Goal: Information Seeking & Learning: Learn about a topic

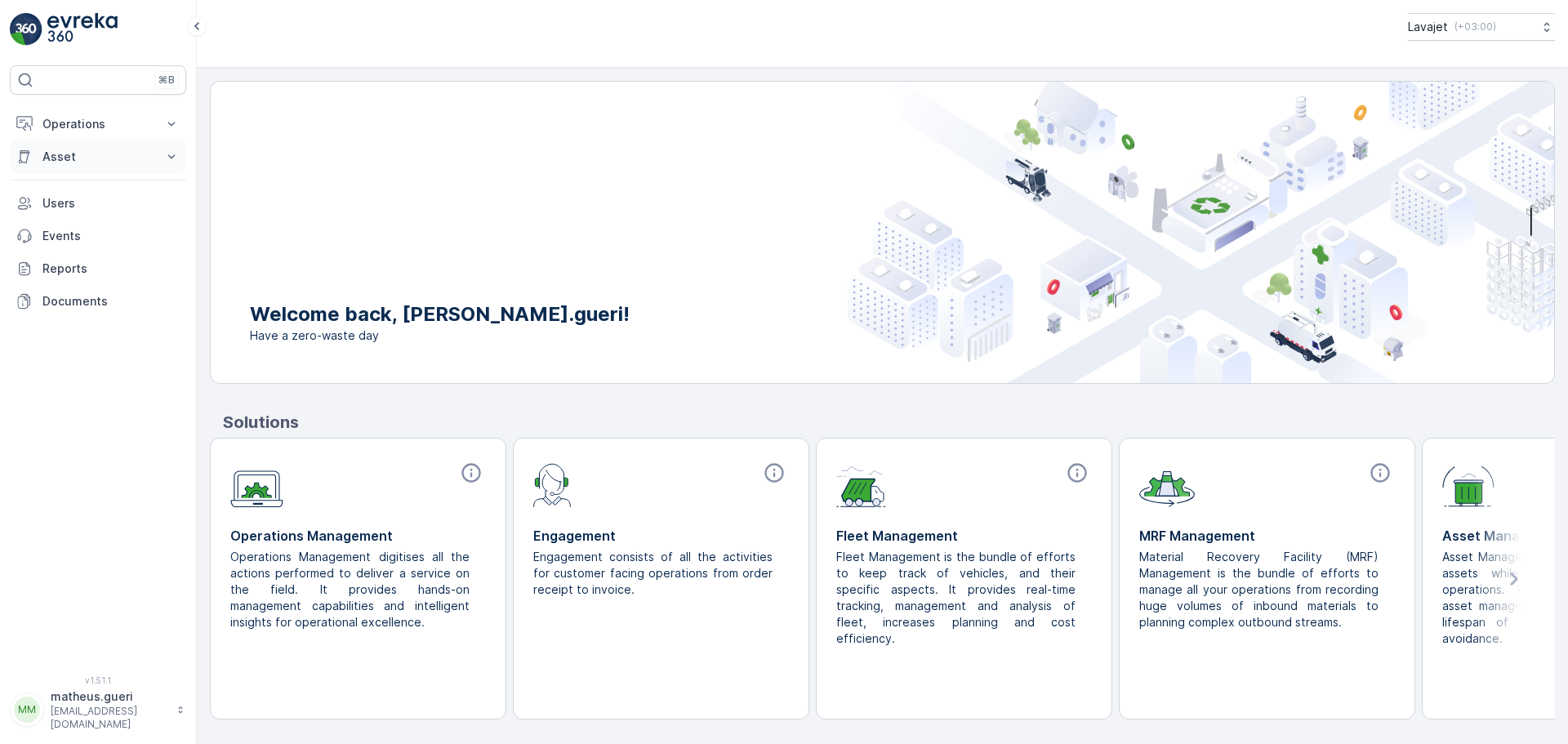
click at [57, 162] on p "Asset" at bounding box center [98, 156] width 112 height 16
click at [68, 194] on link "Assets" at bounding box center [111, 185] width 151 height 23
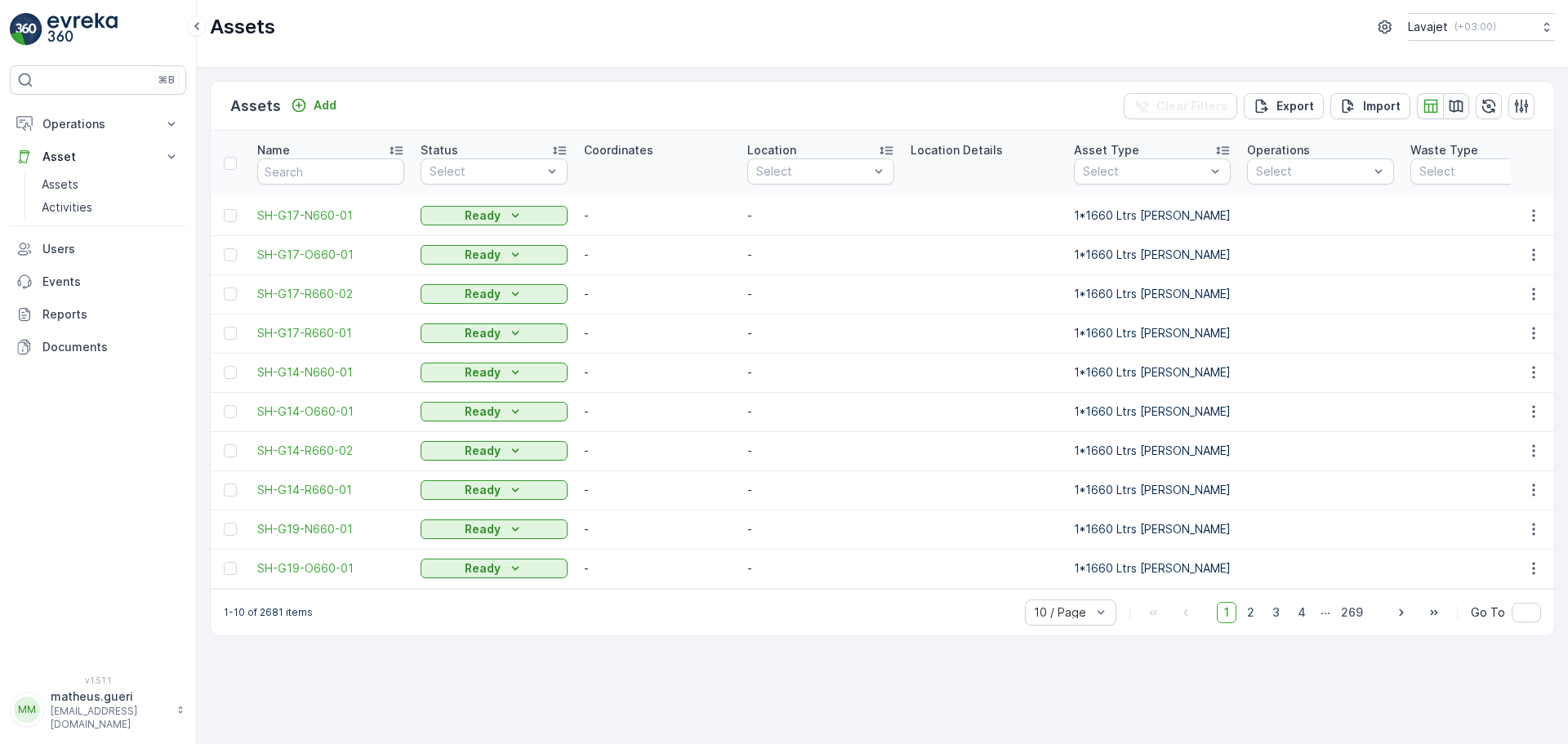
click at [1452, 110] on icon "button" at bounding box center [1456, 106] width 16 height 16
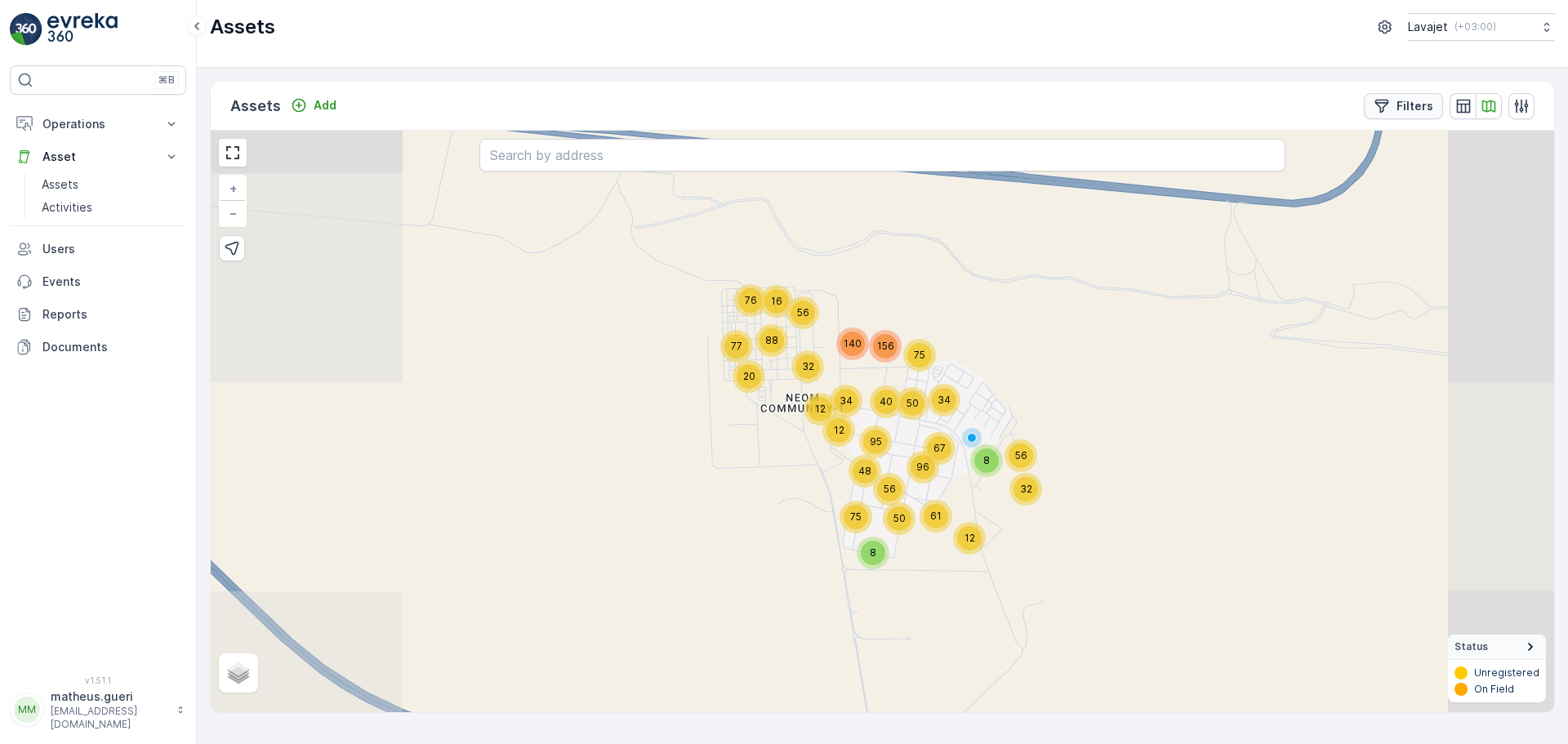
click at [1428, 115] on button "Filters" at bounding box center [1403, 106] width 80 height 26
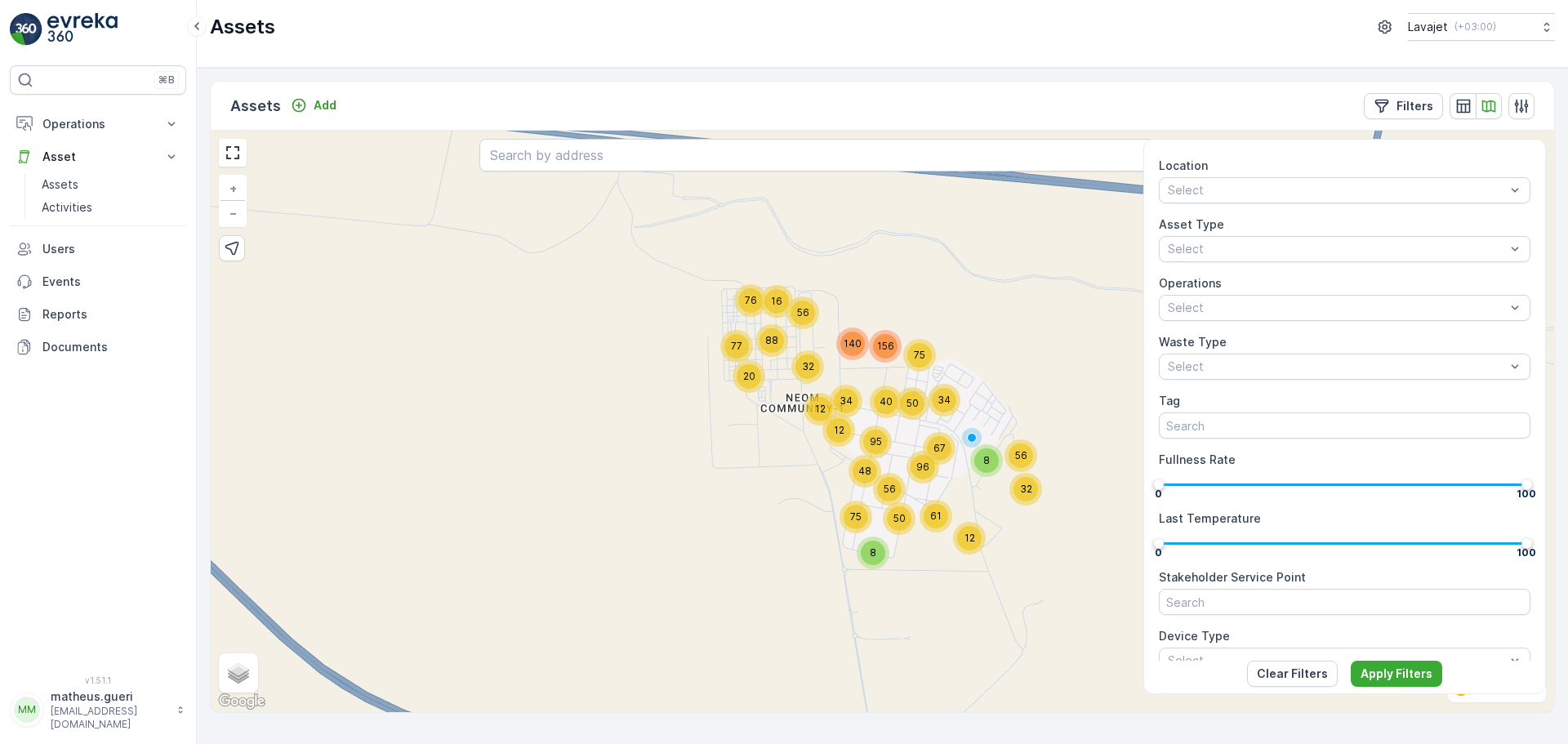
scroll to position [163, 0]
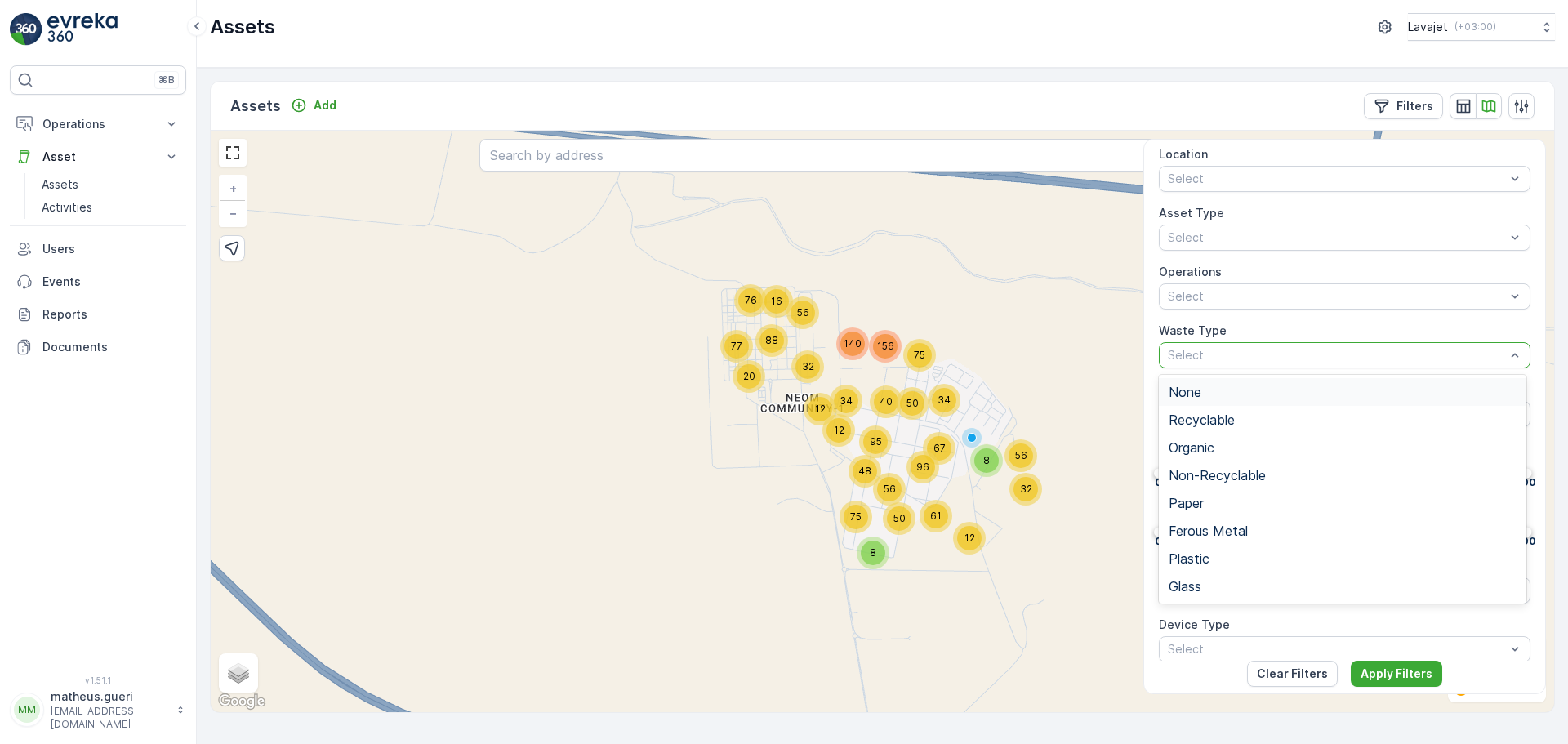
click at [1218, 324] on label "Waste Type" at bounding box center [1193, 330] width 68 height 14
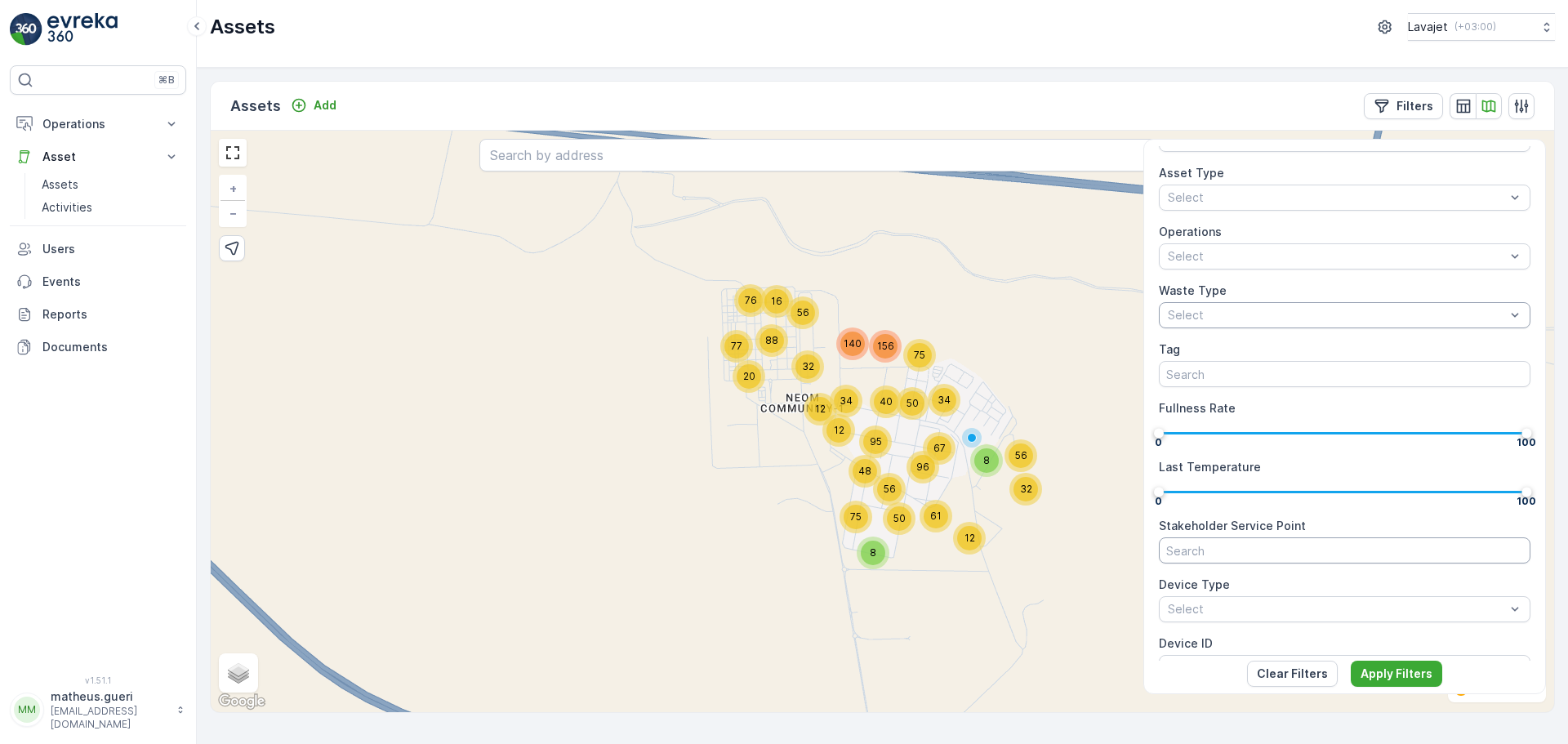
scroll to position [0, 0]
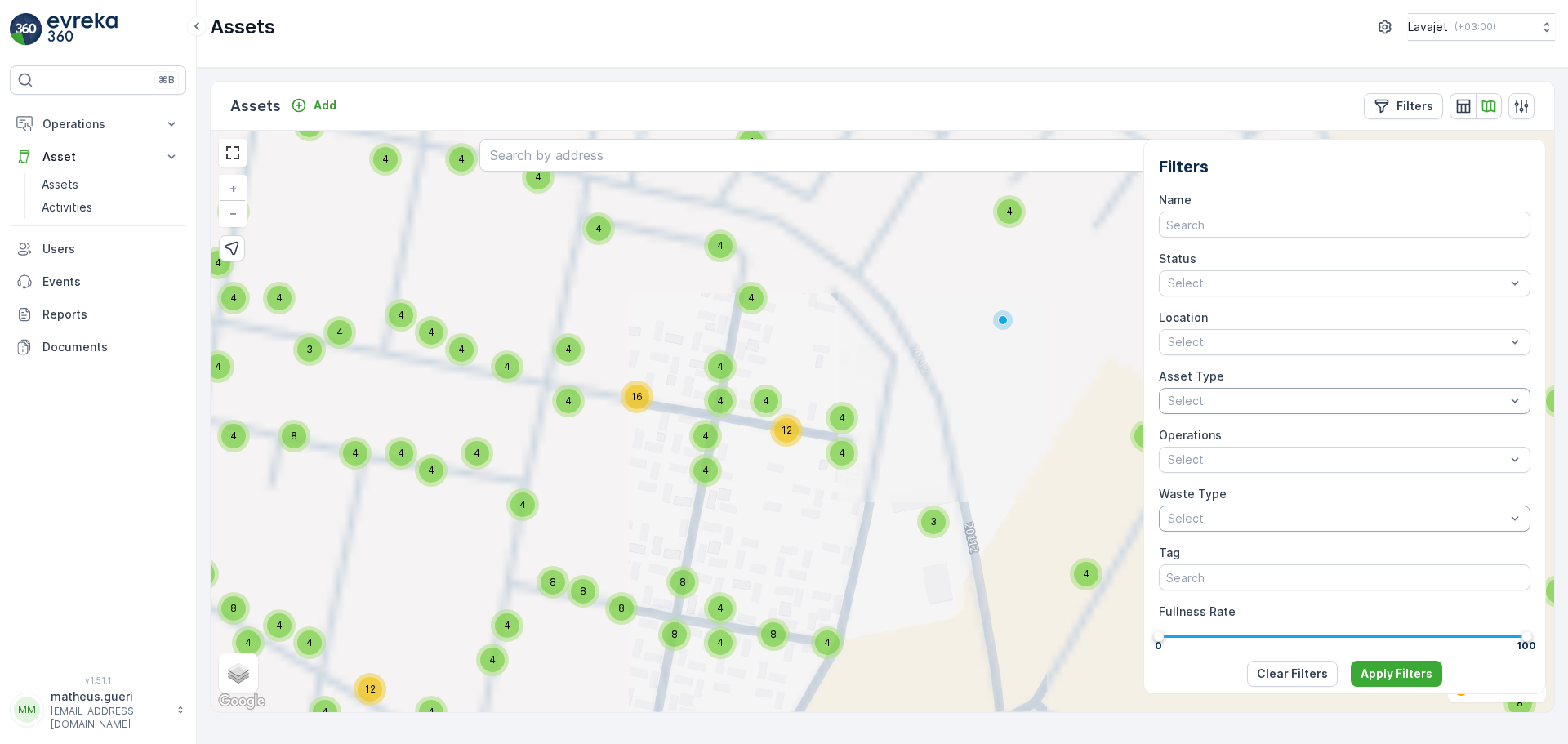
drag, startPoint x: 925, startPoint y: 375, endPoint x: 912, endPoint y: 451, distance: 77.1
click at [912, 451] on div "4 4 4 4 4 4 4 8 4 4 4 4 4 4 4 4 4 4 4 4 4 4 4 4 4 4 4 4 4 11 6 4 4 4 4 4 10 8 9…" at bounding box center [881, 422] width 1343 height 582
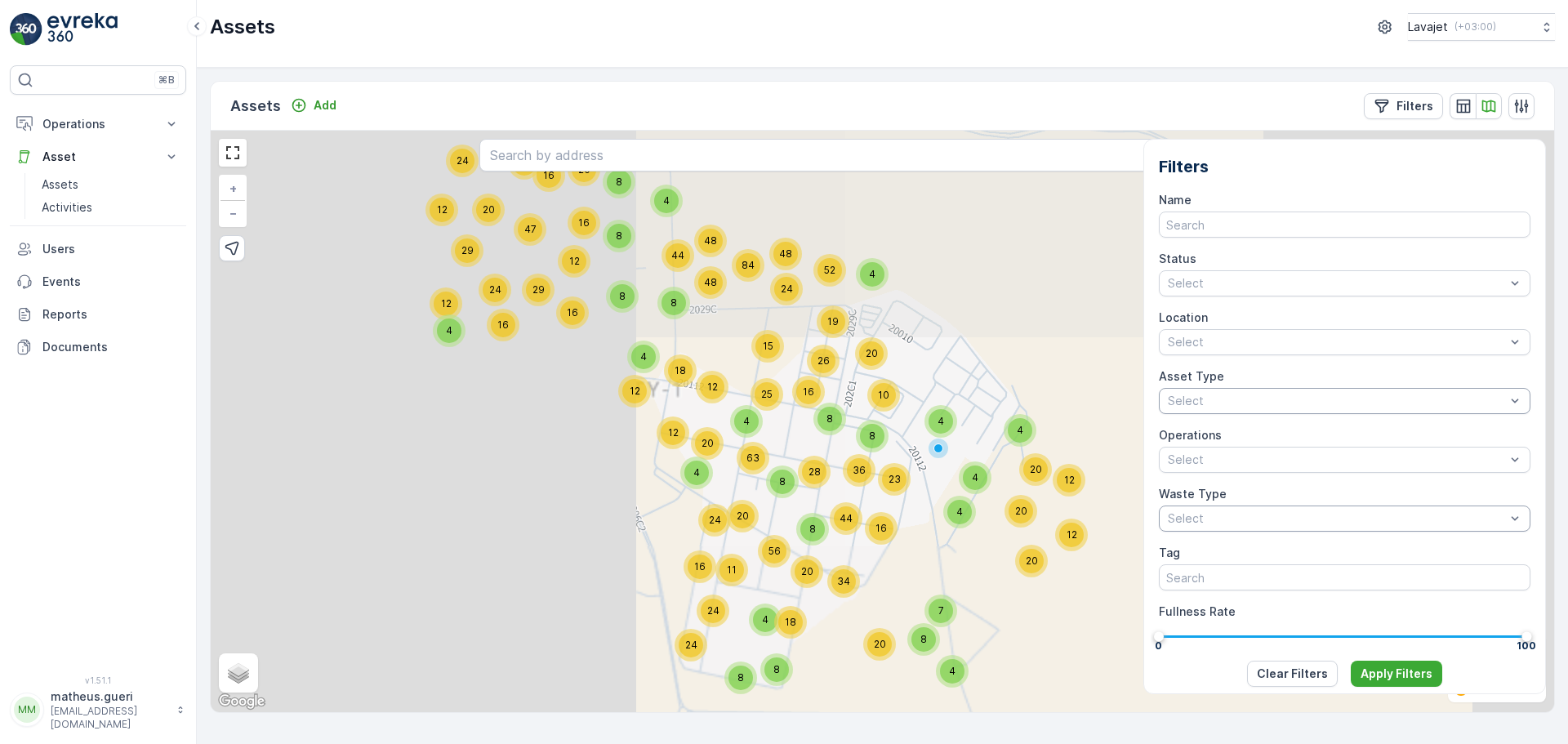
drag, startPoint x: 925, startPoint y: 447, endPoint x: 955, endPoint y: 485, distance: 48.4
click at [955, 485] on div "4 16 32 20 24 12 29 47 24 12 12 29 16 48 48 44 16 20 4 8 8 12 4 20 8 63 12 24 4…" at bounding box center [881, 422] width 1343 height 582
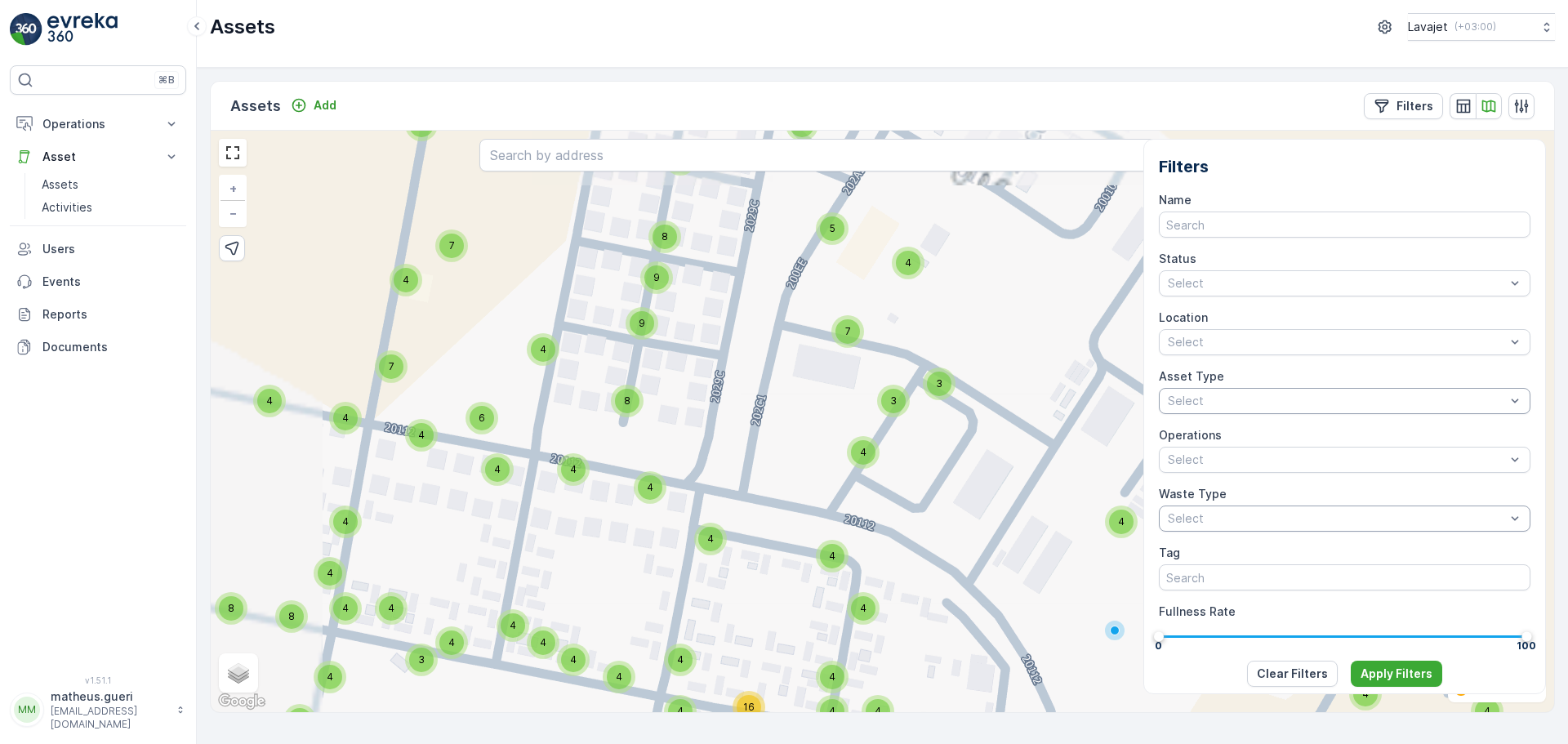
drag, startPoint x: 905, startPoint y: 488, endPoint x: 933, endPoint y: 509, distance: 35.0
click at [933, 509] on div "4 4 4 4 4 4 4 8 4 4 4 4 4 4 4 4 4 4 4 4 4 4 4 4 4 4 4 4 4 11 6 4 4 4 4 4 10 8 9…" at bounding box center [881, 422] width 1343 height 582
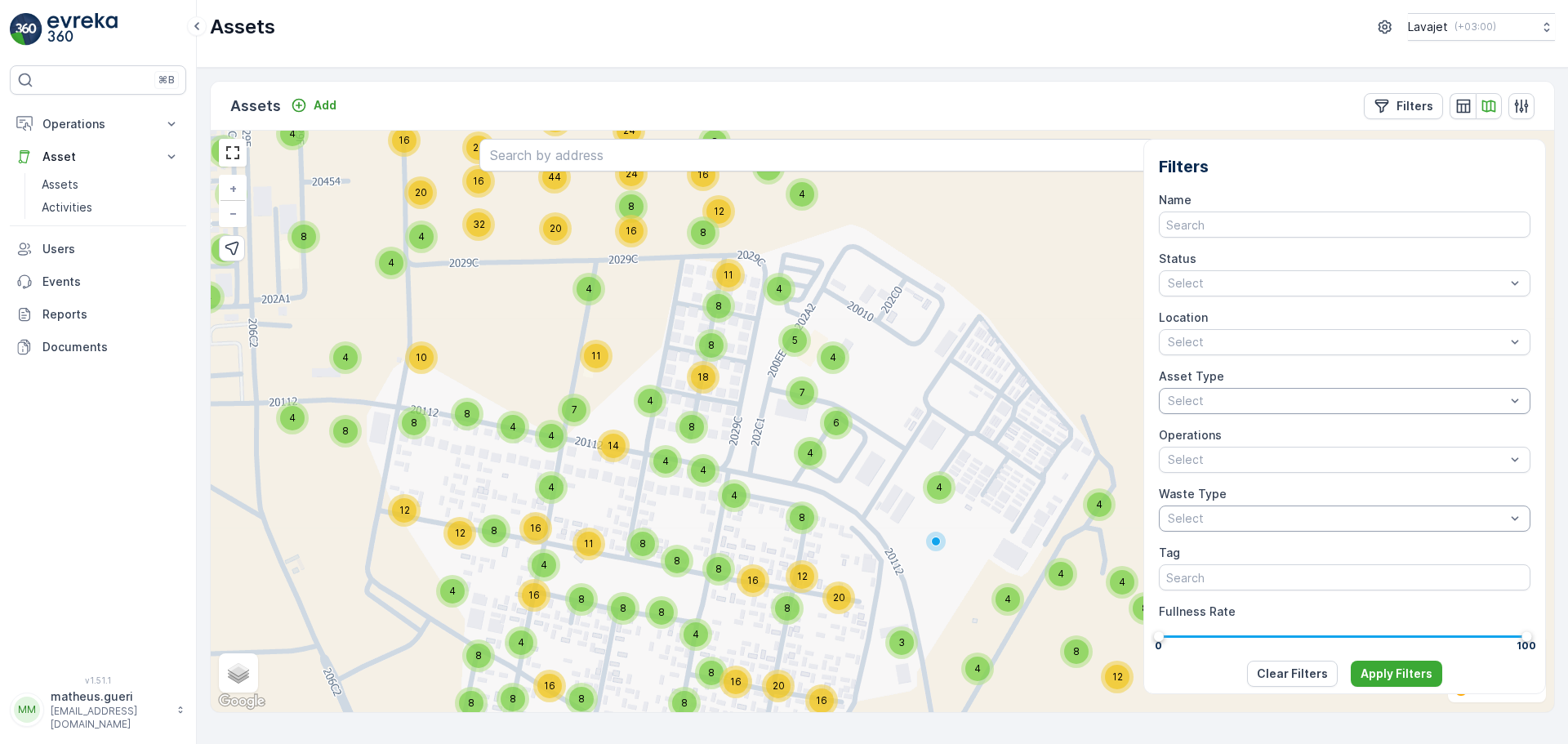
click at [815, 455] on div "4" at bounding box center [810, 453] width 24 height 24
click at [811, 435] on icon at bounding box center [810, 432] width 12 height 13
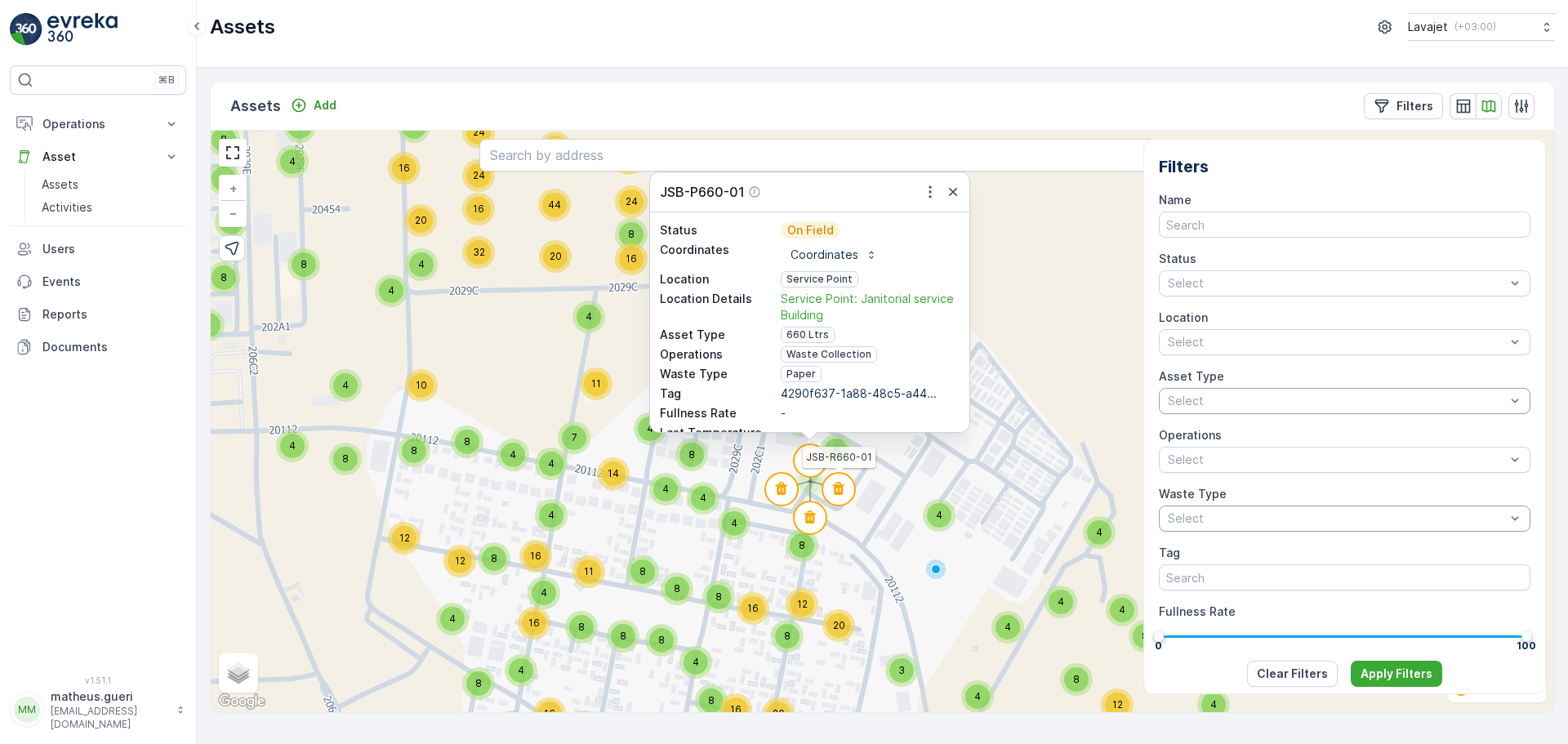
click at [840, 494] on icon at bounding box center [839, 488] width 12 height 13
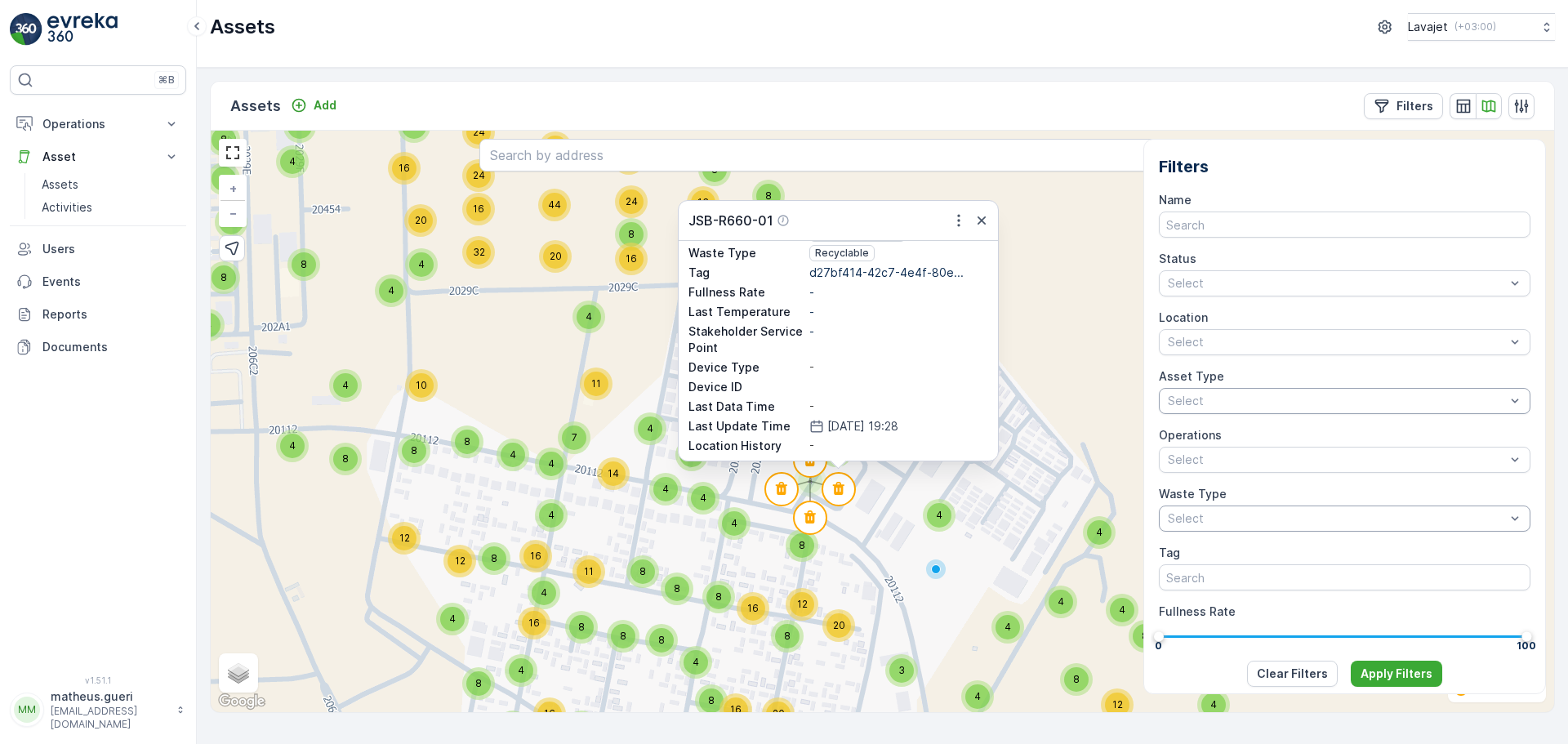
scroll to position [152, 0]
click at [872, 477] on div "4 8 8 16 8 8 8 12 8 8 8 4 4 4 4 19 6 8 12 10 17 8 12 4 8 4 4 8 4 8 12 5 8 8 24 …" at bounding box center [881, 422] width 1343 height 582
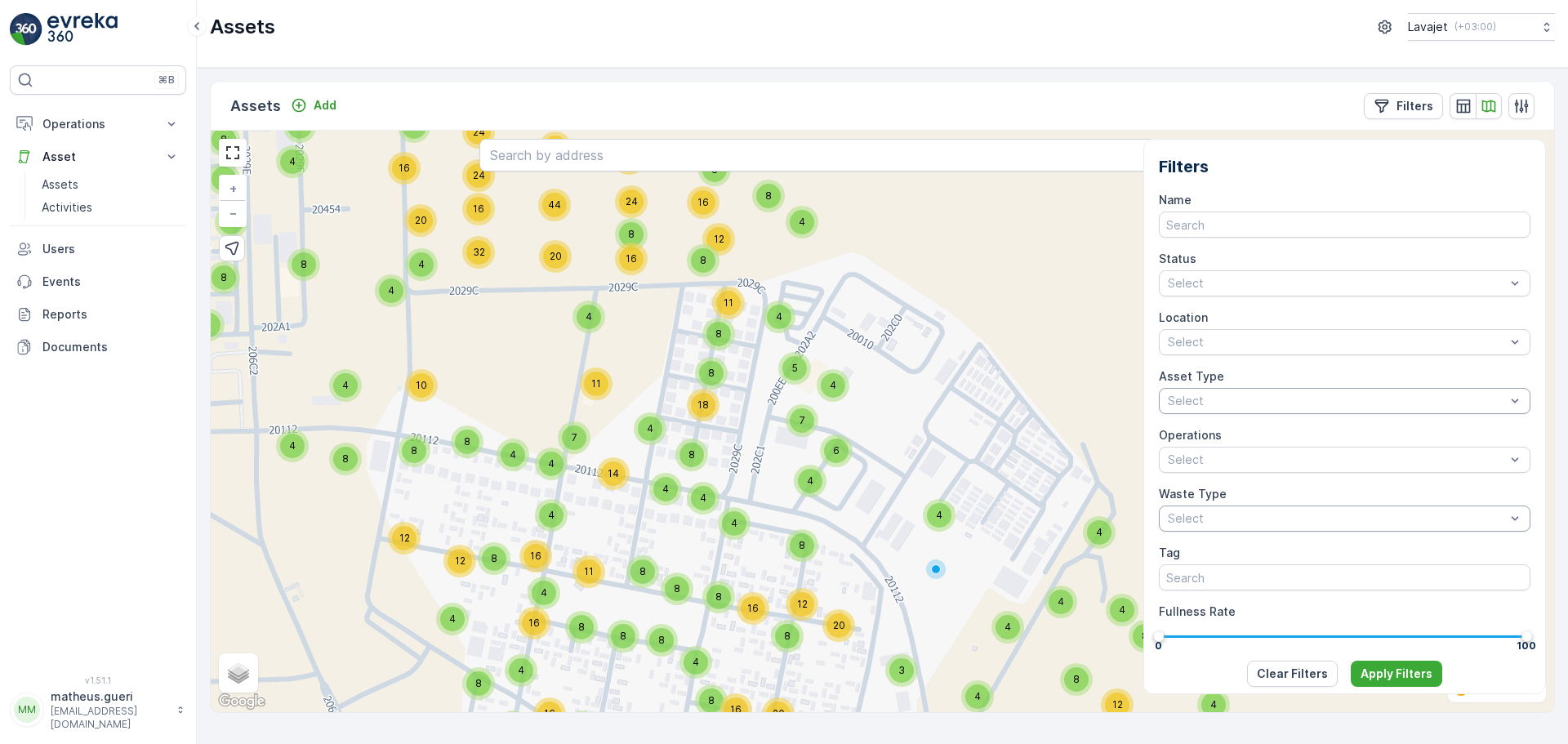
click at [706, 404] on span "18" at bounding box center [703, 404] width 12 height 13
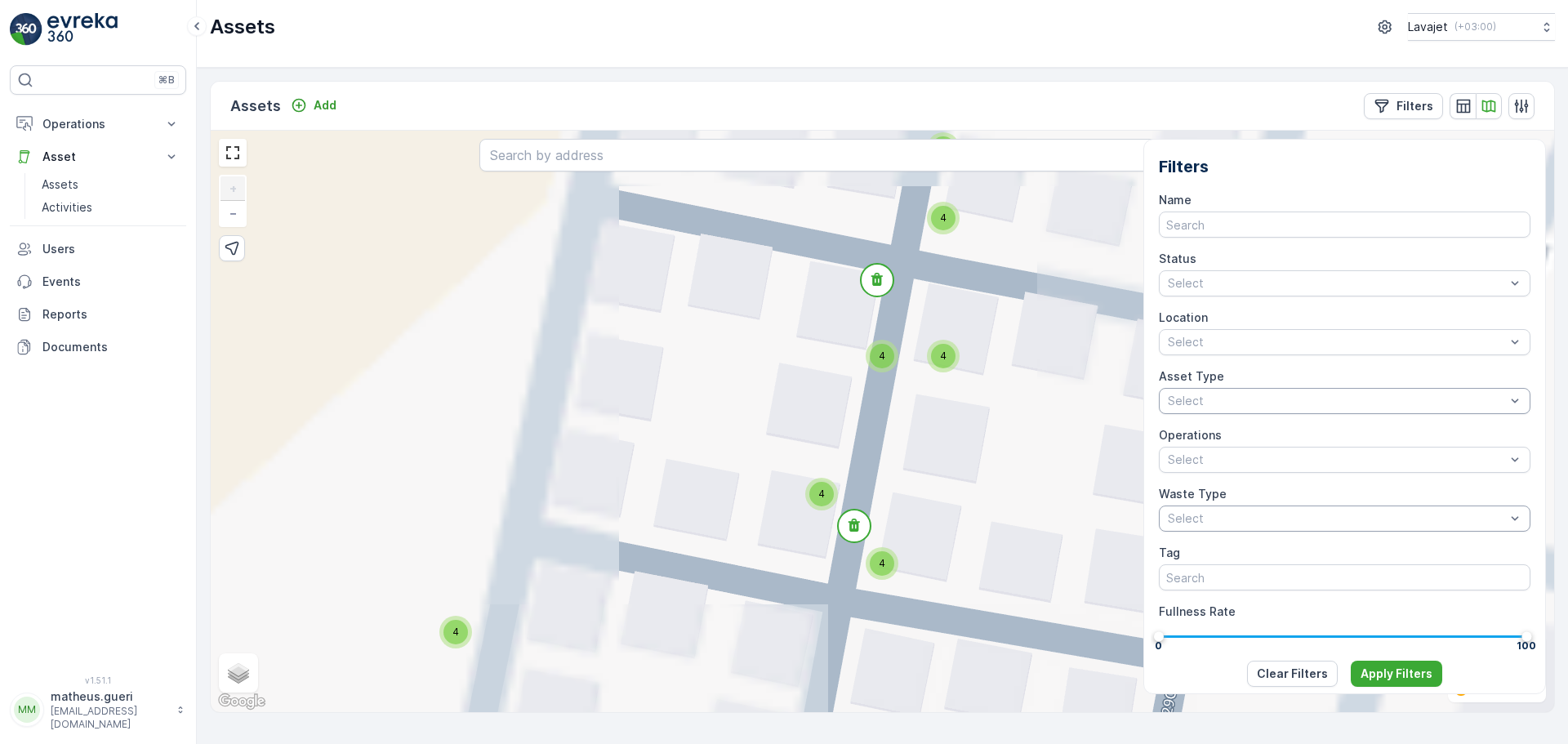
click at [881, 358] on span "4" at bounding box center [881, 355] width 7 height 13
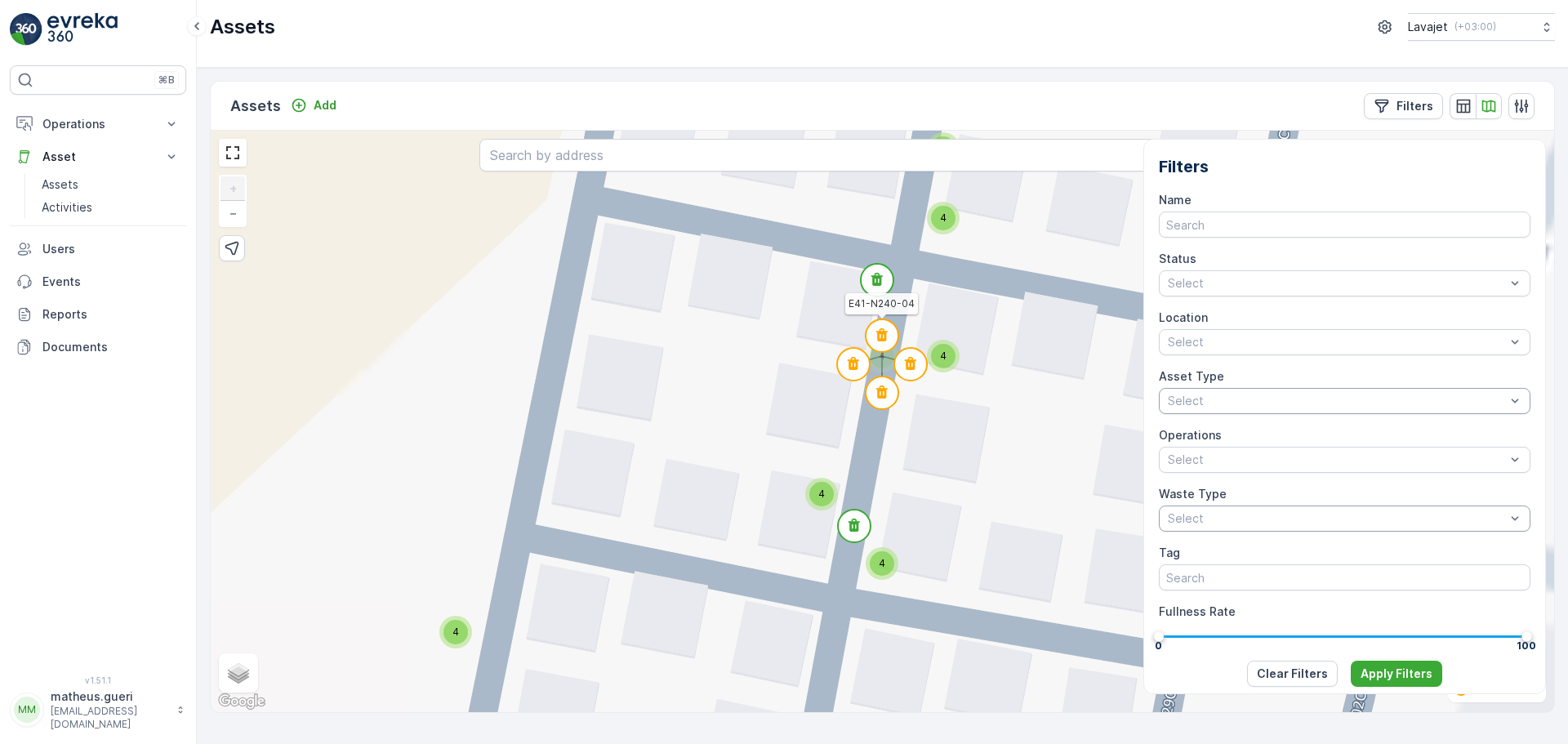
click at [880, 334] on icon at bounding box center [882, 335] width 12 height 13
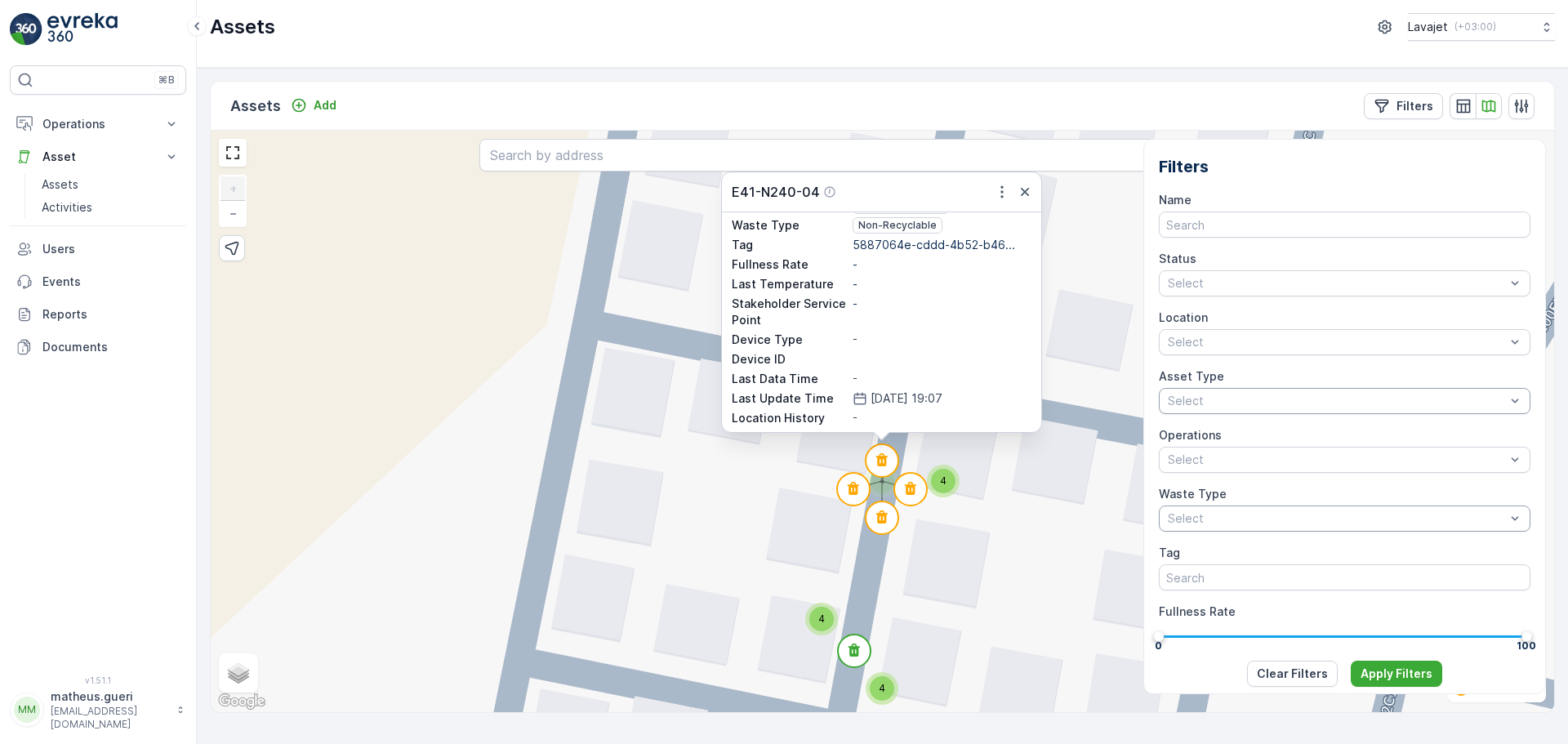
scroll to position [137, 0]
click at [1029, 493] on div "4 4 4 4 4 4 4 4 4 4 4 4 4 4 4 4 4 4 4 4 4 4 4 4 4 4 4 4 4 4 11 4 2 4 4 4 4 4 4 …" at bounding box center [881, 422] width 1343 height 582
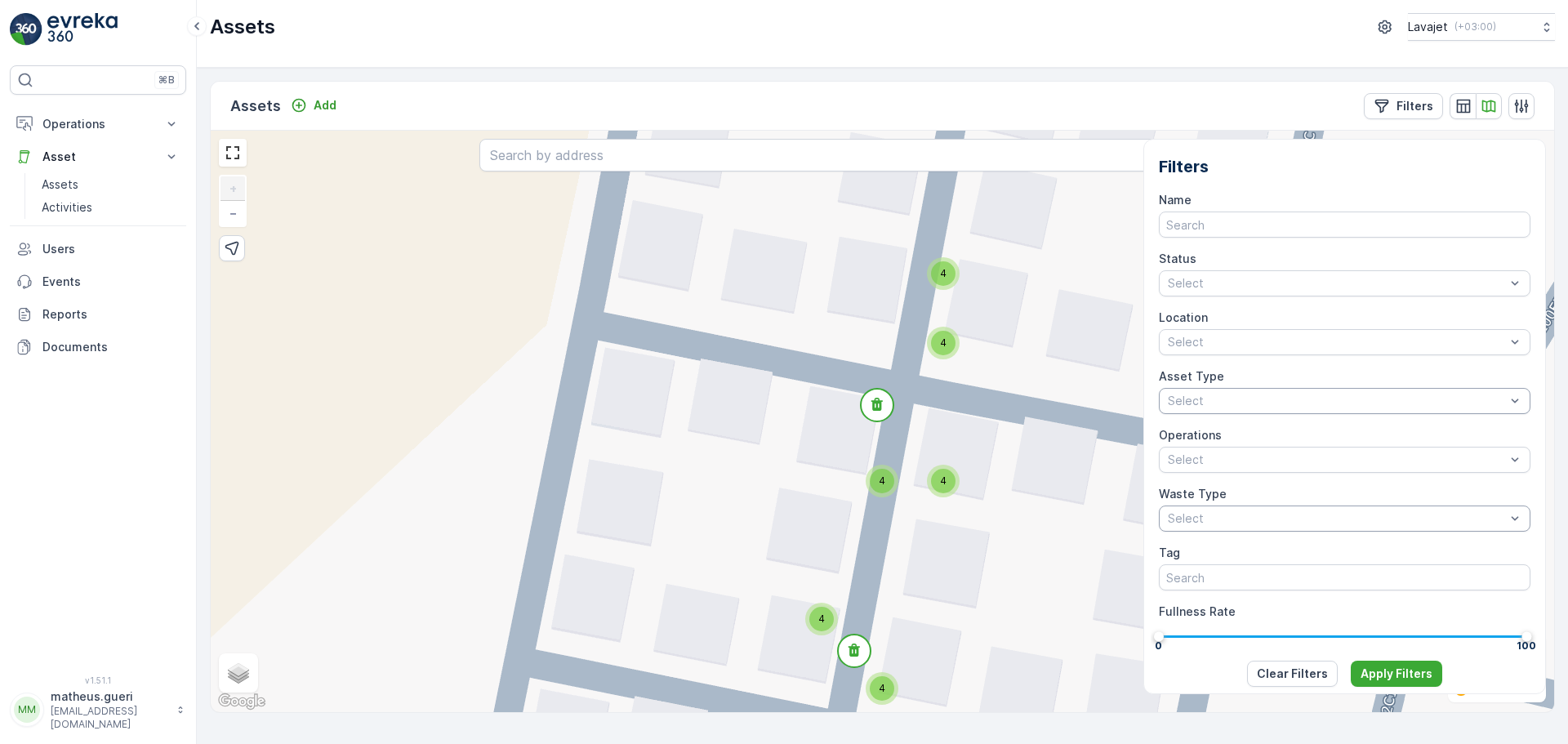
click at [948, 474] on div "4" at bounding box center [943, 480] width 24 height 24
click at [884, 483] on span "4" at bounding box center [881, 480] width 7 height 13
click at [888, 469] on circle at bounding box center [882, 461] width 33 height 33
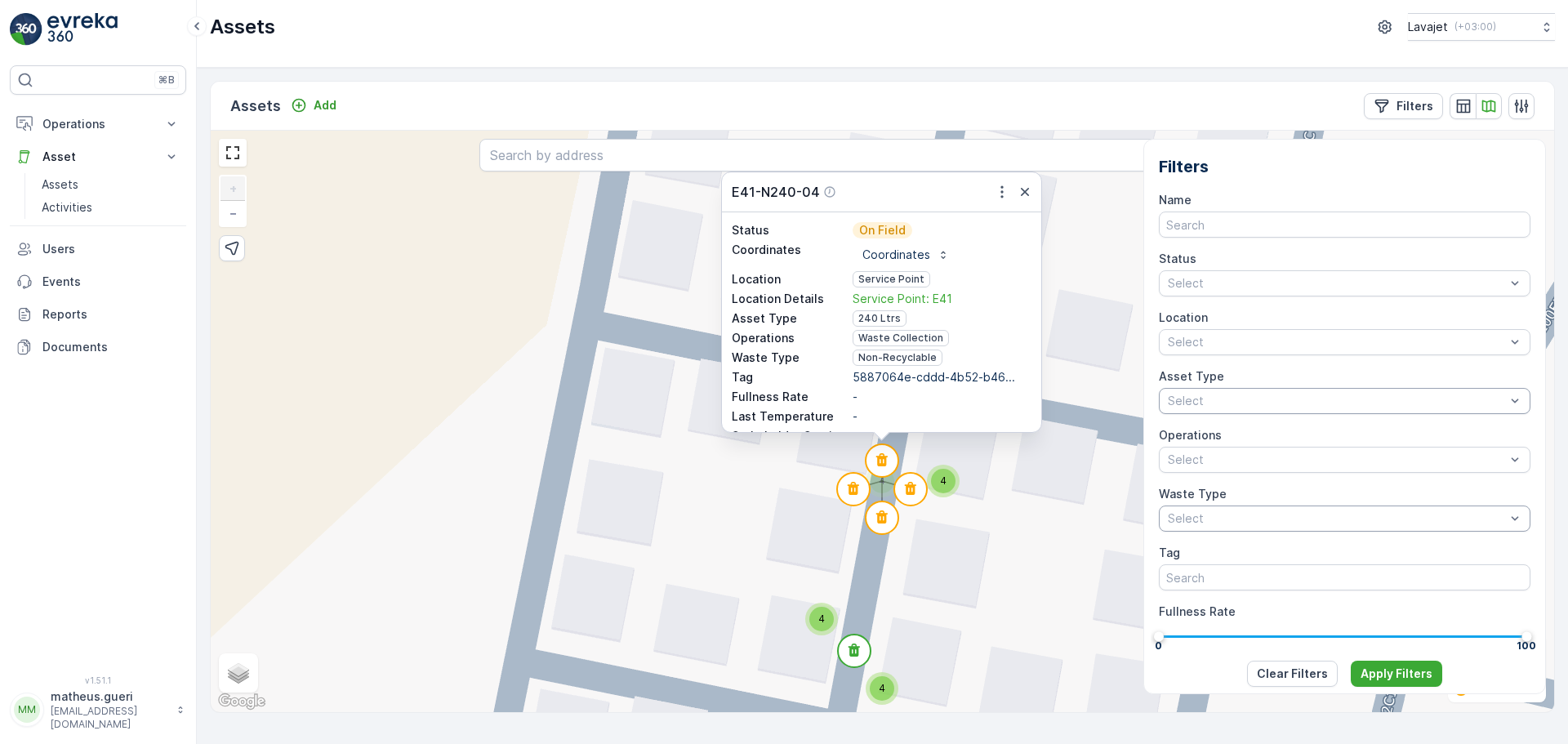
click at [970, 458] on div "4 4 4 4 4 4 4 4 4 4 4 4 4 4 4 4 4 4 4 4 4 4 4 4 4 4 4 4 4 4 11 4 2 4 4 4 4 4 4 …" at bounding box center [881, 422] width 1343 height 582
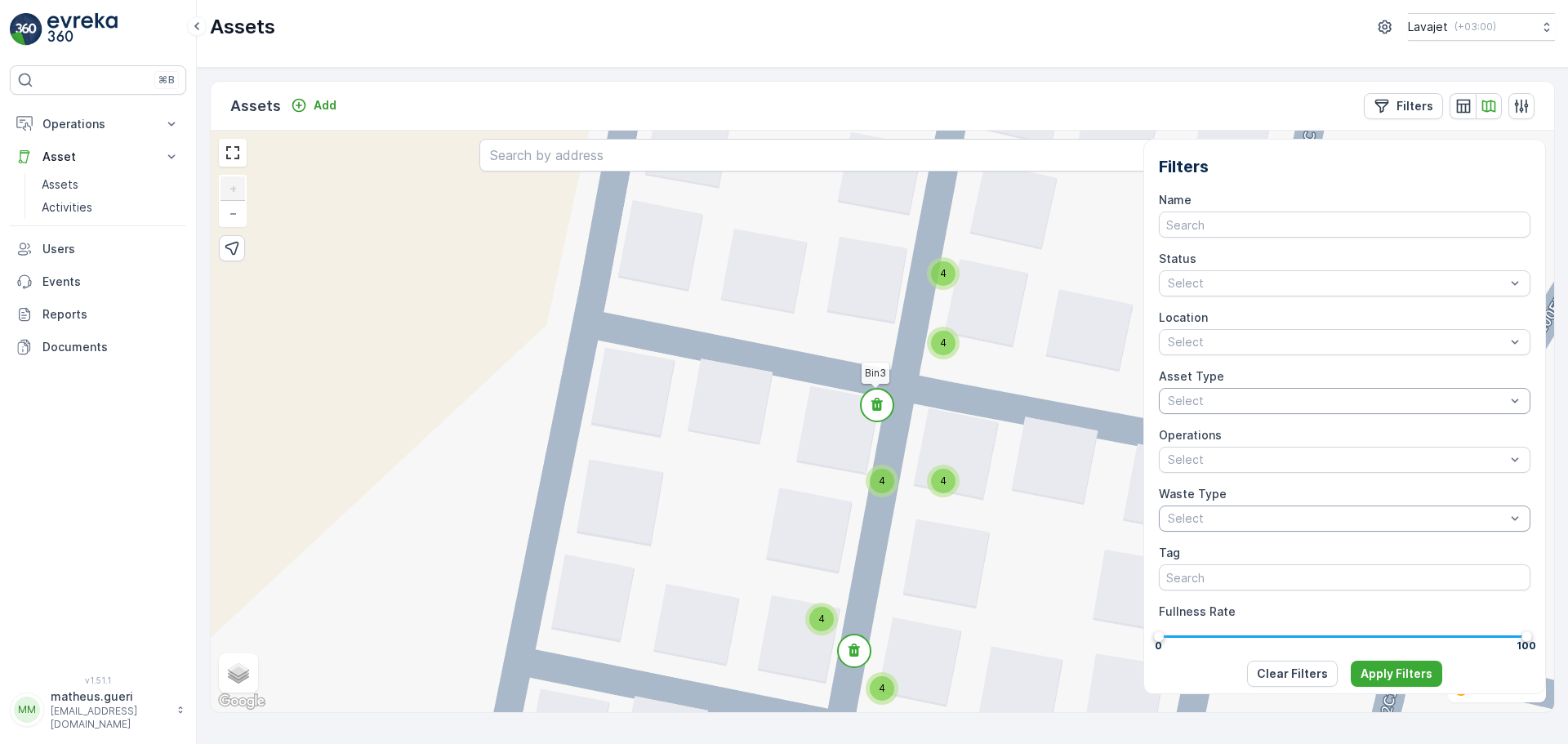
click at [877, 413] on circle at bounding box center [878, 405] width 33 height 33
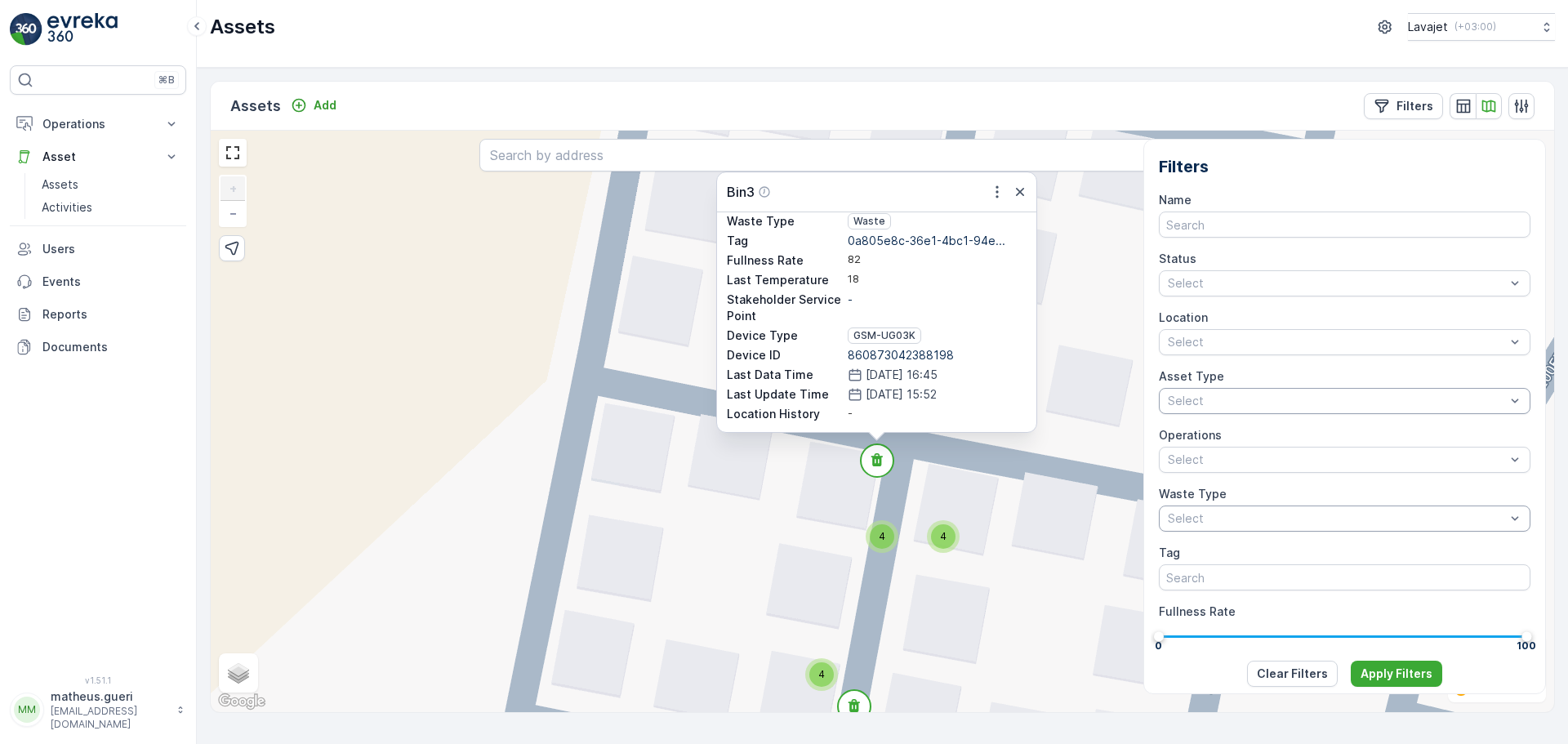
click at [988, 461] on div "4 4 4 4 4 4 4 4 4 4 4 4 4 4 4 4 4 4 4 4 4 4 4 4 4 4 4 4 4 4 11 4 2 4 4 4 4 4 4 …" at bounding box center [881, 422] width 1343 height 582
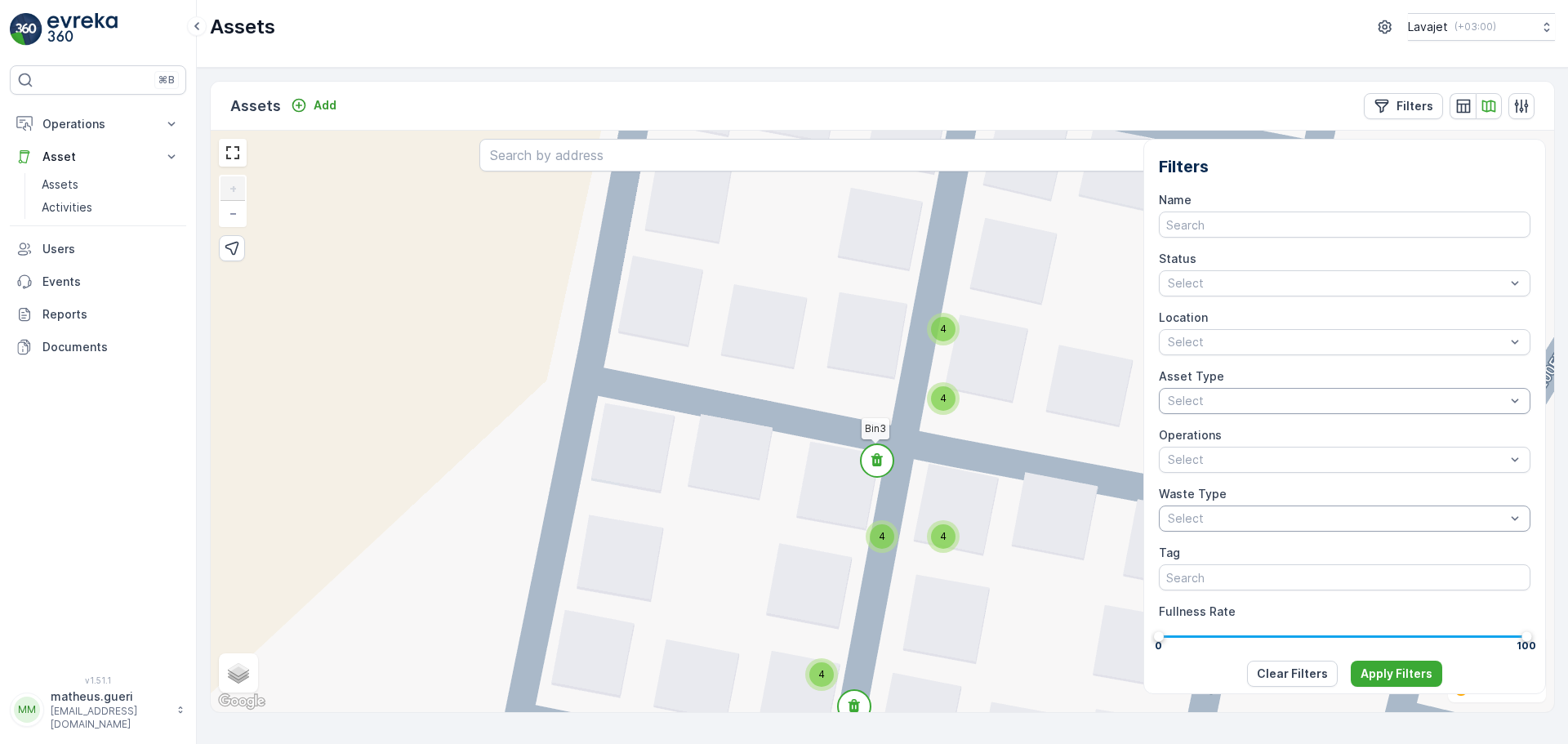
click at [882, 459] on circle at bounding box center [878, 461] width 33 height 33
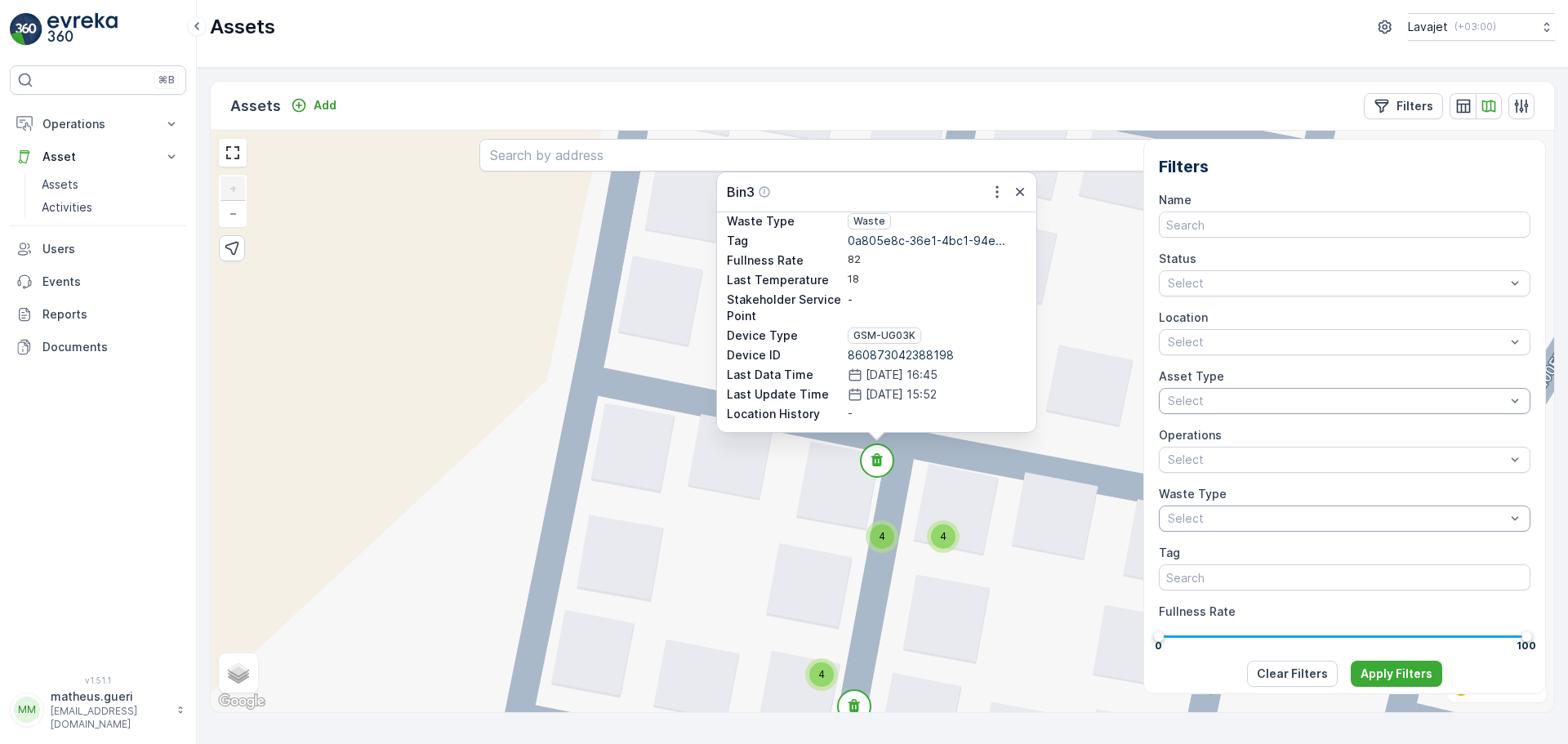
click at [993, 469] on div "4 4 4 4 4 4 4 4 4 4 4 4 4 4 4 4 4 4 4 4 4 4 4 4 4 4 4 4 4 4 11 4 2 4 4 4 4 4 4 …" at bounding box center [881, 422] width 1343 height 582
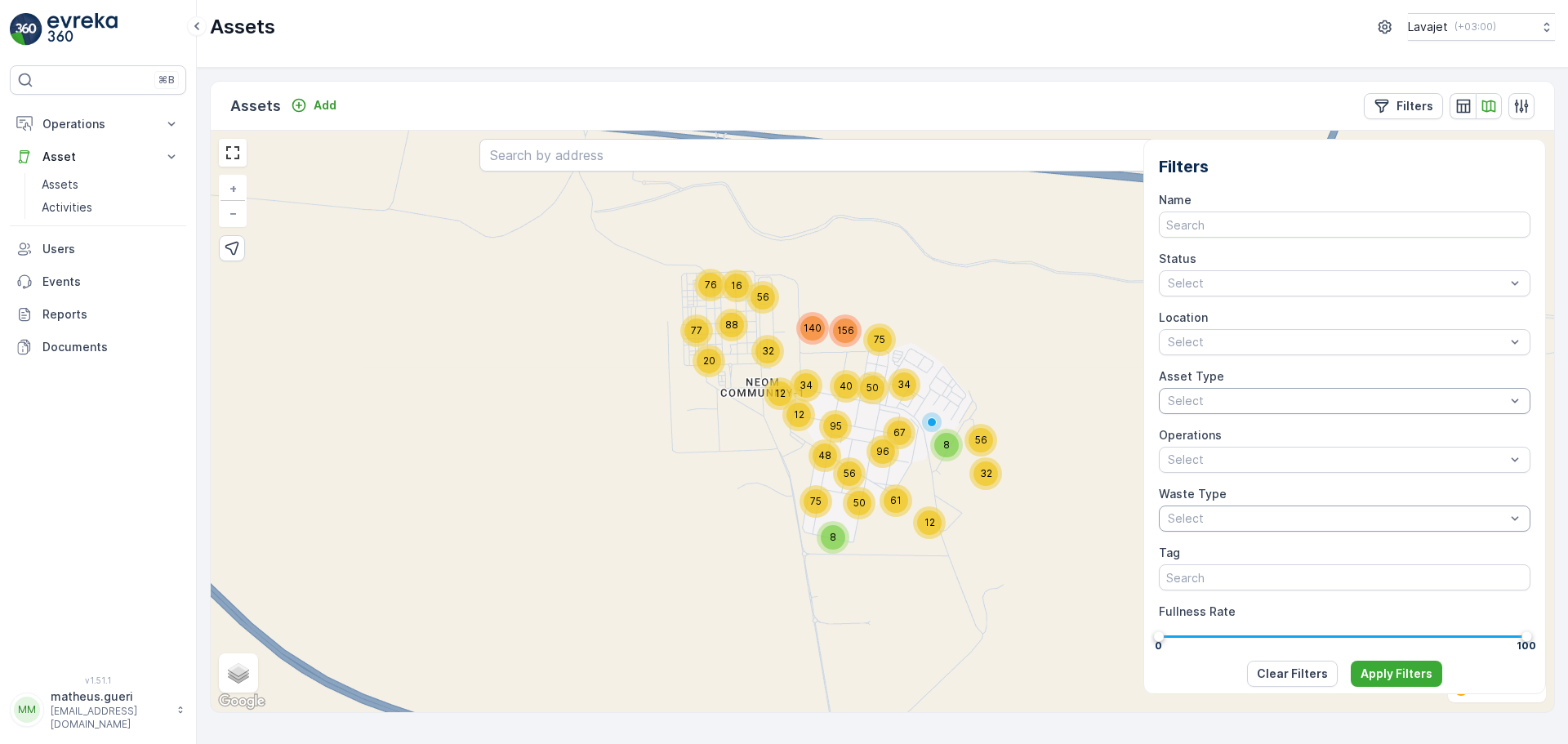
drag, startPoint x: 1006, startPoint y: 437, endPoint x: 920, endPoint y: 378, distance: 104.3
click at [933, 373] on div "20 76 88 77 16 140 56 12 95 12 156 40 32 34 56 48 8 96 75 50 50 67 75 34 61 12 …" at bounding box center [881, 422] width 1343 height 582
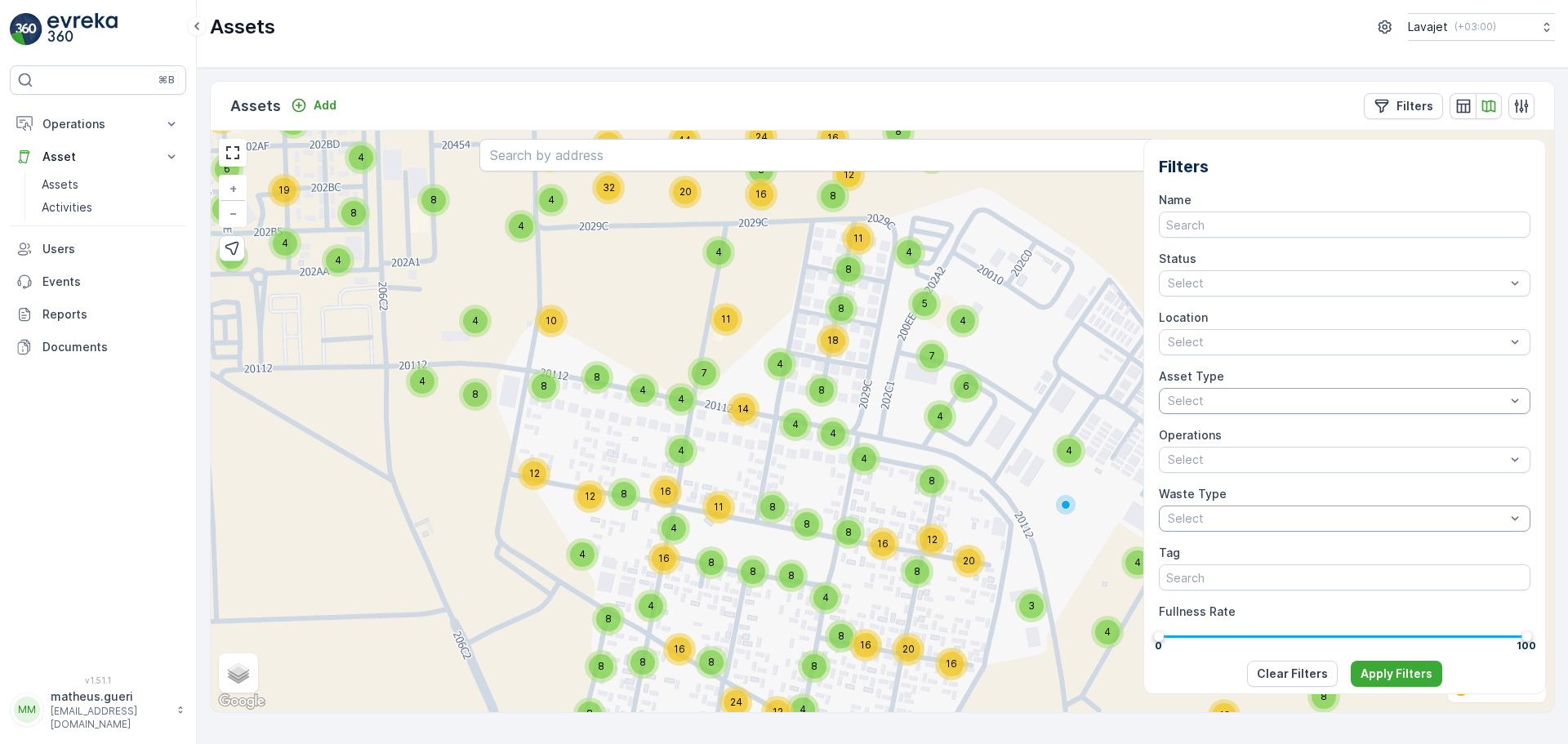
drag, startPoint x: 906, startPoint y: 344, endPoint x: 885, endPoint y: 371, distance: 34.2
click at [885, 371] on div "4 8 8 16 8 8 8 12 8 8 8 4 4 4 4 19 6 8 12 10 17 8 12 4 8 4 4 8 4 8 12 5 8 8 24 …" at bounding box center [881, 422] width 1343 height 582
click at [1230, 447] on div "Select" at bounding box center [1345, 460] width 372 height 26
click at [1234, 555] on span "Waste Collection" at bounding box center [1220, 552] width 103 height 15
click at [1407, 665] on p "Apply Filters" at bounding box center [1396, 673] width 72 height 16
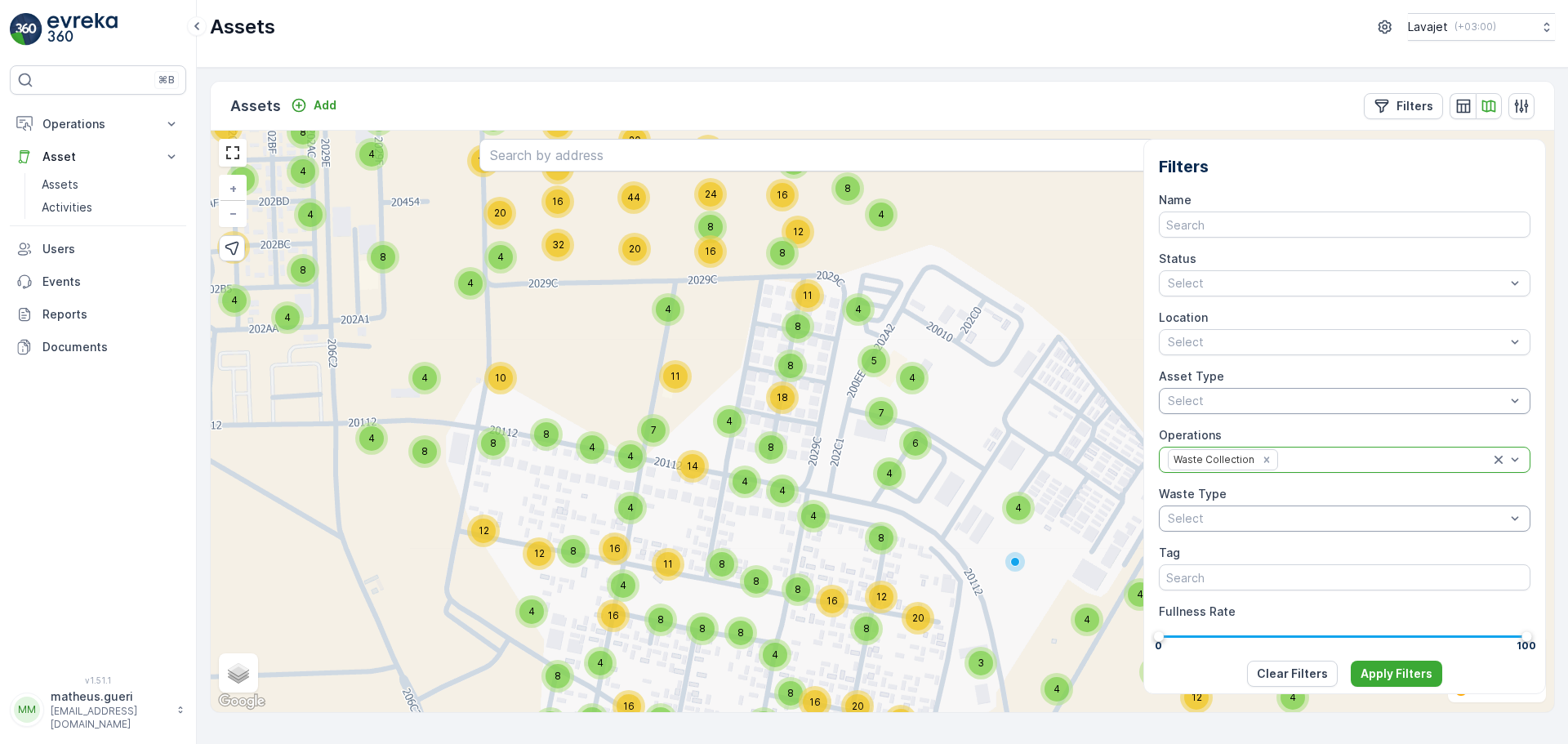
drag, startPoint x: 815, startPoint y: 341, endPoint x: 834, endPoint y: 478, distance: 138.3
click at [842, 515] on div "4 8 8 16 8 8 8 12 8 8 8 4 4 4 4 19 6 8 12 10 17 8 12 4 8 4 4 8 4 8 12 5 8 8 24 …" at bounding box center [881, 422] width 1343 height 582
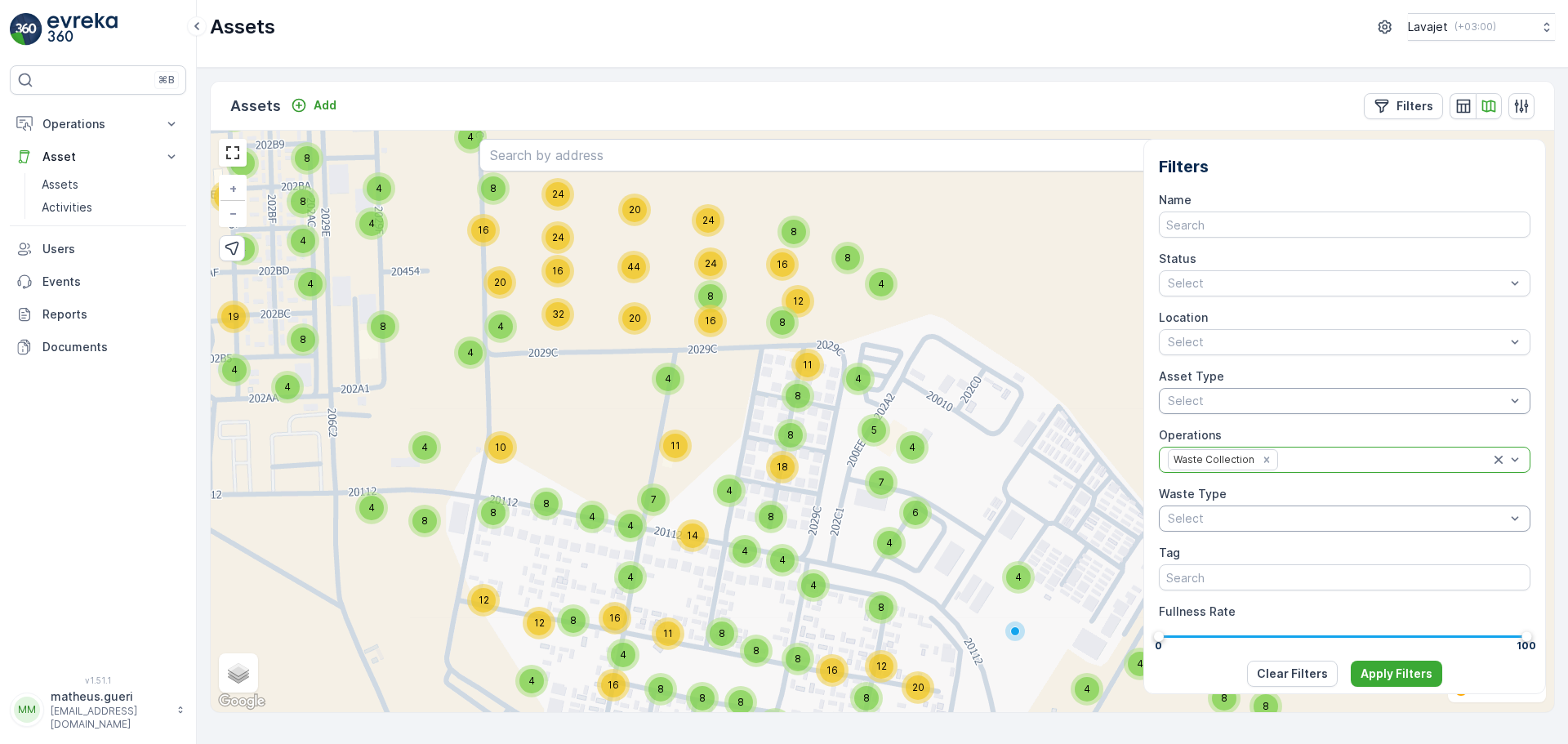
drag, startPoint x: 741, startPoint y: 336, endPoint x: 740, endPoint y: 378, distance: 42.0
click at [740, 378] on div "4 8 8 16 8 8 8 12 8 8 8 4 4 4 4 19 6 8 12 10 17 8 12 4 8 4 4 8 4 8 12 5 8 8 24 …" at bounding box center [881, 422] width 1343 height 582
click at [818, 370] on div "11" at bounding box center [807, 365] width 24 height 24
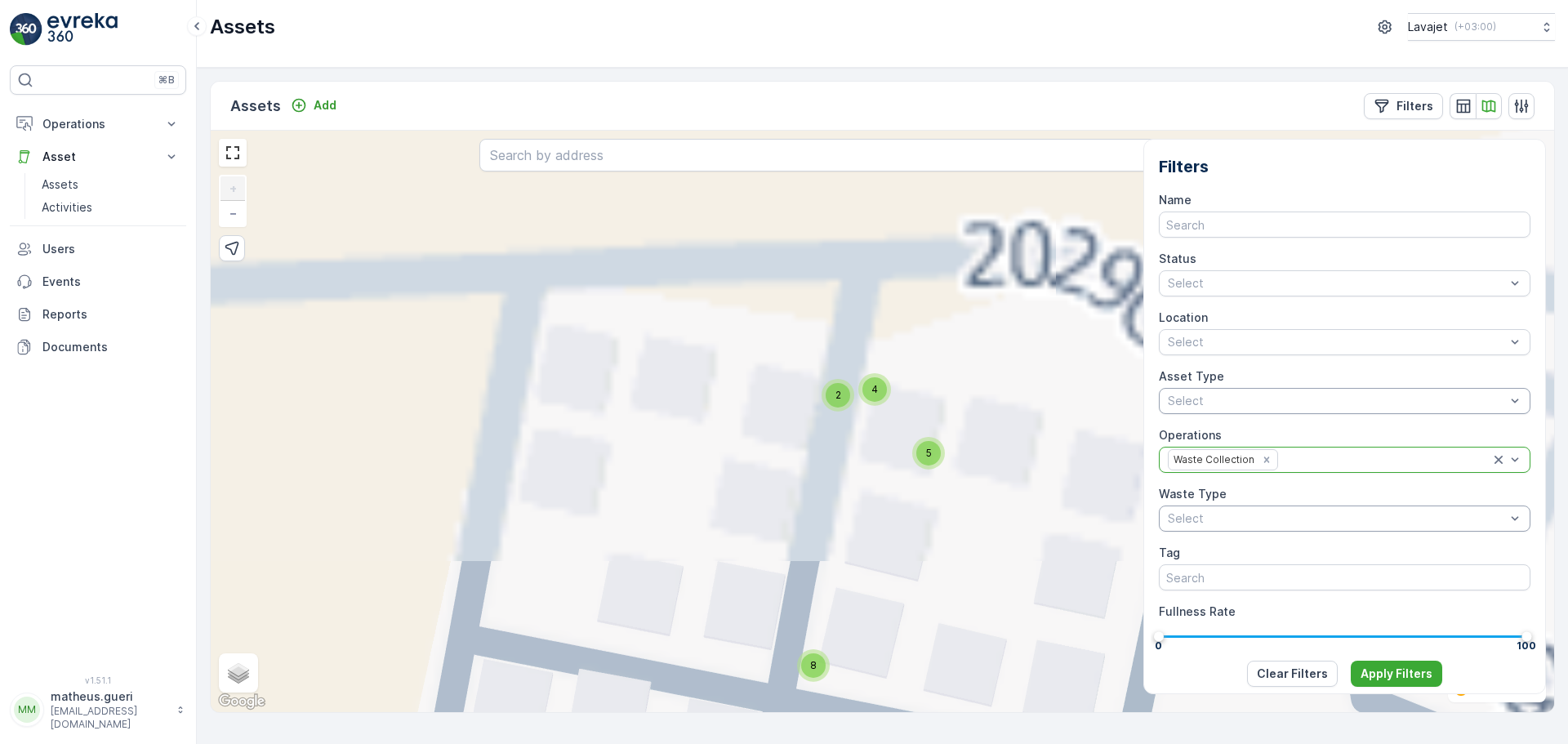
click at [836, 398] on span "2" at bounding box center [838, 395] width 6 height 13
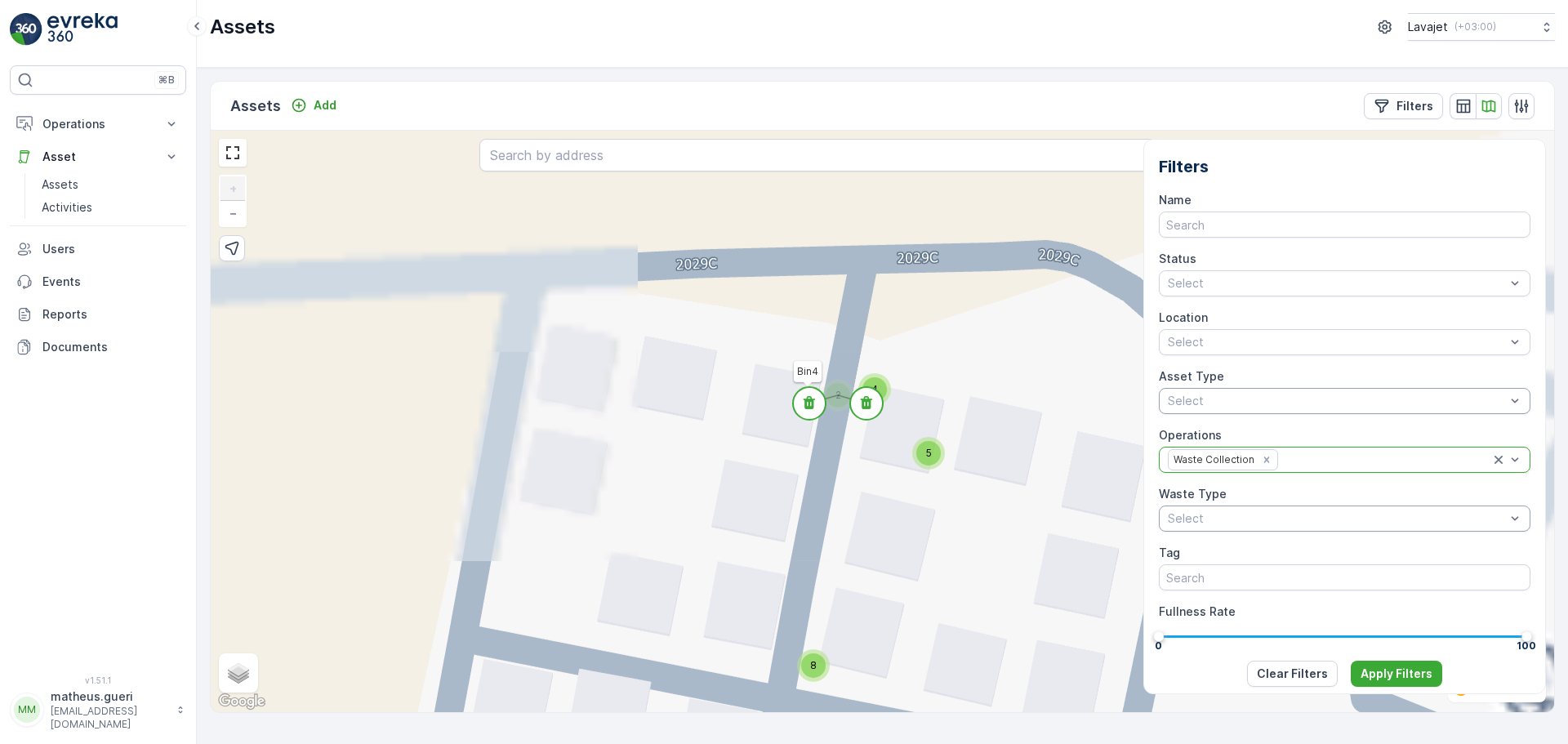
click at [815, 401] on circle at bounding box center [810, 404] width 33 height 33
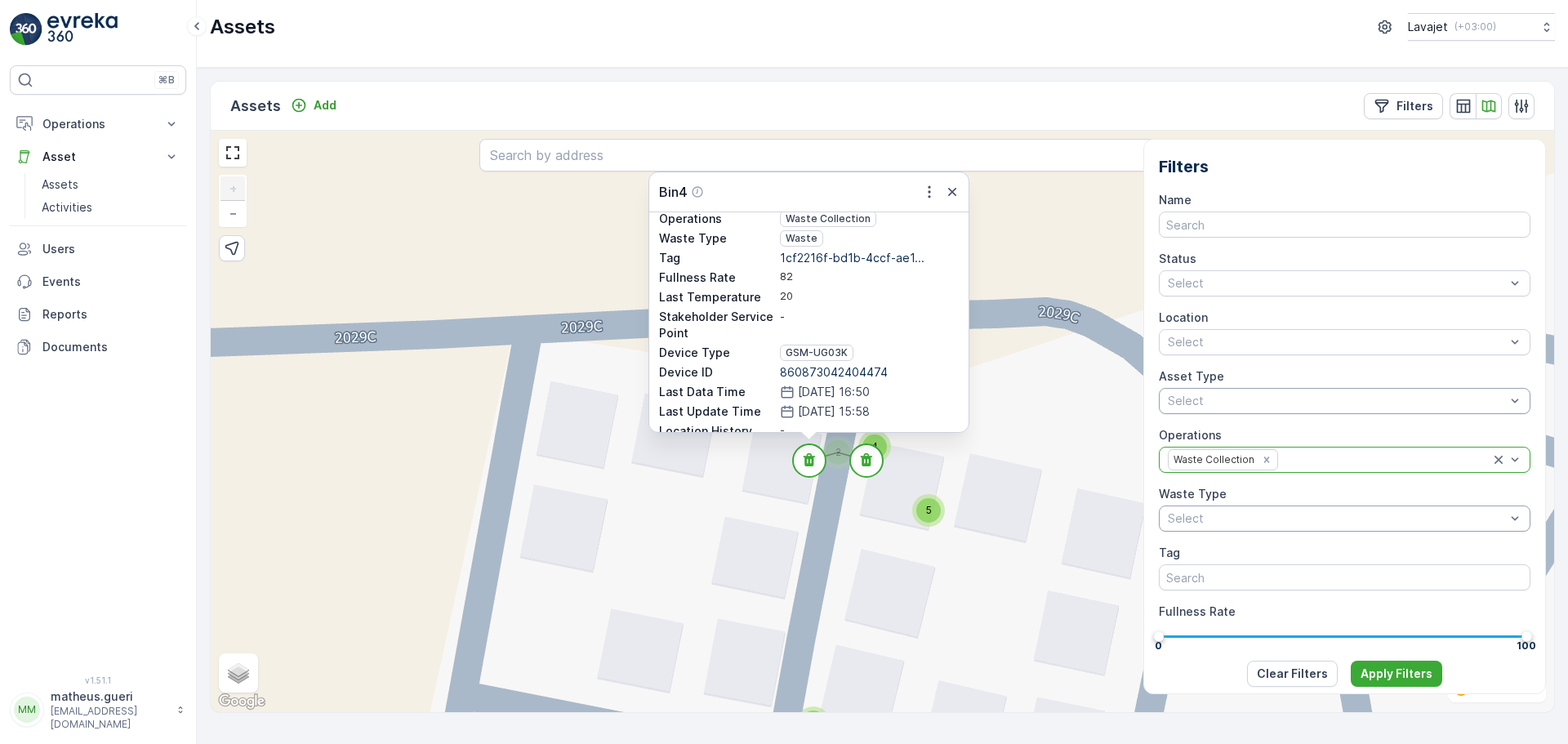
scroll to position [137, 0]
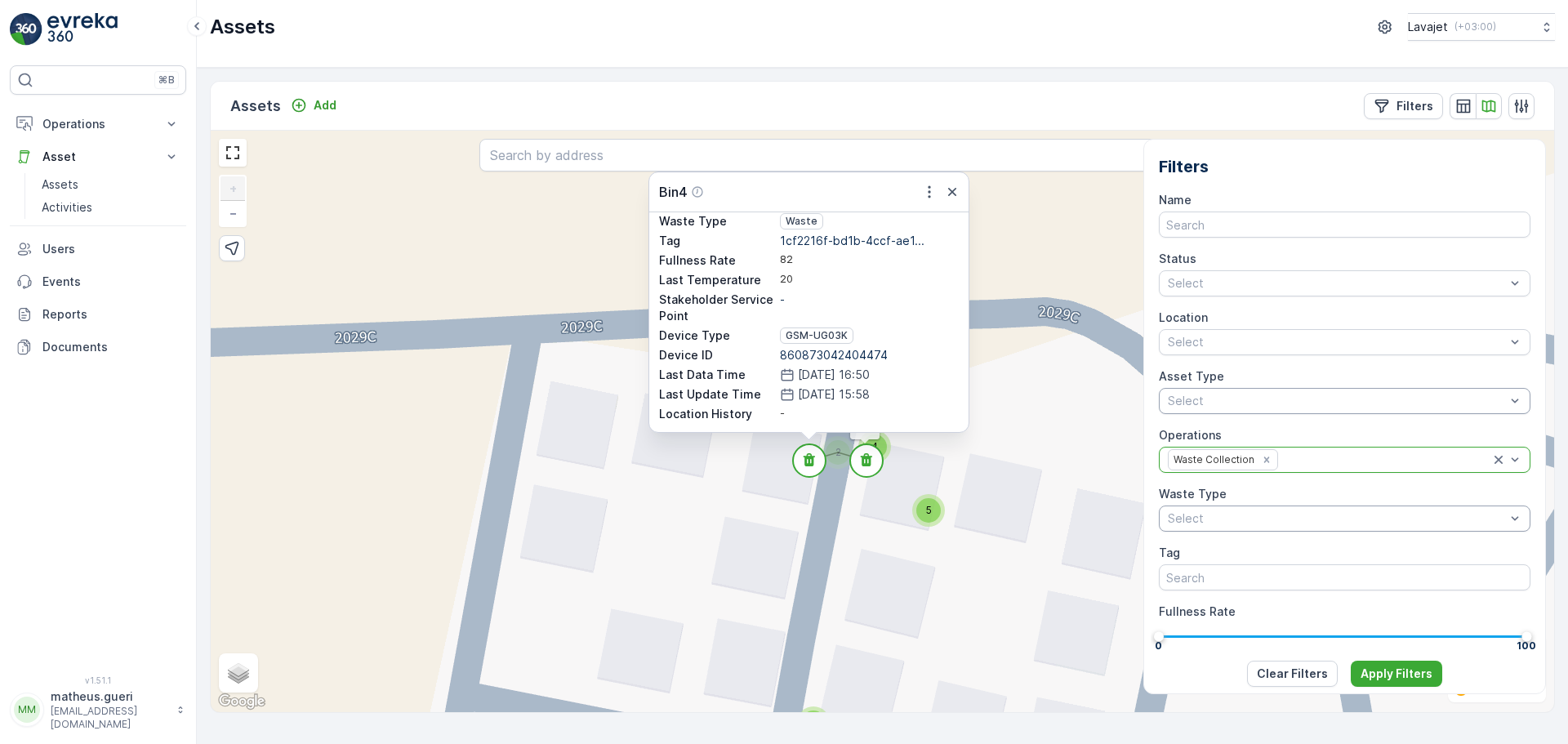
click at [873, 460] on circle at bounding box center [867, 461] width 33 height 33
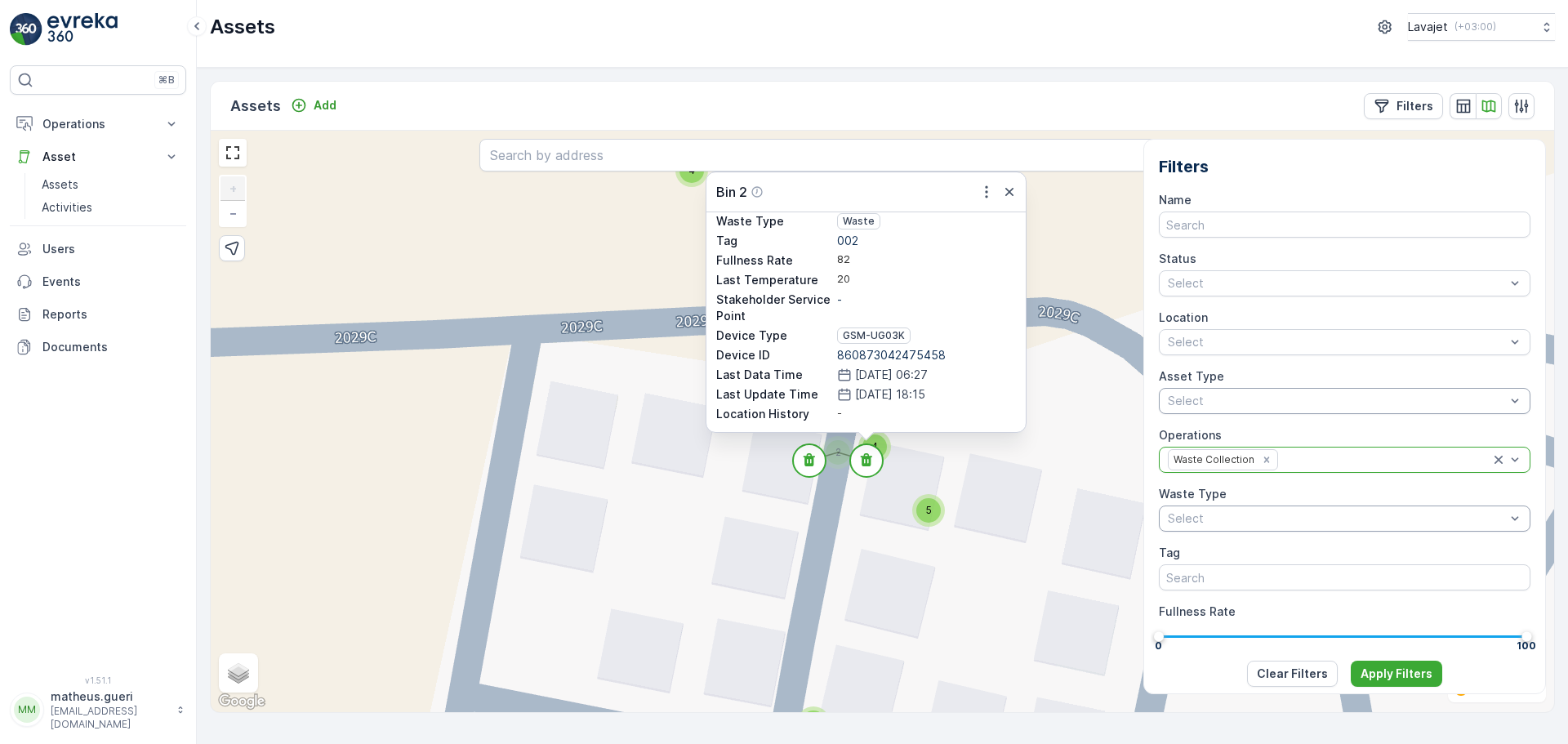
drag, startPoint x: 908, startPoint y: 376, endPoint x: 855, endPoint y: 374, distance: 53.0
click at [855, 374] on div "24.03.2024 06:27" at bounding box center [926, 374] width 178 height 16
click at [936, 443] on div "4 4 4 4 4 4 4 4 4 4 4 4 4 4 4 4 4 4 4 4 4 4 4 4 4 4 4 4 4 4 11 2 4 4 4 4 4 4 4 …" at bounding box center [881, 422] width 1343 height 582
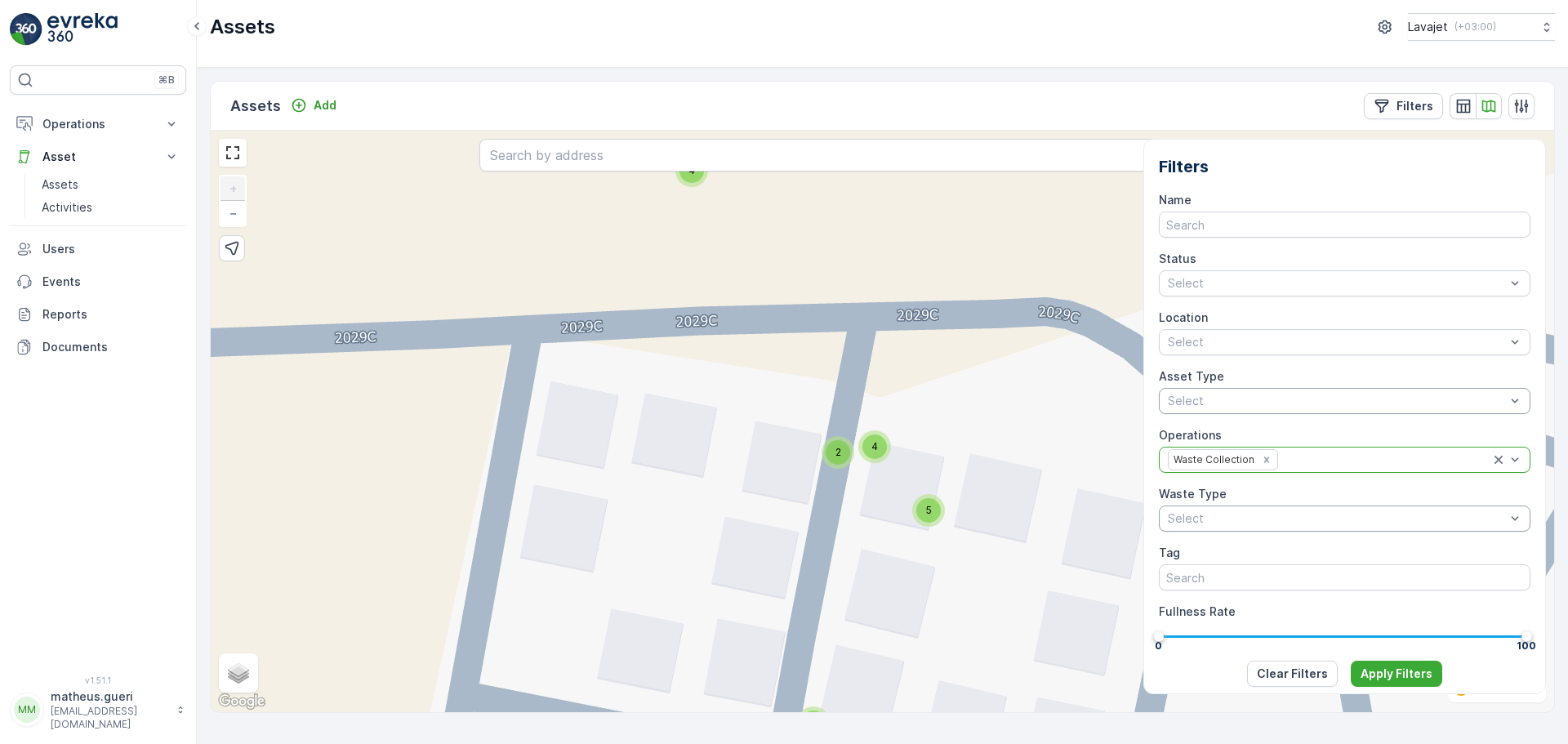
click at [893, 446] on div "4 4 4 4 4 4 4 4 4 4 4 4 4 4 4 4 4 4 4 4 4 4 4 4 4 4 4 4 4 4 11 2 4 4 4 4 4 4 4 …" at bounding box center [881, 422] width 1343 height 582
click at [883, 448] on div "4" at bounding box center [874, 446] width 24 height 24
click at [877, 411] on circle at bounding box center [875, 427] width 33 height 33
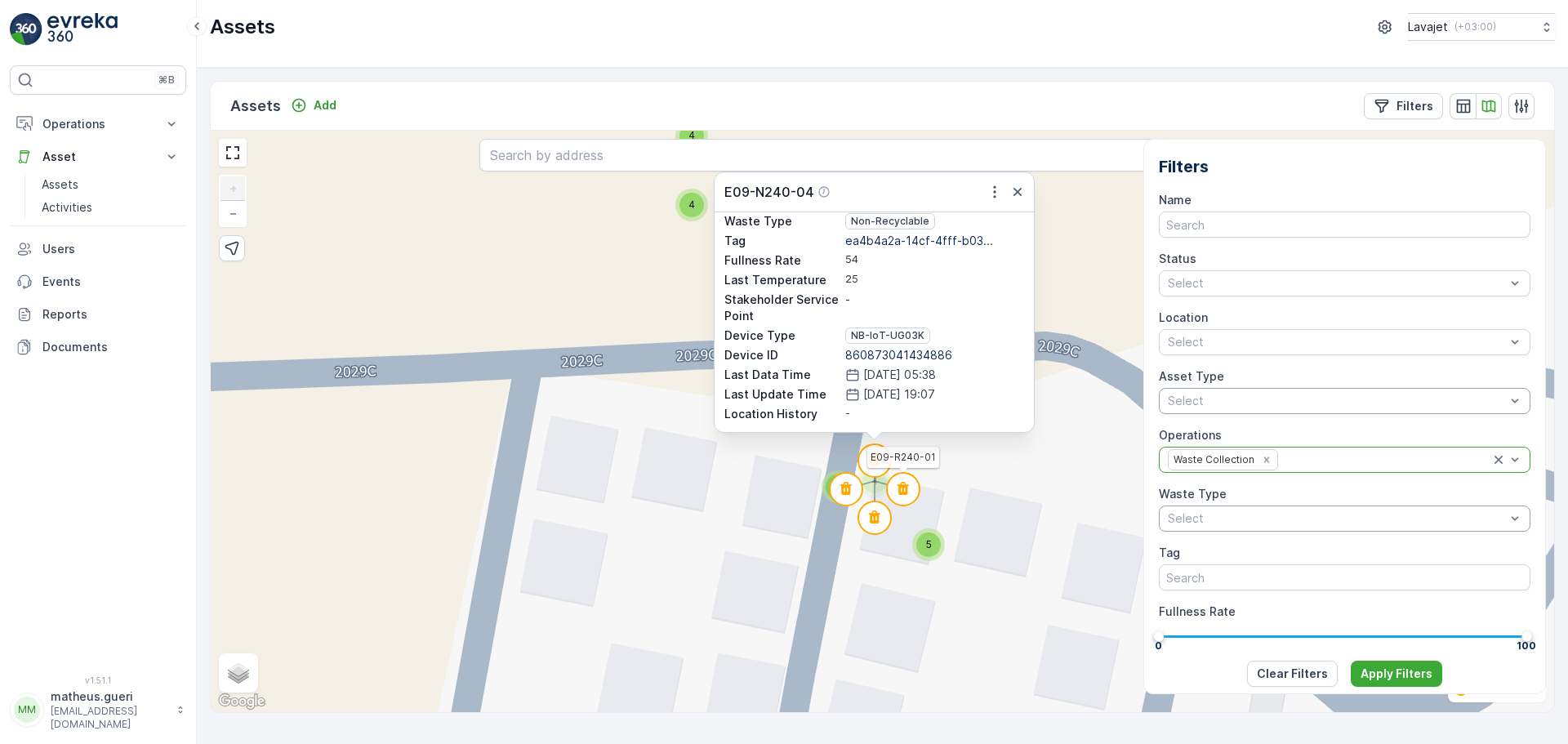
click at [905, 491] on circle at bounding box center [903, 490] width 33 height 33
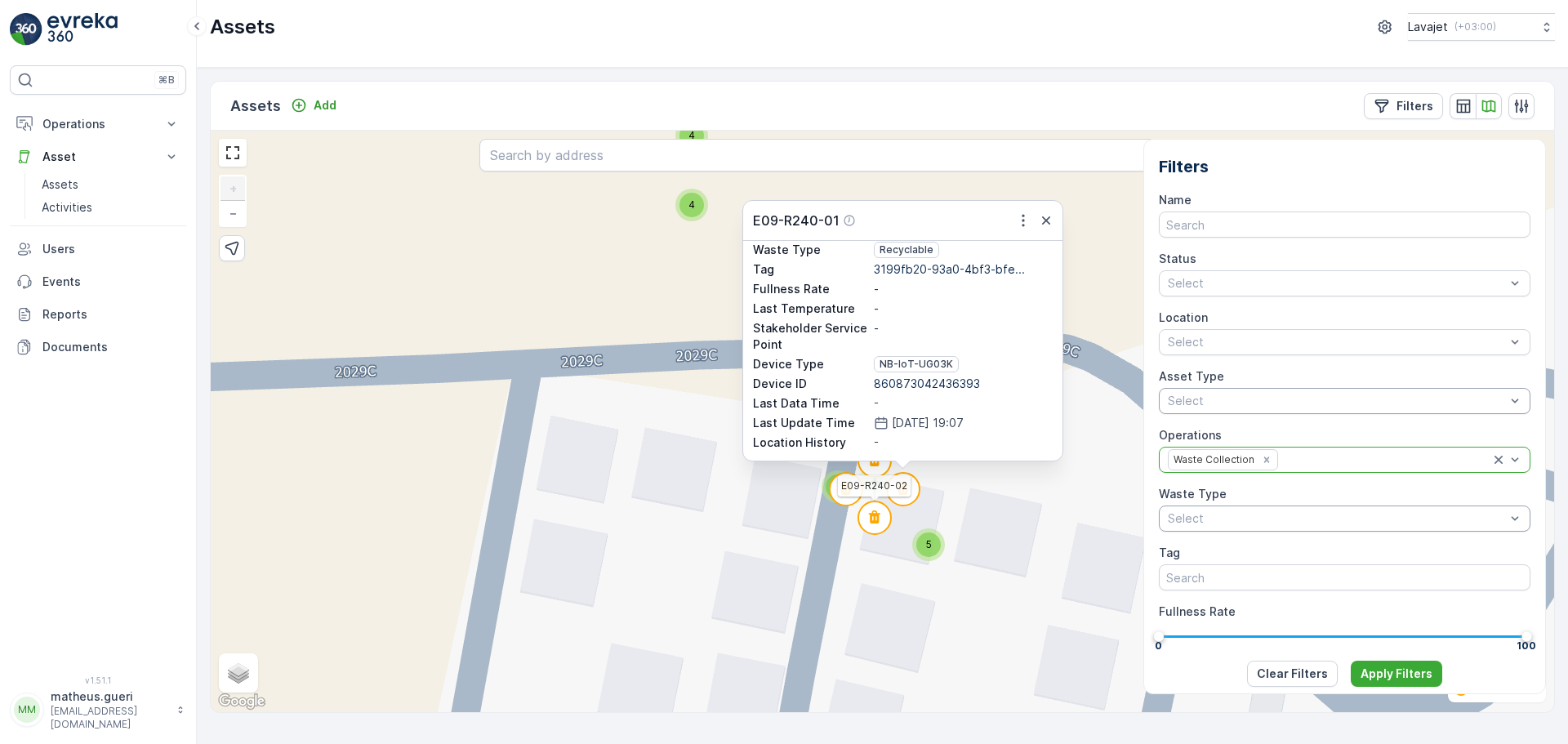
click at [873, 520] on circle at bounding box center [875, 518] width 33 height 33
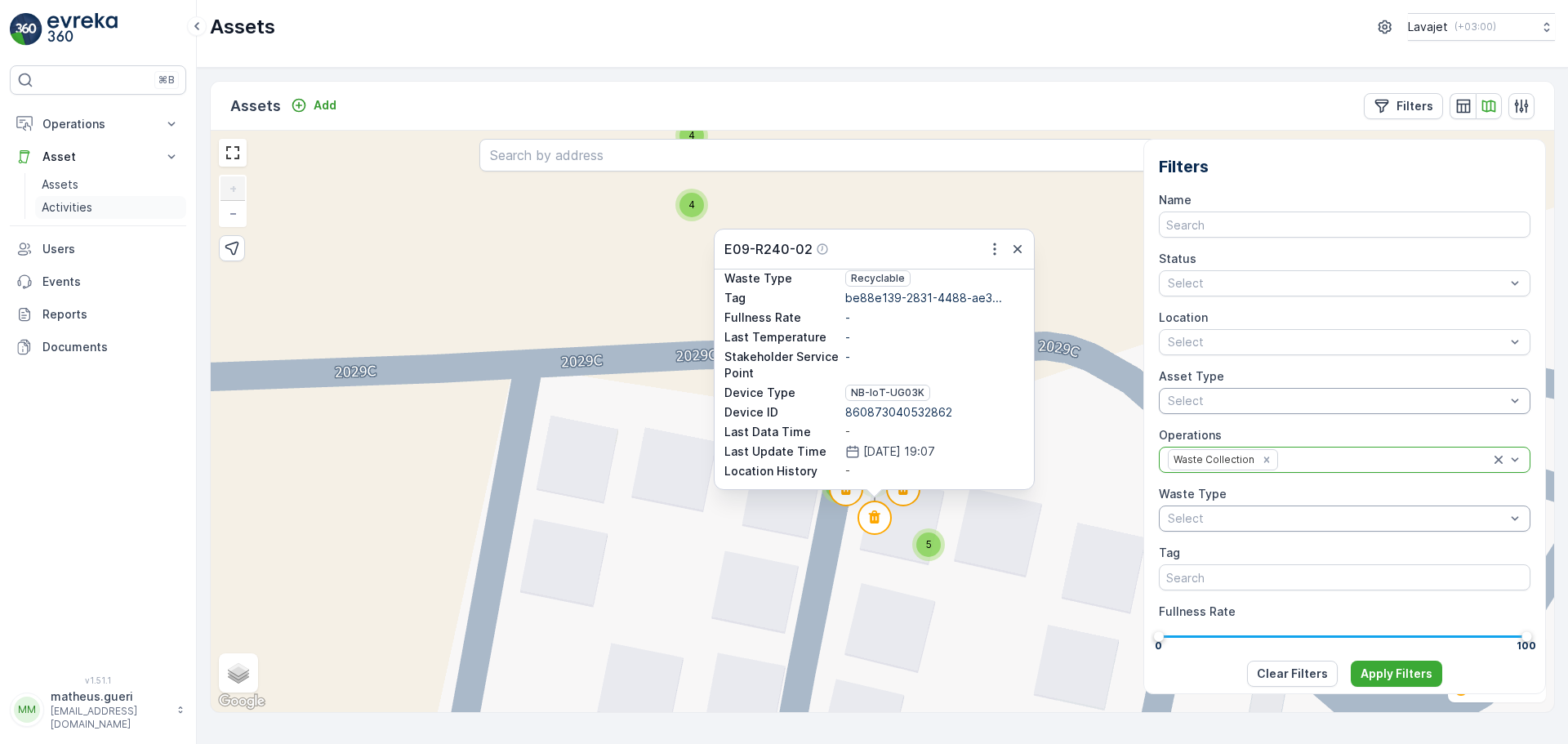
click at [74, 205] on p "Activities" at bounding box center [67, 207] width 50 height 16
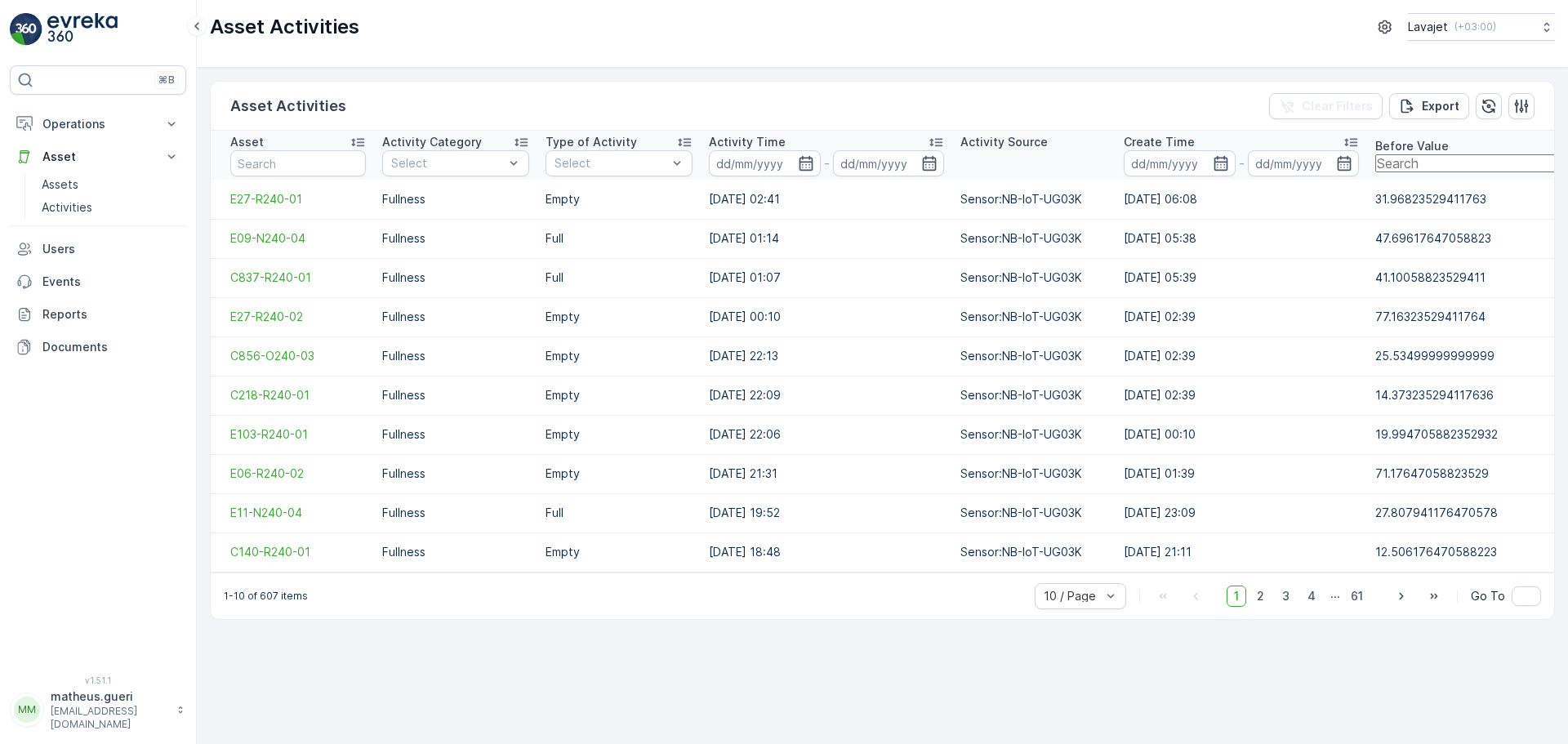
click at [266, 210] on td "E27-R240-01" at bounding box center [292, 199] width 163 height 39
click at [266, 198] on span "E27-R240-01" at bounding box center [298, 199] width 136 height 16
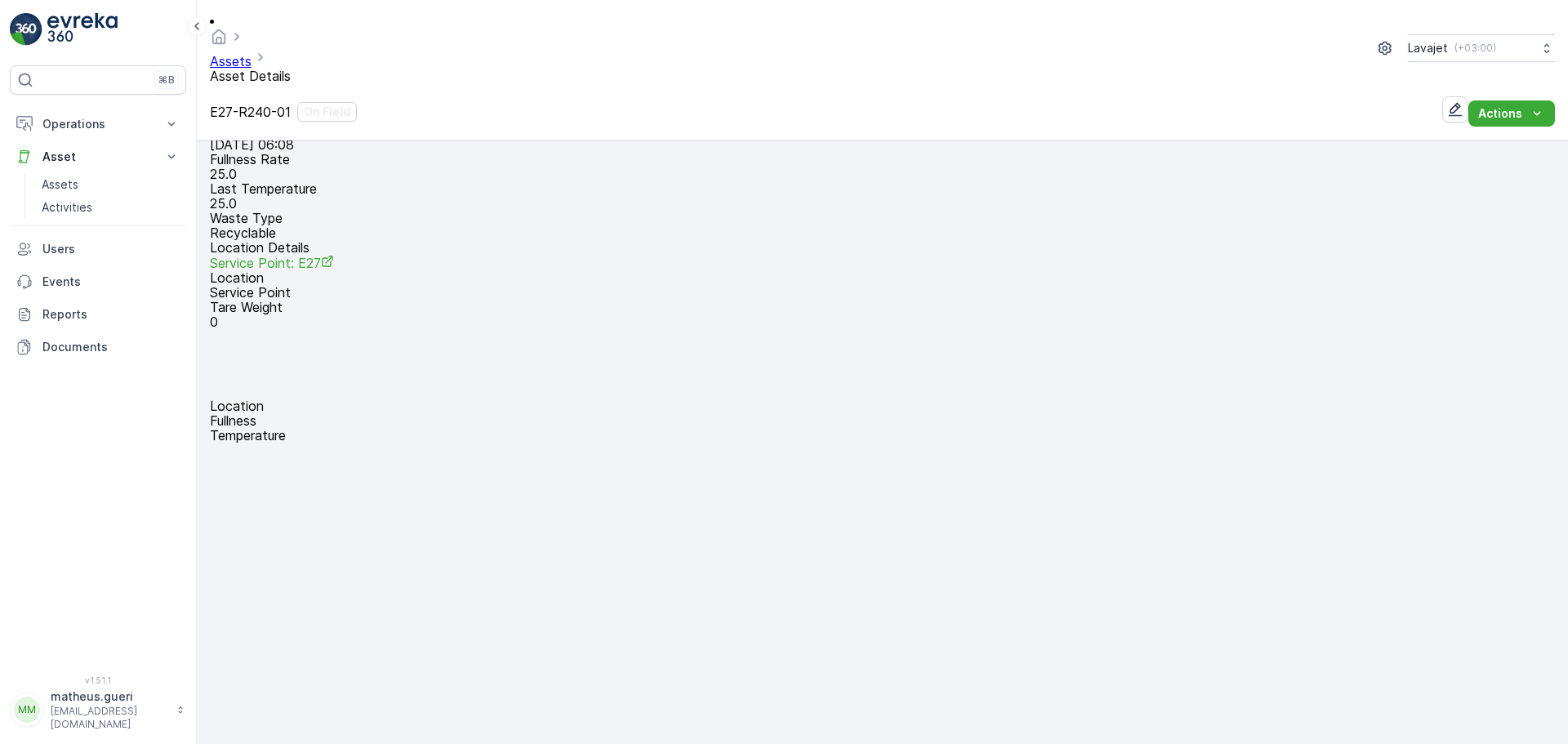
click at [1110, 442] on div "+ − Satellite Roadmap Terrain Hybrid Leaflet Keyboard shortcuts Map Data Map da…" at bounding box center [881, 442] width 1345 height 0
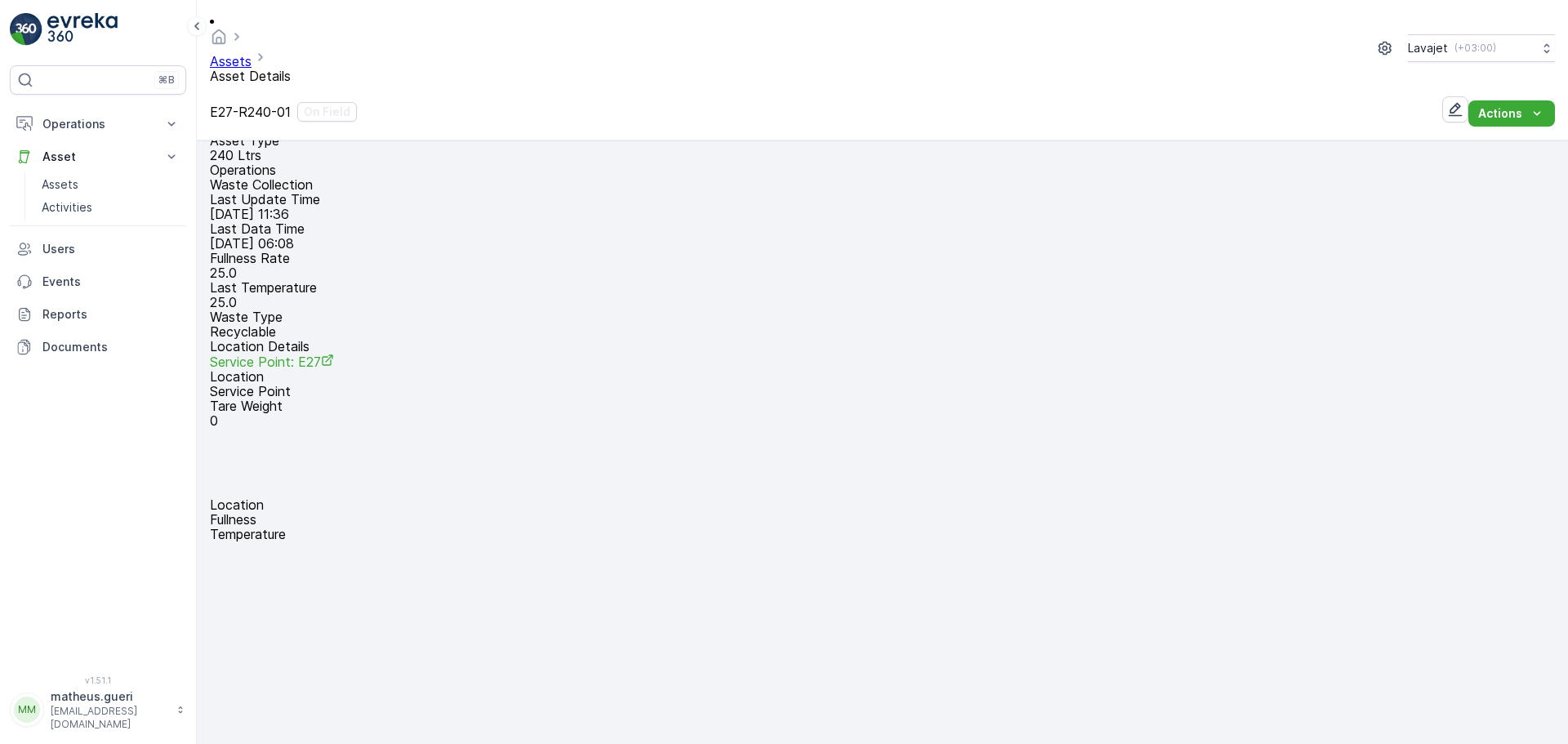
click at [661, 690] on circle at bounding box center [645, 706] width 33 height 33
click at [694, 649] on circle at bounding box center [678, 665] width 33 height 33
drag, startPoint x: 493, startPoint y: 625, endPoint x: 626, endPoint y: 626, distance: 133.0
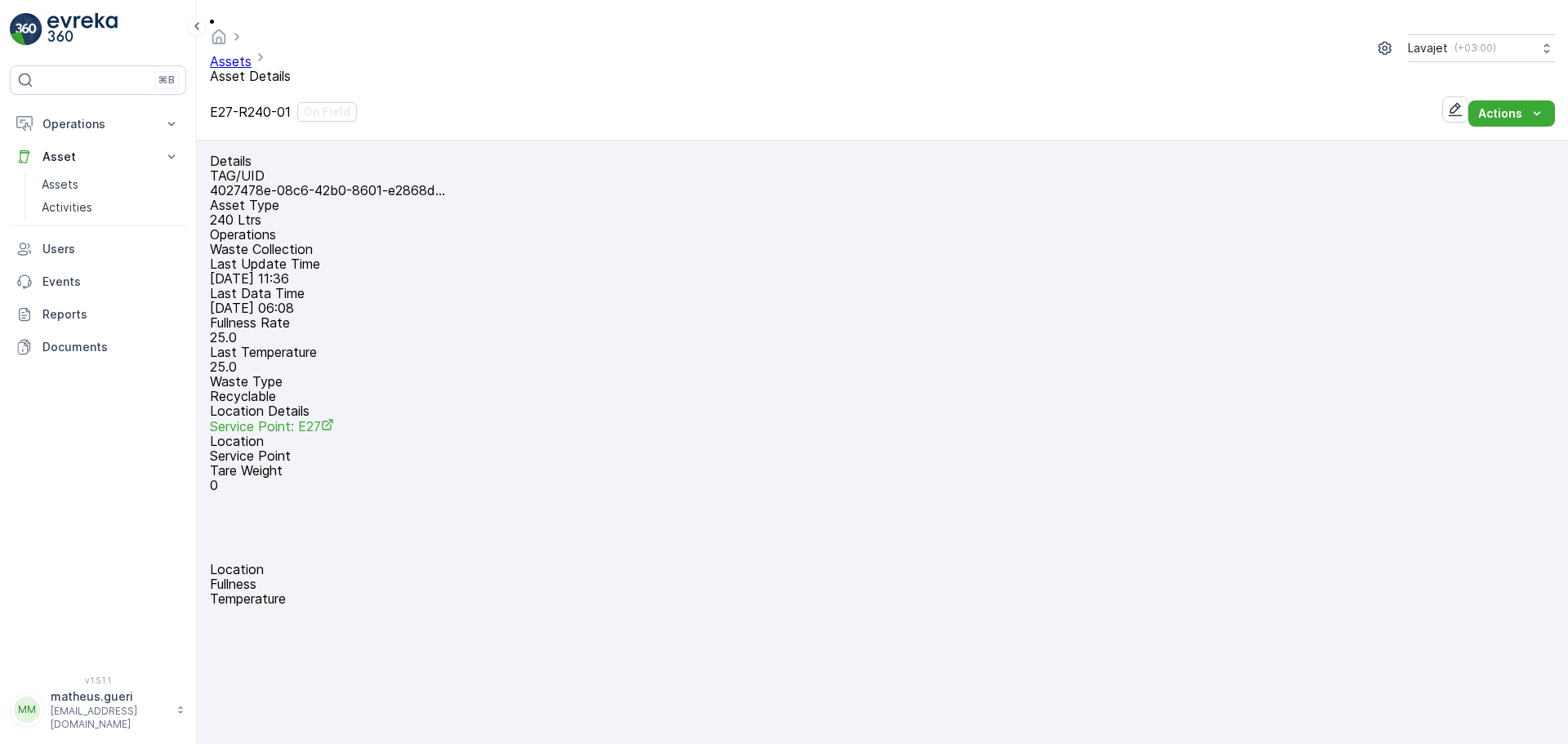
click at [793, 576] on p "Fullness" at bounding box center [881, 583] width 1345 height 15
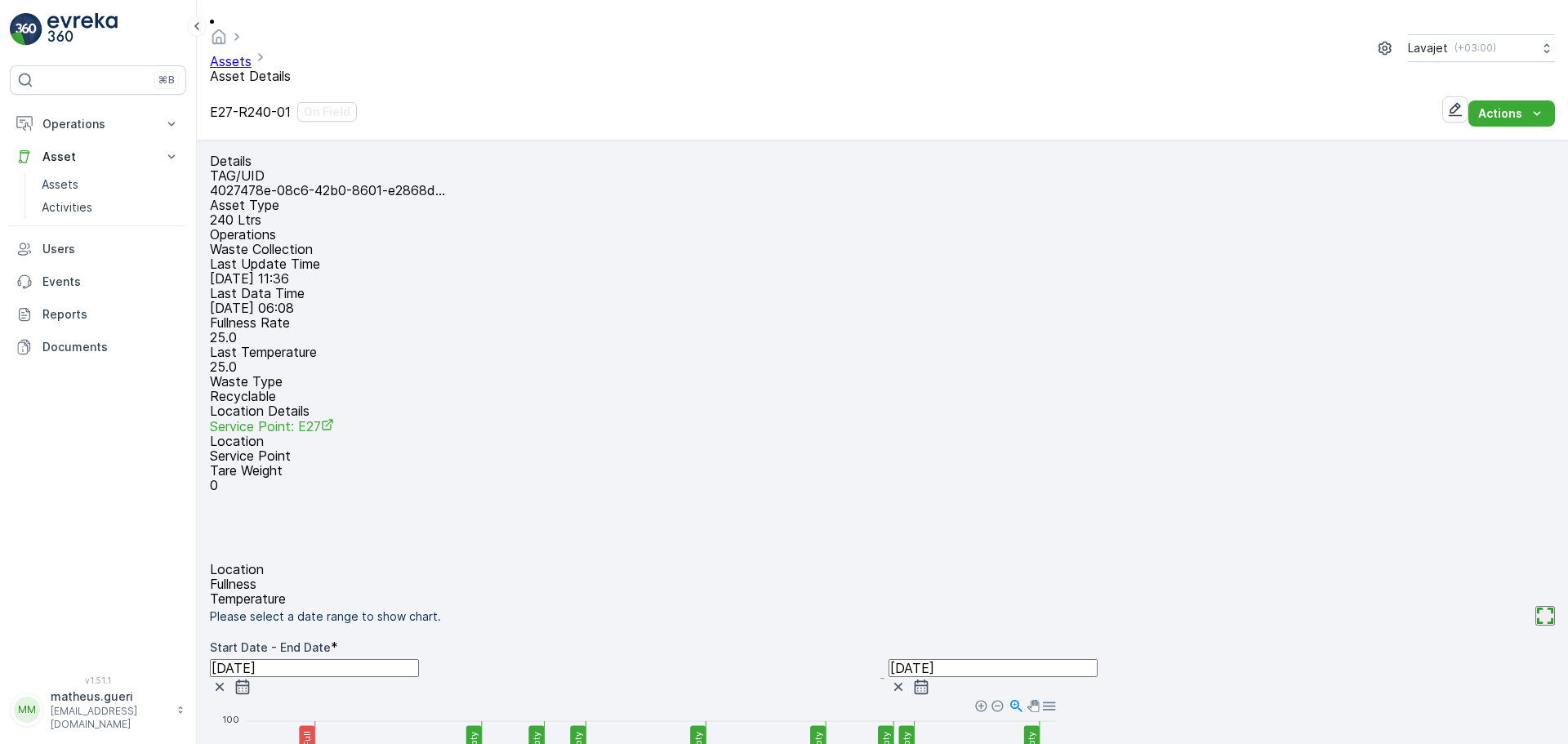
click at [889, 592] on p "Temperature" at bounding box center [881, 598] width 1345 height 15
click at [89, 206] on p "Activities" at bounding box center [67, 207] width 50 height 16
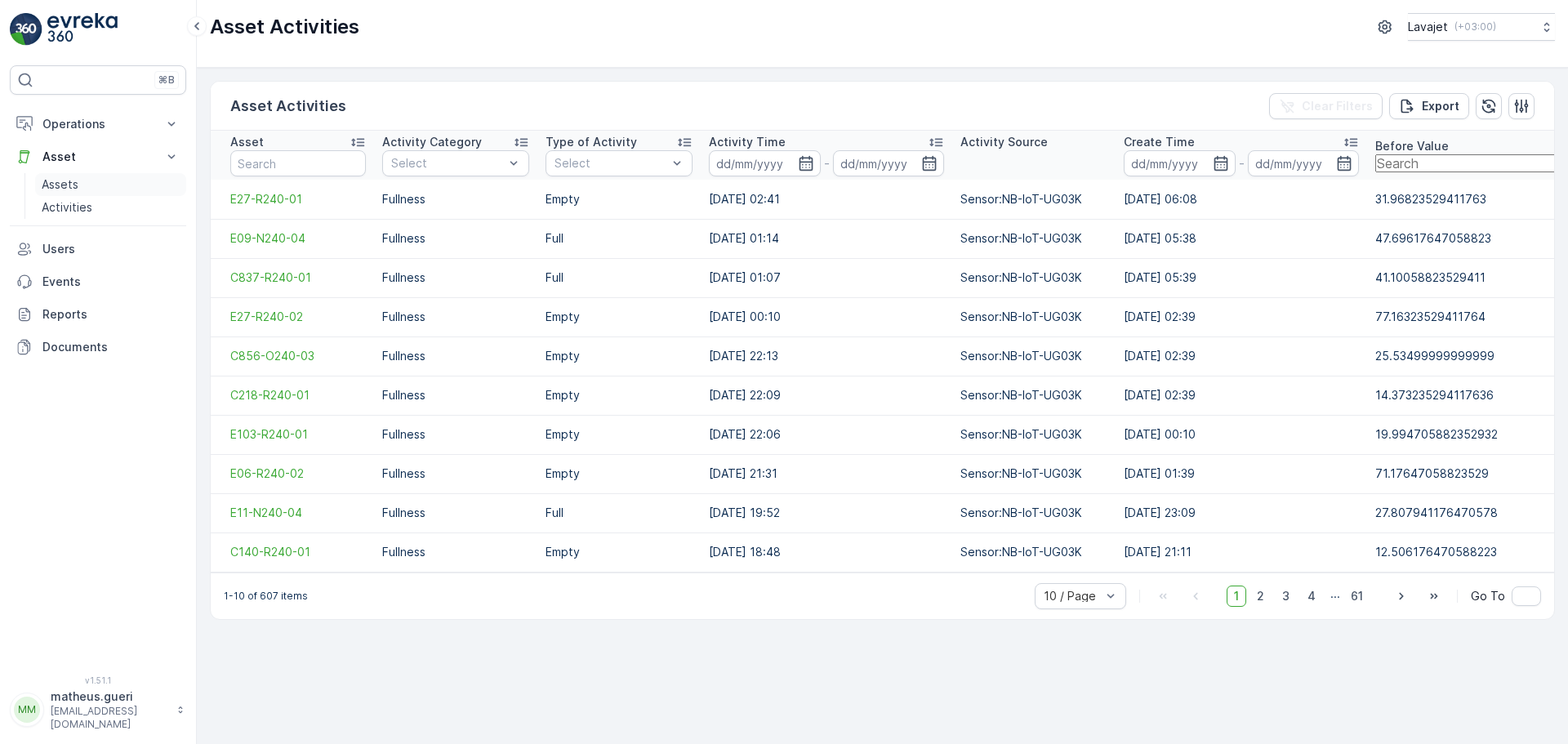
click at [54, 177] on p "Assets" at bounding box center [60, 184] width 37 height 16
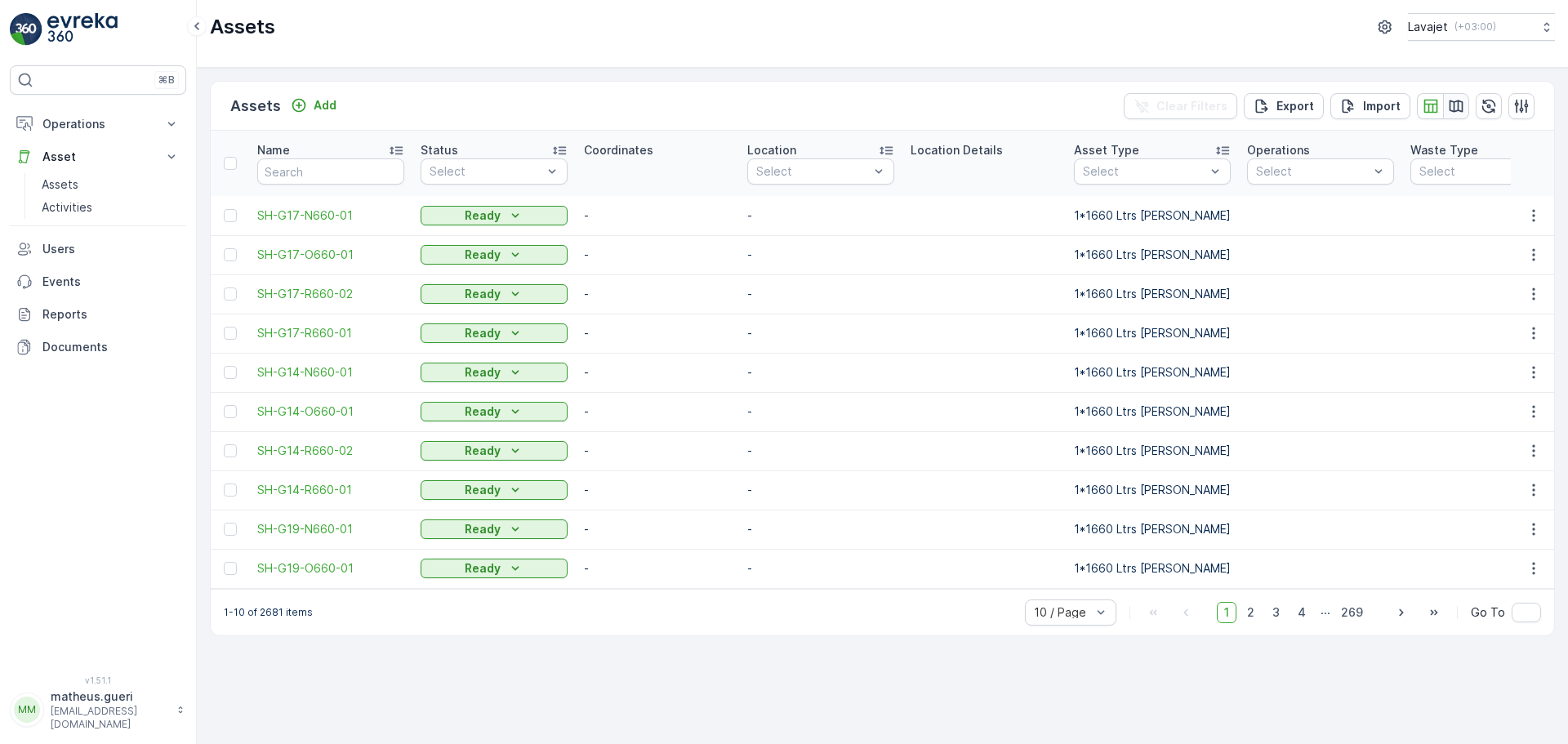
click at [1459, 101] on icon "button" at bounding box center [1456, 106] width 14 height 13
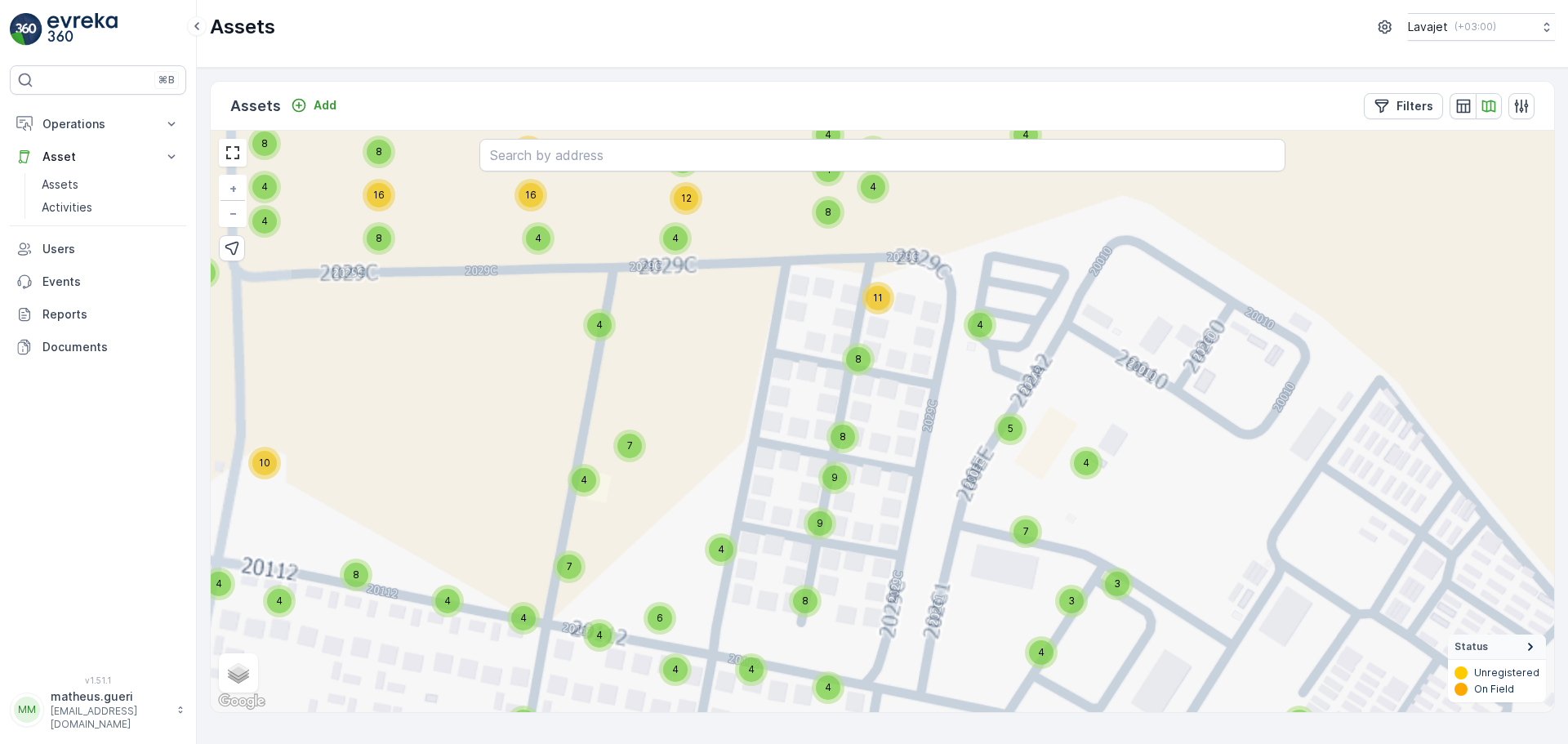
click at [856, 354] on span "8" at bounding box center [858, 359] width 7 height 13
click at [856, 372] on div "8" at bounding box center [858, 360] width 33 height 33
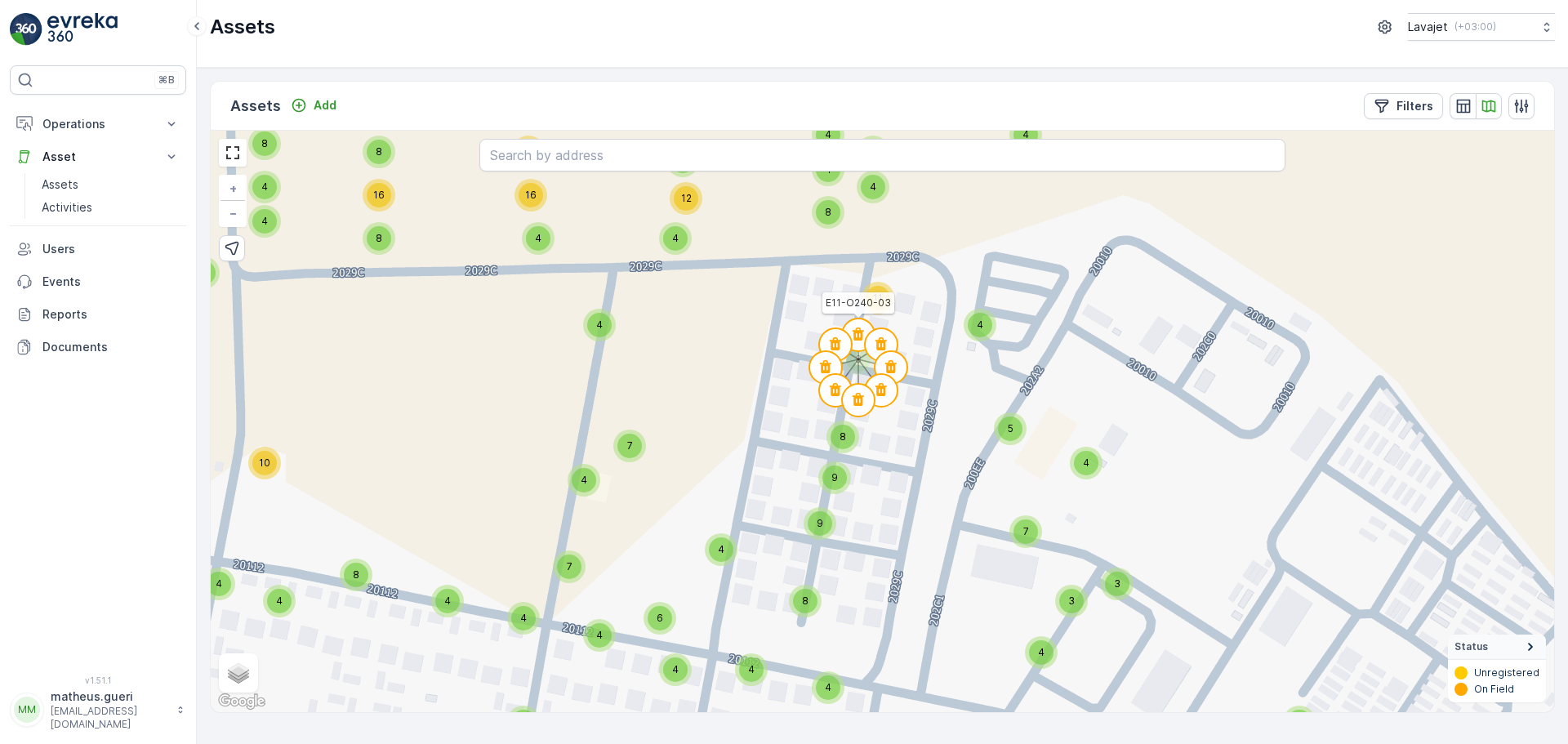
click at [855, 337] on icon at bounding box center [858, 334] width 12 height 13
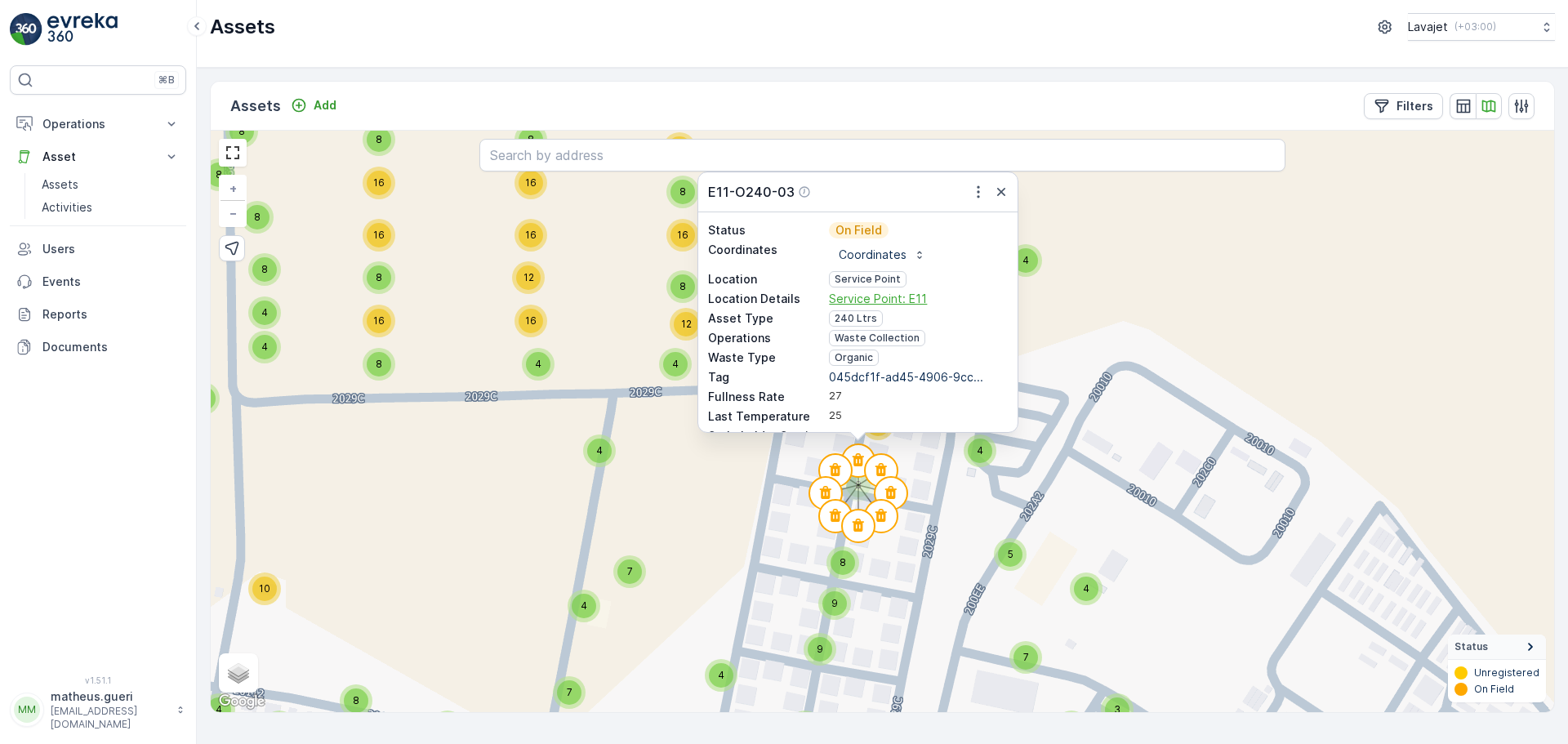
click at [862, 292] on span "Service Point: E11" at bounding box center [918, 299] width 178 height 16
click at [1001, 199] on icon "button" at bounding box center [1001, 191] width 16 height 16
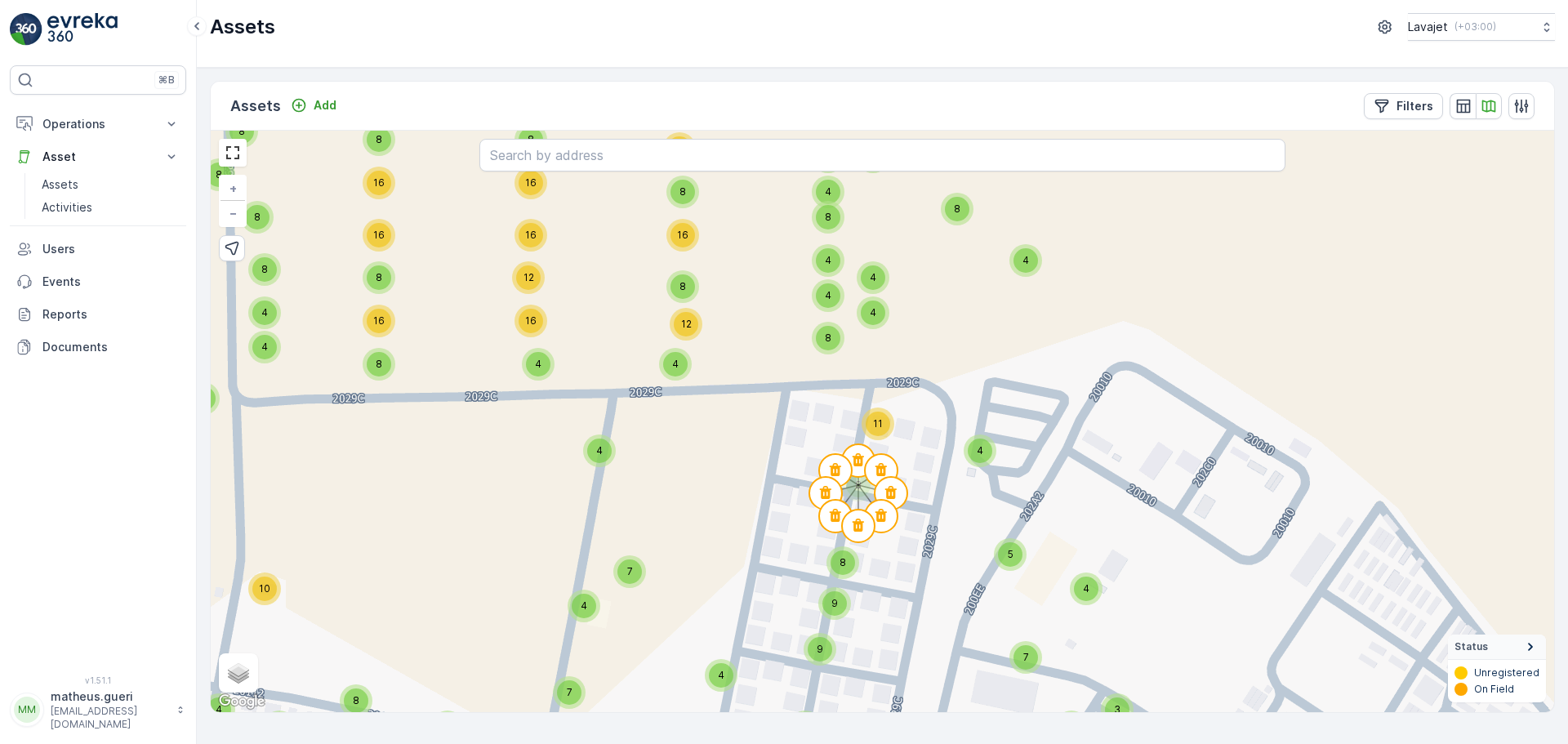
click at [879, 434] on div "11" at bounding box center [878, 423] width 24 height 24
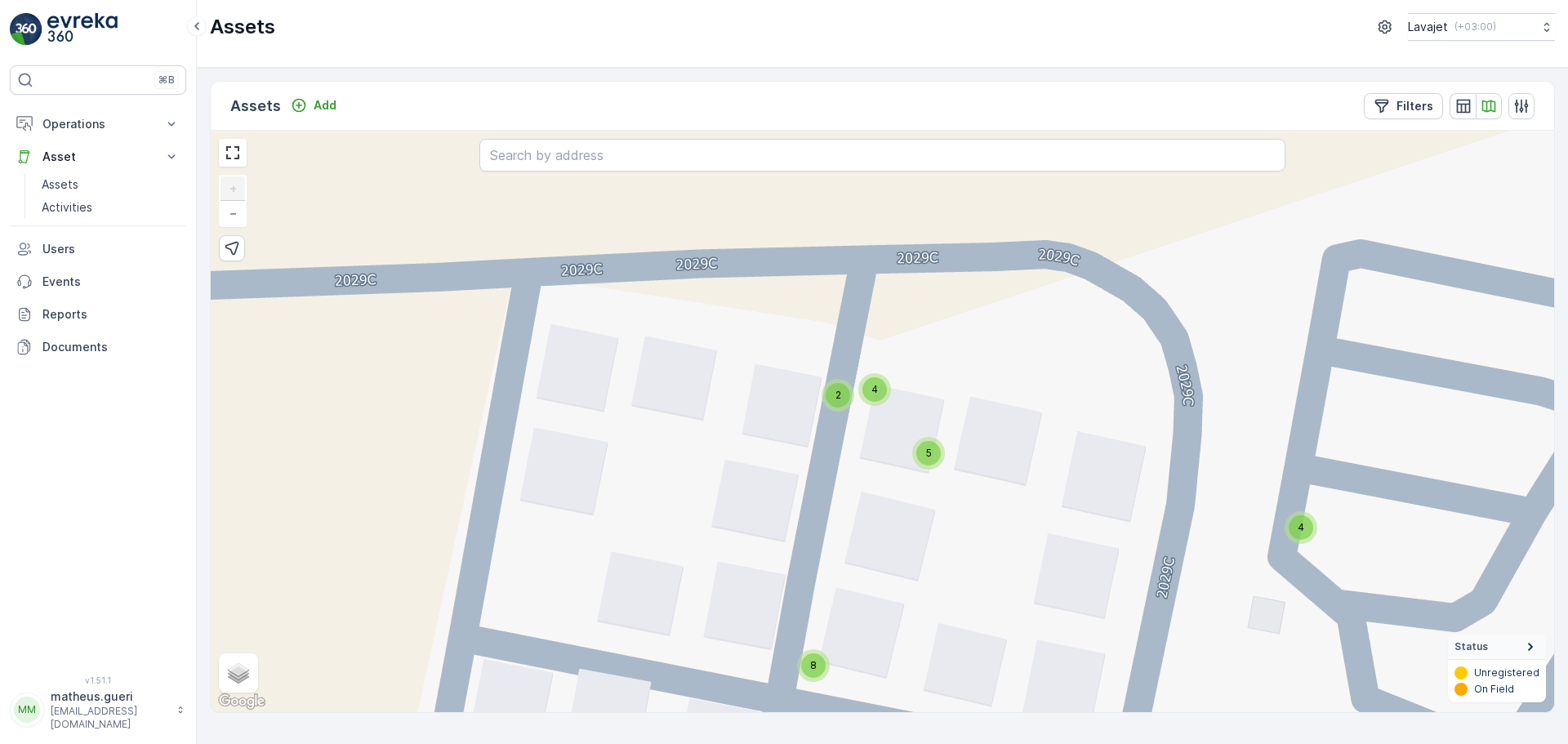
click at [842, 402] on div "2" at bounding box center [837, 395] width 24 height 24
click at [806, 410] on circle at bounding box center [810, 404] width 33 height 33
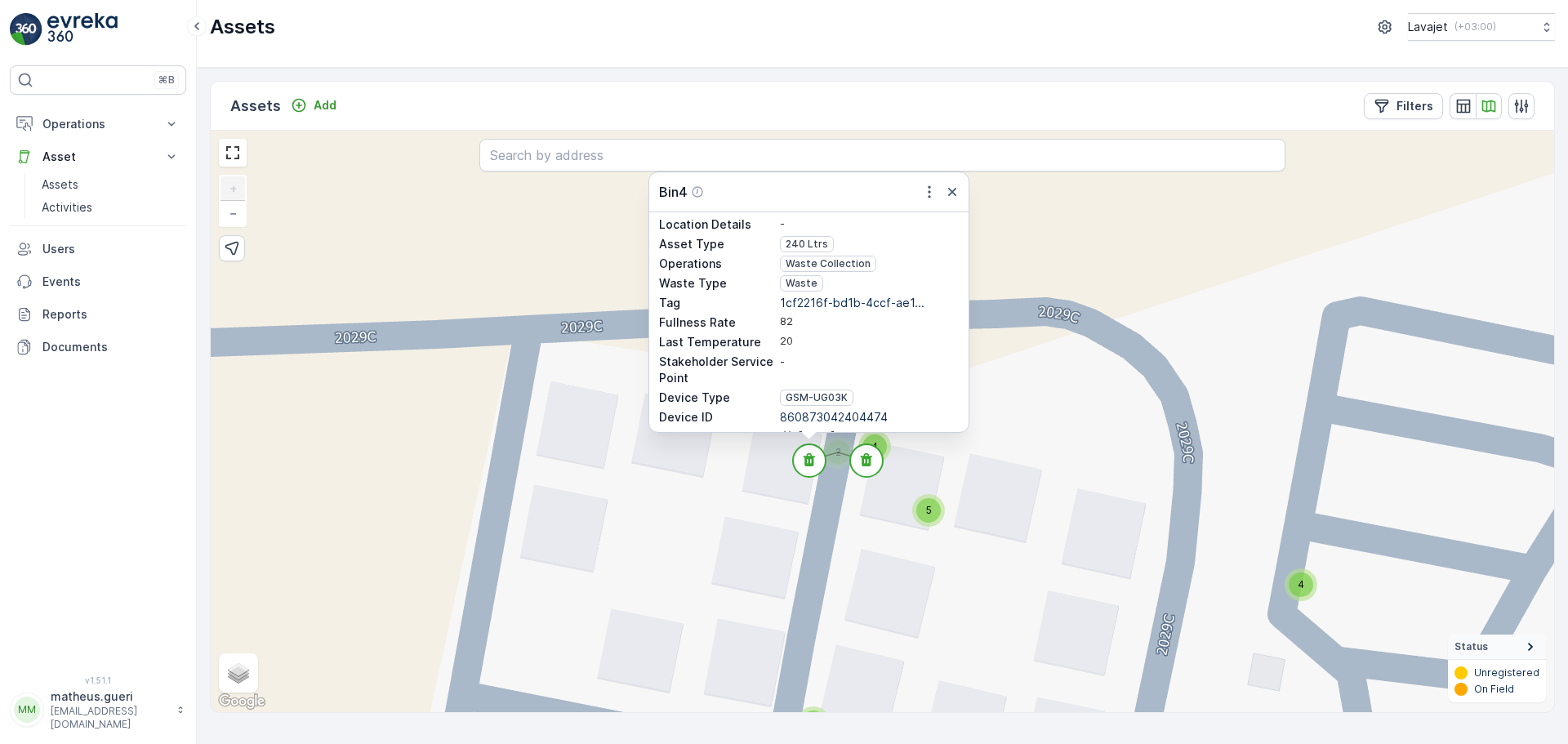
scroll to position [137, 0]
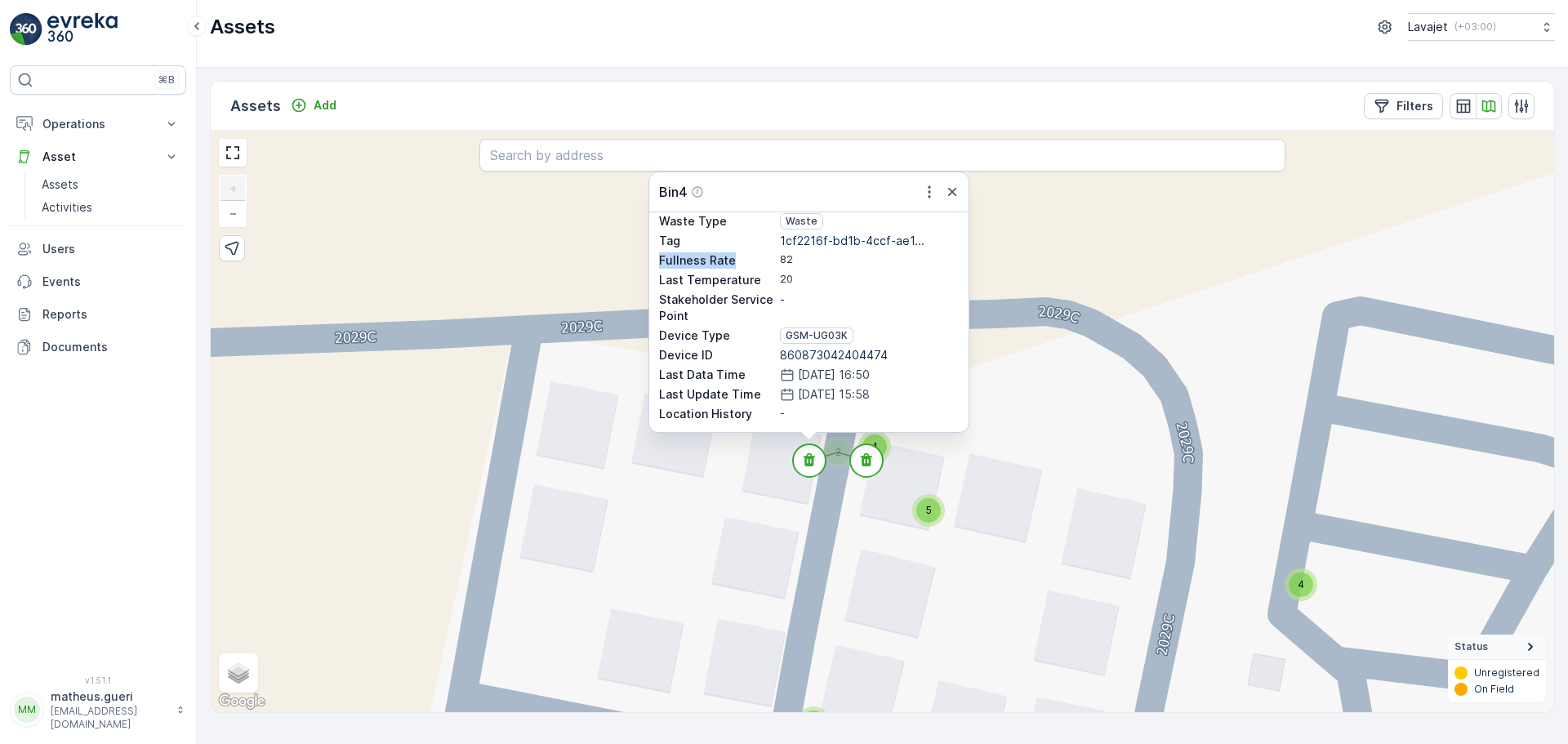
drag, startPoint x: 660, startPoint y: 257, endPoint x: 792, endPoint y: 260, distance: 132.0
click at [781, 261] on div "Fullness Rate 82" at bounding box center [809, 260] width 300 height 16
drag, startPoint x: 810, startPoint y: 275, endPoint x: 670, endPoint y: 272, distance: 140.0
click at [654, 269] on div "Status Ready Coordinates Coordinates Location - Location Details - Asset Type 2…" at bounding box center [808, 322] width 319 height 220
click at [864, 281] on div "20" at bounding box center [869, 279] width 178 height 16
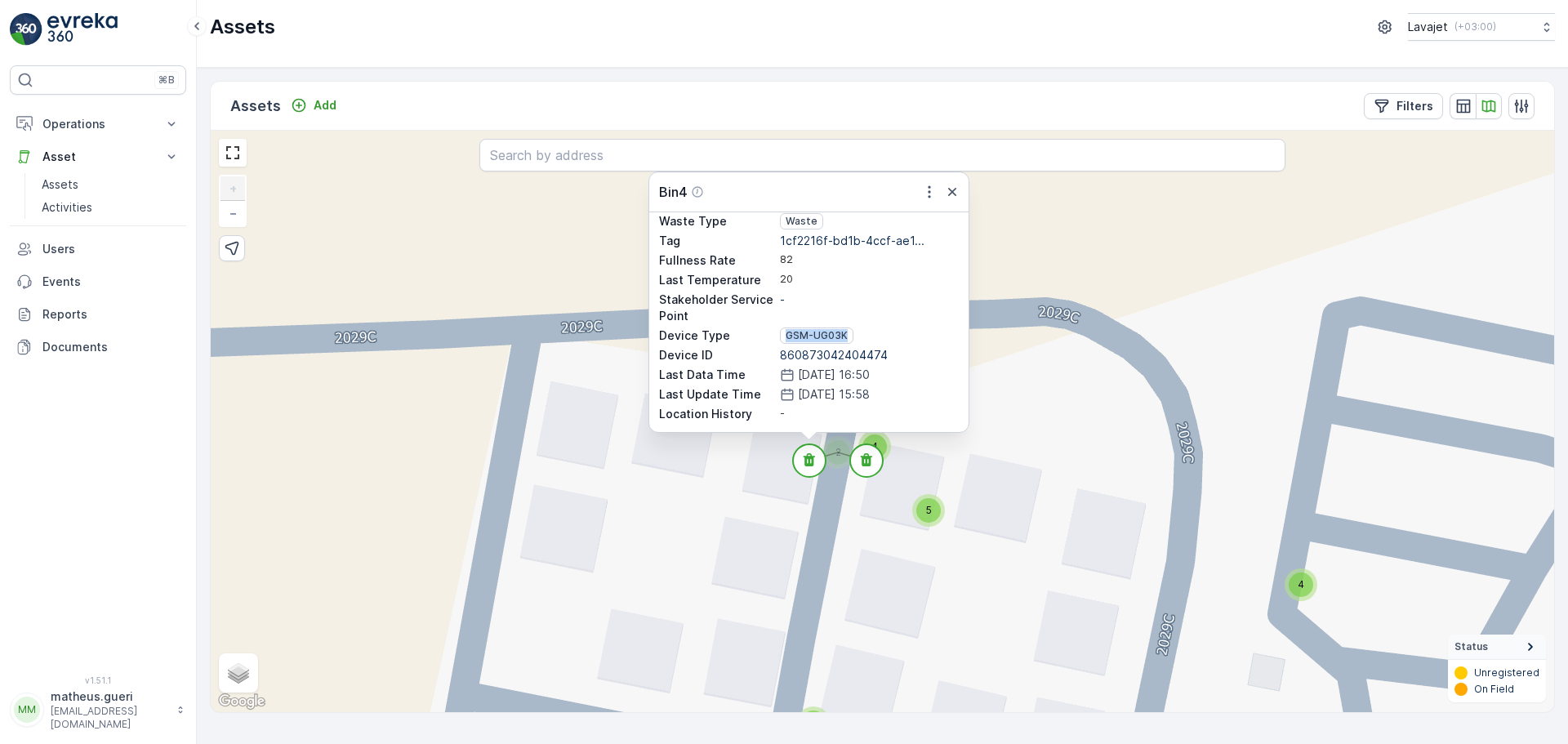
drag, startPoint x: 779, startPoint y: 332, endPoint x: 874, endPoint y: 328, distance: 95.1
click at [874, 328] on div "GSM-UG03K" at bounding box center [869, 336] width 178 height 16
click at [863, 474] on circle at bounding box center [867, 461] width 33 height 33
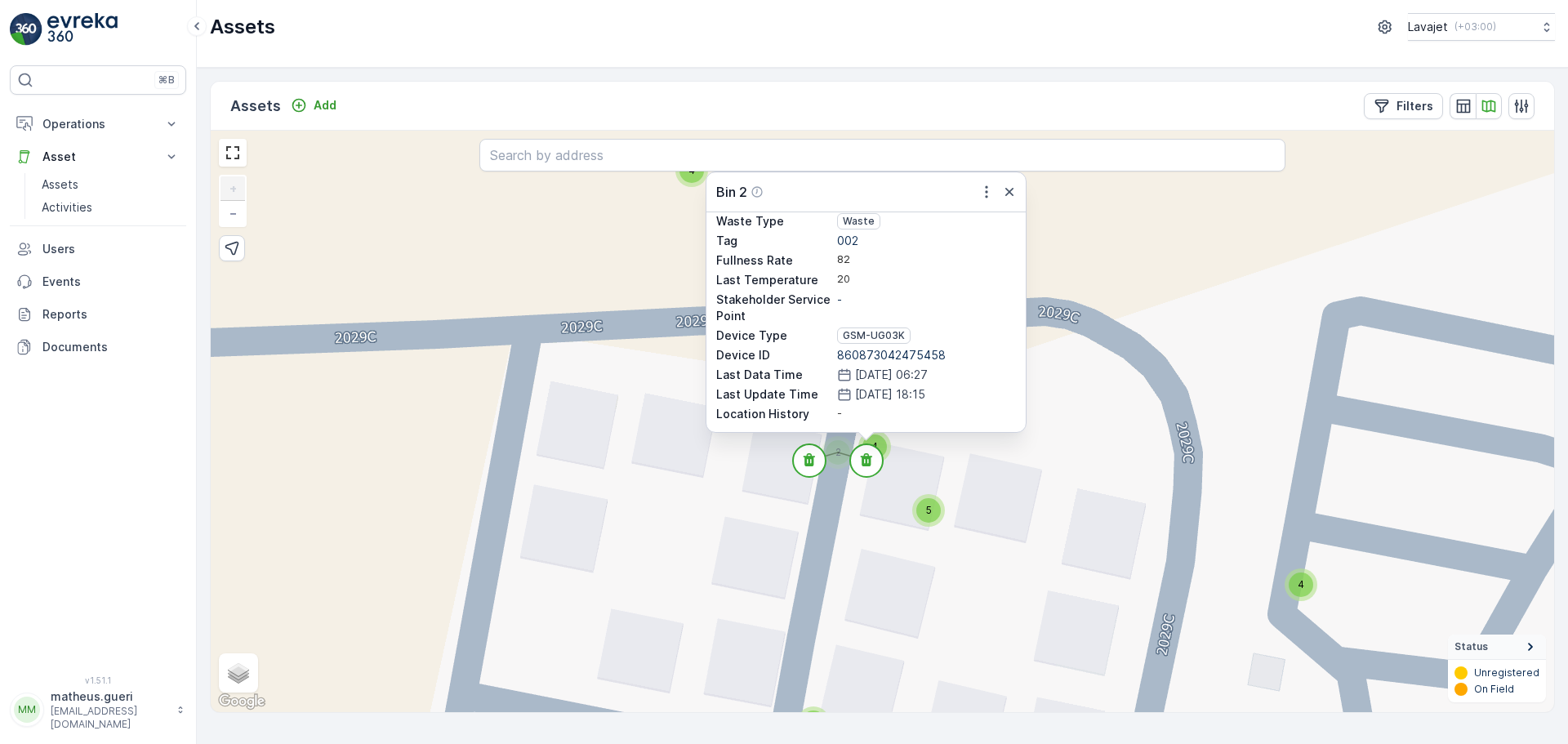
click at [909, 458] on div "4 4 4 4 4 4 4 4 4 4 4 4 4 4 4 4 4 4 4 4 4 4 4 4 4 4 4 4 4 4 11 4 2 4 4 4 4 4 4 …" at bounding box center [881, 422] width 1343 height 582
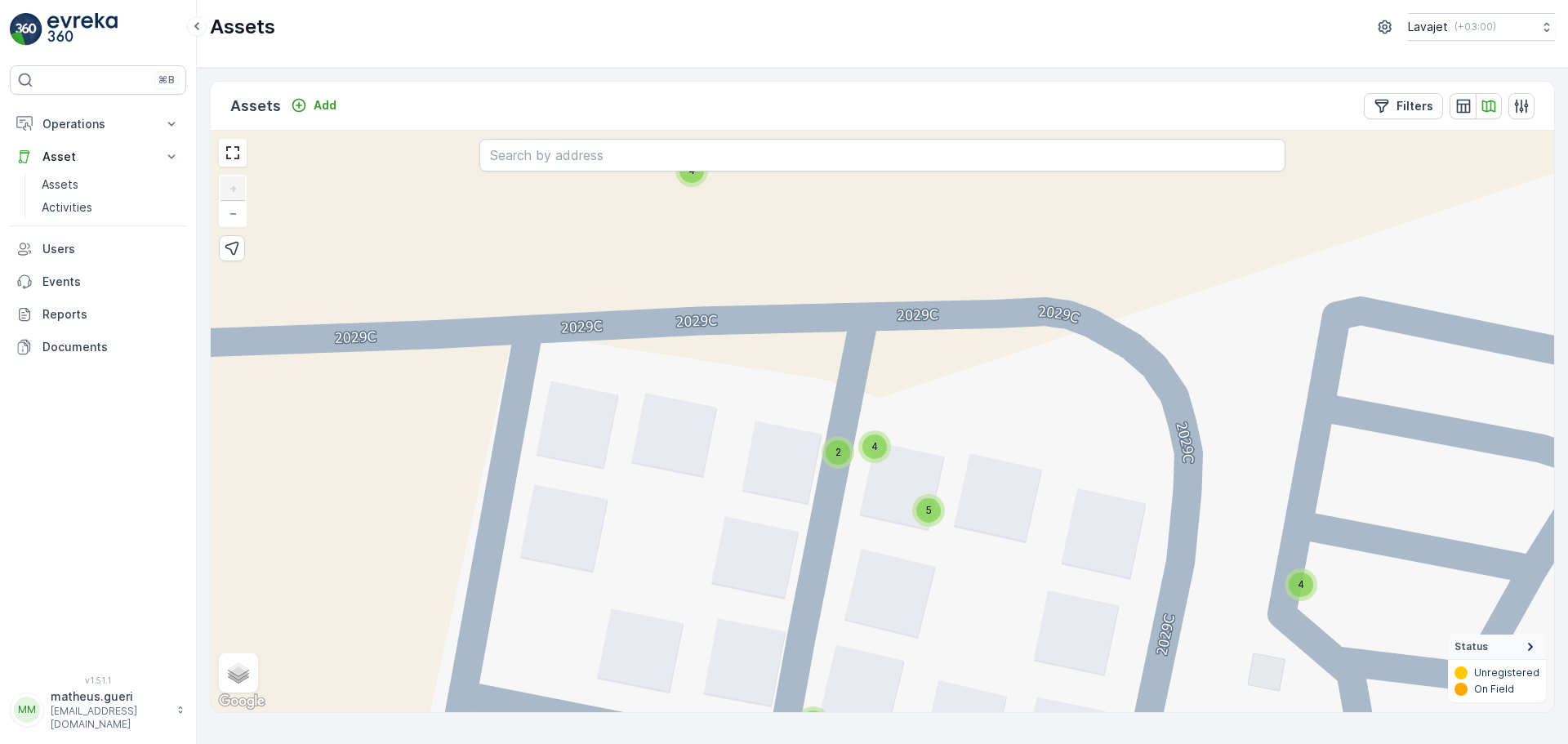
click at [889, 454] on div "4 4 4 4 4 4 4 4 4 4 4 4 4 4 4 4 4 4 4 4 4 4 4 4 4 4 4 4 4 4 11 4 2 4 4 4 4 4 4 …" at bounding box center [881, 422] width 1343 height 582
click at [880, 453] on div "4" at bounding box center [874, 446] width 24 height 24
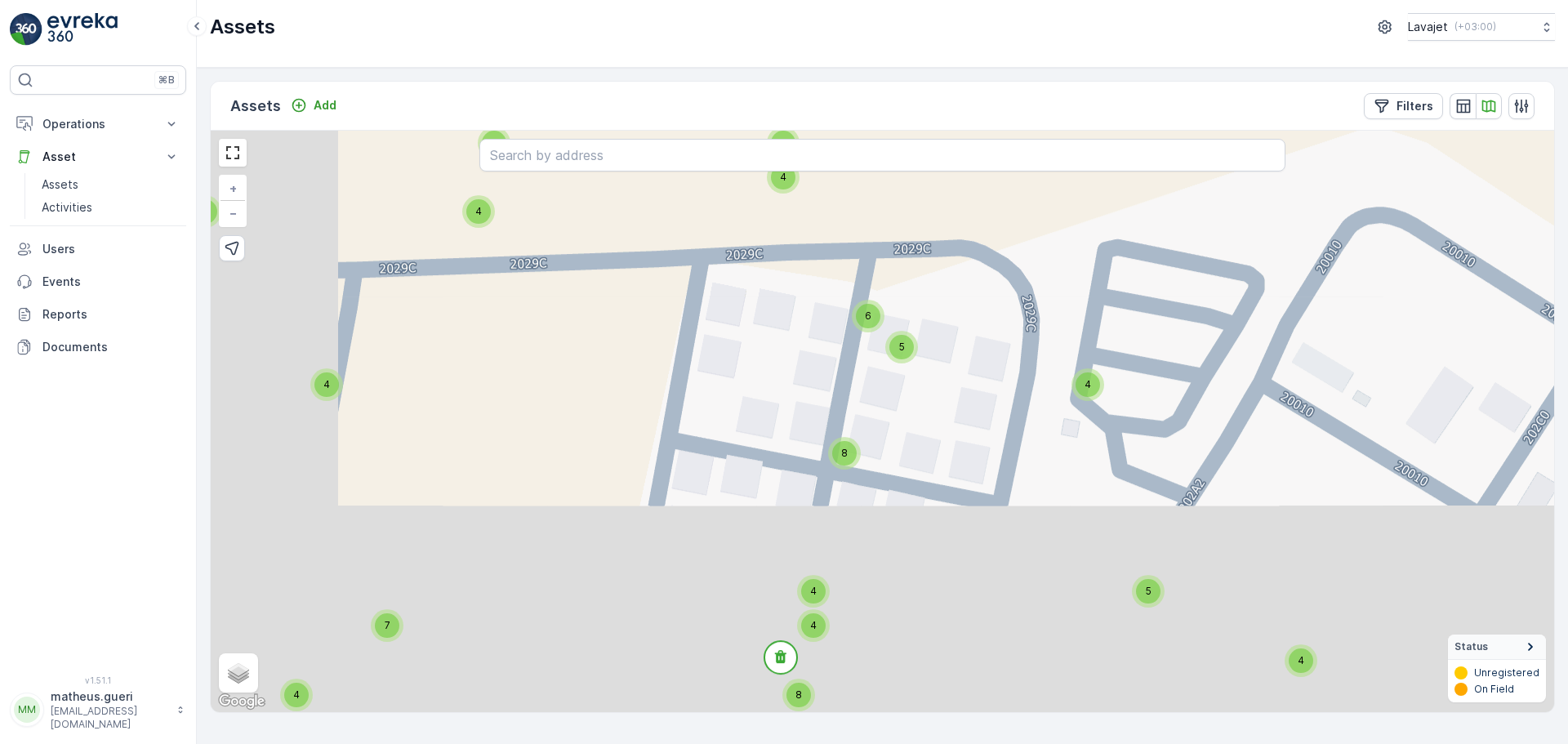
drag, startPoint x: 861, startPoint y: 526, endPoint x: 859, endPoint y: 348, distance: 178.0
click at [861, 328] on div "4 4 4 4 4 4 4 4 4 4 4 4 4 4 4 4 4 4 4 4 4 4 4 4 4 4 4 4 4 4 11 4 2 4 4 4 4 4 4 …" at bounding box center [881, 422] width 1343 height 582
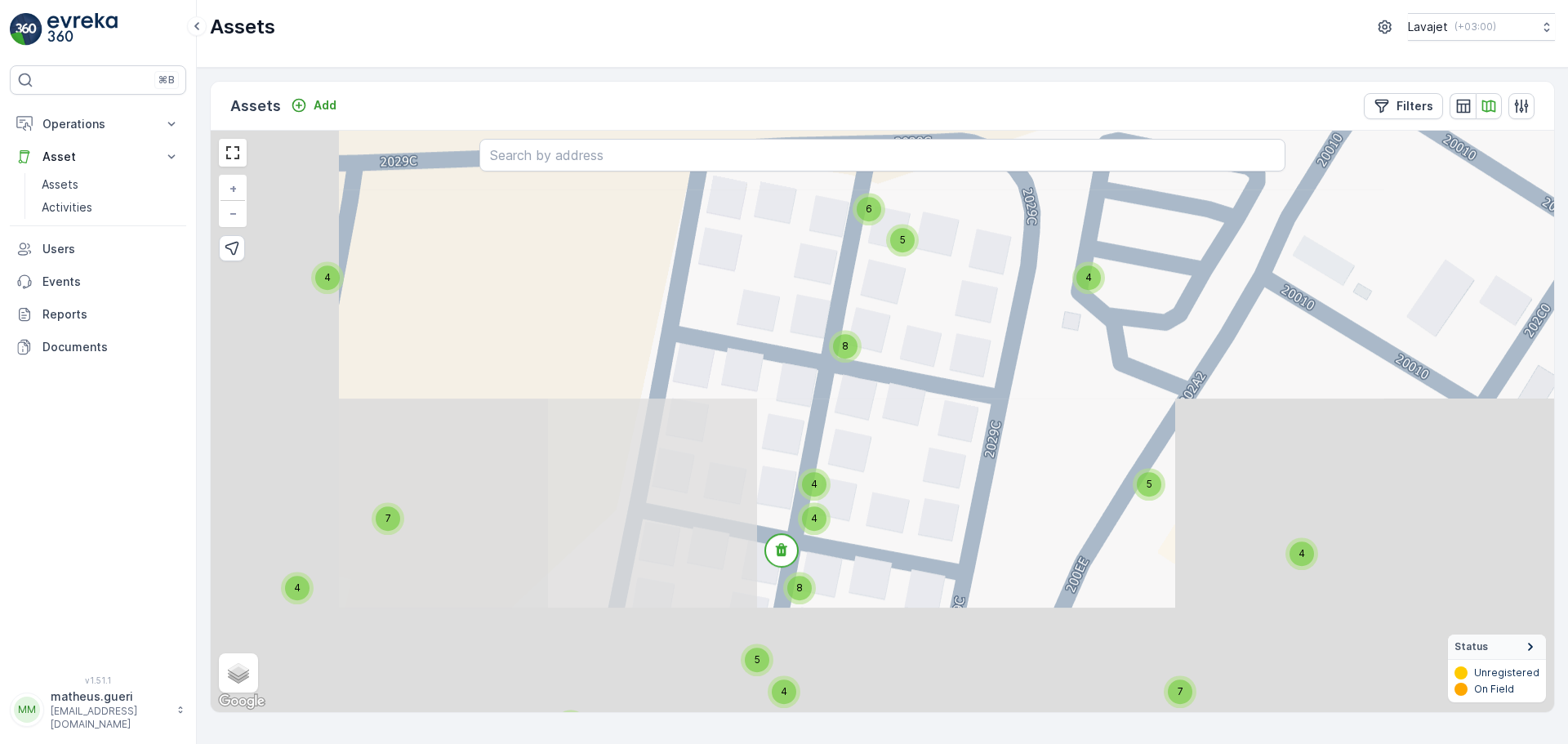
click at [844, 354] on div "8" at bounding box center [845, 345] width 24 height 24
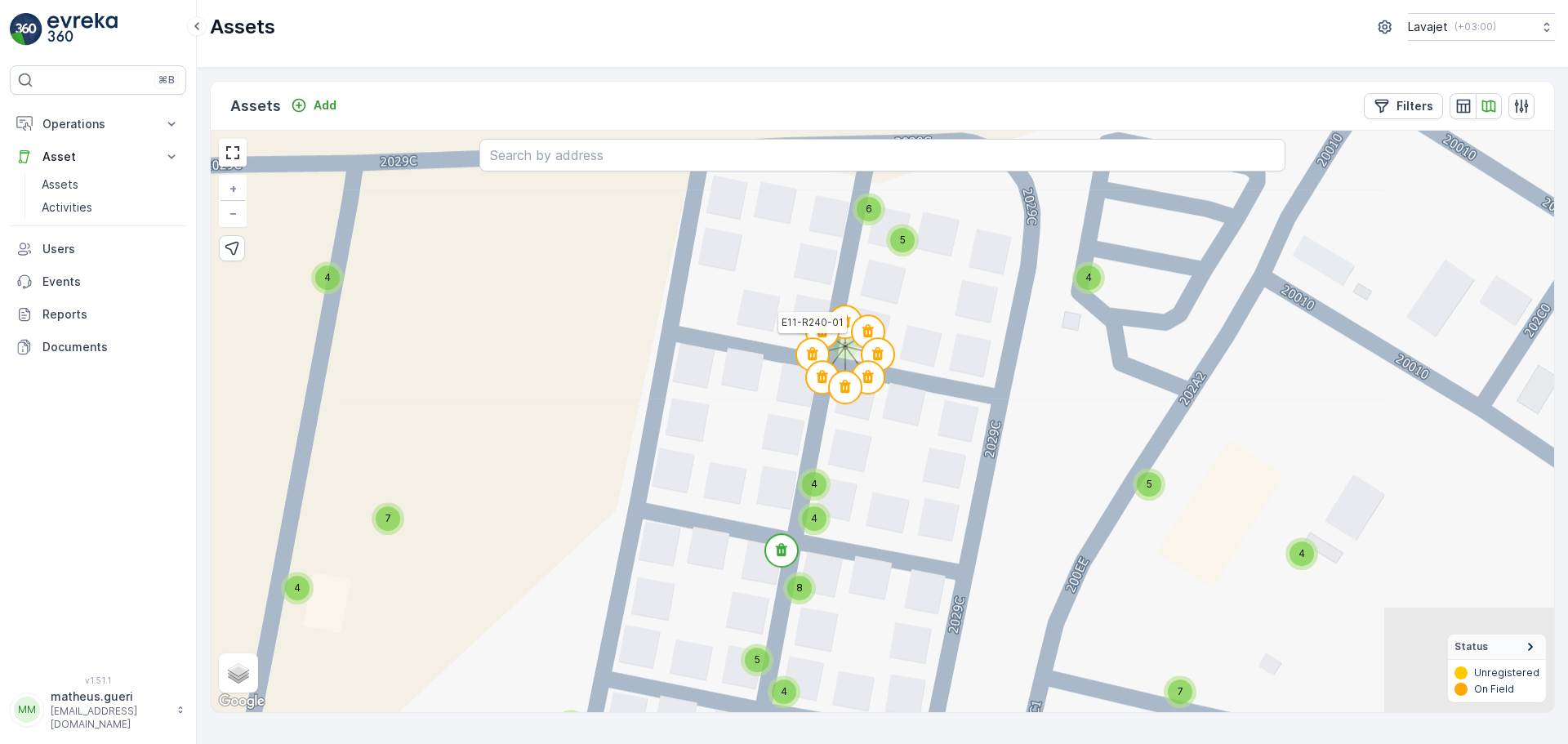
click at [825, 338] on icon at bounding box center [813, 355] width 36 height 36
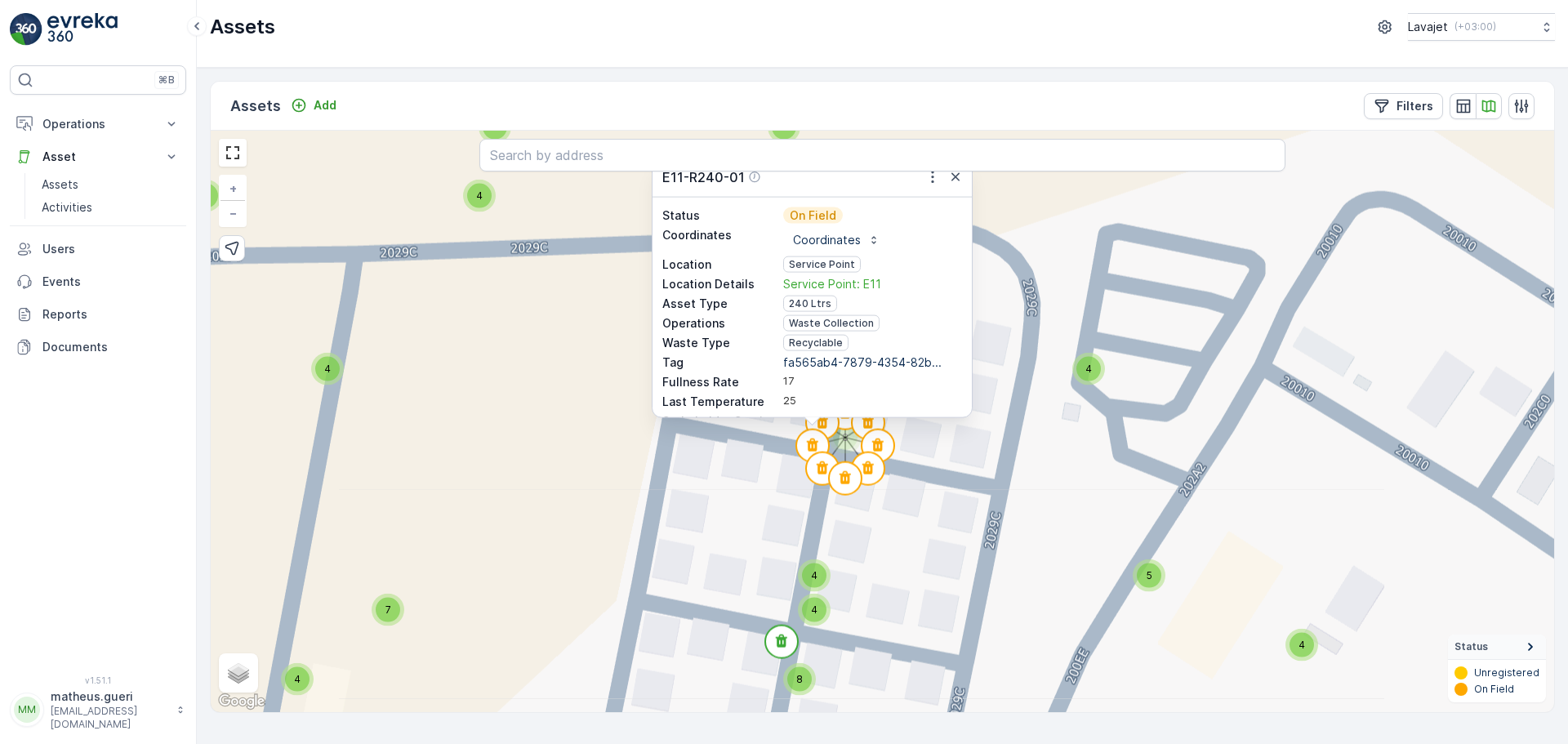
click at [936, 190] on div "E11-R240-01 Status On Field Coordinates Coordinates Location Service Point Loca…" at bounding box center [812, 288] width 319 height 260
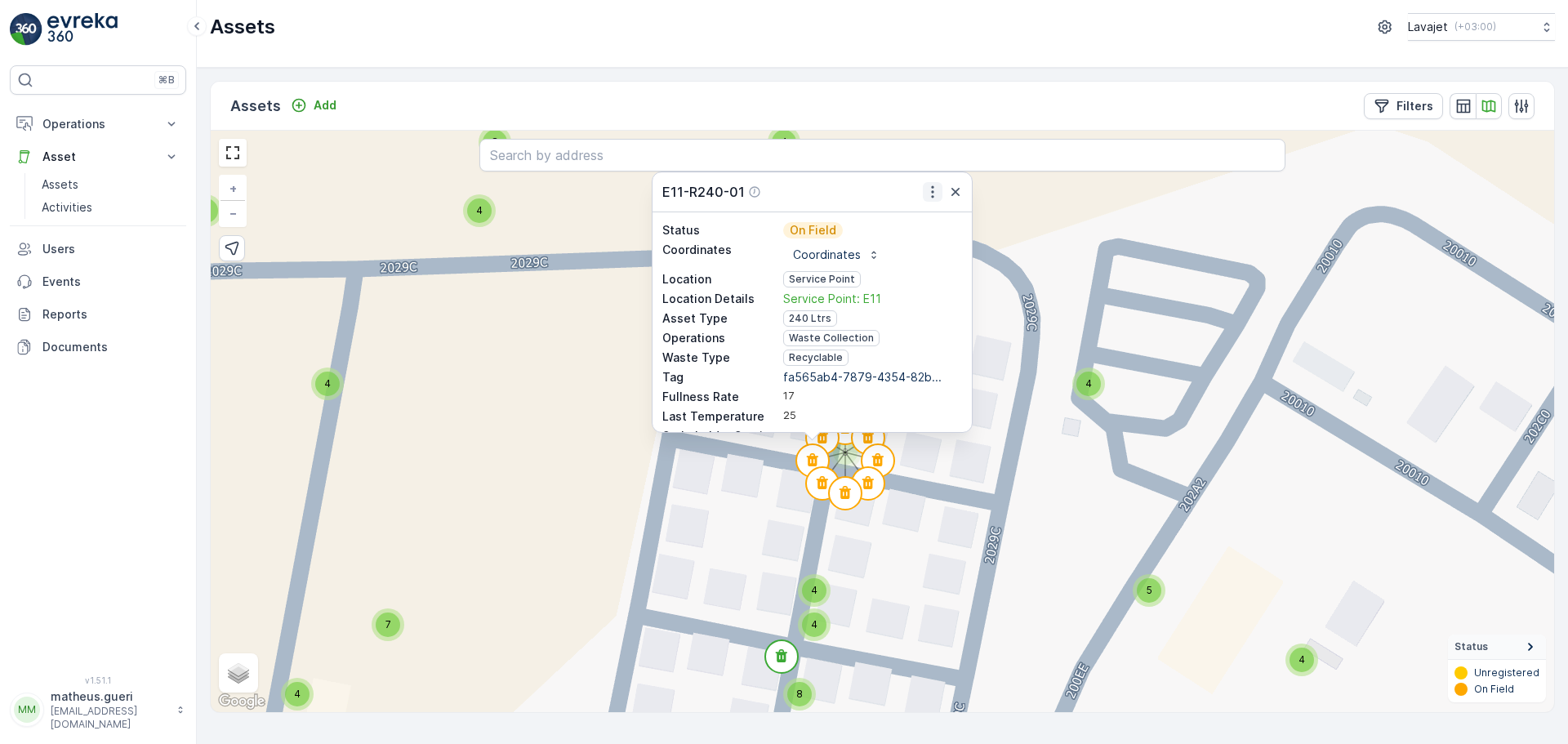
click at [936, 191] on icon "button" at bounding box center [932, 191] width 16 height 16
click at [929, 222] on span "See More Detail" at bounding box center [931, 217] width 89 height 16
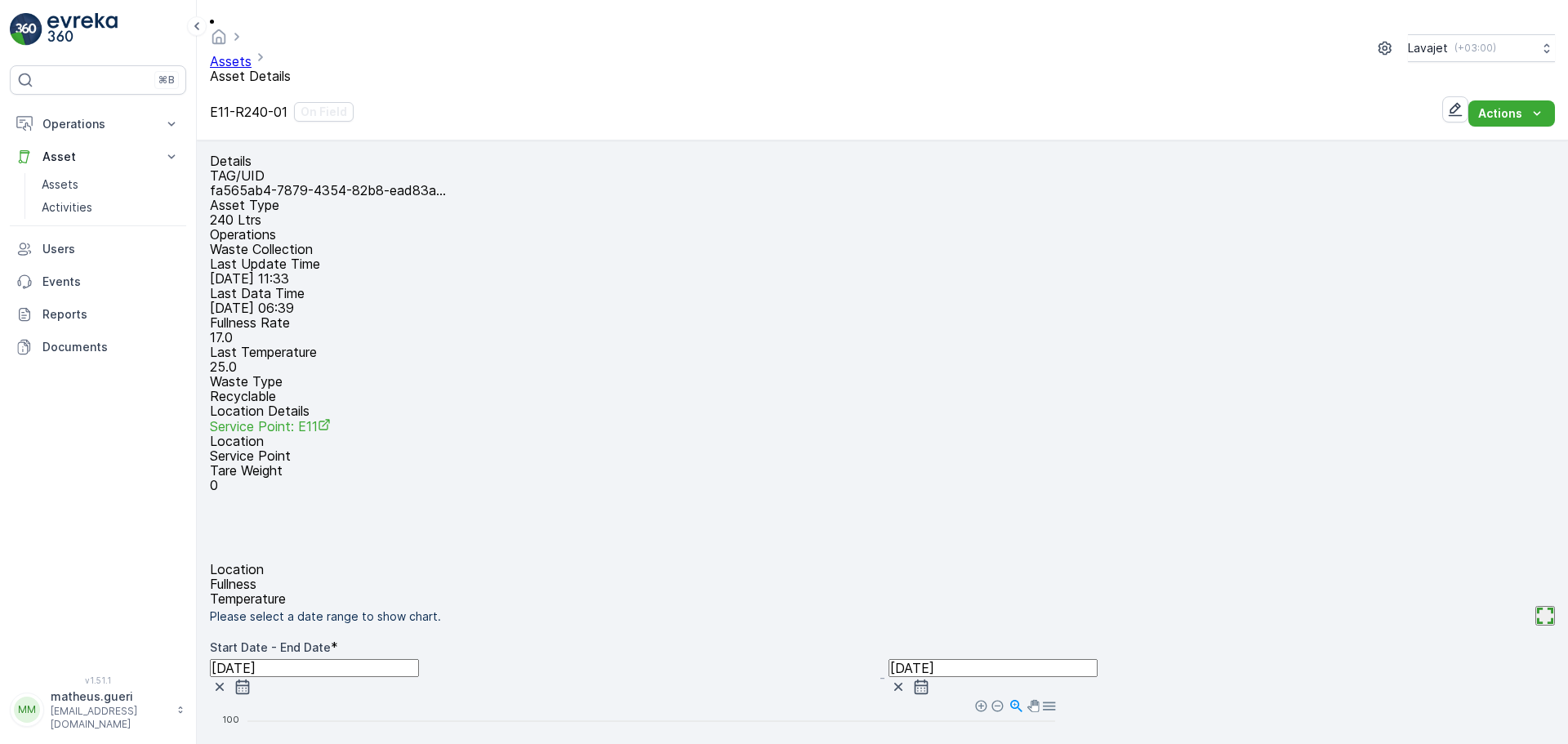
click at [793, 576] on p "Fullness" at bounding box center [881, 583] width 1345 height 15
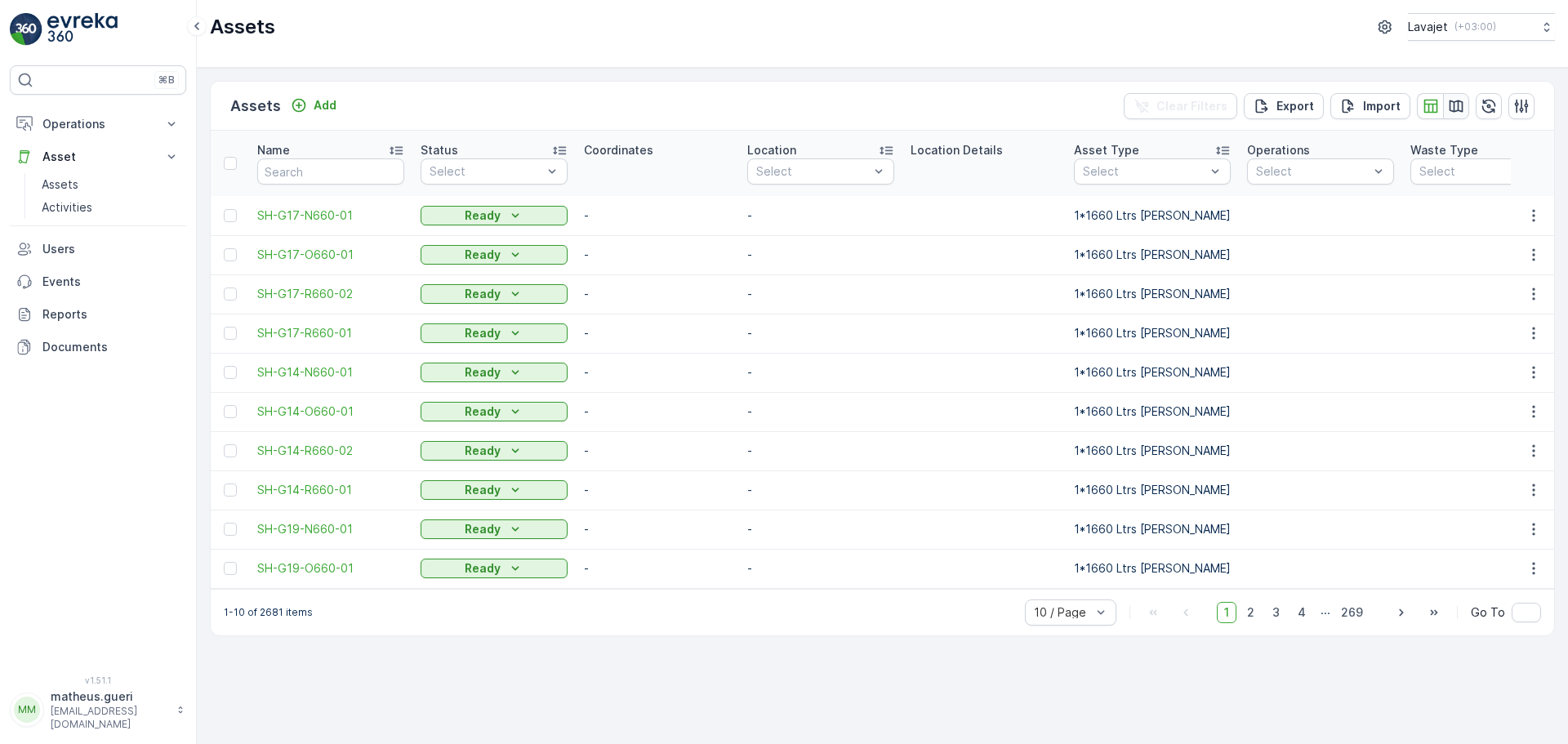
click at [1455, 106] on icon "button" at bounding box center [1456, 106] width 14 height 13
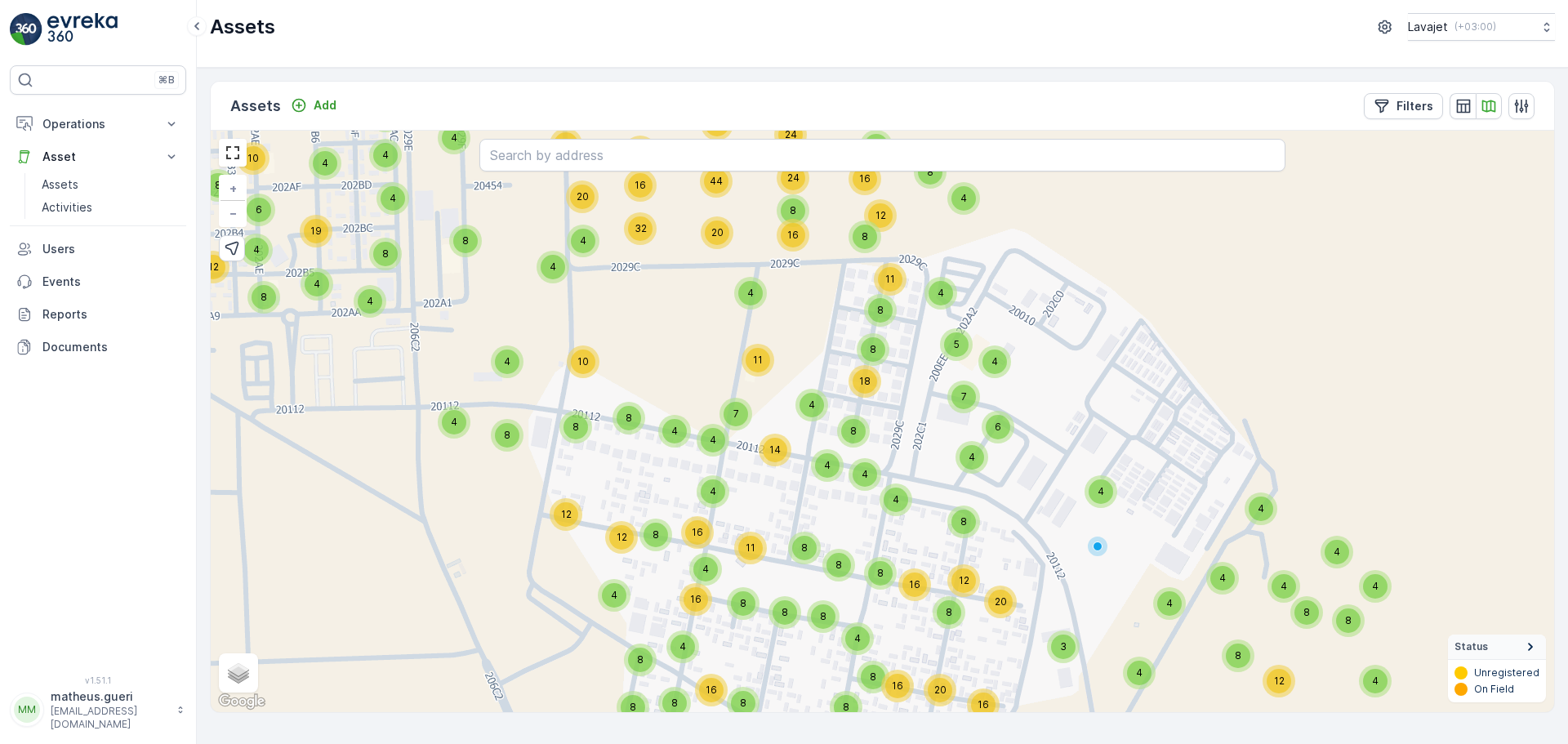
click at [890, 324] on div "4 8 8 16 8 8 8 12 8 8 8 4 4 4 4 19 6 8 12 10 17 8 12 4 8 4 4 8 4 8 12 5 8 8 24 …" at bounding box center [881, 422] width 1343 height 582
click at [880, 322] on div "8" at bounding box center [880, 309] width 24 height 24
click at [917, 311] on circle at bounding box center [913, 319] width 33 height 33
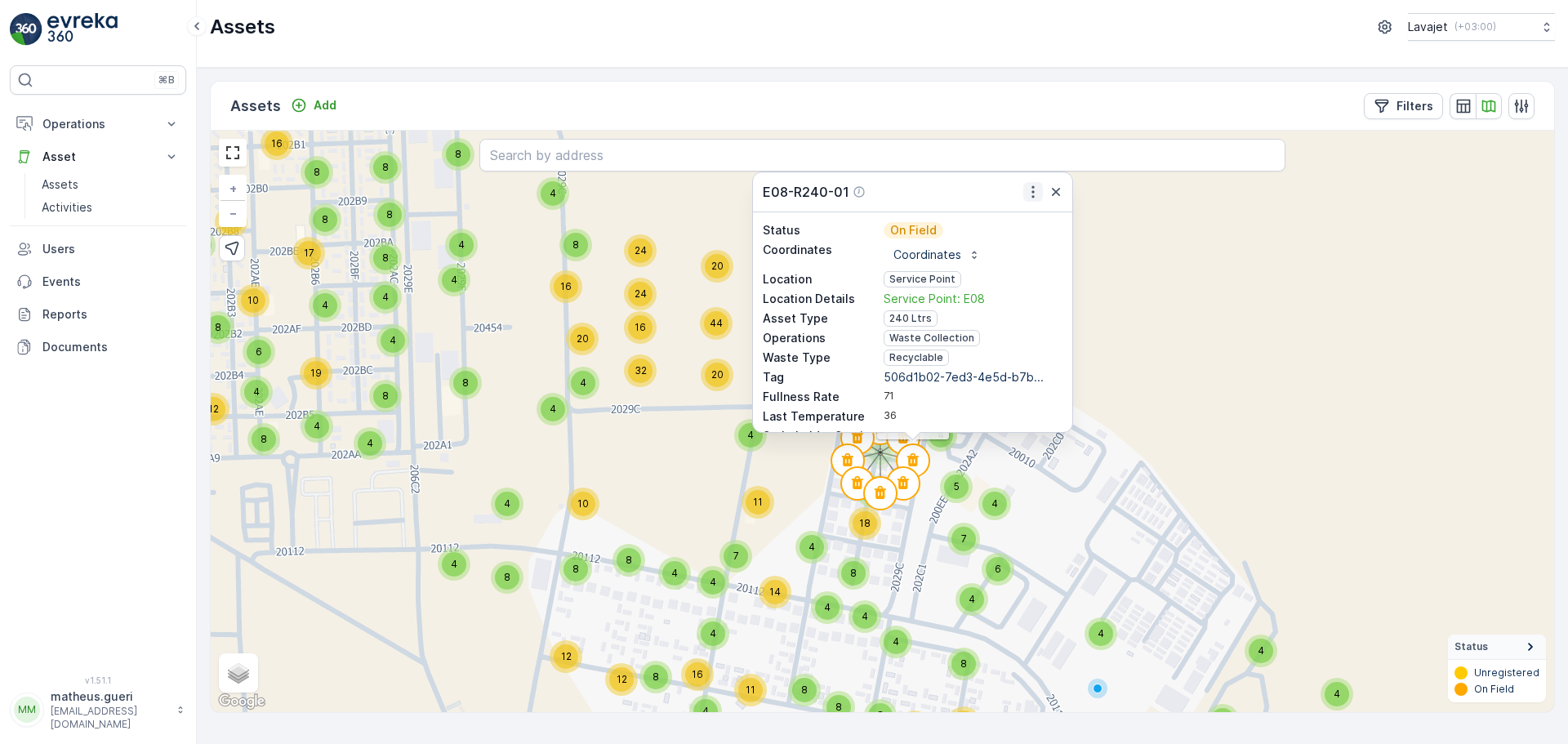
click at [1029, 192] on icon "button" at bounding box center [1033, 191] width 16 height 16
click at [1015, 220] on span "See More Detail" at bounding box center [1032, 217] width 89 height 16
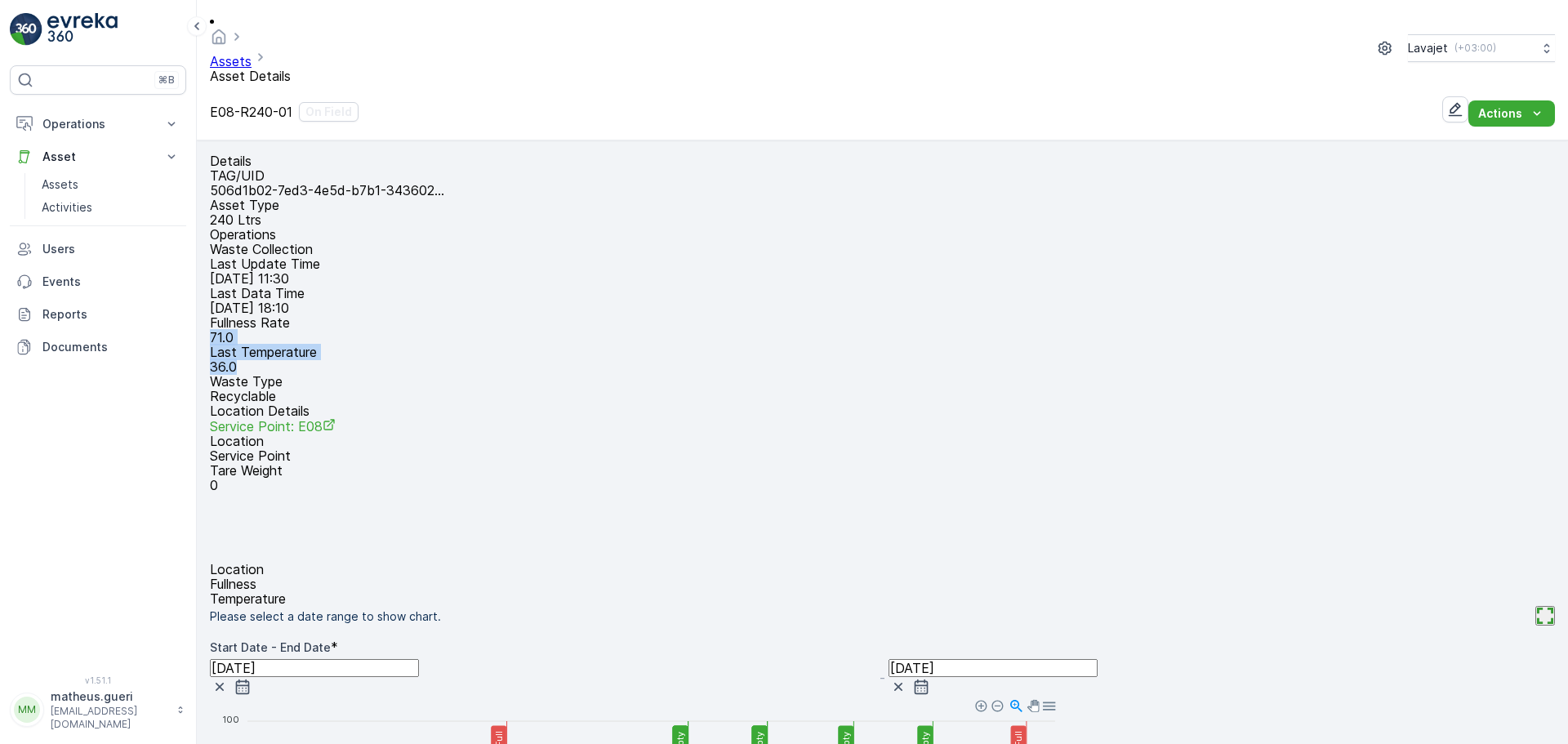
drag, startPoint x: 392, startPoint y: 302, endPoint x: 445, endPoint y: 314, distance: 54.3
click at [443, 313] on div "TAG/UID 506d1b02-7ed3-4e5d-b7b1-343602... Asset Type 240 Ltrs Operations Waste …" at bounding box center [881, 330] width 1345 height 324
click at [468, 360] on p "36.0" at bounding box center [881, 367] width 1345 height 15
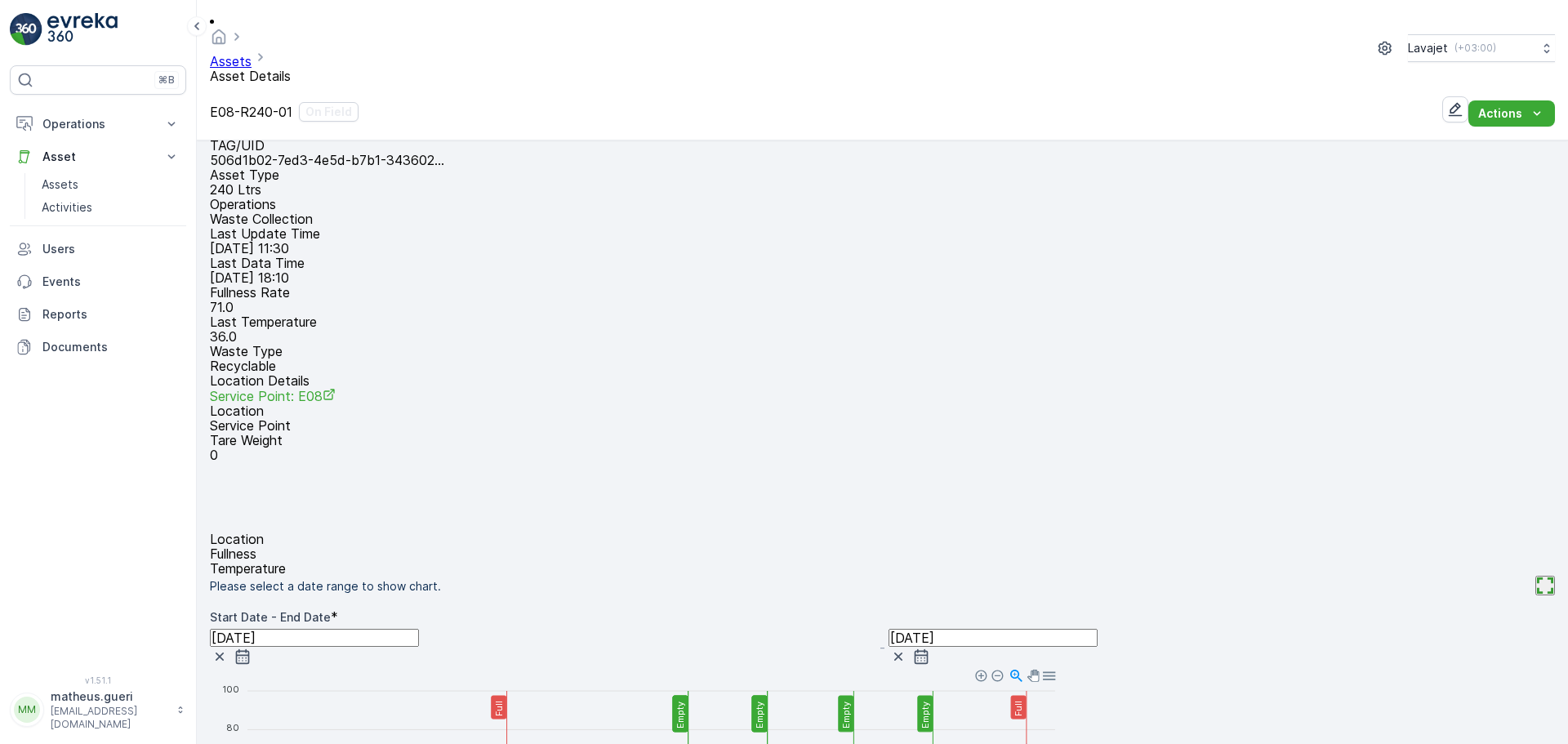
scroll to position [81, 0]
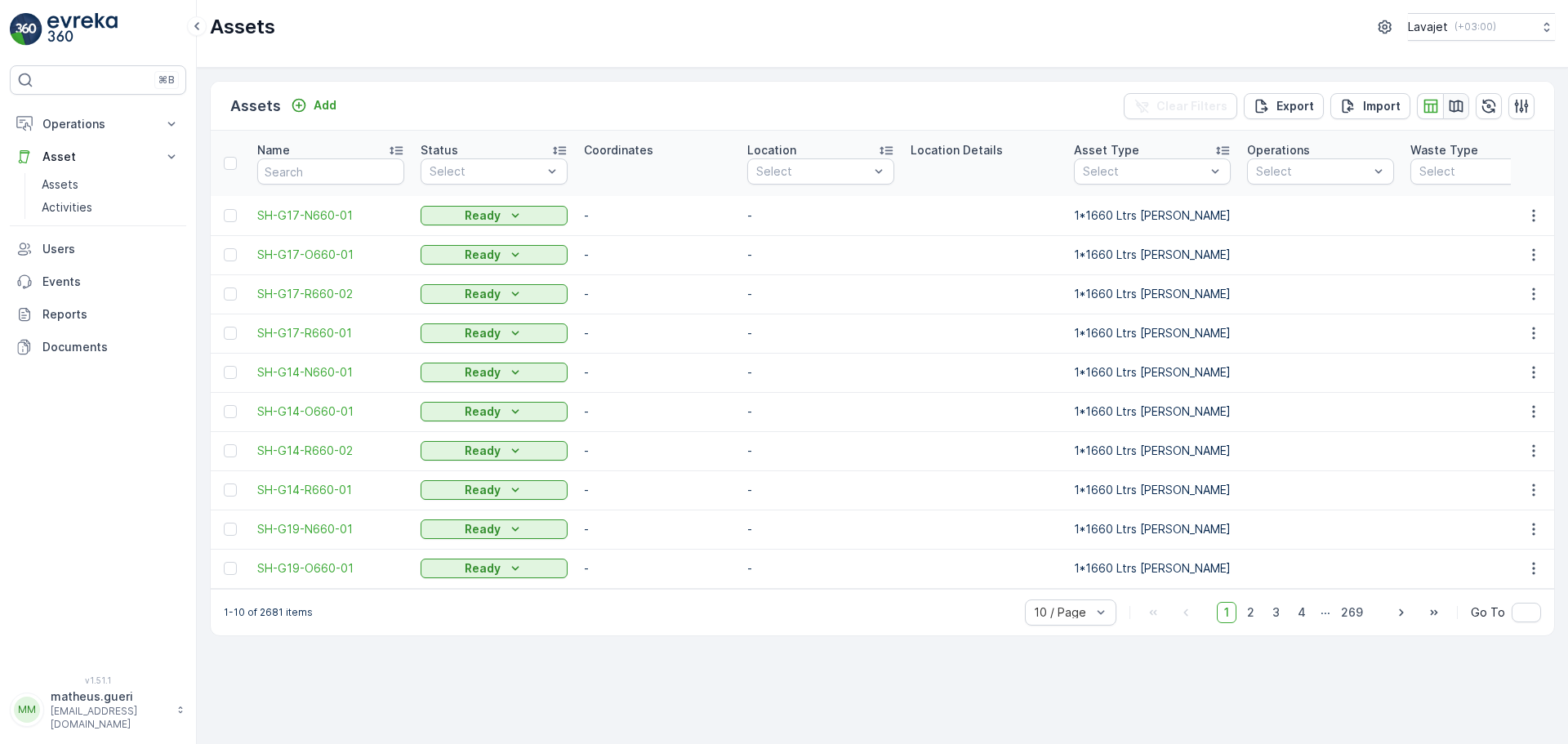
click at [1456, 113] on icon "button" at bounding box center [1456, 106] width 16 height 16
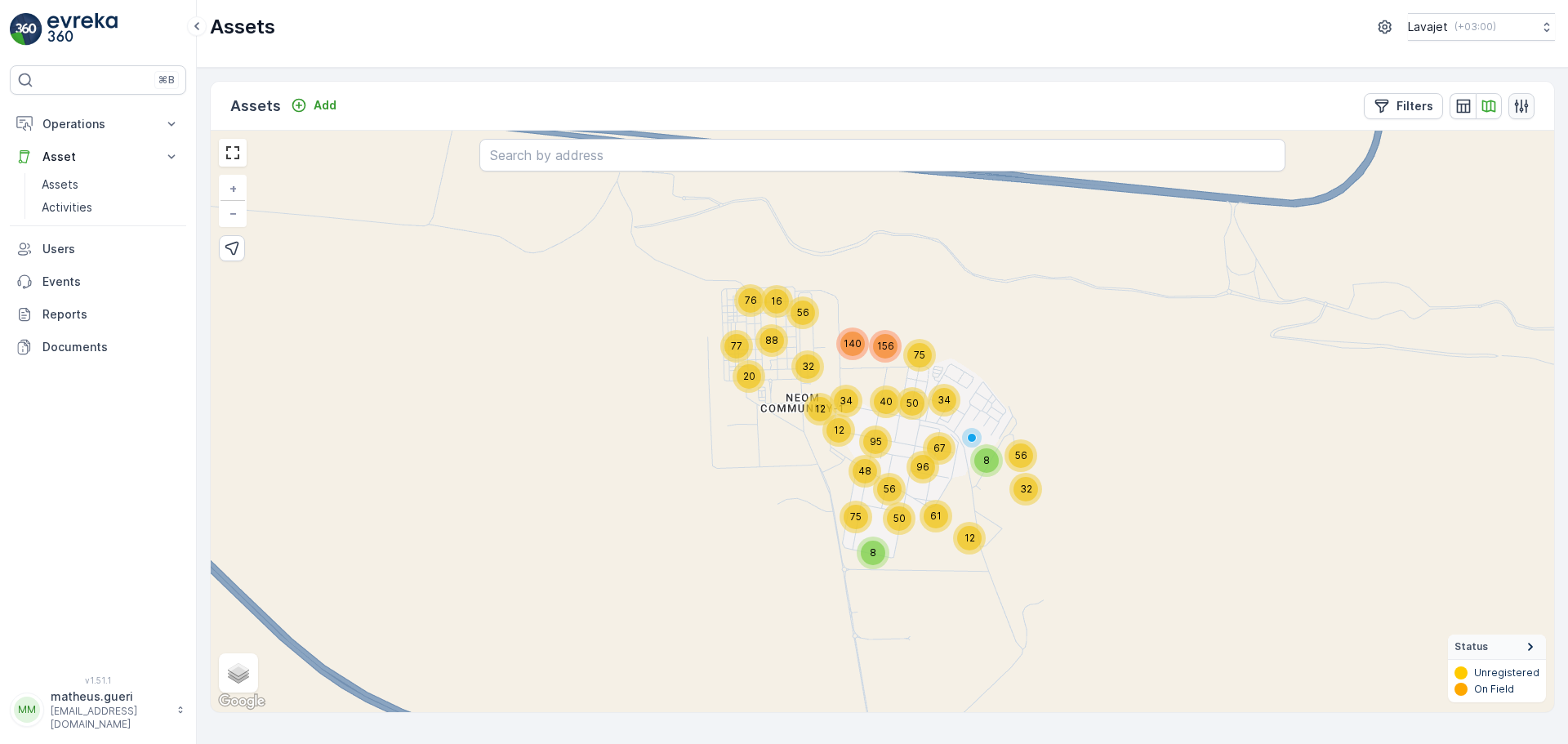
click at [1522, 113] on icon "button" at bounding box center [1520, 106] width 16 height 16
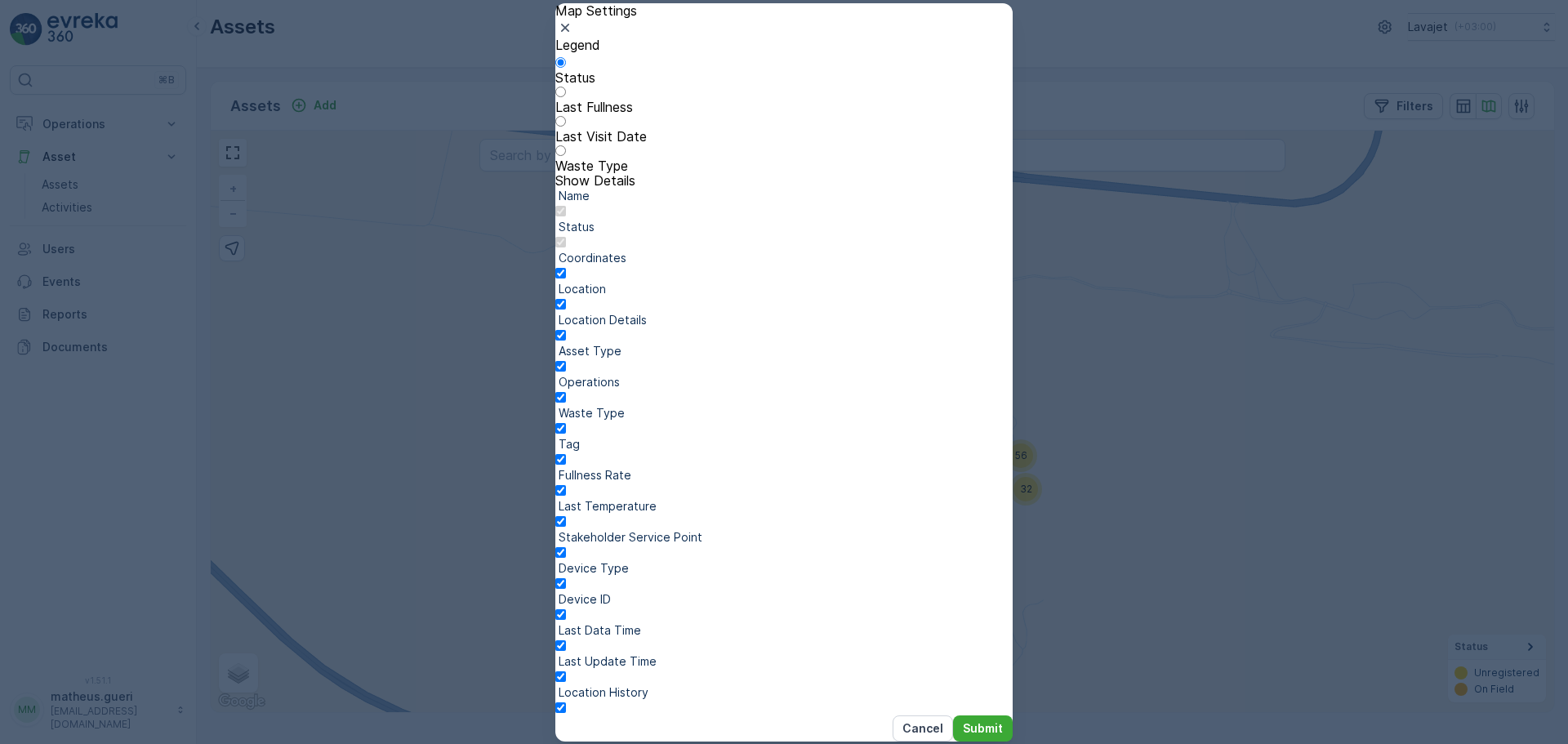
click at [592, 100] on div at bounding box center [784, 100] width 458 height 0
click at [566, 97] on input "Last Fullness" at bounding box center [560, 91] width 11 height 11
click at [963, 721] on p "Submit" at bounding box center [982, 728] width 40 height 16
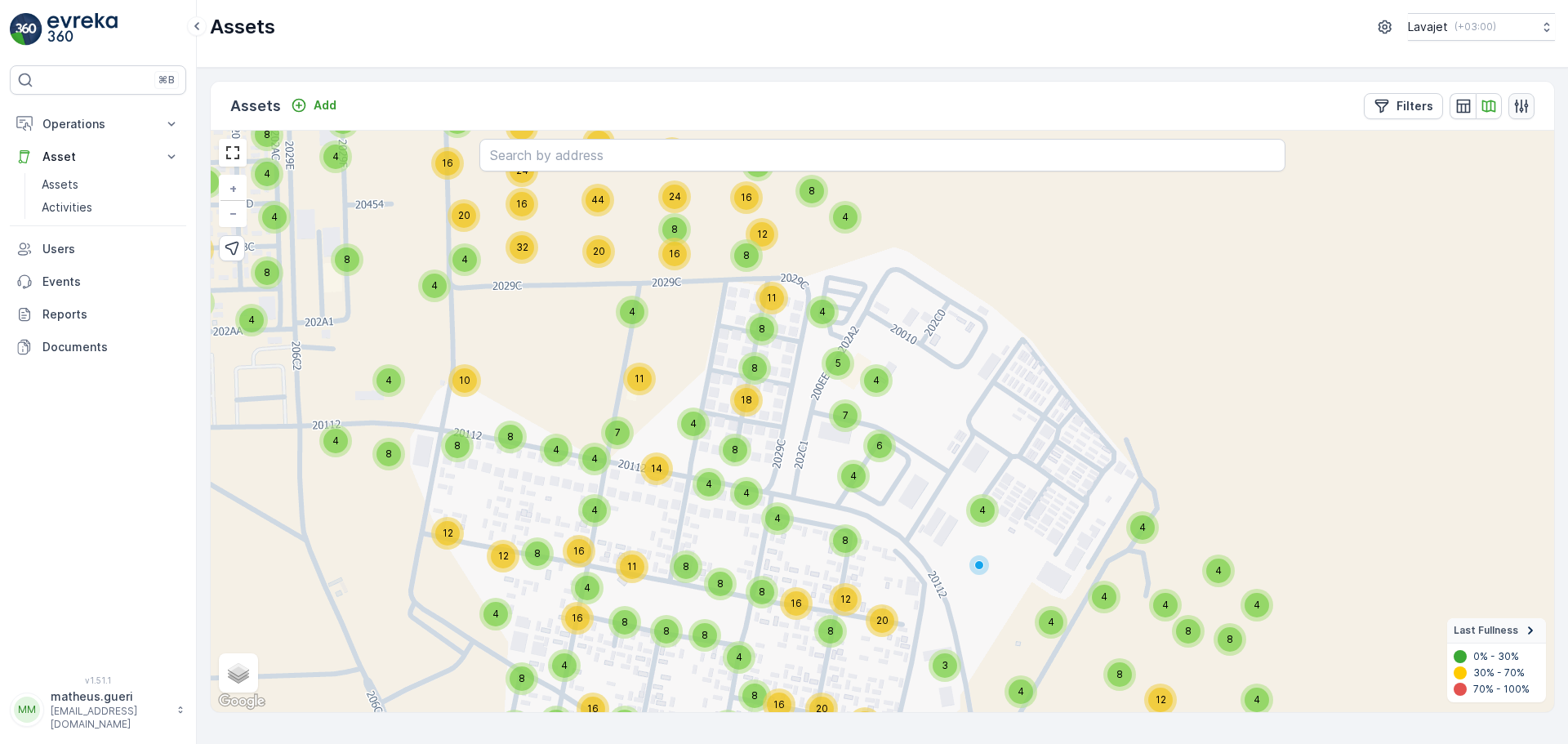
click at [1517, 106] on icon "button" at bounding box center [1521, 106] width 14 height 14
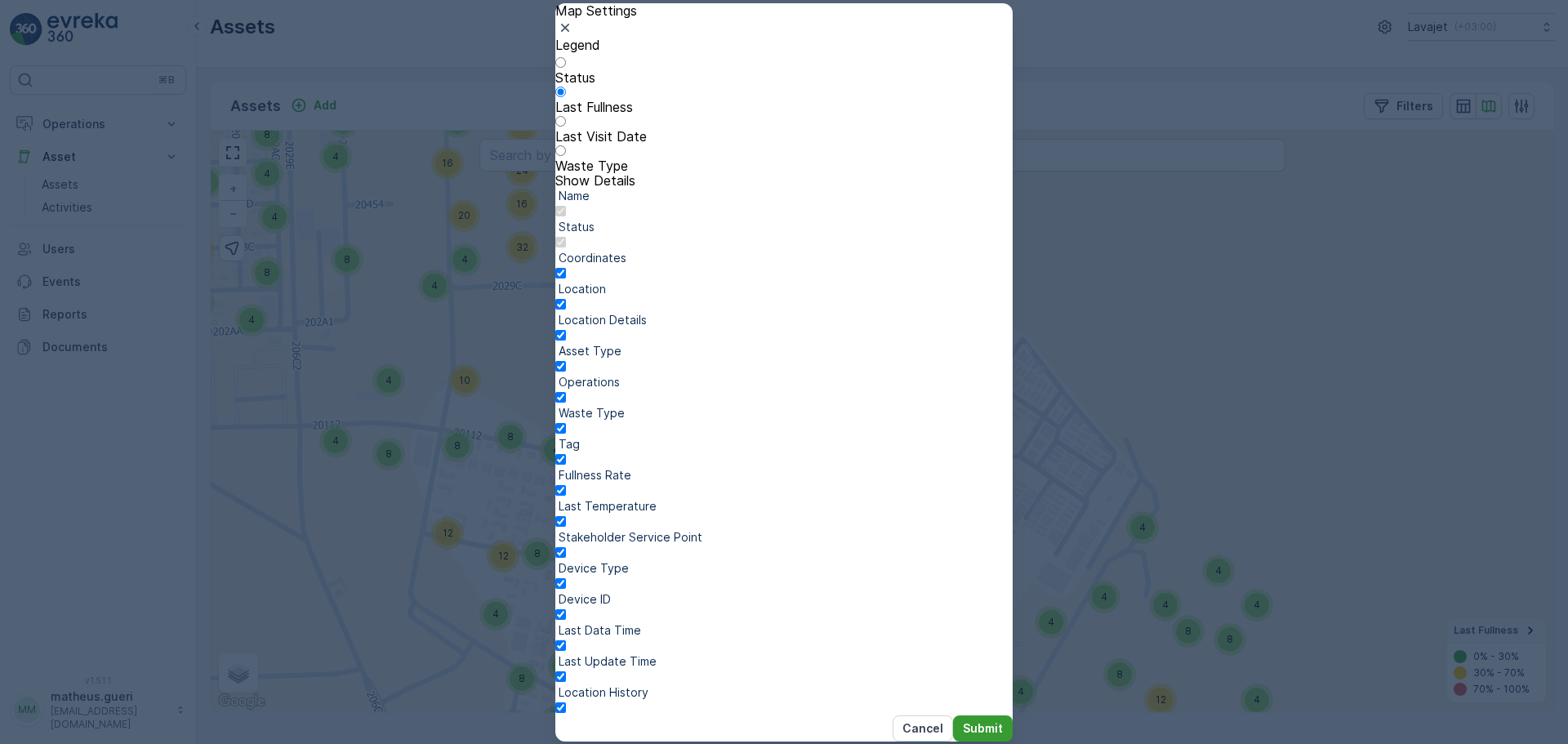
click at [970, 721] on p "Submit" at bounding box center [982, 728] width 40 height 16
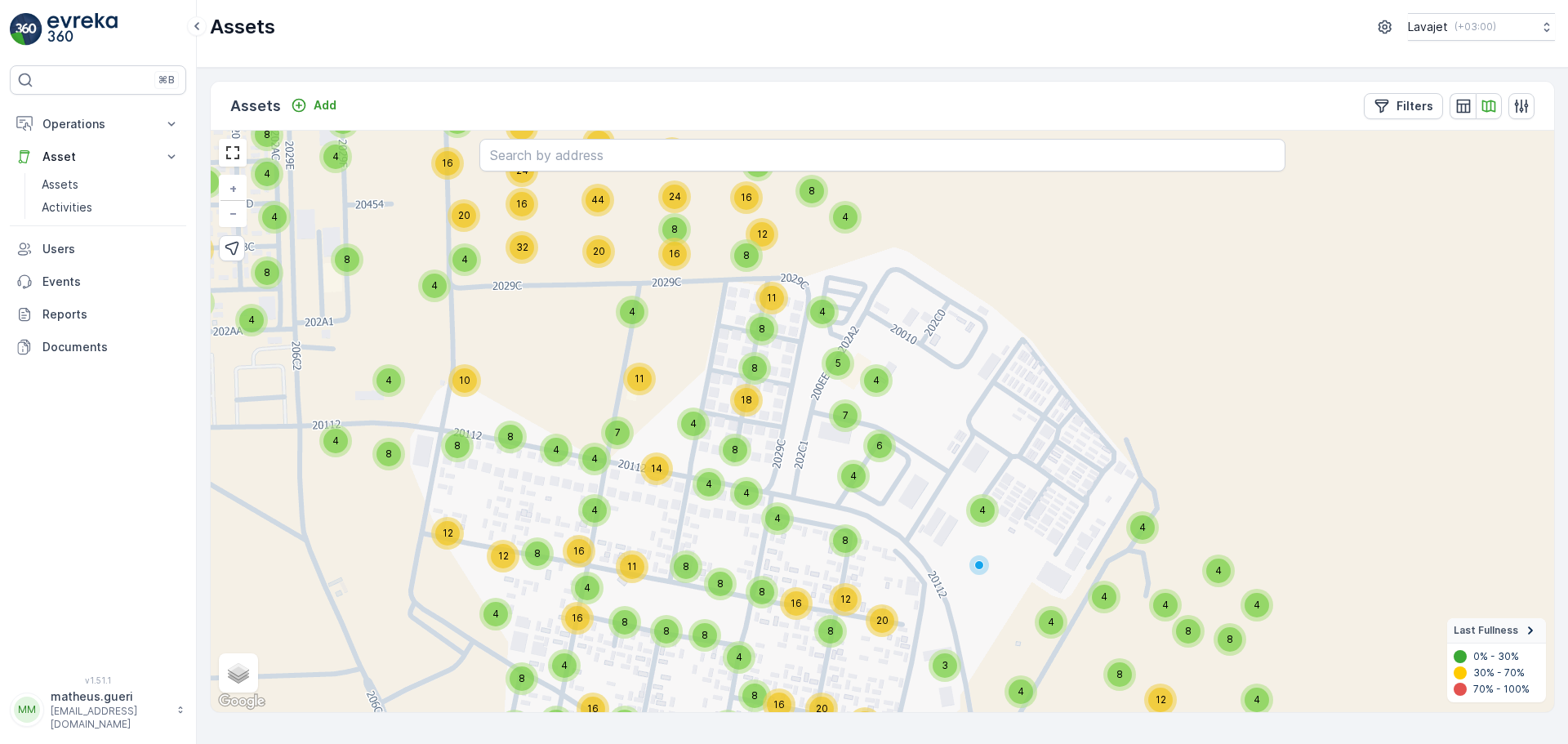
click at [780, 302] on div "11" at bounding box center [771, 298] width 24 height 24
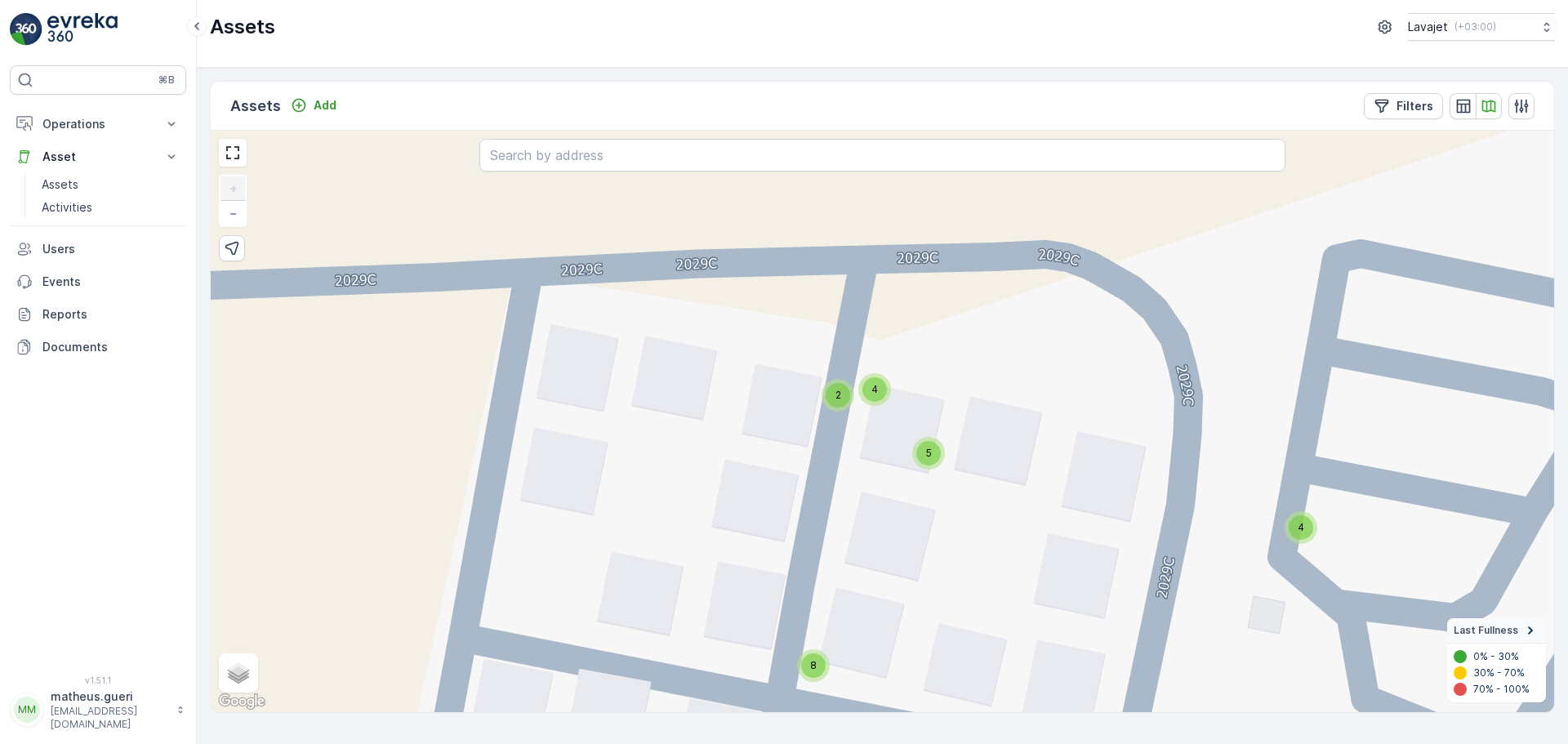
click at [880, 401] on div "4" at bounding box center [874, 389] width 24 height 24
click at [876, 372] on icon at bounding box center [875, 368] width 12 height 13
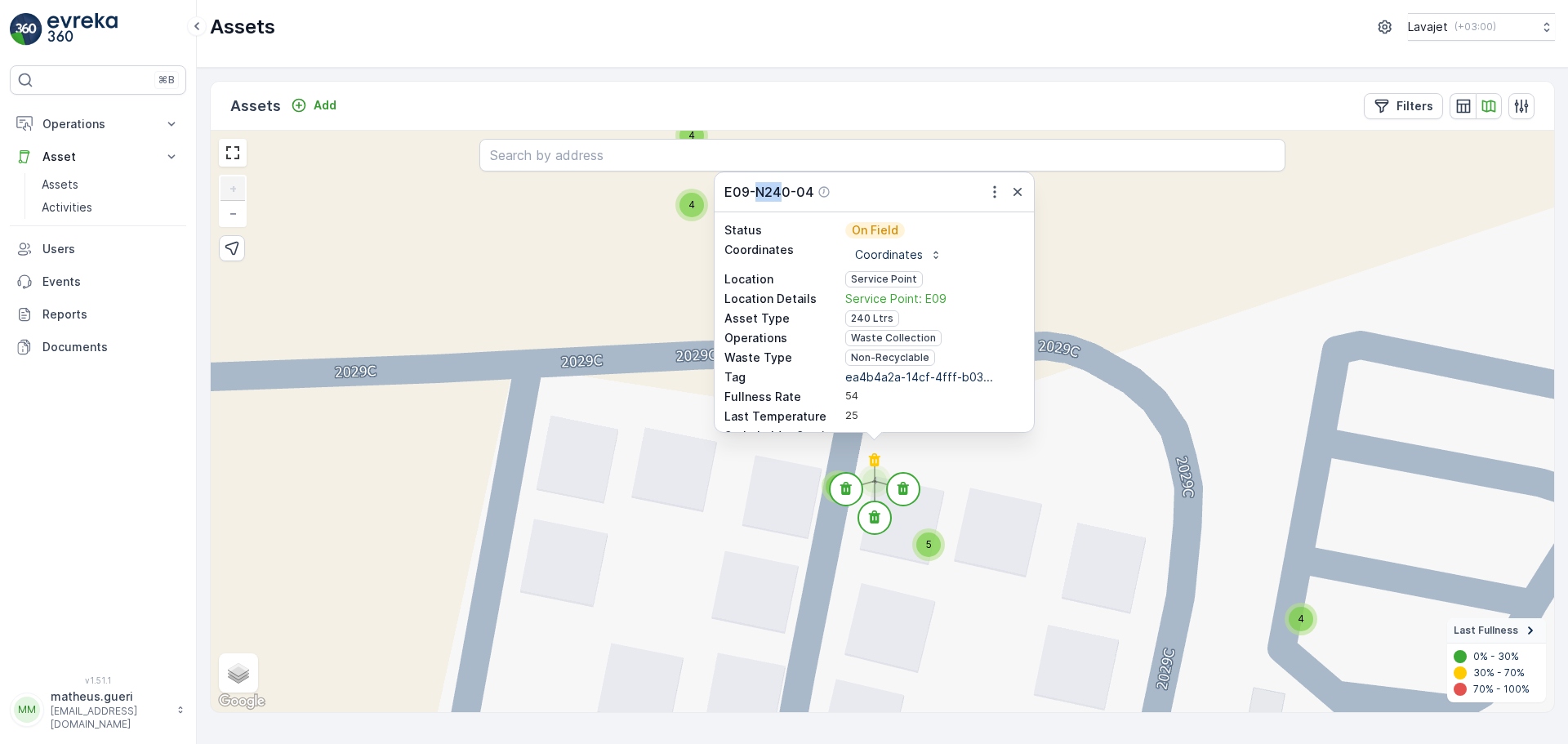
drag, startPoint x: 781, startPoint y: 191, endPoint x: 757, endPoint y: 190, distance: 24.0
click at [757, 190] on p "E09-N240-04" at bounding box center [769, 192] width 90 height 19
drag, startPoint x: 798, startPoint y: 194, endPoint x: 788, endPoint y: 190, distance: 10.8
click at [789, 190] on p "E09-N240-04" at bounding box center [769, 192] width 90 height 19
drag, startPoint x: 783, startPoint y: 189, endPoint x: 760, endPoint y: 189, distance: 23.0
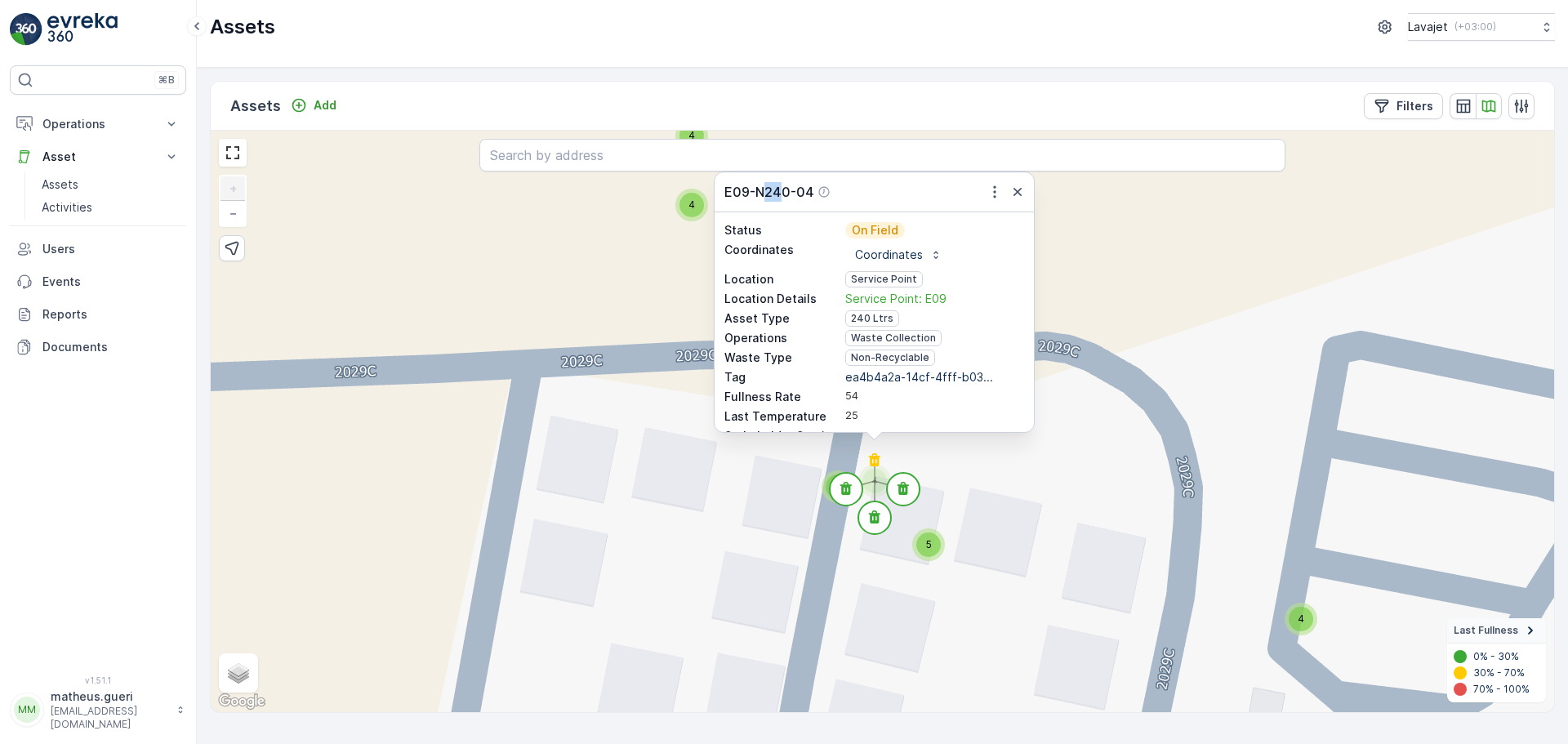
click at [760, 189] on p "E09-N240-04" at bounding box center [769, 192] width 90 height 19
drag, startPoint x: 727, startPoint y: 188, endPoint x: 809, endPoint y: 185, distance: 82.1
click at [809, 185] on p "E09-N240-04" at bounding box center [769, 192] width 90 height 19
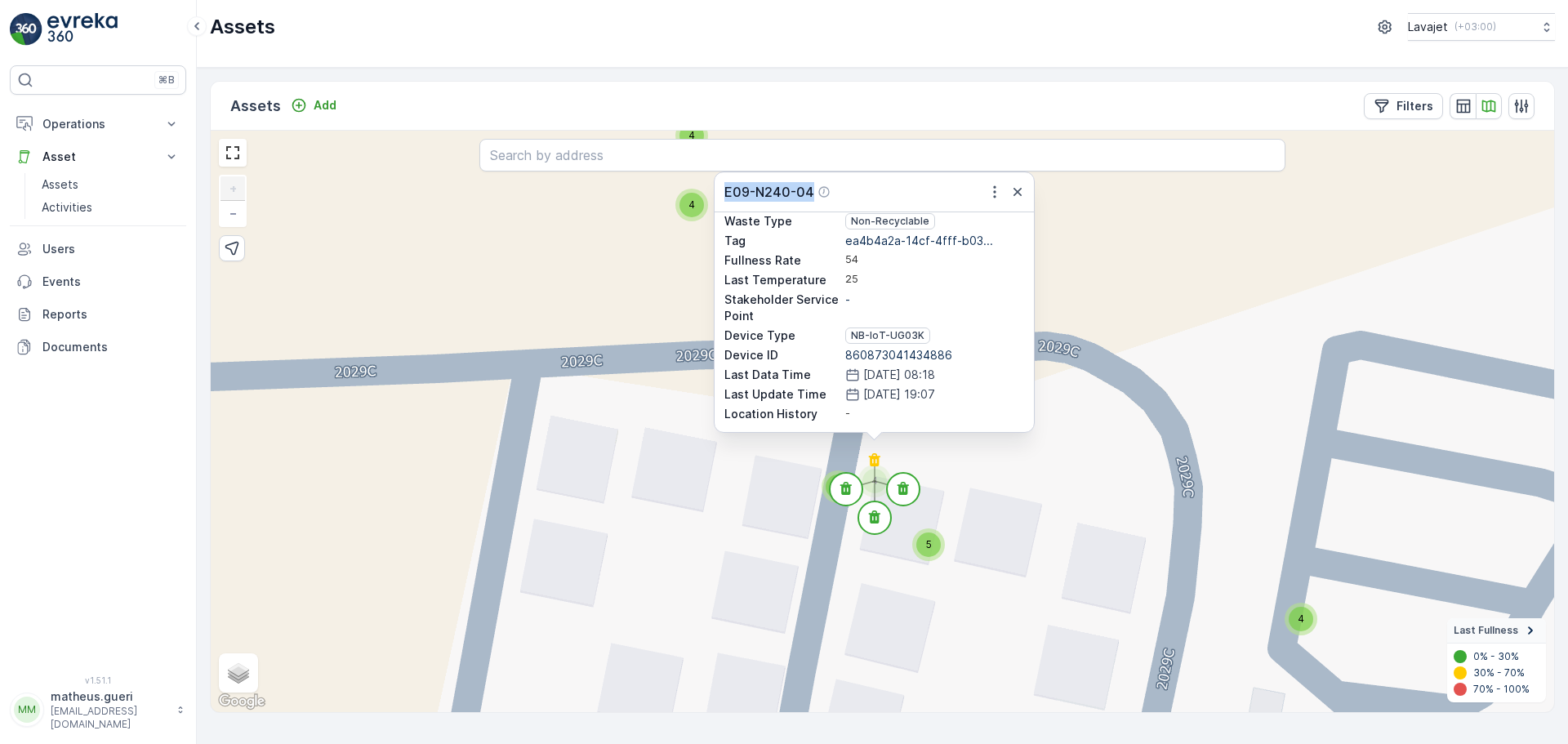
scroll to position [54, 0]
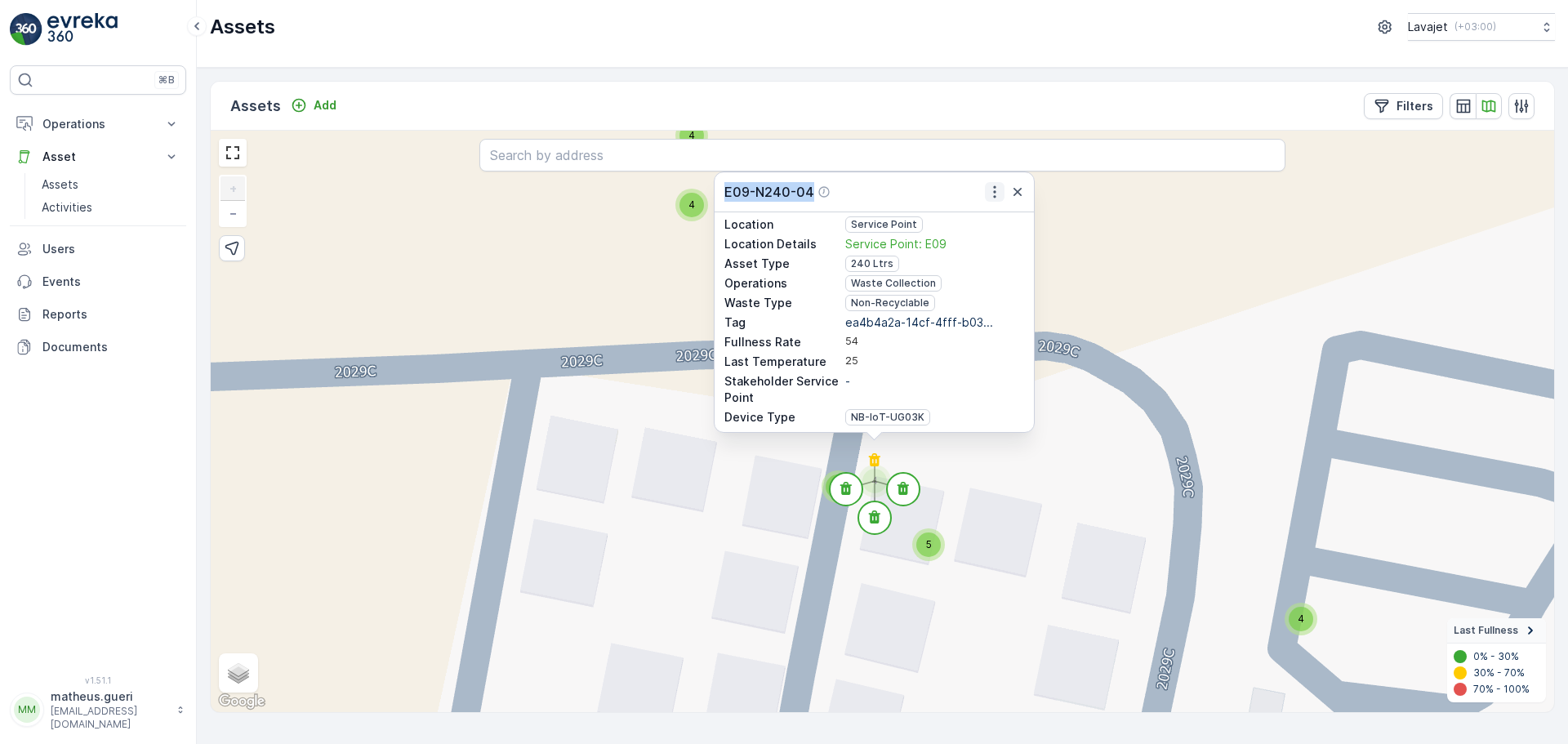
click at [994, 193] on icon "button" at bounding box center [994, 192] width 3 height 13
click at [988, 219] on span "See More Detail" at bounding box center [993, 217] width 89 height 16
click at [1151, 291] on div "4 4 4 4 4 4 4 4 4 4 4 4 4 4 4 4 4 4 4 4 4 4 4 4 4 4 4 4 4 4 11 2 4 4 4 4 4 4 4 …" at bounding box center [881, 422] width 1343 height 582
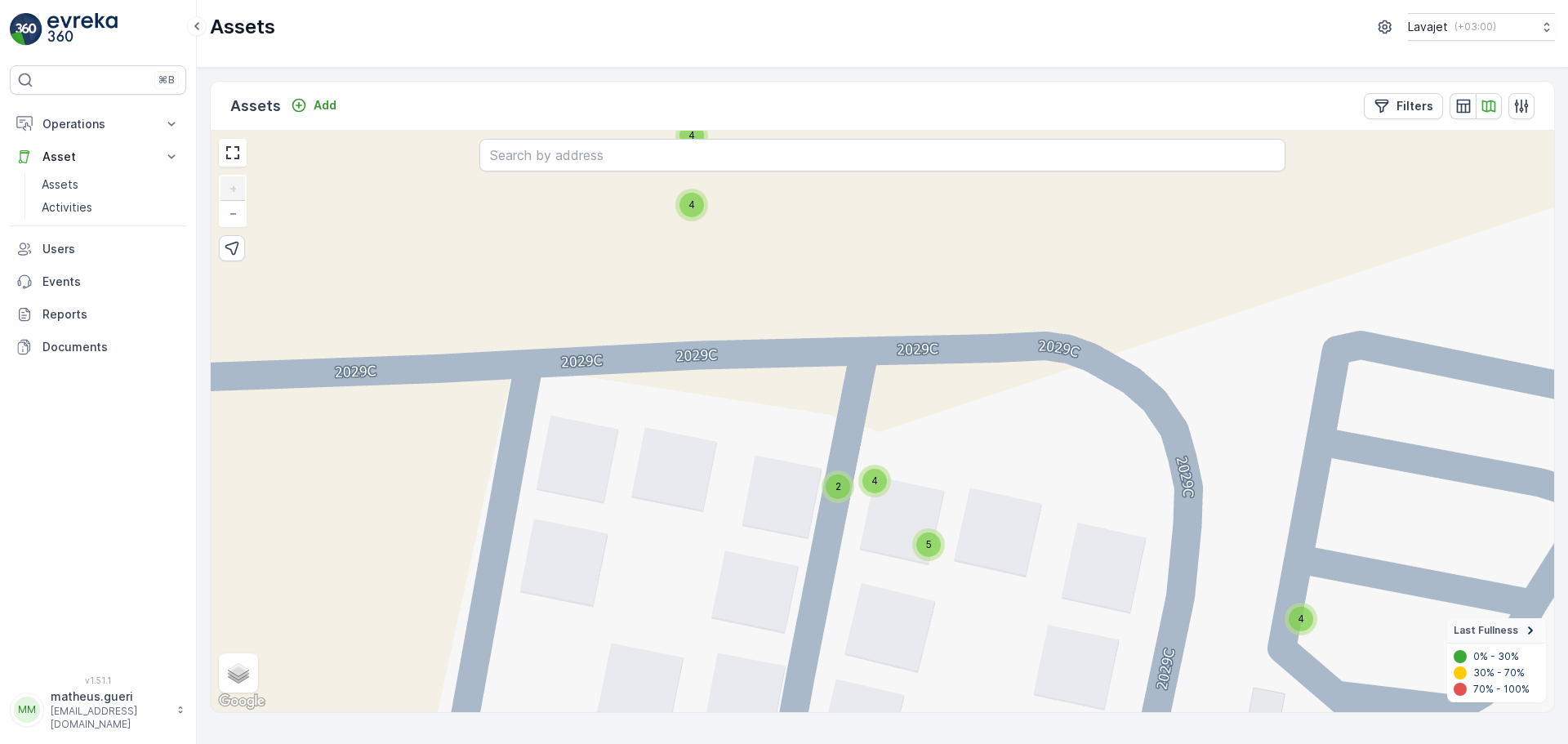
click at [869, 486] on div "4" at bounding box center [874, 480] width 24 height 24
click at [912, 495] on circle at bounding box center [903, 490] width 33 height 33
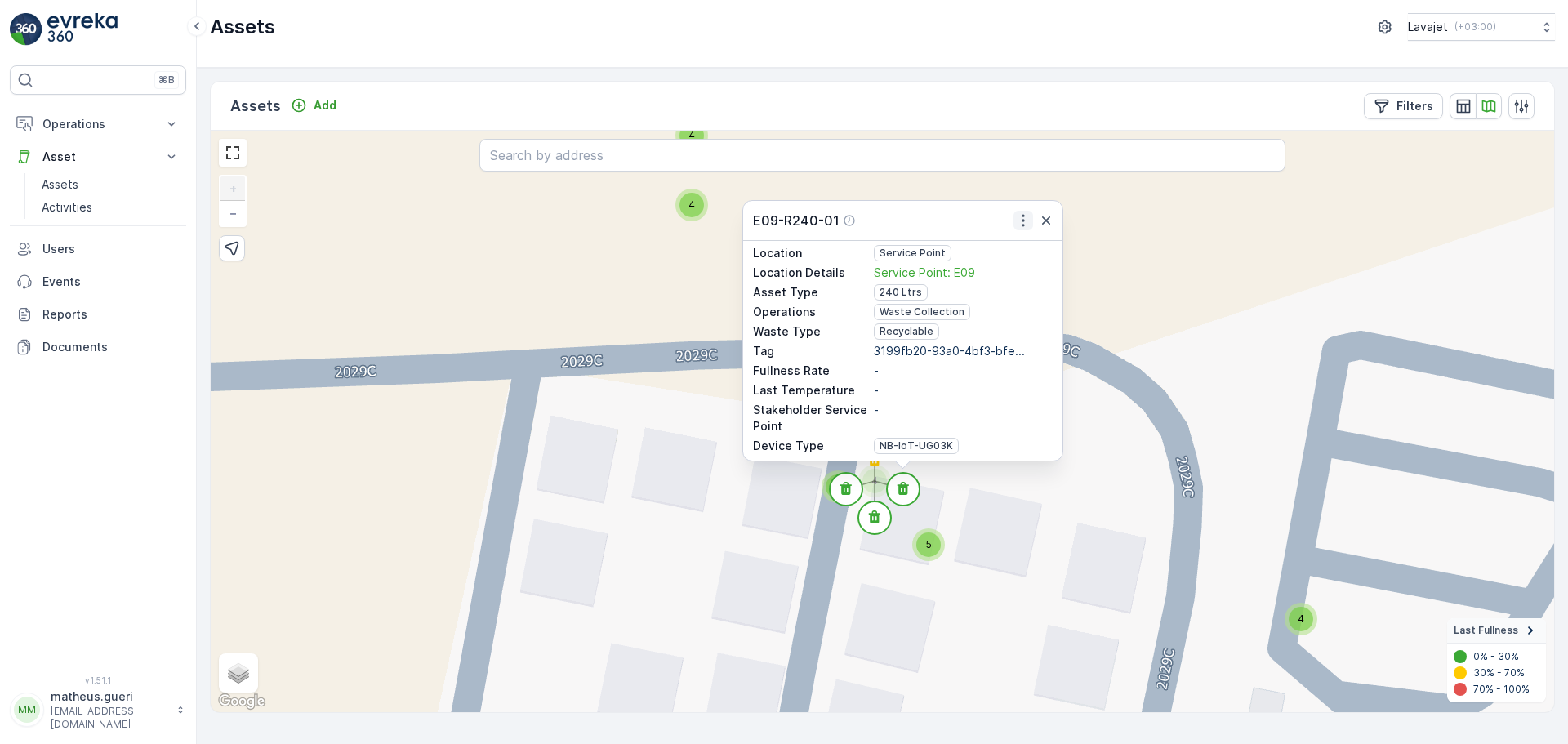
click at [1018, 218] on icon "button" at bounding box center [1023, 220] width 16 height 16
click at [996, 249] on span "See More Detail" at bounding box center [1022, 246] width 89 height 16
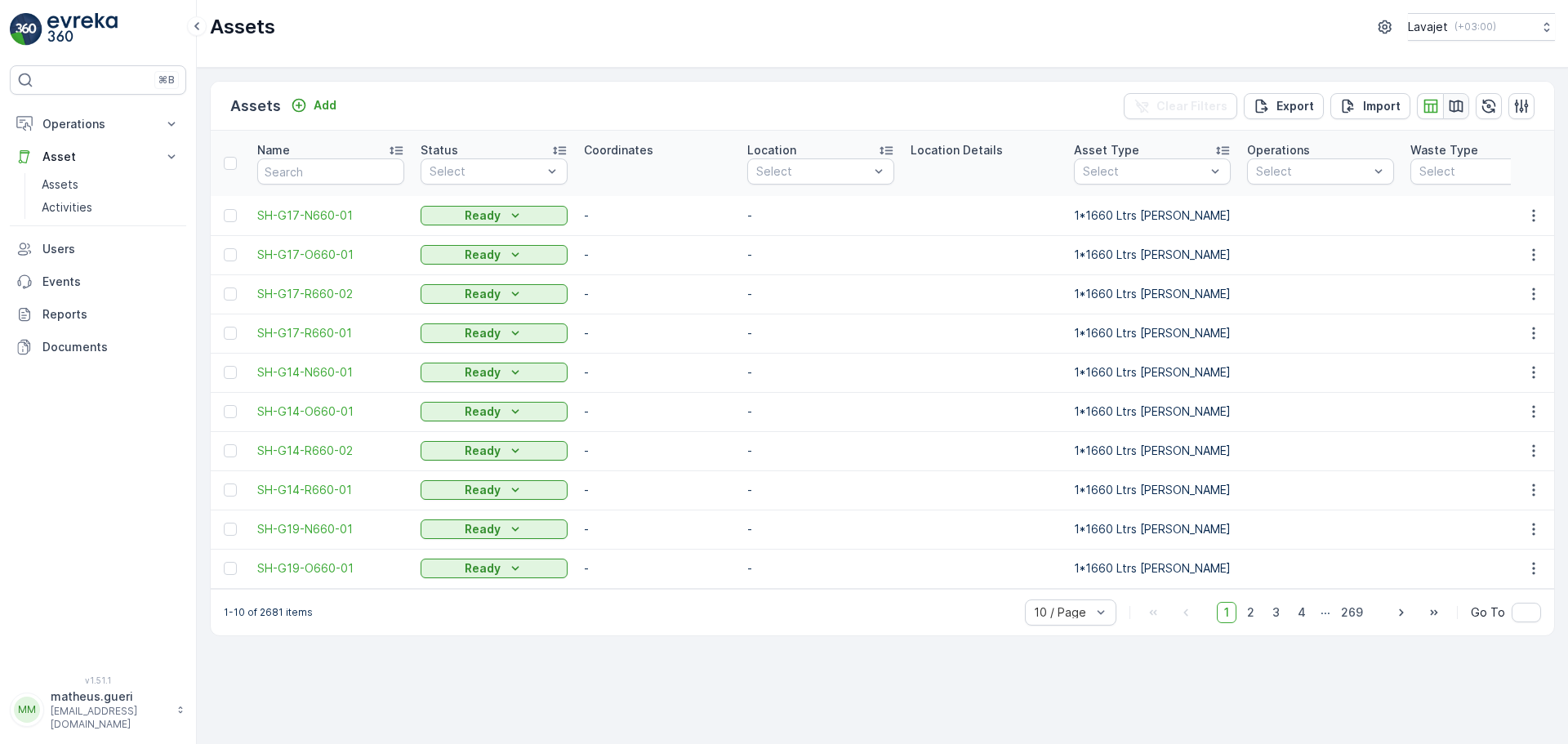
click at [1463, 103] on icon "button" at bounding box center [1456, 106] width 16 height 16
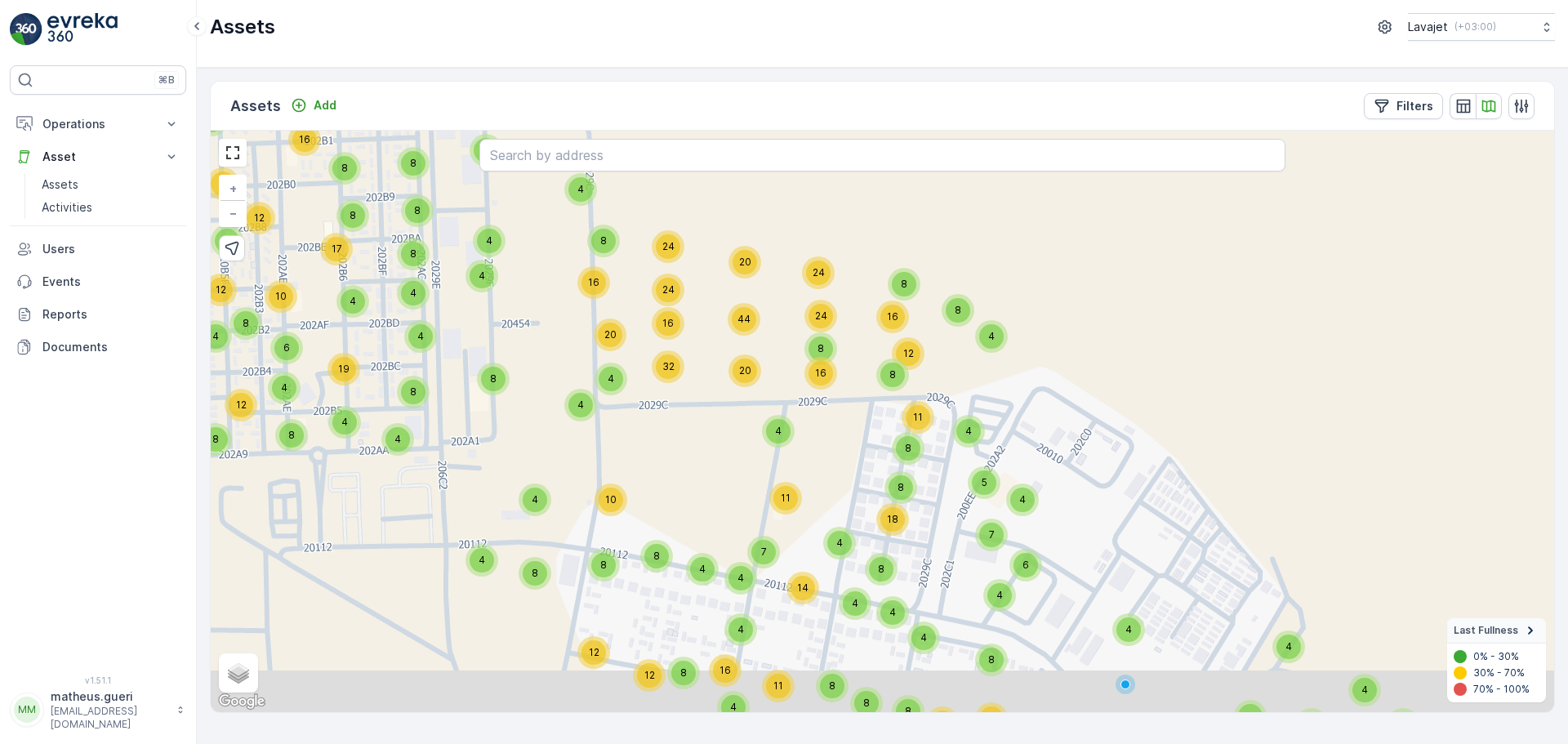
drag, startPoint x: 946, startPoint y: 512, endPoint x: 927, endPoint y: 472, distance: 44.3
click at [942, 470] on div "4 8 8 16 8 8 8 12 8 8 8 4 4 4 4 19 6 8 12 10 17 8 12 4 8 4 4 8 4 8 12 5 8 8 24 …" at bounding box center [881, 422] width 1343 height 582
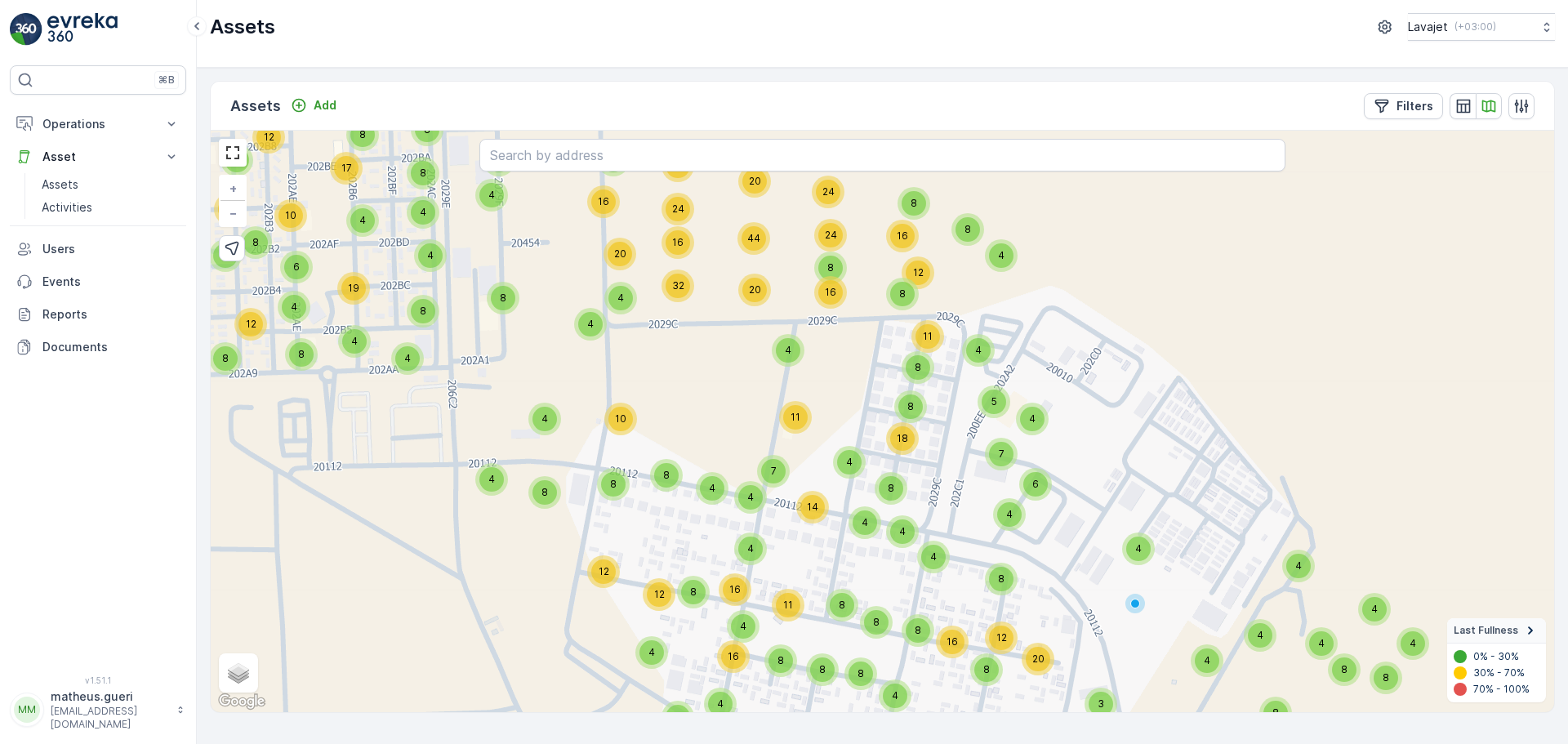
drag, startPoint x: 1135, startPoint y: 475, endPoint x: 1117, endPoint y: 376, distance: 100.6
click at [1117, 376] on div "4 8 8 16 8 8 8 12 8 8 8 4 4 4 4 19 6 8 12 10 17 8 12 4 8 4 4 8 4 8 12 5 8 8 24 …" at bounding box center [881, 422] width 1343 height 582
click at [1525, 634] on icon at bounding box center [1530, 631] width 18 height 18
click at [1532, 692] on icon at bounding box center [1530, 689] width 18 height 18
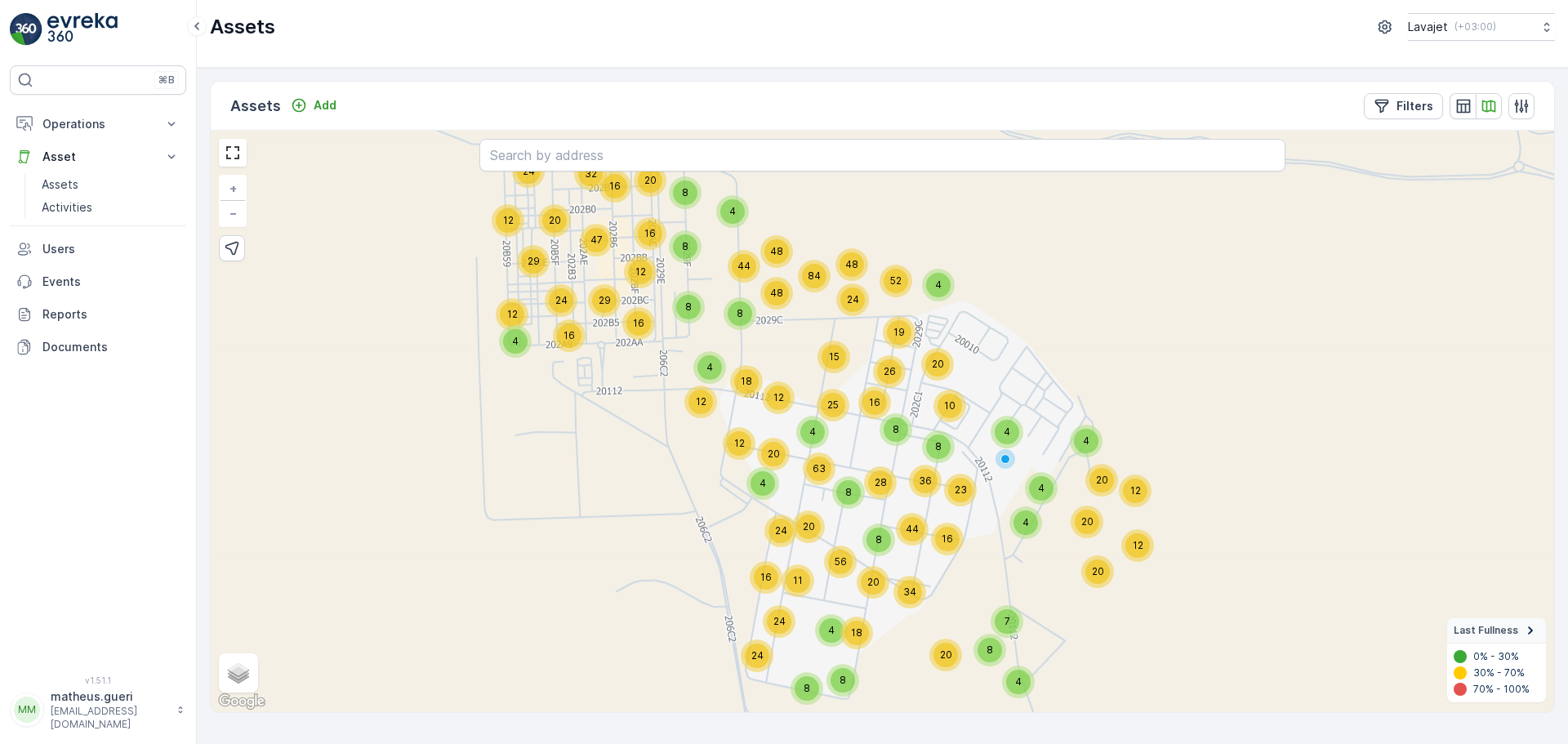
drag, startPoint x: 1081, startPoint y: 406, endPoint x: 1040, endPoint y: 378, distance: 49.6
click at [1040, 378] on div "4 16 32 20 24 12 29 47 24 12 12 29 16 48 48 44 16 20 4 8 8 12 4 20 8 63 12 24 4…" at bounding box center [881, 422] width 1343 height 582
click at [925, 490] on div "36" at bounding box center [924, 481] width 24 height 24
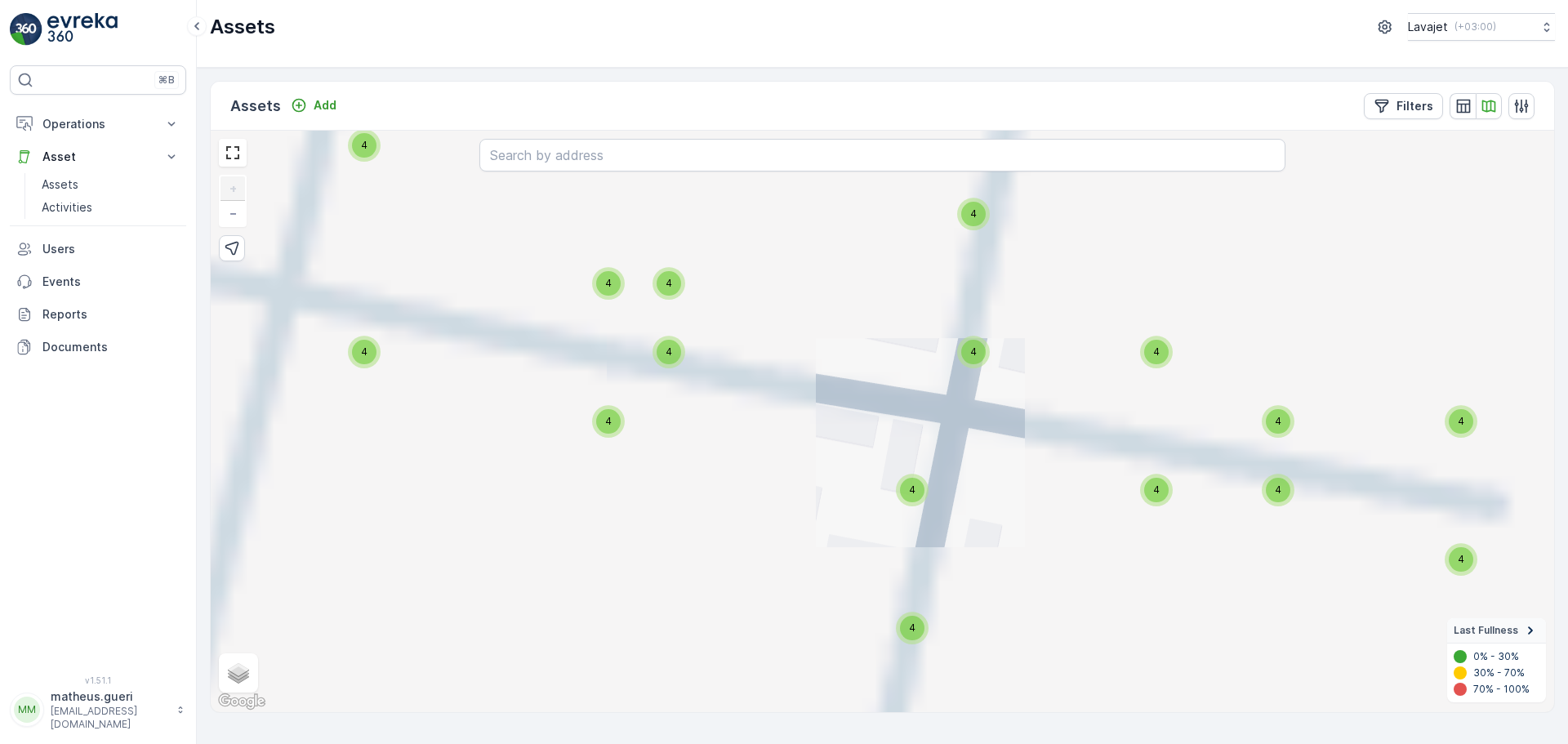
click at [675, 294] on div "4" at bounding box center [668, 283] width 24 height 24
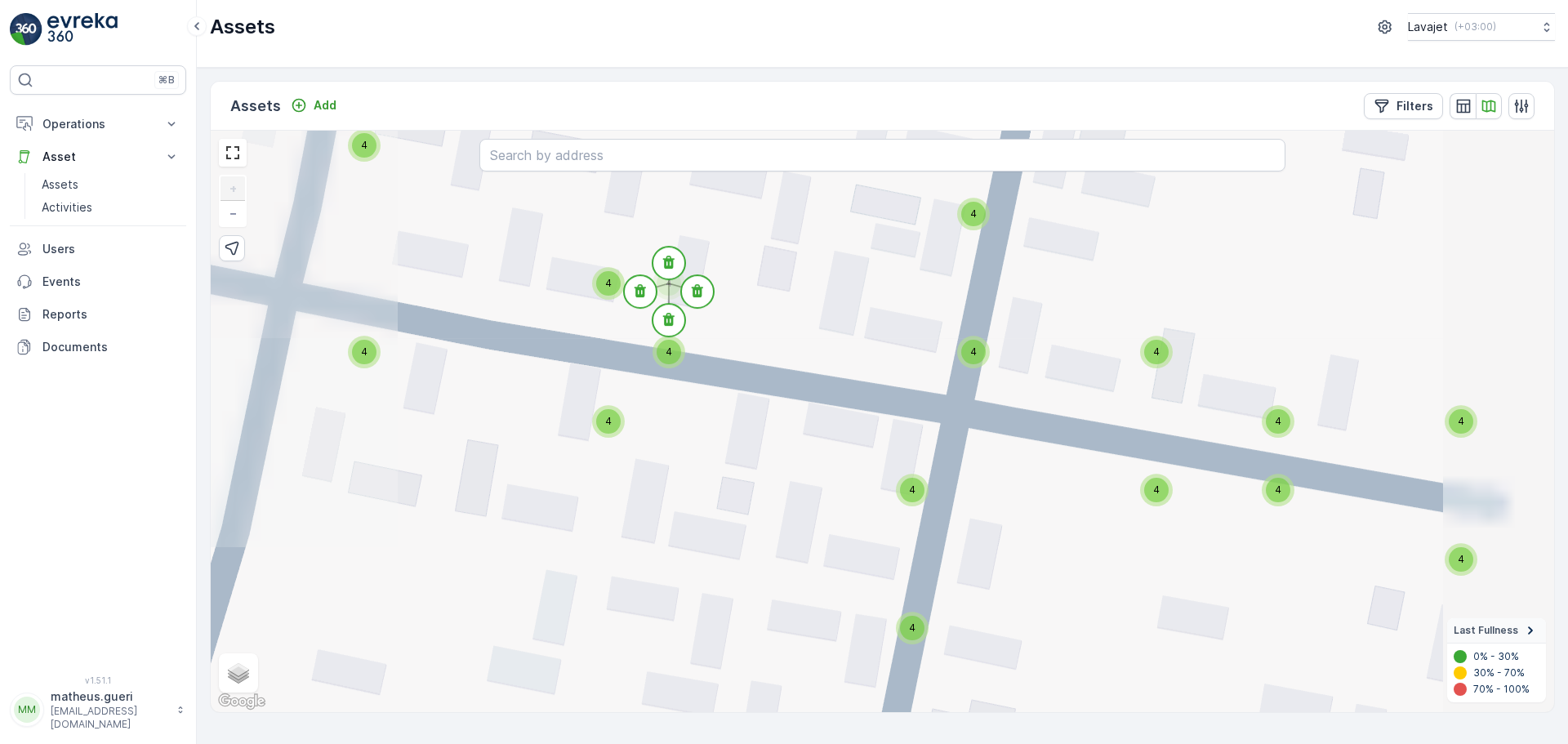
click at [673, 352] on div "4" at bounding box center [668, 351] width 24 height 24
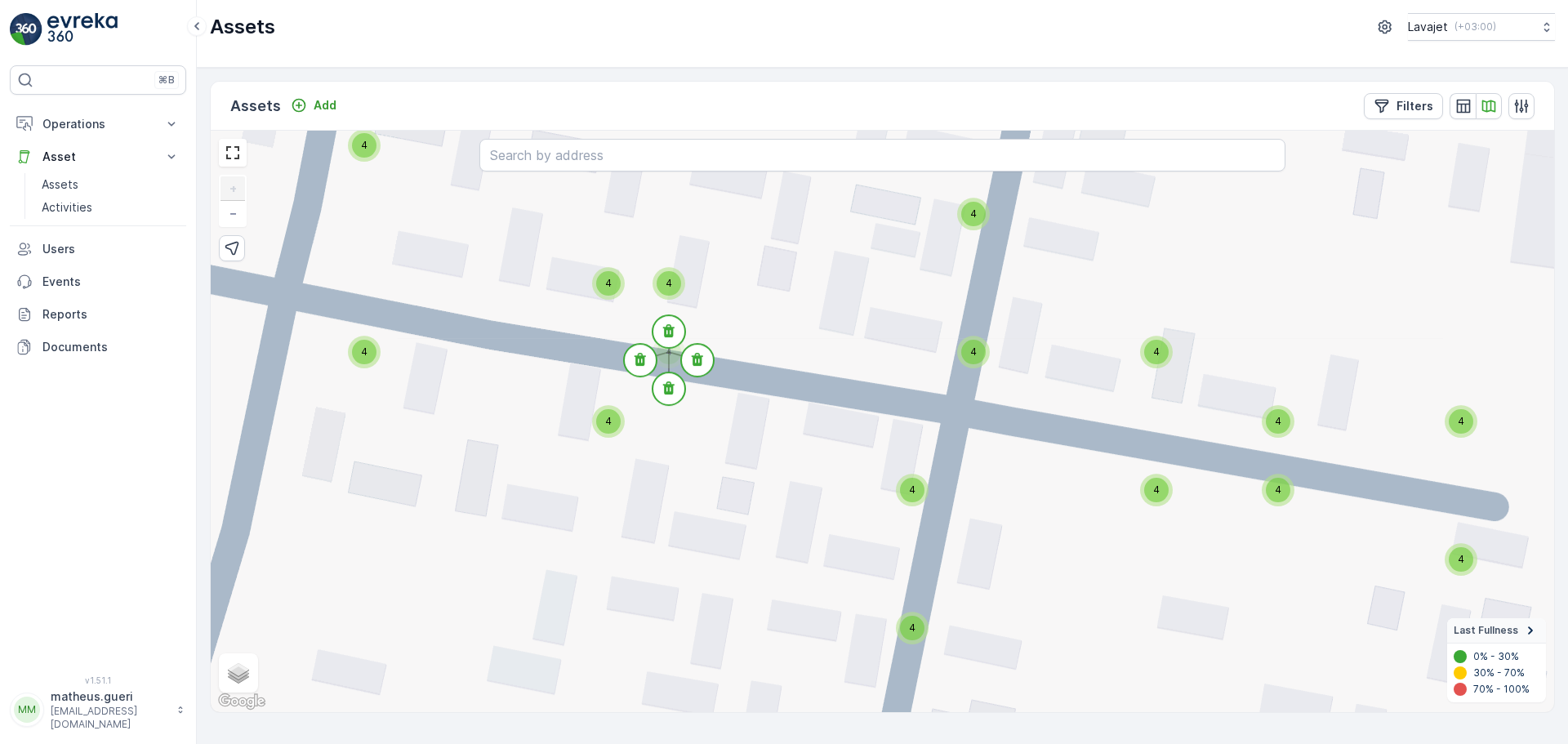
click at [918, 499] on div "4" at bounding box center [912, 490] width 24 height 24
click at [970, 364] on div "4" at bounding box center [973, 351] width 24 height 24
click at [972, 212] on span "4" at bounding box center [973, 213] width 7 height 13
drag, startPoint x: 1167, startPoint y: 351, endPoint x: 1168, endPoint y: 375, distance: 24.0
click at [1168, 360] on div "4" at bounding box center [1156, 351] width 24 height 24
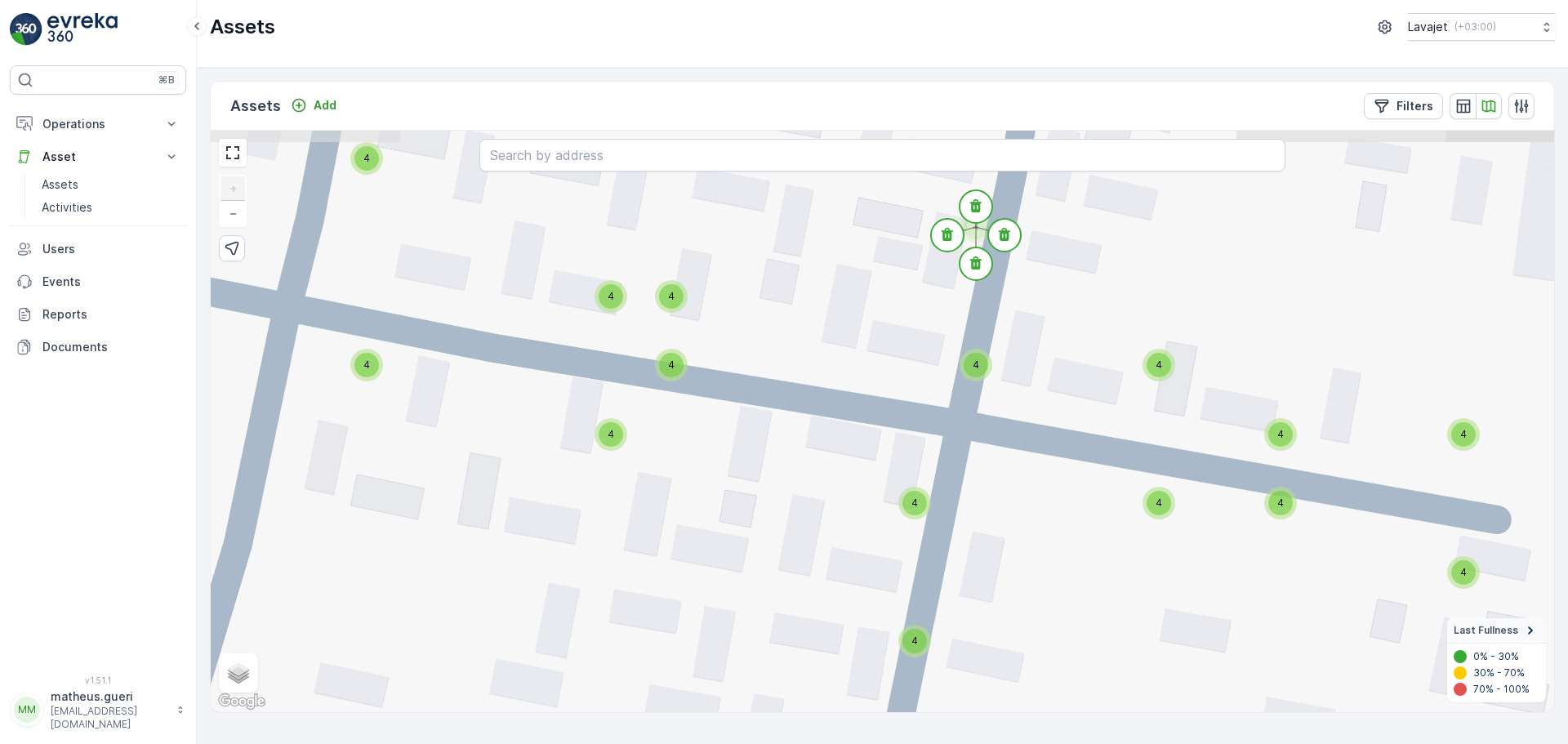
click at [1161, 502] on span "4" at bounding box center [1158, 502] width 7 height 13
click at [1157, 357] on div "4" at bounding box center [1158, 365] width 24 height 24
click at [1284, 509] on div "4" at bounding box center [1280, 502] width 24 height 24
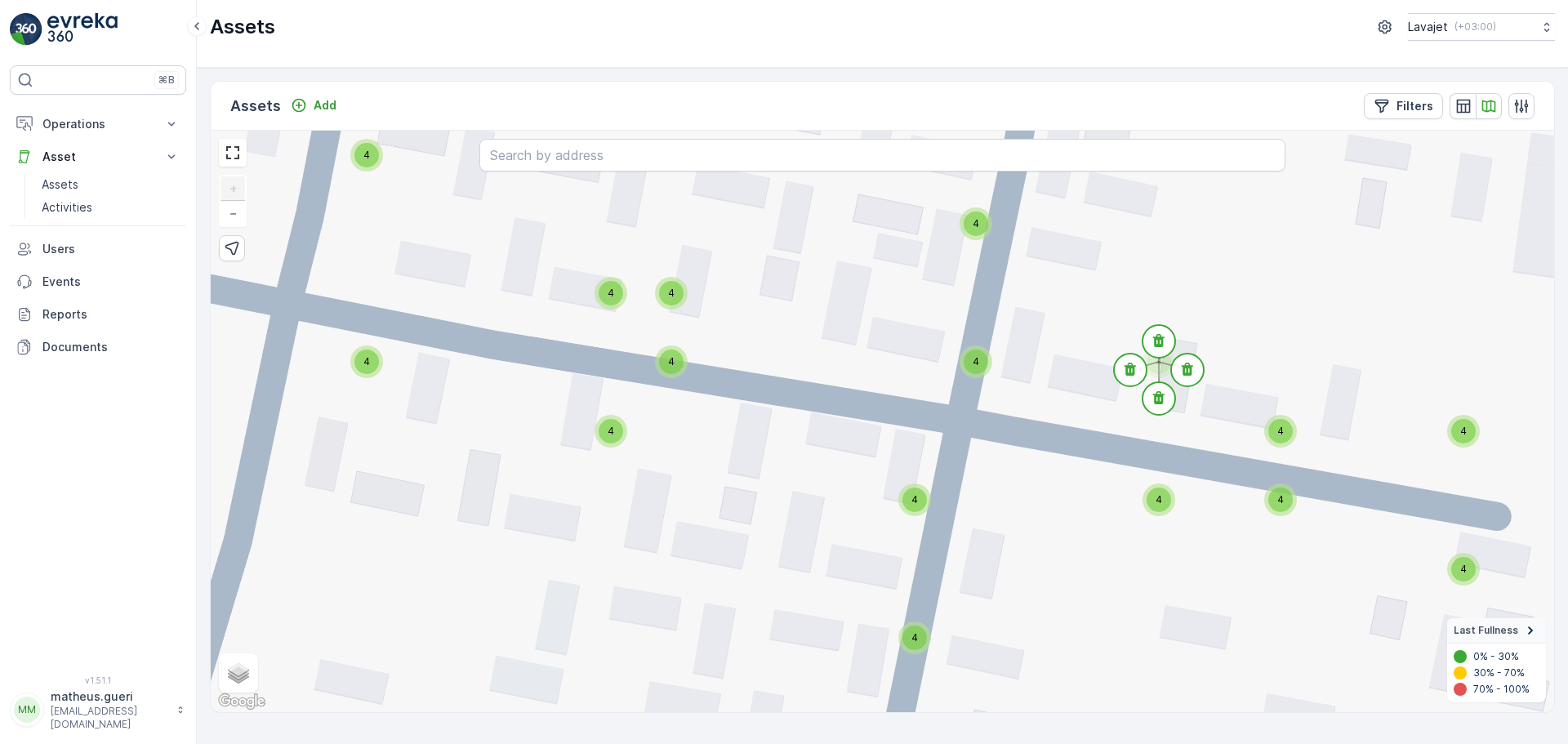
click at [1278, 417] on div "4" at bounding box center [1280, 432] width 33 height 33
click at [1277, 502] on span "4" at bounding box center [1280, 500] width 7 height 13
click at [1466, 585] on div "4" at bounding box center [1463, 569] width 33 height 33
drag, startPoint x: 1465, startPoint y: 450, endPoint x: 1465, endPoint y: 438, distance: 12.0
click at [1465, 449] on div "4 4 4 4 4 4 4 4 4 4 4 4 4 4 4 4 4 4 4 4 4 4 4 4 4 4 4 4 4 4 11 2 4 4 4 4 4 4 4 …" at bounding box center [881, 422] width 1343 height 582
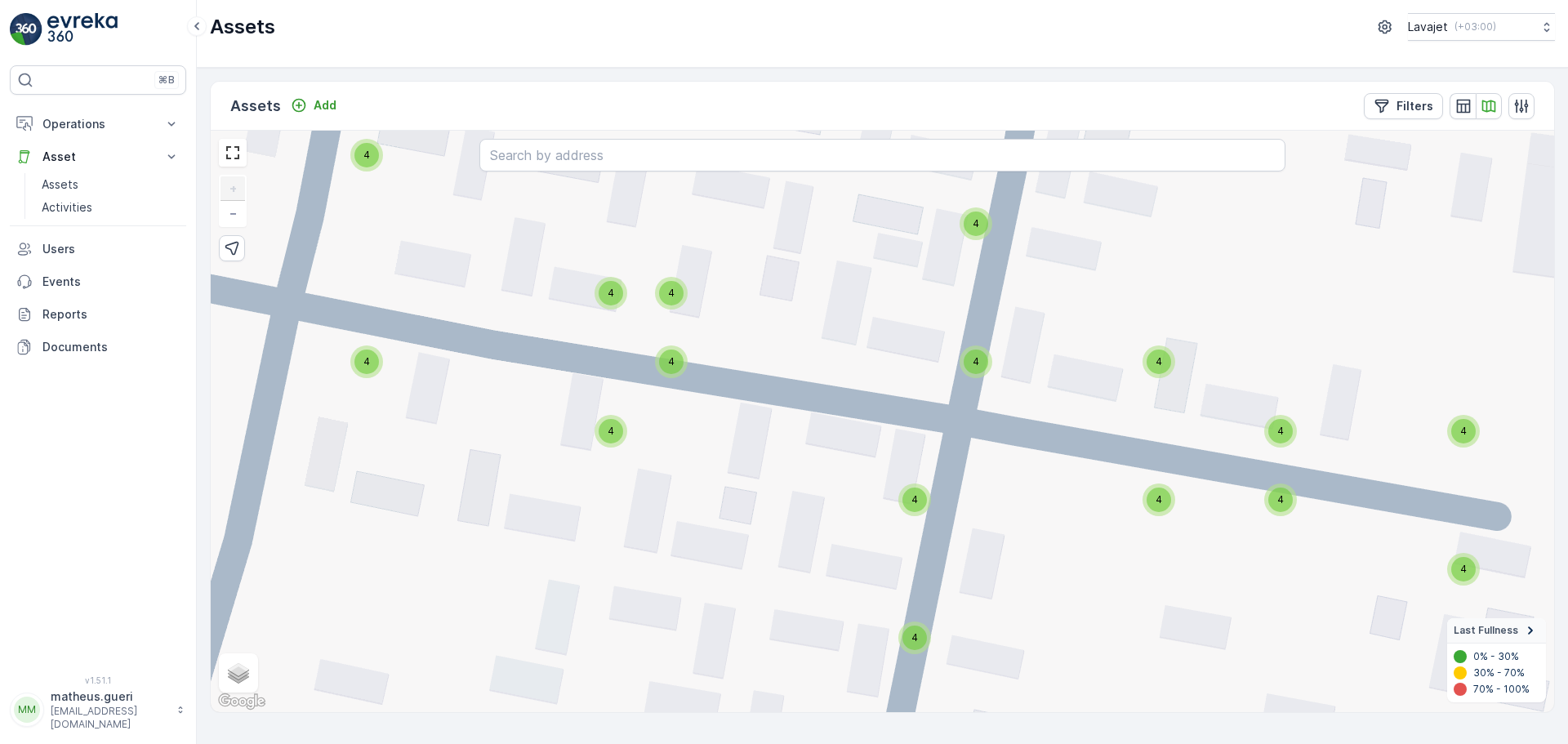
click at [1465, 438] on div "4" at bounding box center [1462, 431] width 24 height 24
click at [924, 644] on div "4" at bounding box center [913, 637] width 24 height 24
click at [623, 437] on div "4" at bounding box center [611, 432] width 33 height 33
click at [686, 366] on div "4" at bounding box center [671, 362] width 33 height 33
drag, startPoint x: 676, startPoint y: 299, endPoint x: 609, endPoint y: 298, distance: 67.0
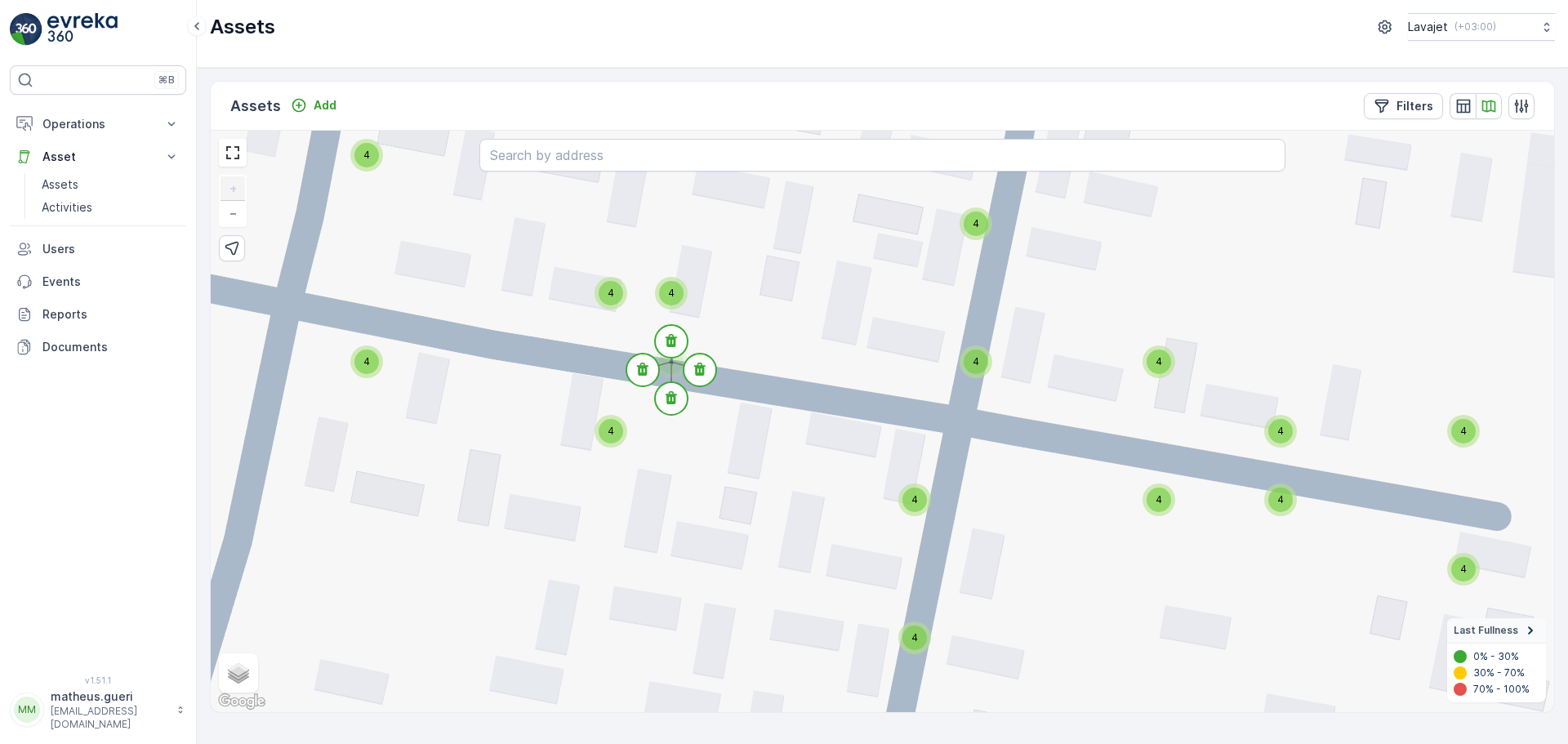
click at [675, 299] on div "4" at bounding box center [671, 293] width 24 height 24
click at [604, 297] on div "4" at bounding box center [610, 293] width 24 height 24
click at [617, 268] on circle at bounding box center [611, 273] width 33 height 33
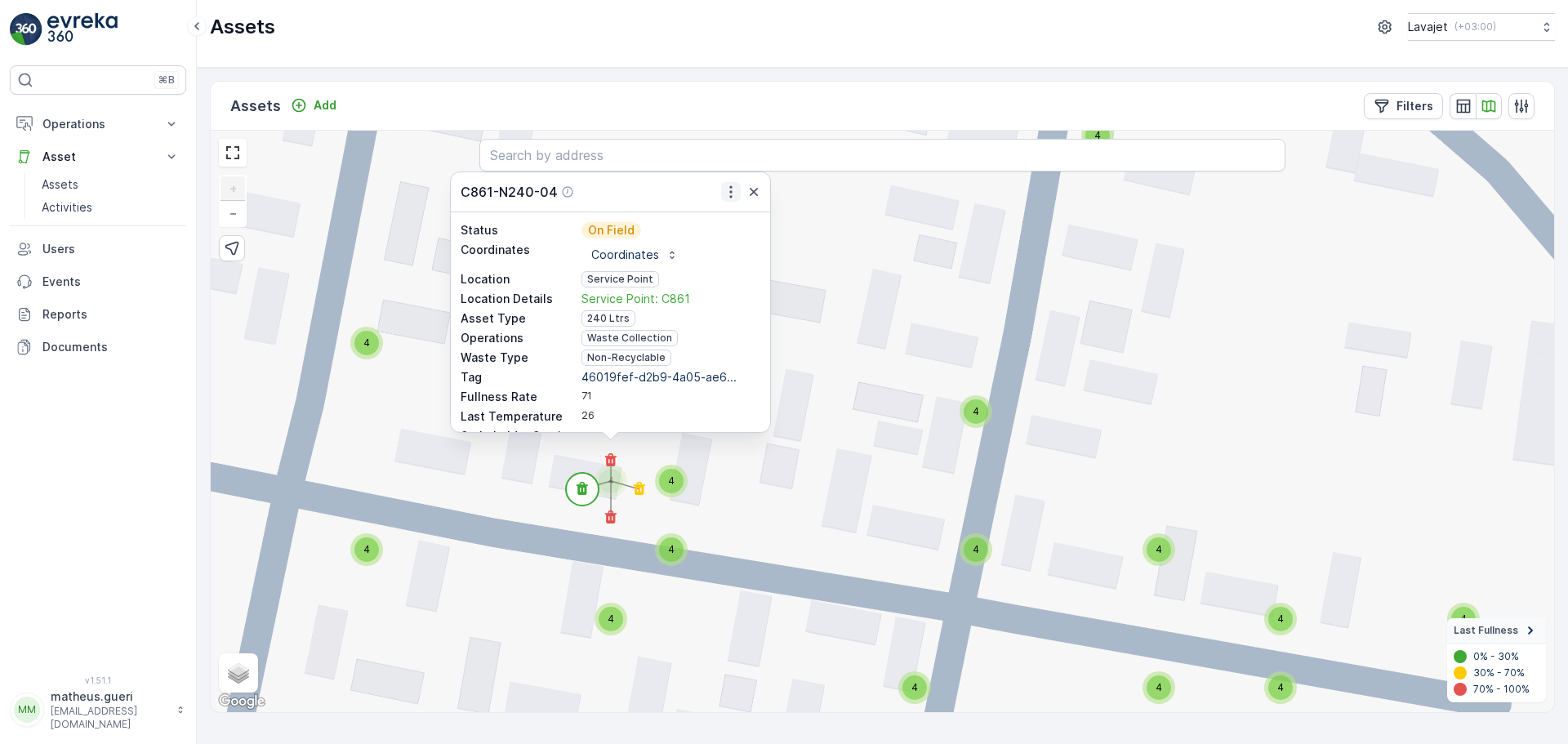
click at [725, 198] on icon "button" at bounding box center [730, 191] width 16 height 16
click at [708, 216] on span "See More Detail" at bounding box center [729, 217] width 89 height 16
click at [614, 521] on icon at bounding box center [611, 516] width 12 height 13
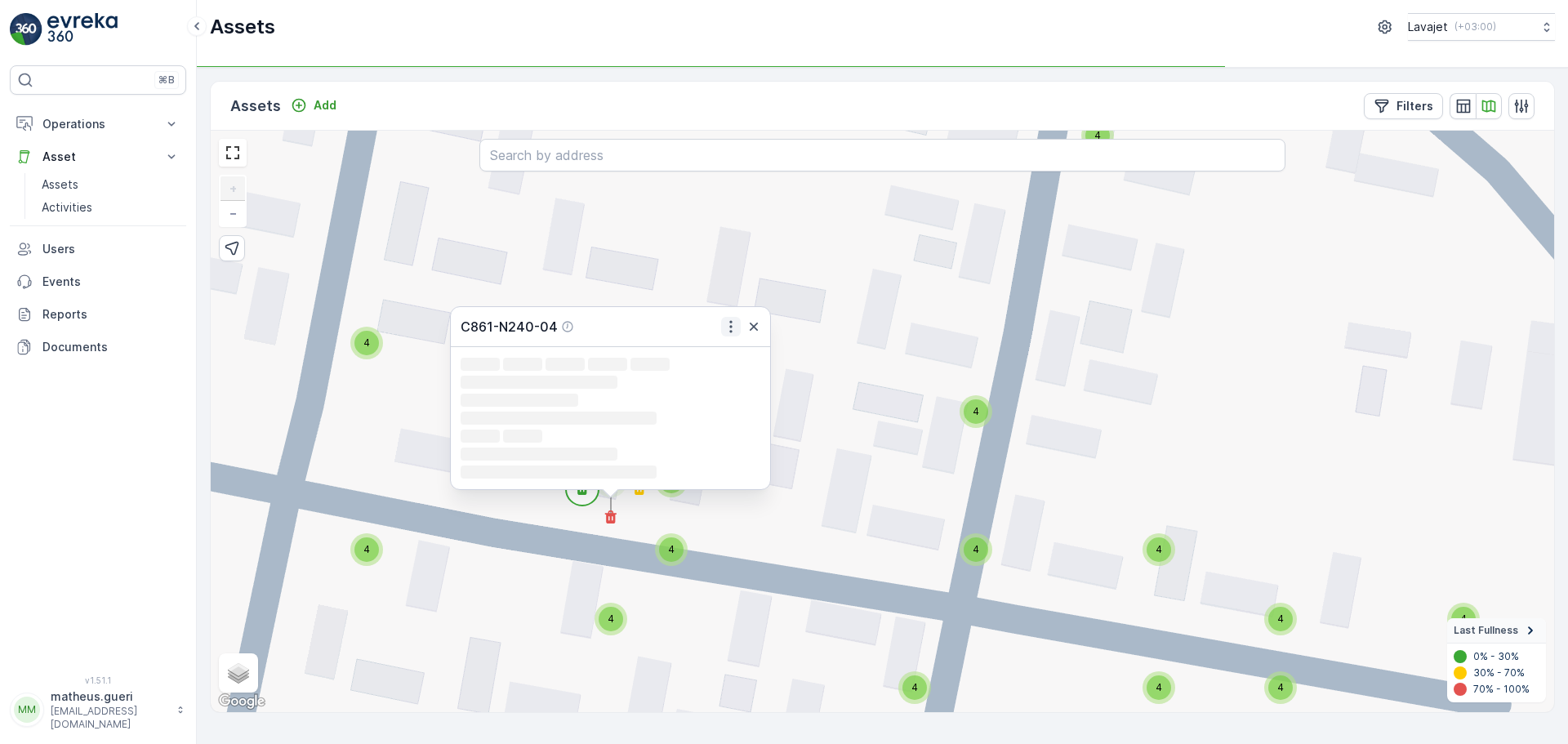
click at [733, 326] on icon "button" at bounding box center [730, 326] width 16 height 16
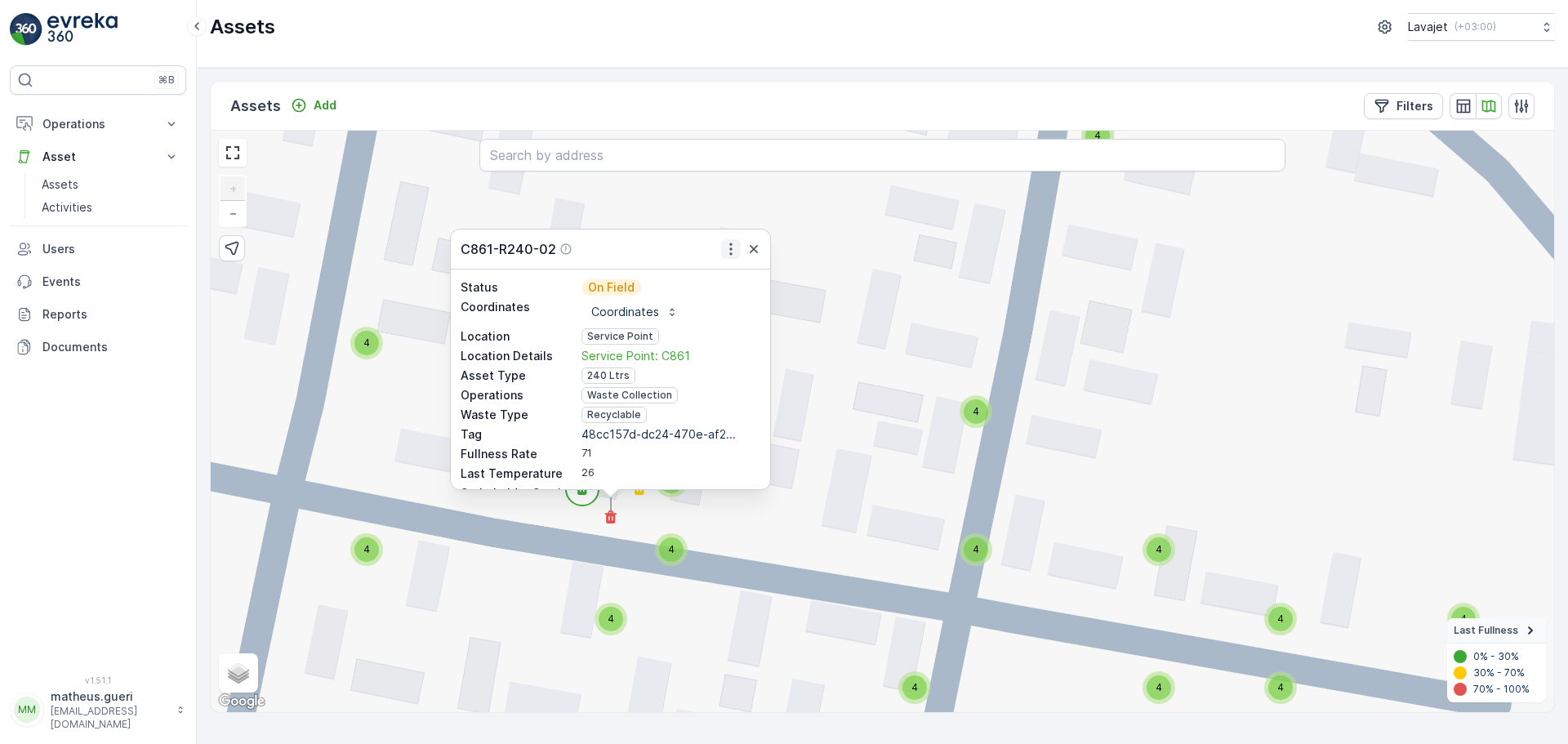
click at [734, 245] on icon "button" at bounding box center [730, 248] width 16 height 16
click at [713, 280] on span "See More Detail" at bounding box center [729, 275] width 89 height 16
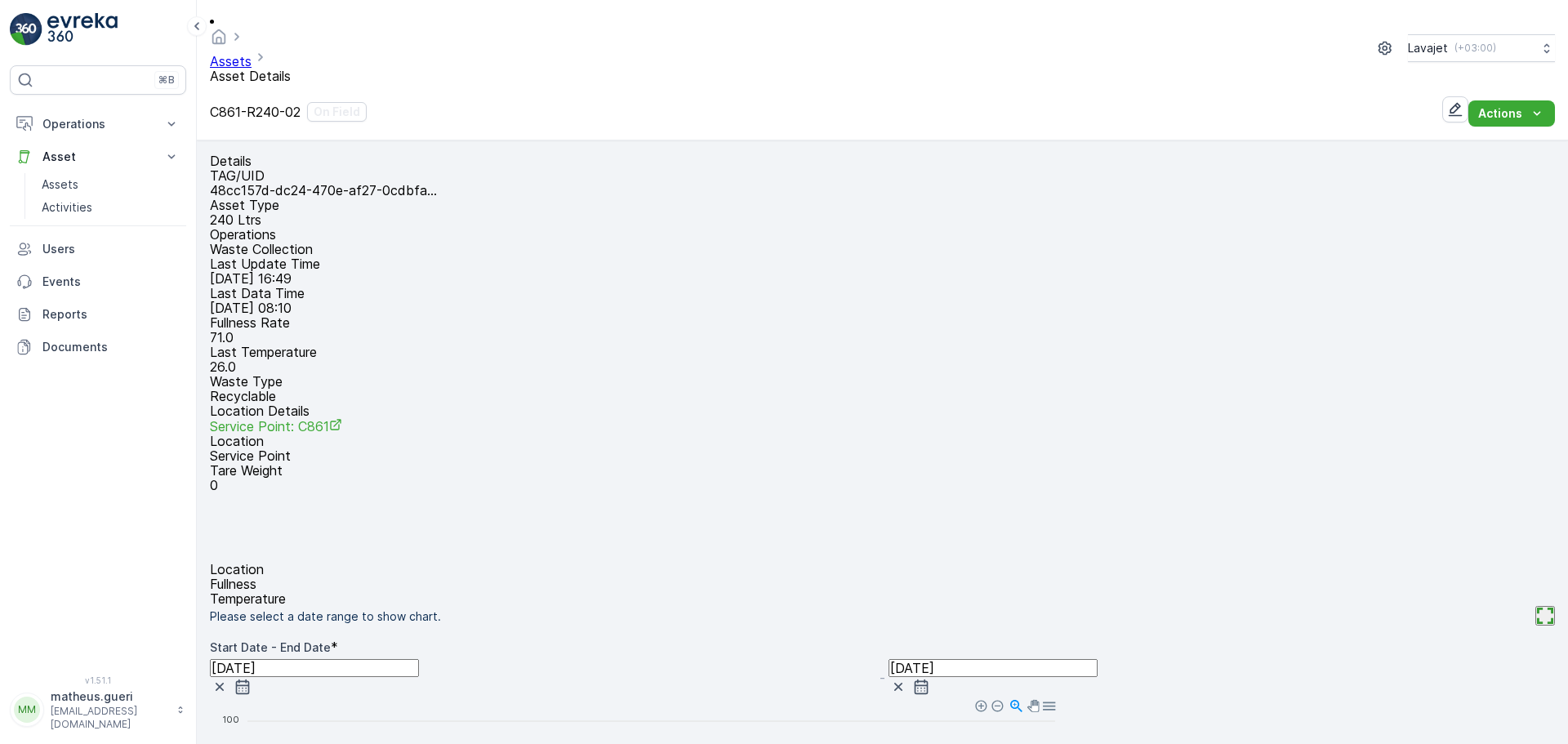
click at [783, 576] on p "Fullness" at bounding box center [881, 583] width 1345 height 15
click at [713, 562] on p "Location" at bounding box center [881, 568] width 1345 height 15
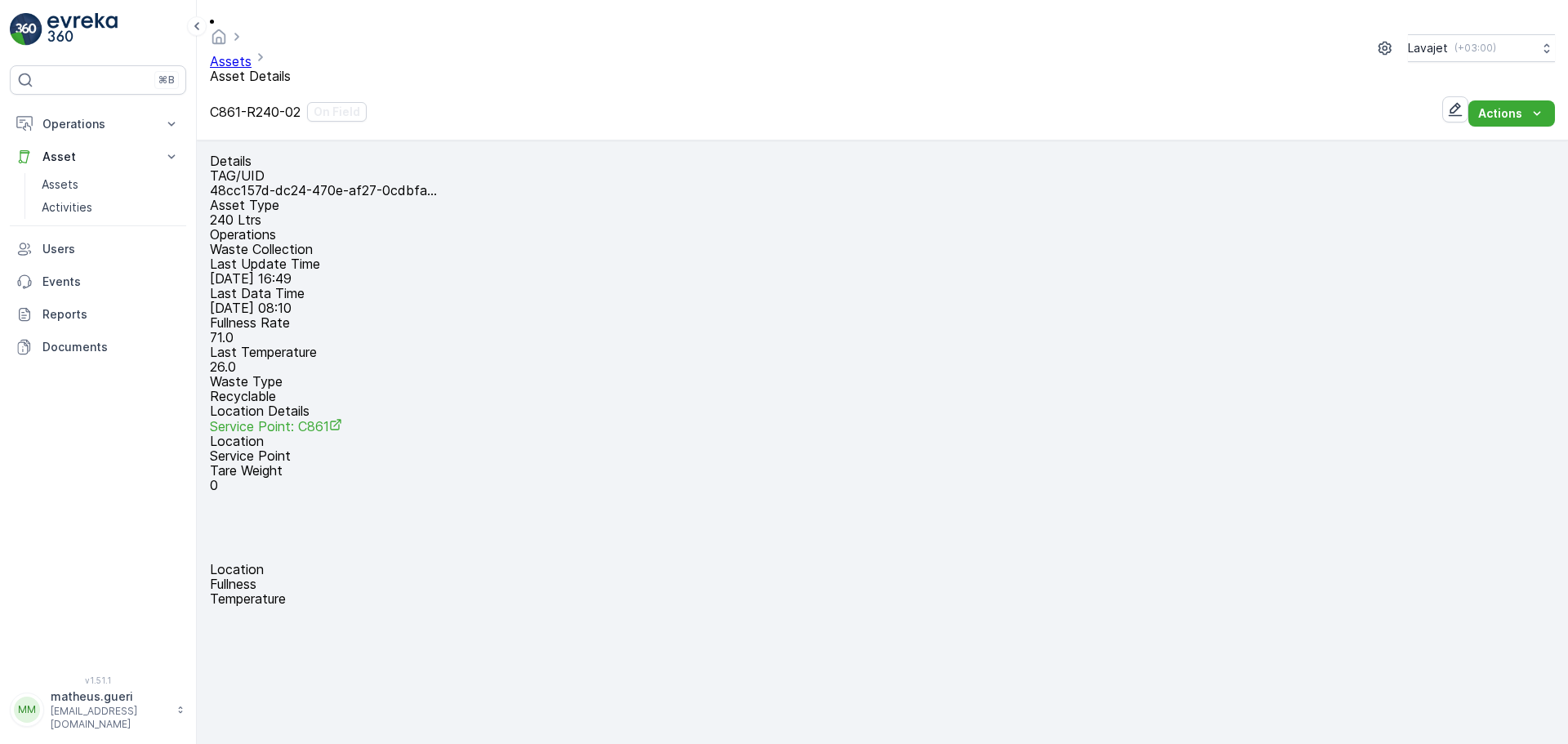
click at [784, 576] on p "Fullness" at bounding box center [881, 583] width 1345 height 15
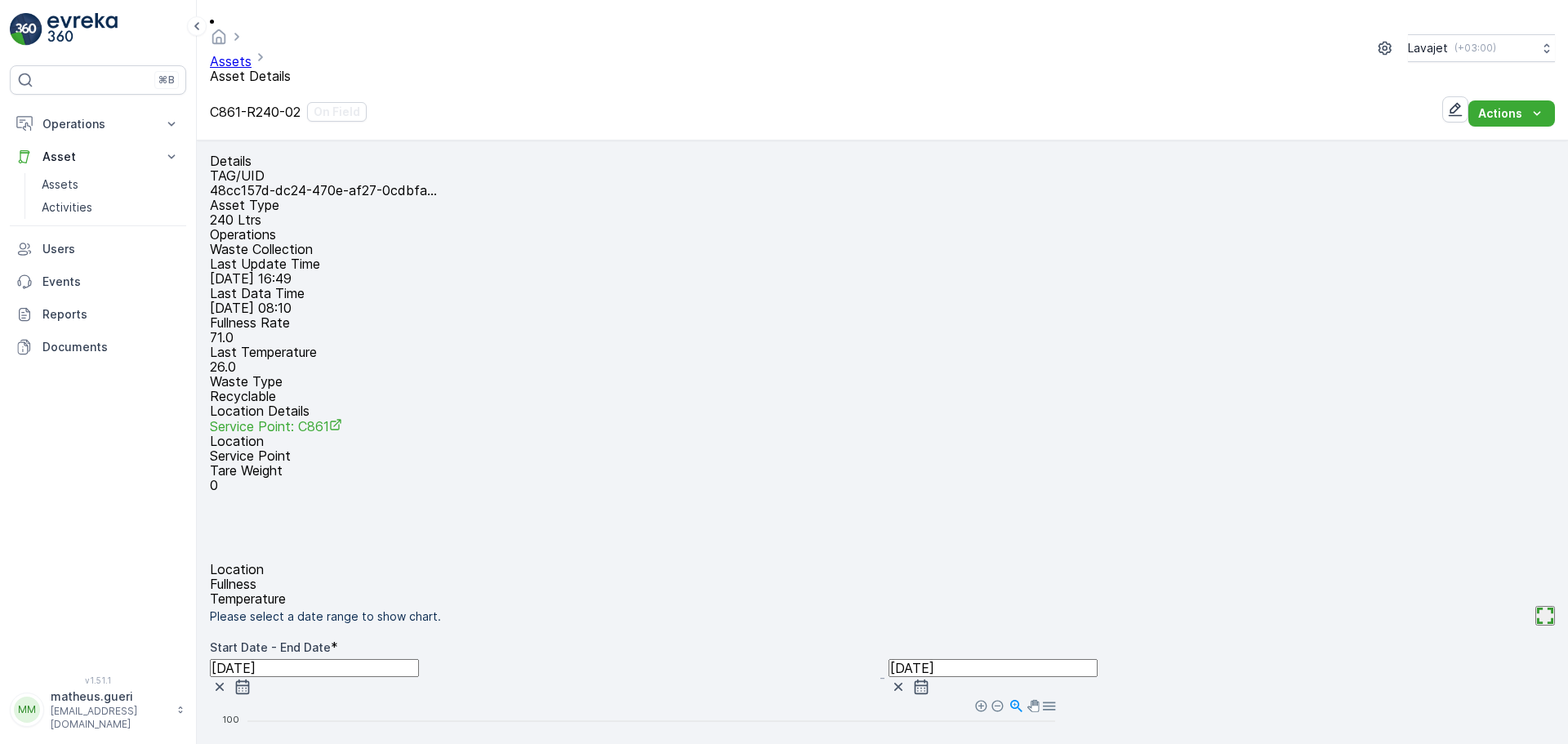
click at [835, 592] on p "Temperature" at bounding box center [881, 598] width 1345 height 15
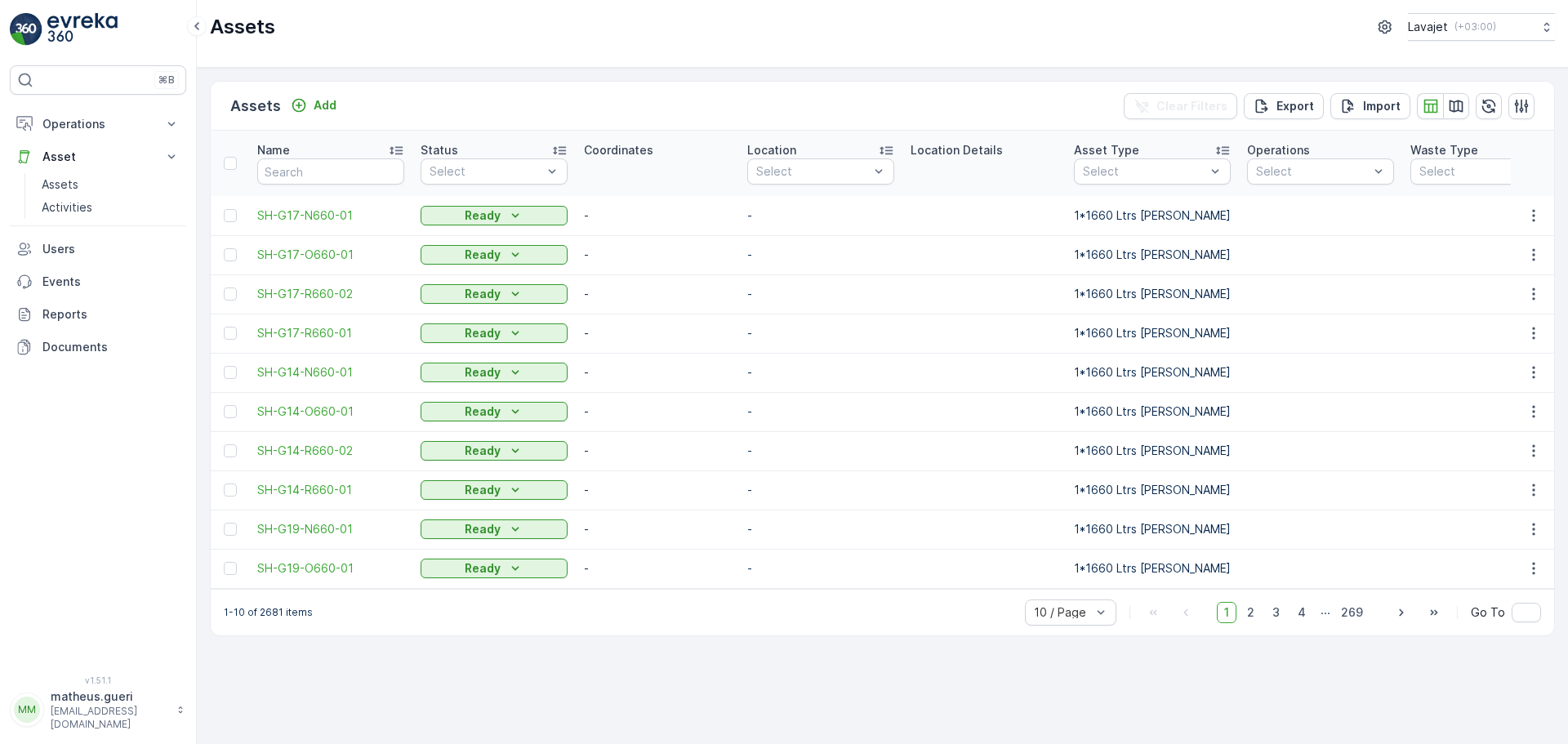
click at [1471, 102] on div "Clear Filters Export Import" at bounding box center [1329, 106] width 411 height 26
click at [1452, 112] on icon "button" at bounding box center [1456, 106] width 16 height 16
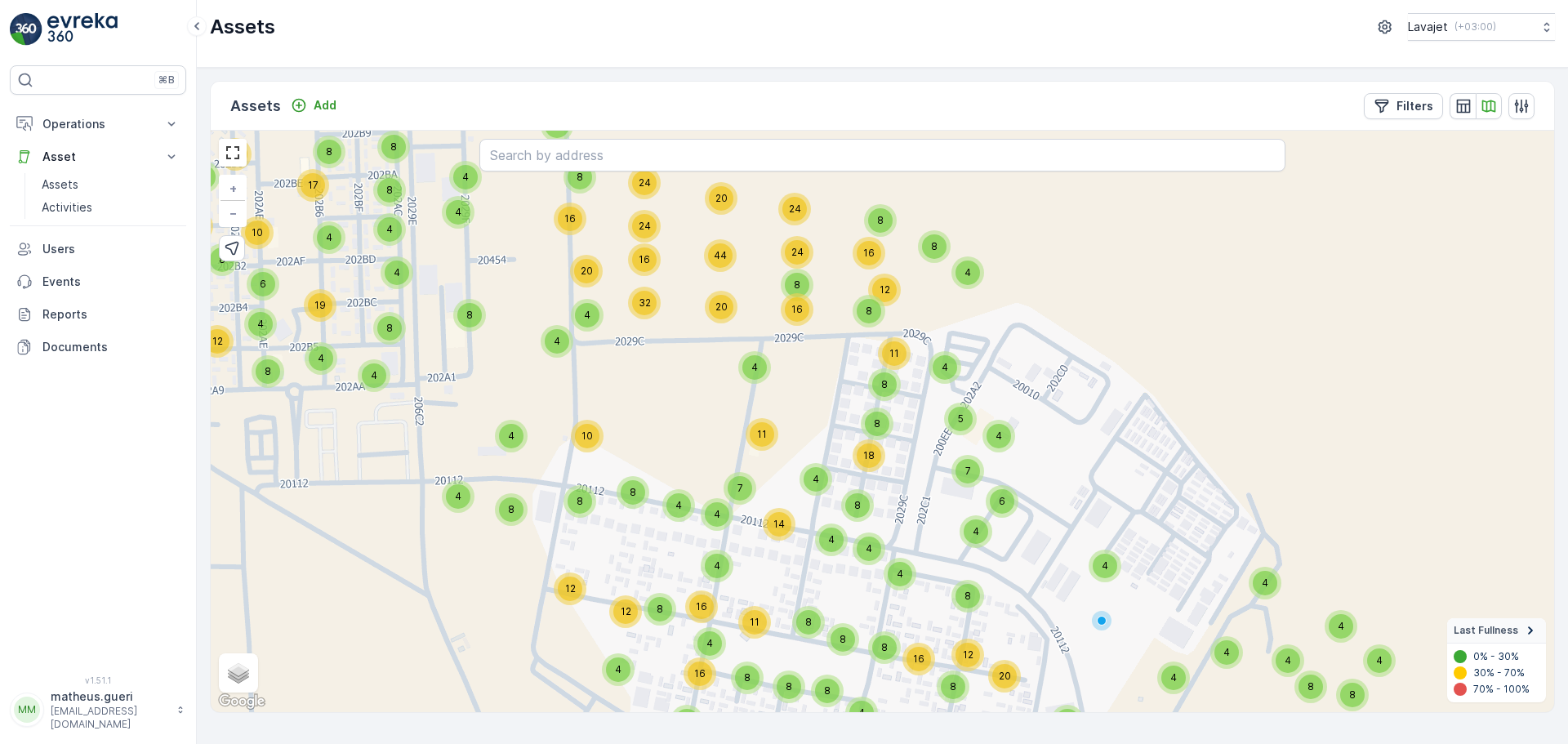
drag, startPoint x: 917, startPoint y: 385, endPoint x: 918, endPoint y: 442, distance: 57.0
click at [918, 434] on div "4 8 8 16 8 8 8 12 8 8 8 4 4 4 4 19 6 8 12 10 17 8 12 4 8 4 4 8 4 8 12 5 8 8 24 …" at bounding box center [881, 422] width 1343 height 582
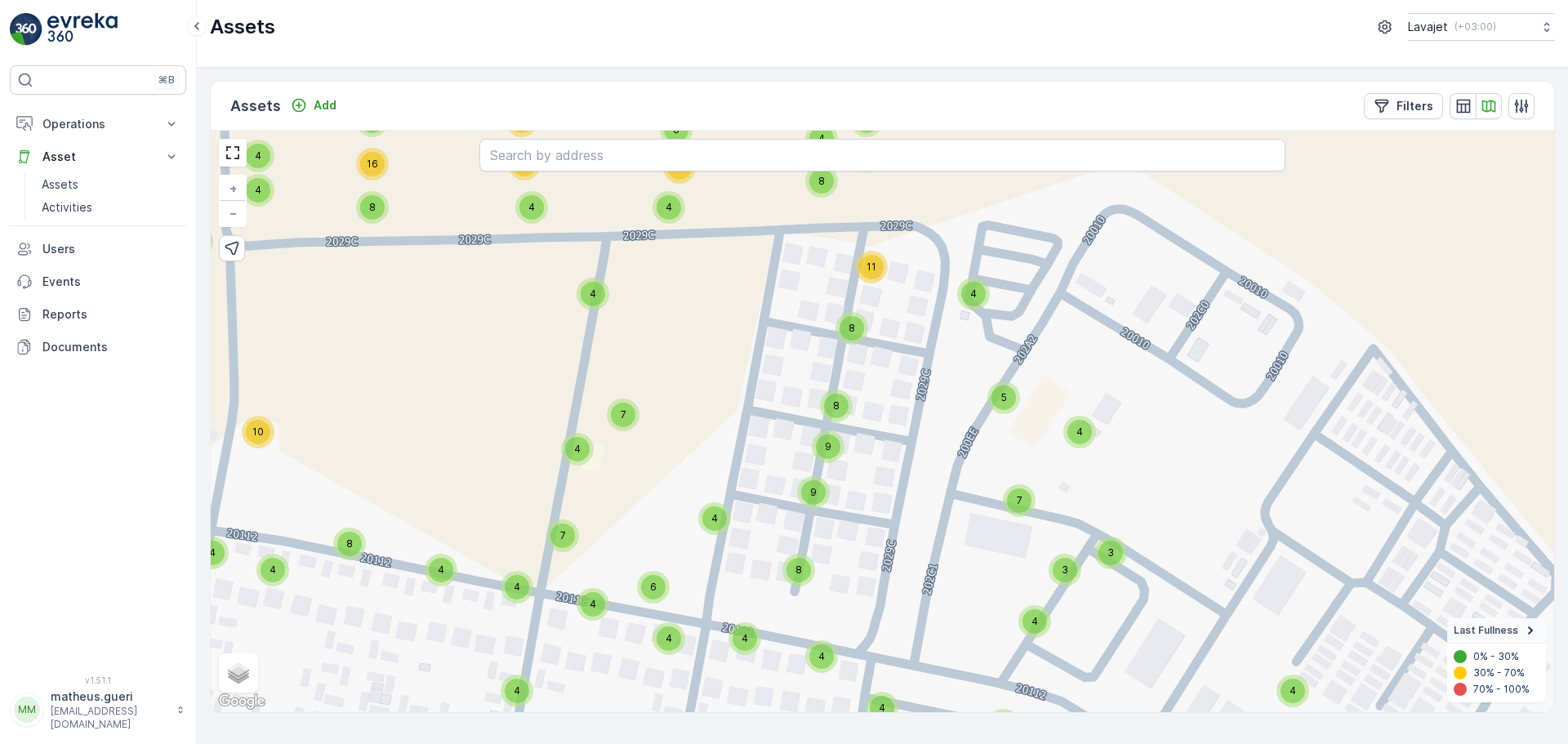
click at [825, 450] on span "9" at bounding box center [827, 446] width 7 height 13
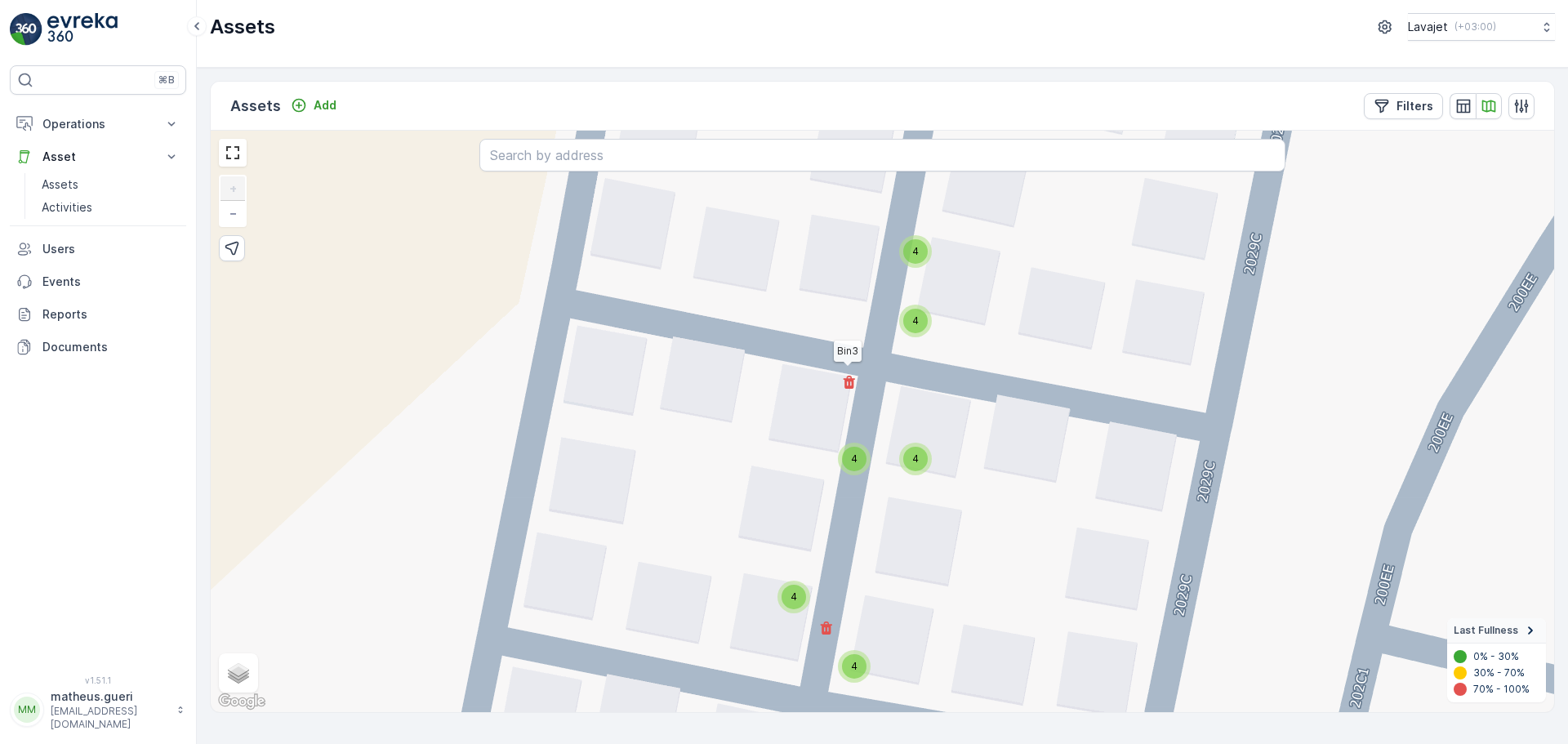
click at [848, 390] on circle at bounding box center [849, 383] width 33 height 33
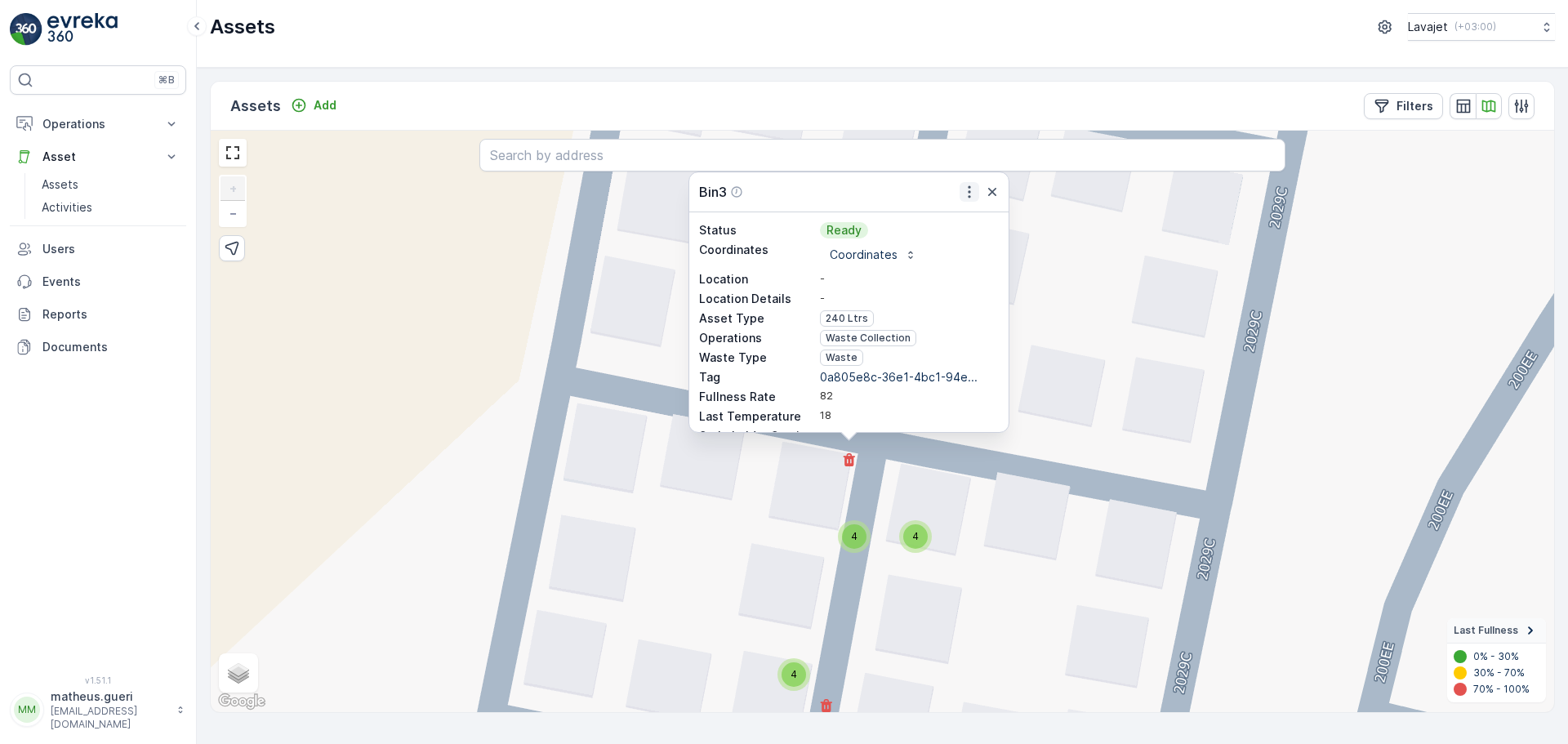
click at [971, 199] on icon "button" at bounding box center [969, 191] width 16 height 16
click at [943, 223] on span "See More Detail" at bounding box center [968, 217] width 89 height 16
click at [981, 562] on div "4 4 4 4 4 4 4 4 4 4 4 4 4 4 4 4 4 4 4 4 4 4 4 4 4 4 4 4 4 4 11 2 4 4 4 4 4 4 4 …" at bounding box center [881, 422] width 1343 height 582
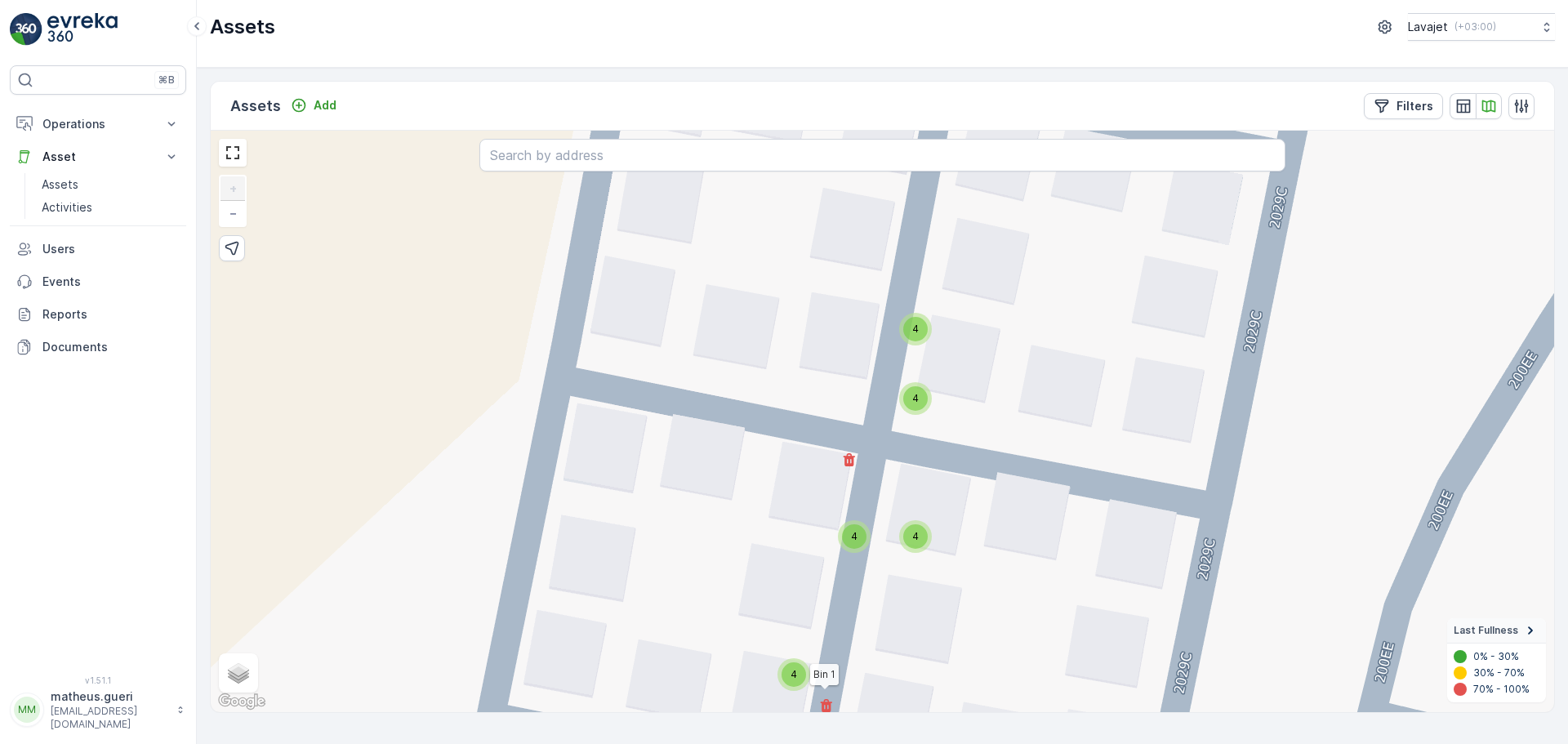
click at [832, 704] on circle at bounding box center [826, 707] width 33 height 33
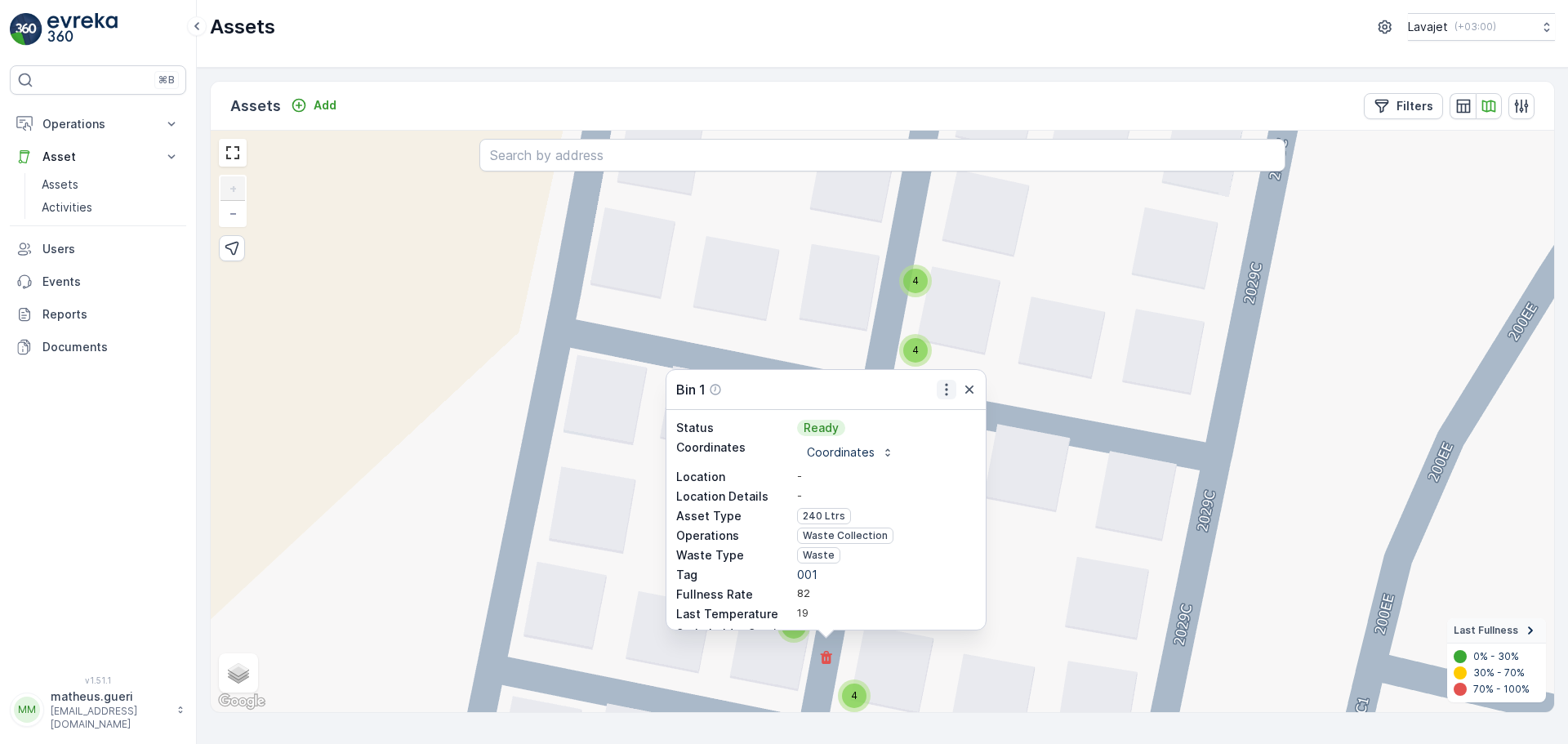
click at [944, 389] on icon "button" at bounding box center [946, 389] width 16 height 16
click at [923, 410] on span "See More Detail" at bounding box center [945, 415] width 89 height 16
click at [1068, 588] on div "4 4 4 4 4 4 4 4 4 4 4 4 4 4 4 4 4 4 4 4 4 4 4 4 4 4 4 4 4 4 11 2 4 4 4 4 4 4 4 …" at bounding box center [881, 422] width 1343 height 582
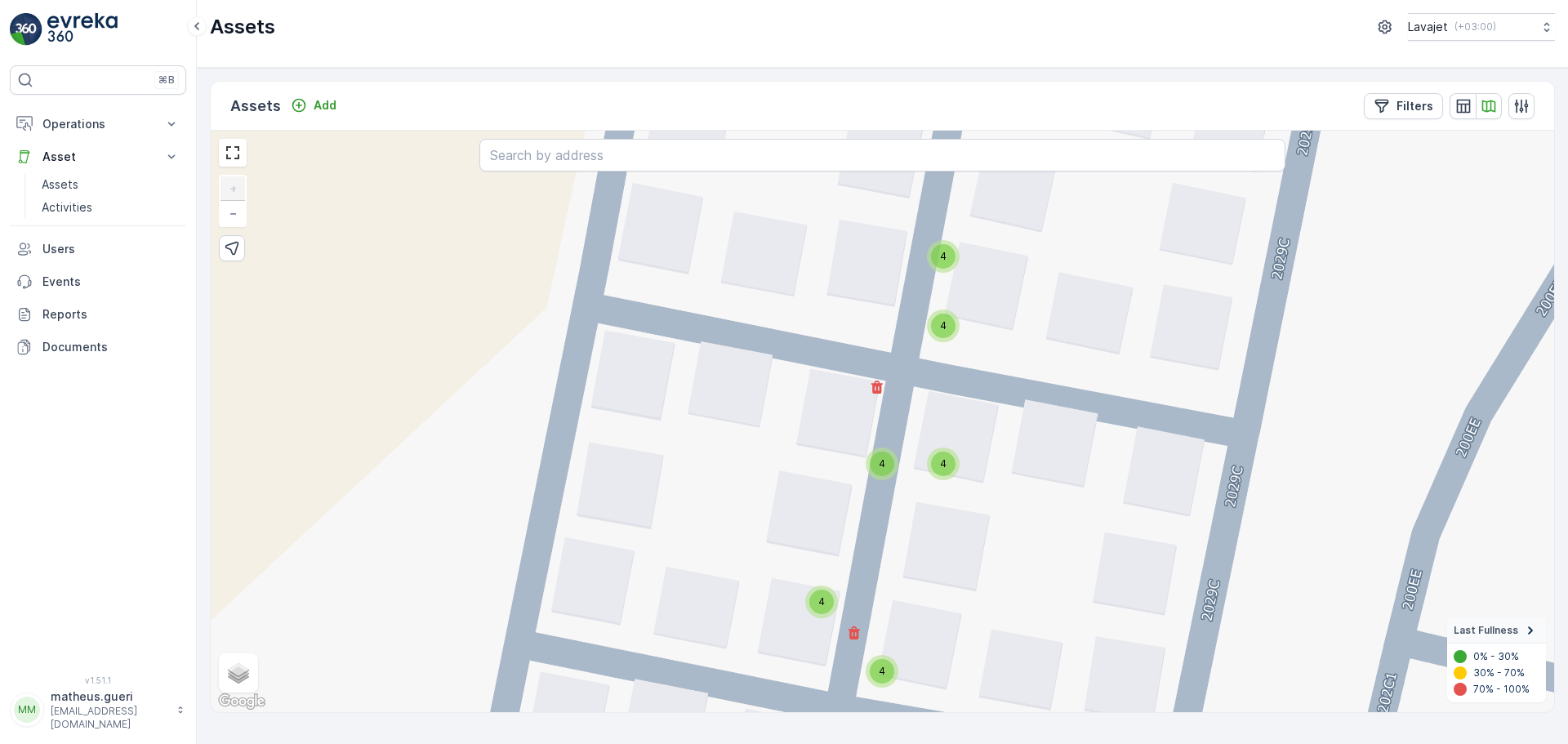
click at [816, 605] on div "4" at bounding box center [820, 601] width 24 height 24
click at [881, 675] on span "4" at bounding box center [881, 670] width 7 height 13
click at [917, 593] on div "4 4 4 4 4 4 4 4 4 4 4 4 4 4 4 4 4 4 4 4 4 4 4 4 4 4 4 4 4 4 11 2 4 4 4 4 4 4 4 …" at bounding box center [881, 422] width 1343 height 582
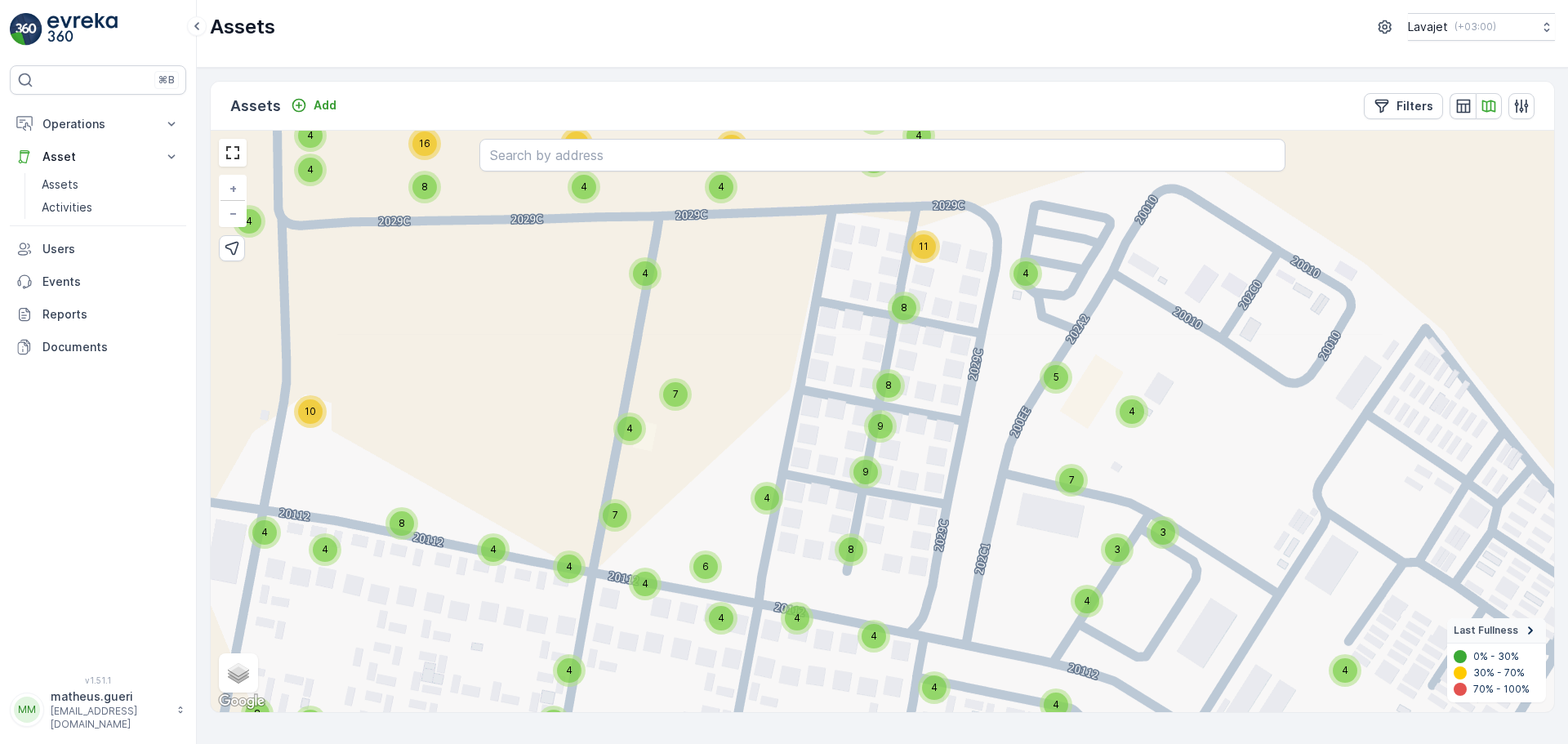
drag, startPoint x: 934, startPoint y: 520, endPoint x: 925, endPoint y: 414, distance: 106.4
click at [925, 414] on div "4 4 4 4 4 4 4 8 4 4 4 4 4 4 4 4 4 4 4 4 4 4 4 4 4 4 4 4 4 11 6 4 4 4 4 4 10 8 9…" at bounding box center [881, 422] width 1343 height 582
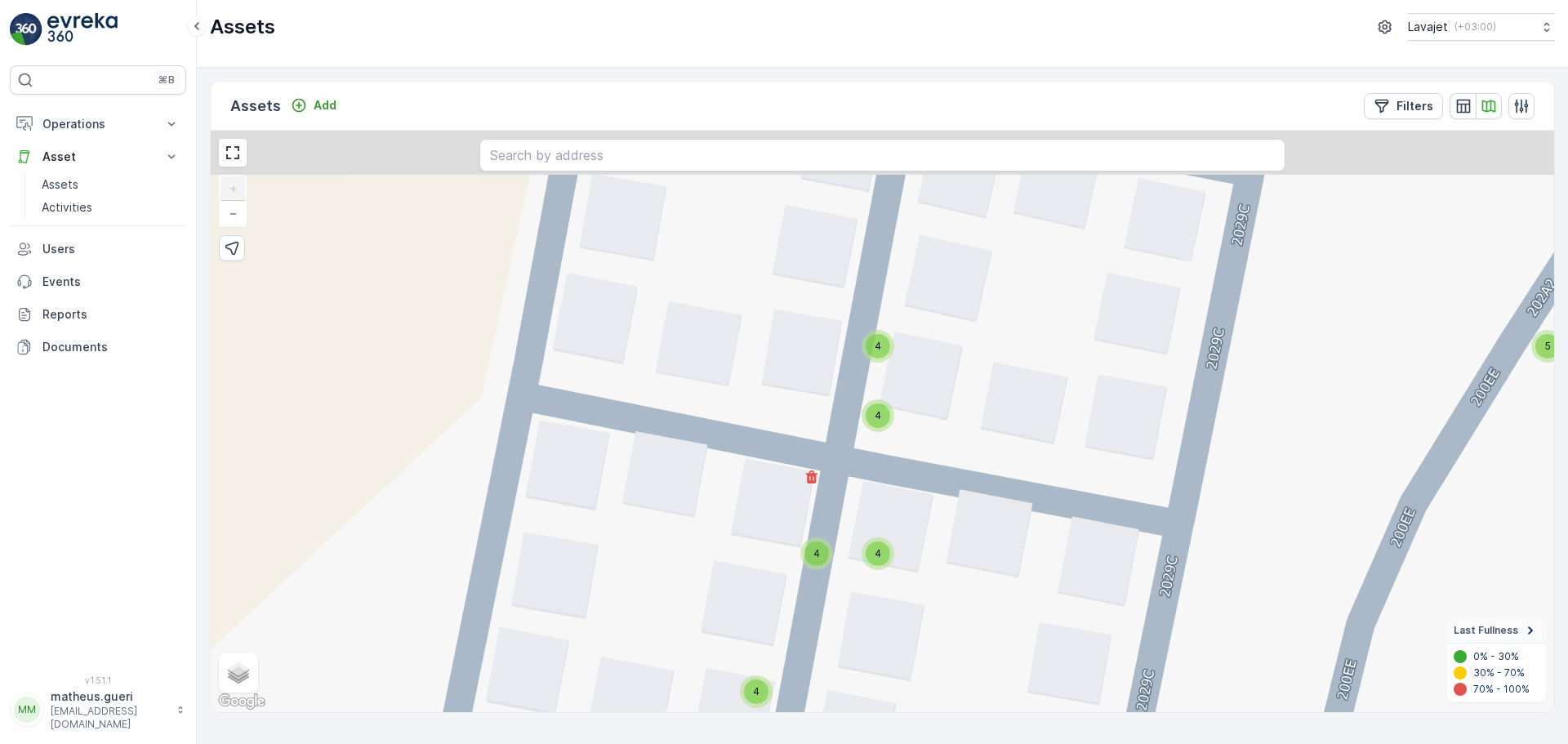
drag, startPoint x: 989, startPoint y: 339, endPoint x: 951, endPoint y: 517, distance: 182.0
click at [951, 517] on div "4 4 4 4 4 4 4 4 4 4 4 4 4 4 4 4 4 4 4 4 4 4 4 4 4 4 4 4 4 4 11 2 4 4 4 4 4 4 4 …" at bounding box center [881, 422] width 1343 height 582
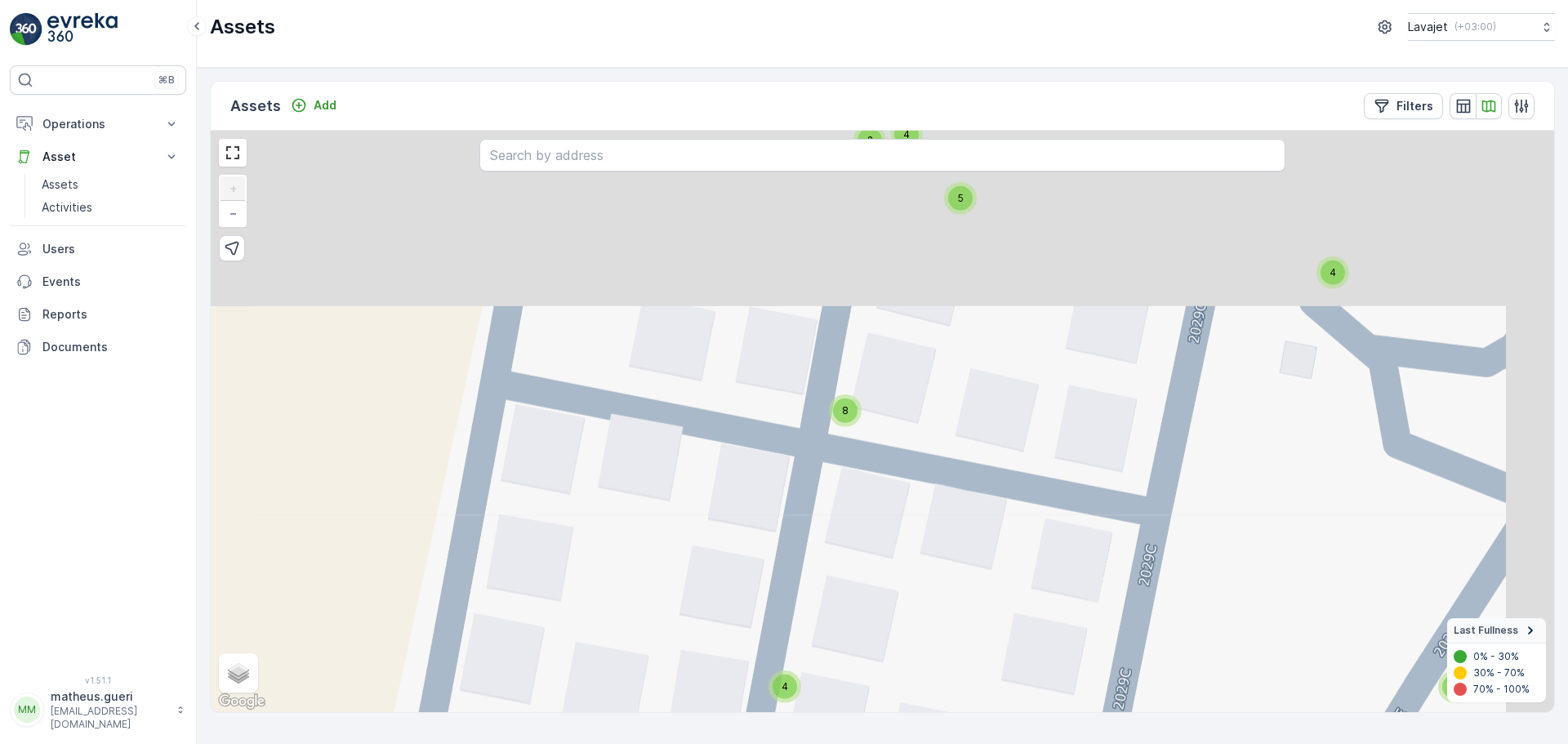
click at [901, 573] on div "4 4 4 4 4 4 4 4 4 4 4 4 4 4 4 4 4 4 4 4 4 4 4 4 4 4 4 4 4 4 11 2 4 4 4 4 4 4 4 …" at bounding box center [881, 422] width 1343 height 582
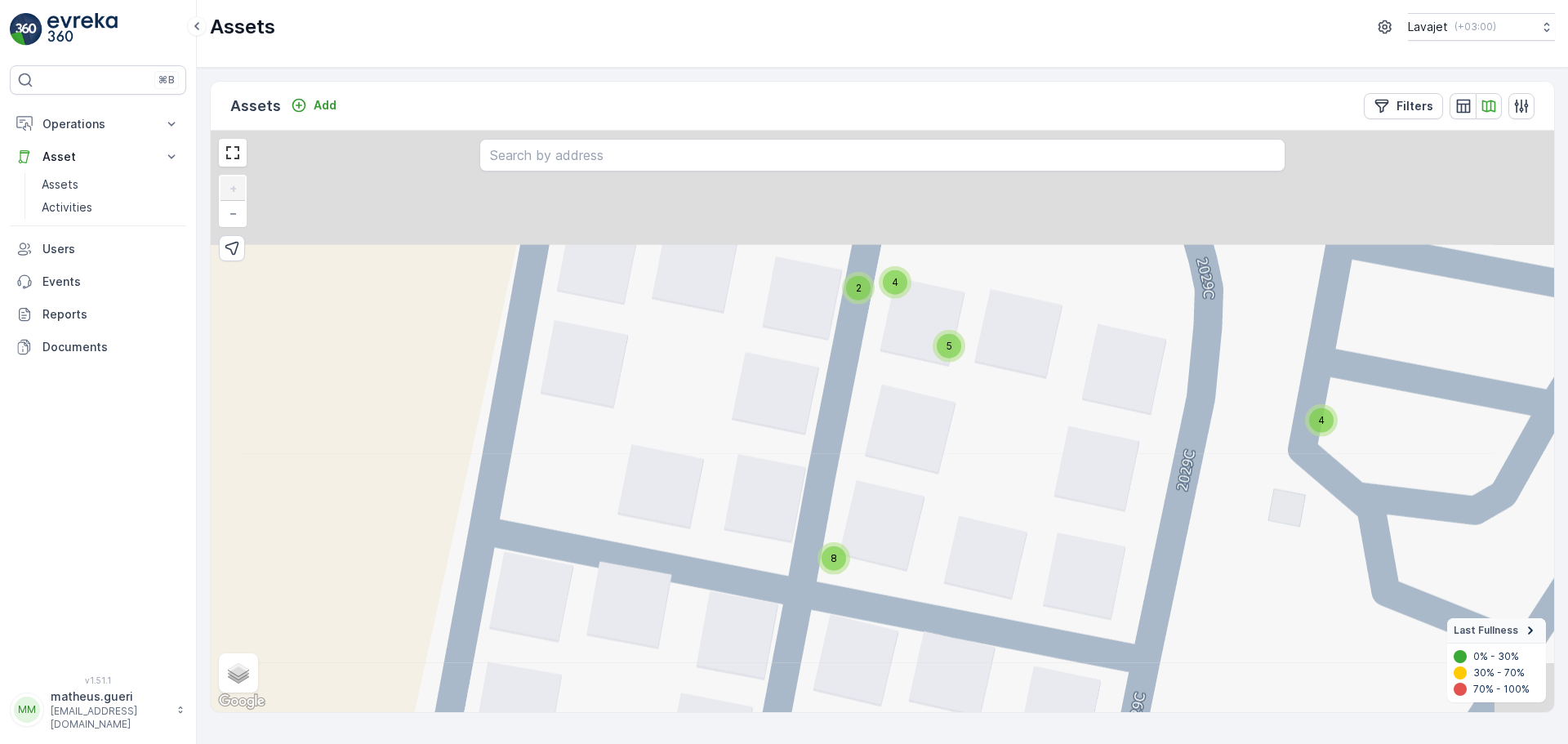
click at [931, 560] on div "4 4 4 4 4 4 4 4 4 4 4 4 4 4 4 4 4 4 4 4 4 4 4 4 4 4 4 4 4 4 11 2 4 4 4 4 4 4 4 …" at bounding box center [881, 422] width 1343 height 582
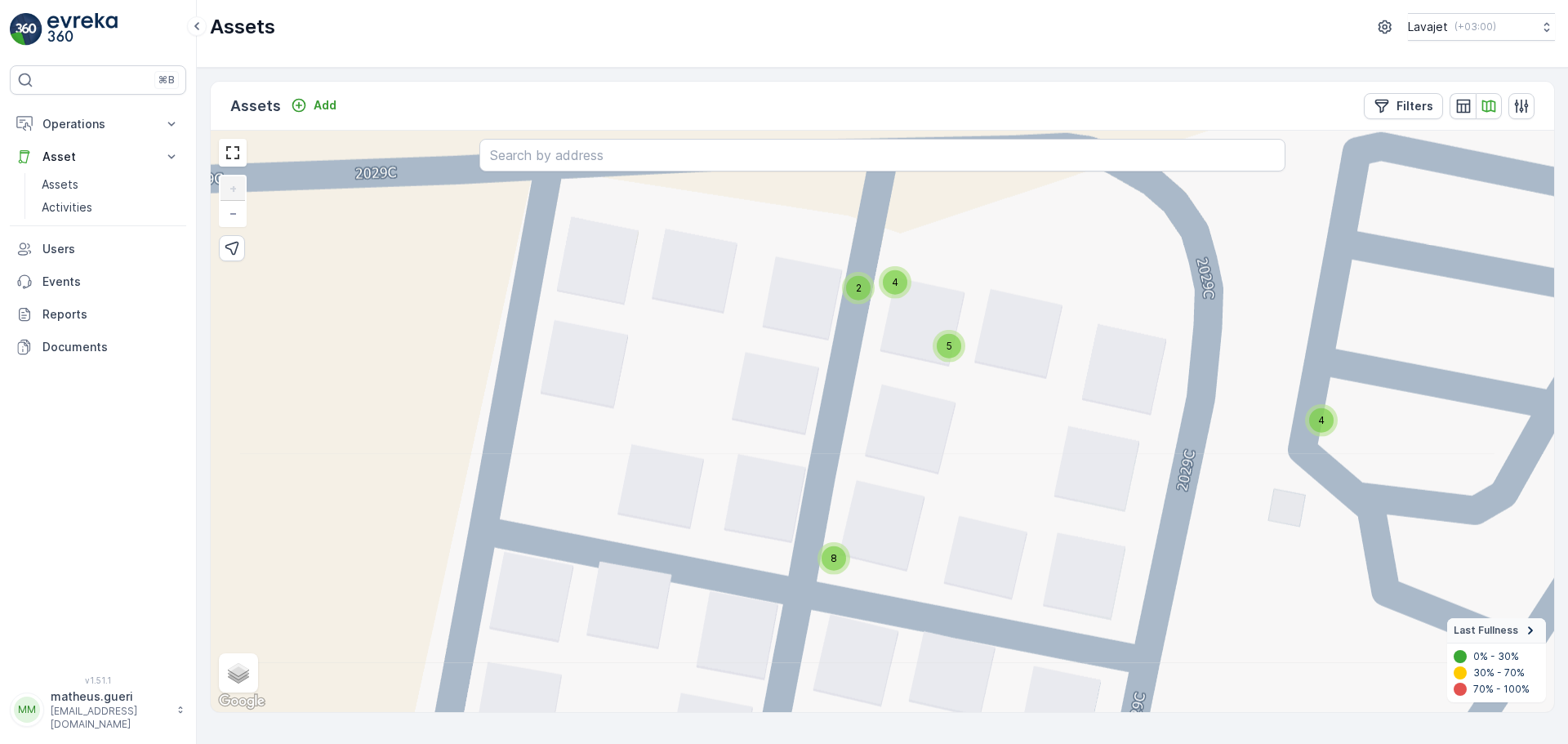
click at [834, 559] on span "8" at bounding box center [833, 558] width 7 height 13
click at [812, 542] on icon at bounding box center [811, 542] width 12 height 13
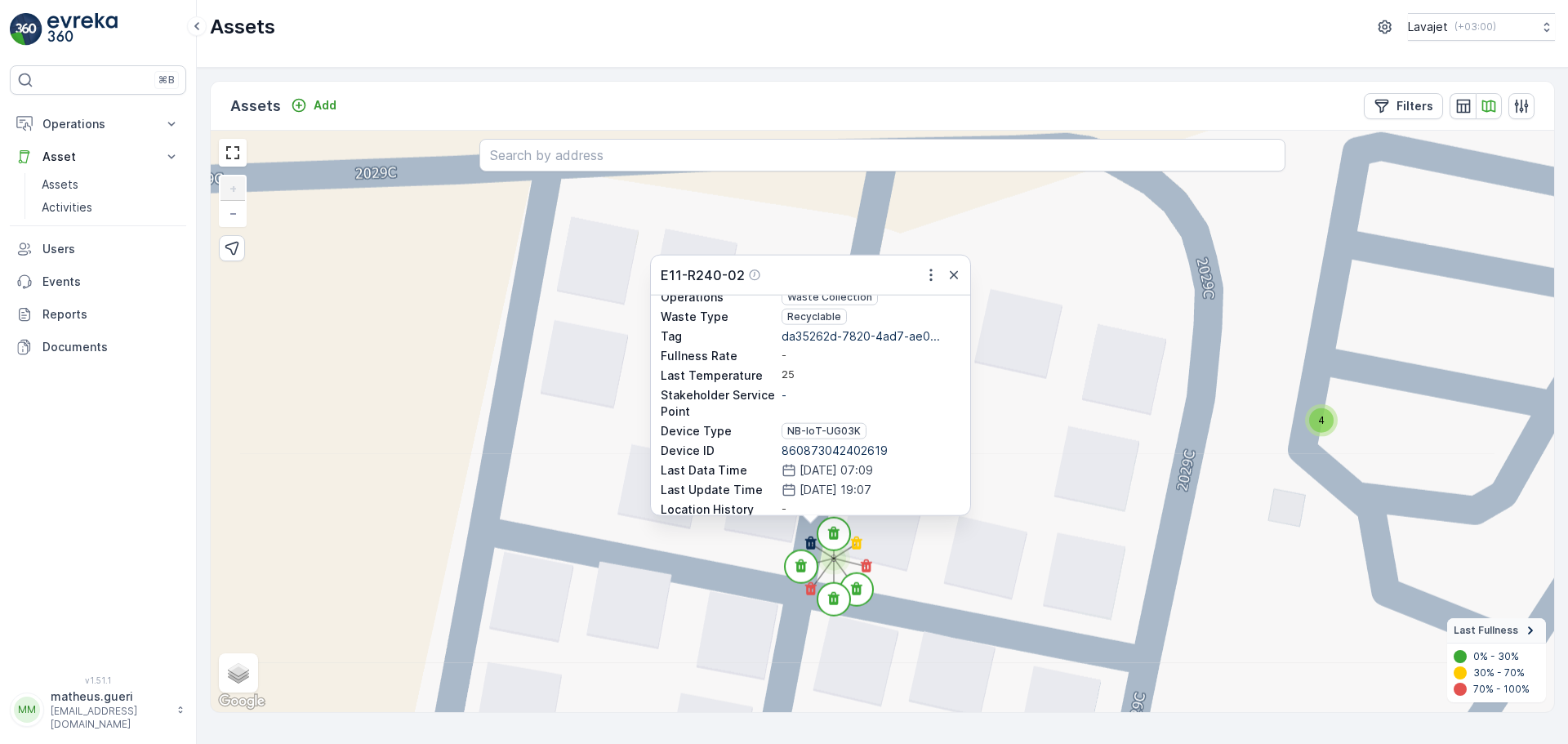
scroll to position [137, 0]
click at [935, 571] on div "4 4 4 4 4 4 4 4 4 4 4 4 4 4 4 4 4 4 4 4 4 4 4 4 4 4 4 4 4 4 11 2 4 4 4 4 4 4 4 …" at bounding box center [881, 422] width 1343 height 582
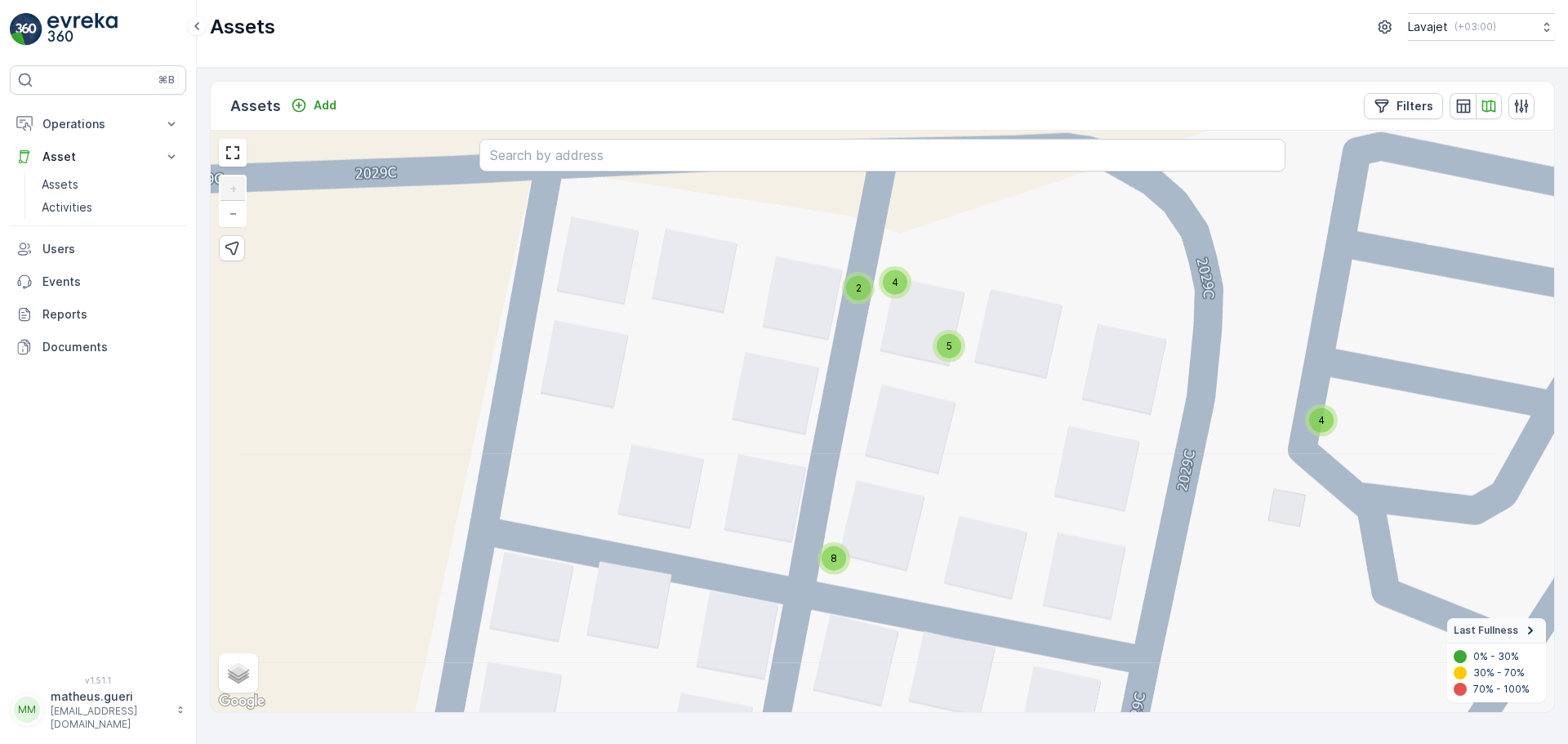
click at [847, 559] on div "8" at bounding box center [834, 559] width 33 height 33
click at [876, 562] on circle at bounding box center [867, 567] width 33 height 33
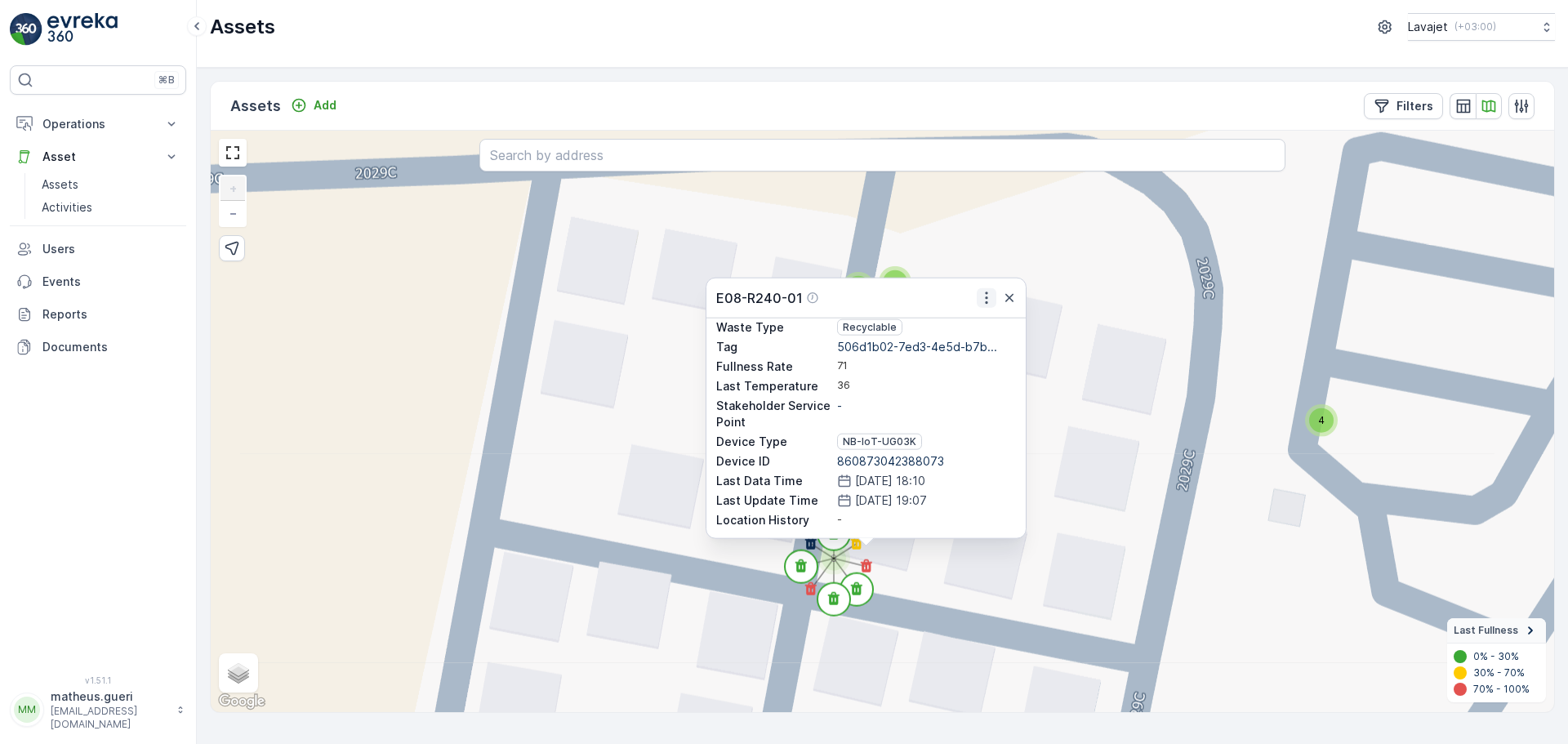
click at [982, 293] on icon "button" at bounding box center [986, 298] width 16 height 16
click at [970, 318] on span "See More Detail" at bounding box center [985, 324] width 89 height 16
click at [812, 590] on icon at bounding box center [811, 588] width 12 height 13
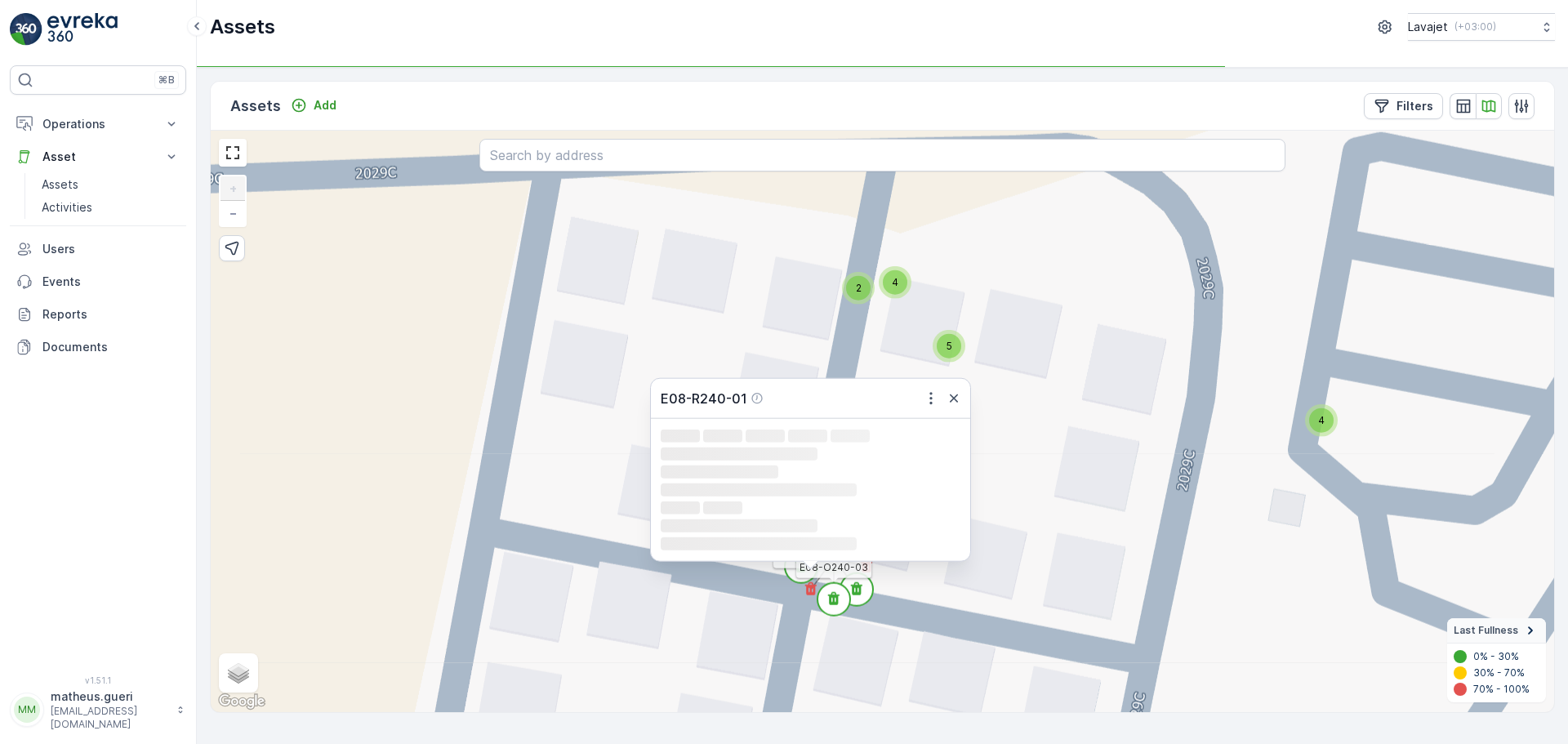
scroll to position [0, 0]
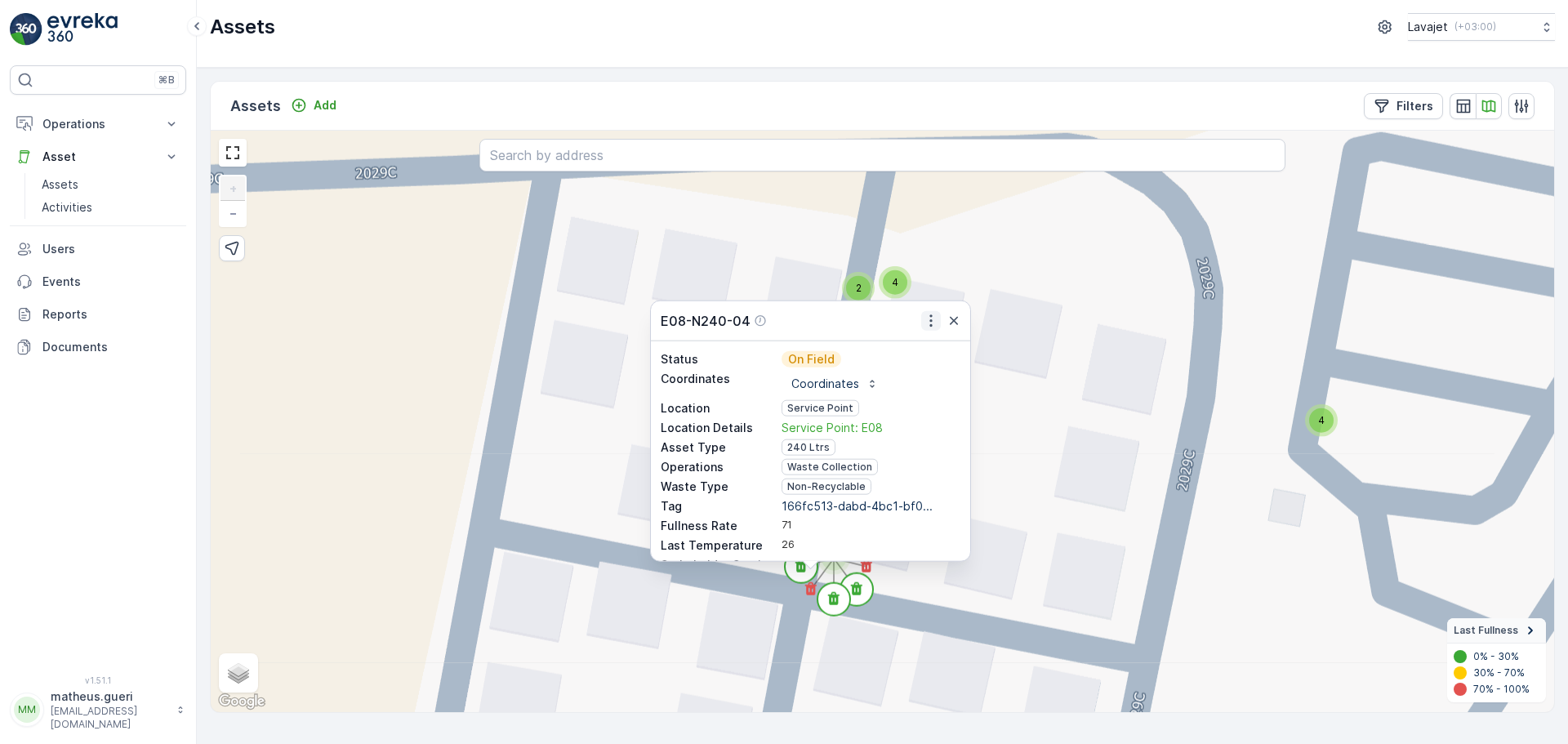
click at [932, 322] on icon "button" at bounding box center [931, 321] width 16 height 16
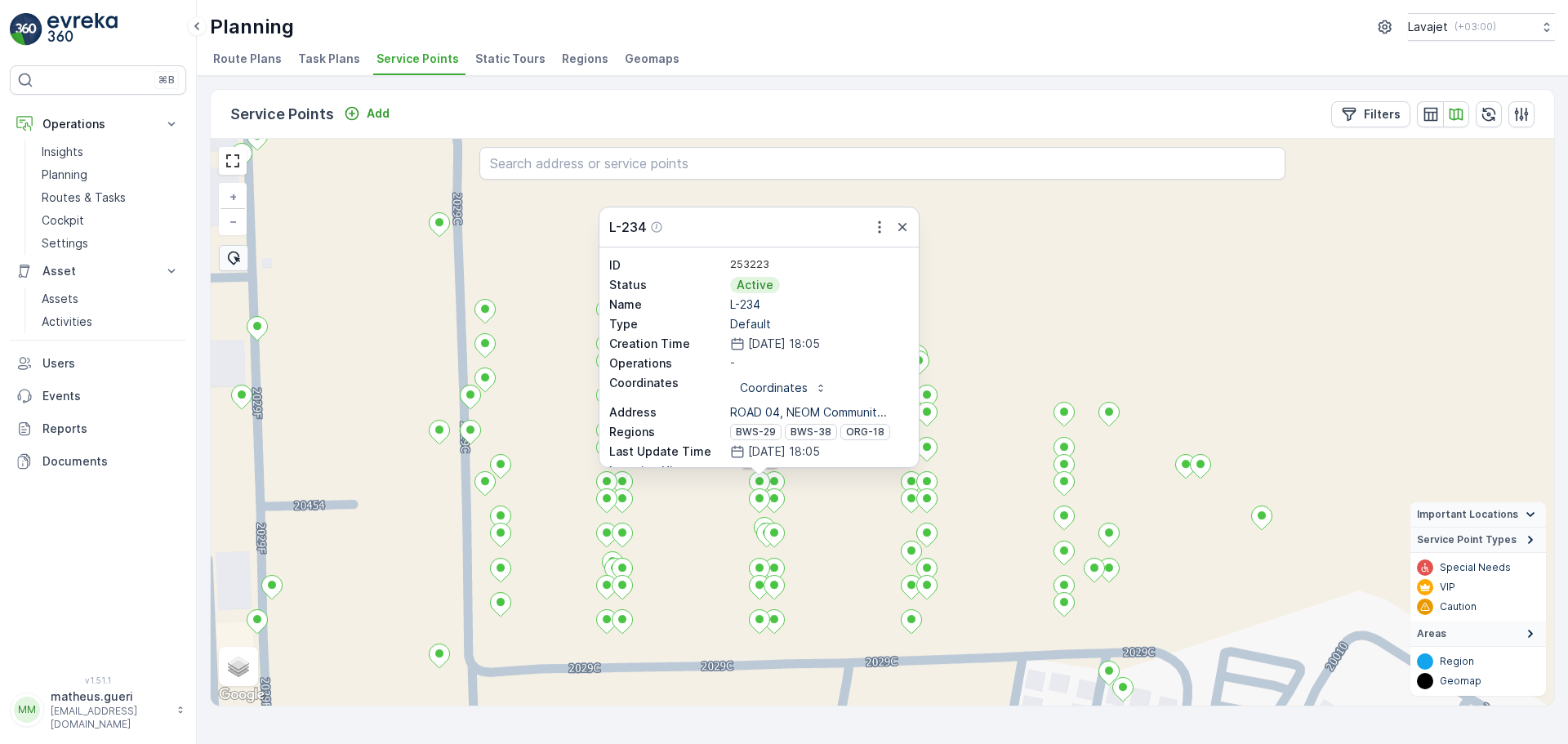
scroll to position [81, 0]
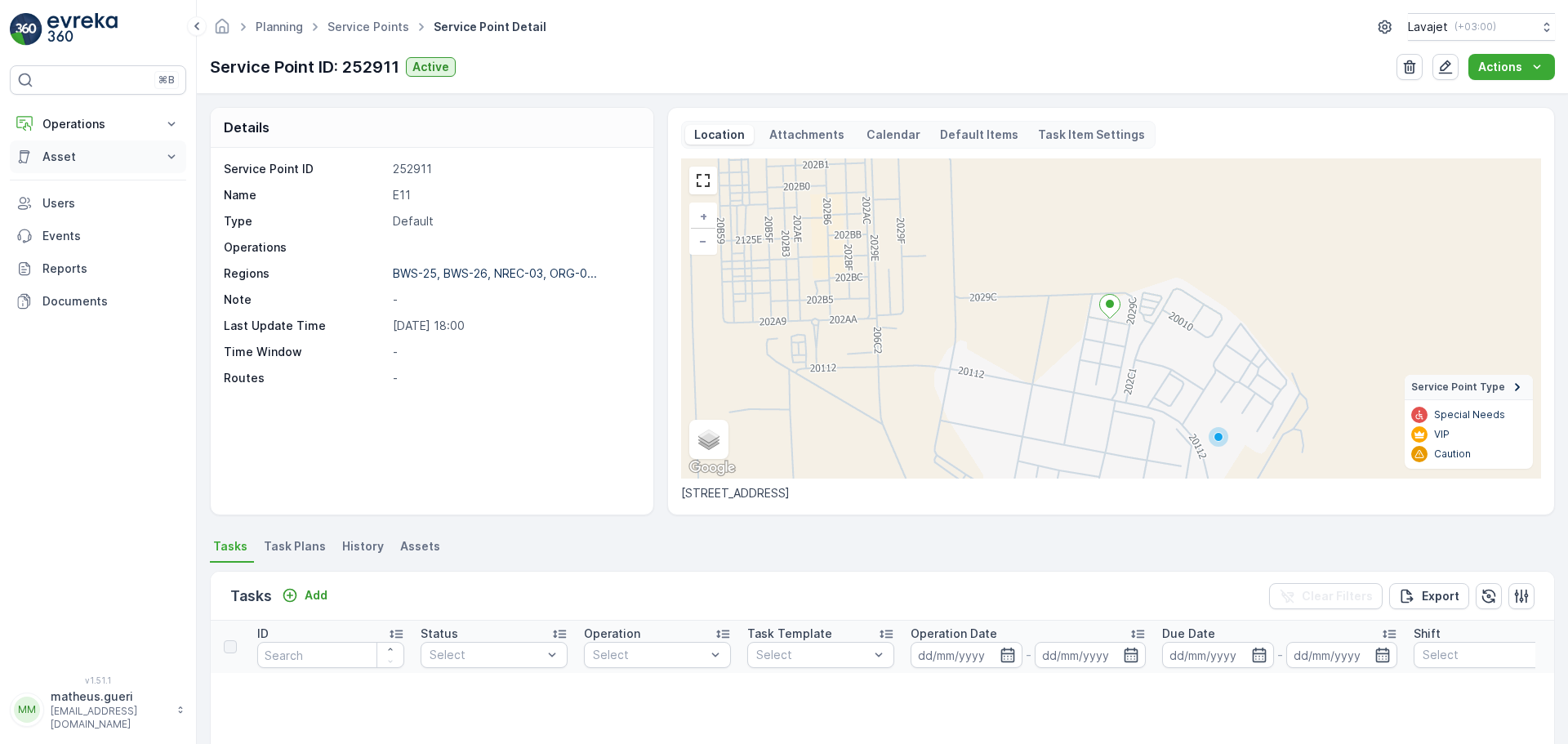
click at [54, 159] on p "Asset" at bounding box center [98, 156] width 112 height 16
click at [60, 204] on p "Activities" at bounding box center [67, 207] width 50 height 16
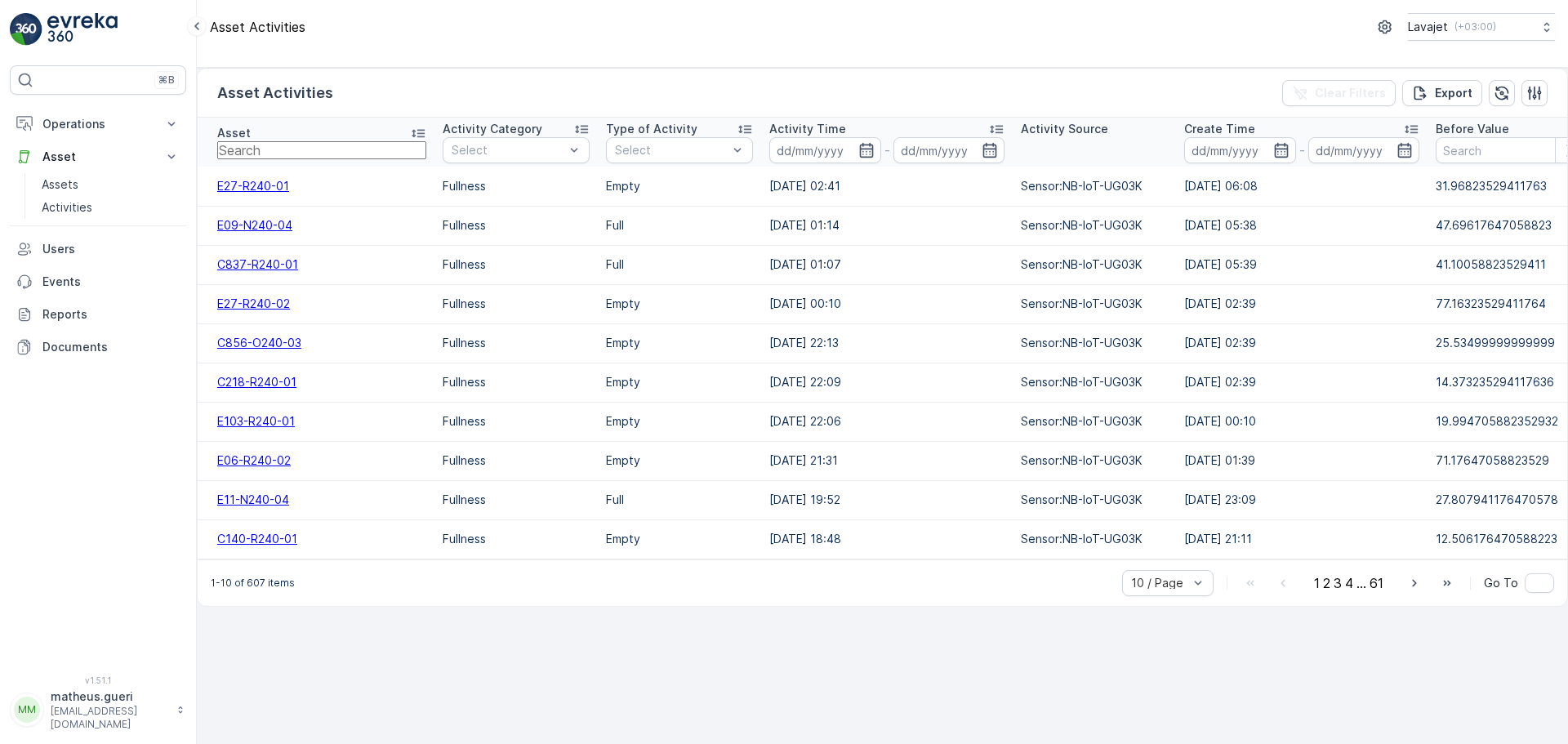
click at [296, 159] on input "text" at bounding box center [322, 150] width 209 height 18
type input "gs"
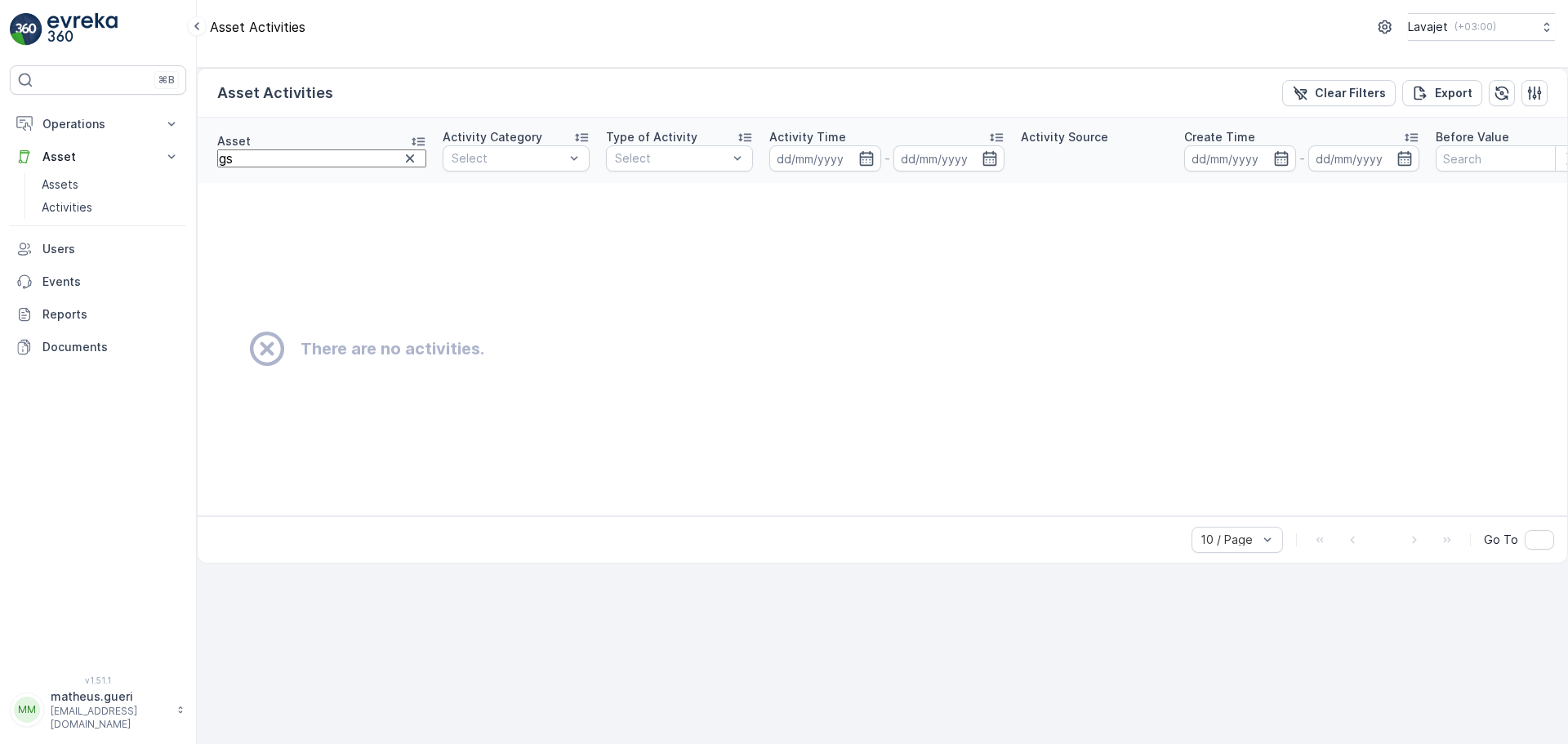
click at [276, 168] on input "gs" at bounding box center [322, 158] width 209 height 18
type input "g"
type input "GSM"
drag, startPoint x: 310, startPoint y: 171, endPoint x: 162, endPoint y: 171, distance: 148.0
click at [162, 171] on div "⌘B Operations Insights Planning Routes & Tasks Cockpit Settings Asset Assets Ac…" at bounding box center [784, 372] width 1568 height 744
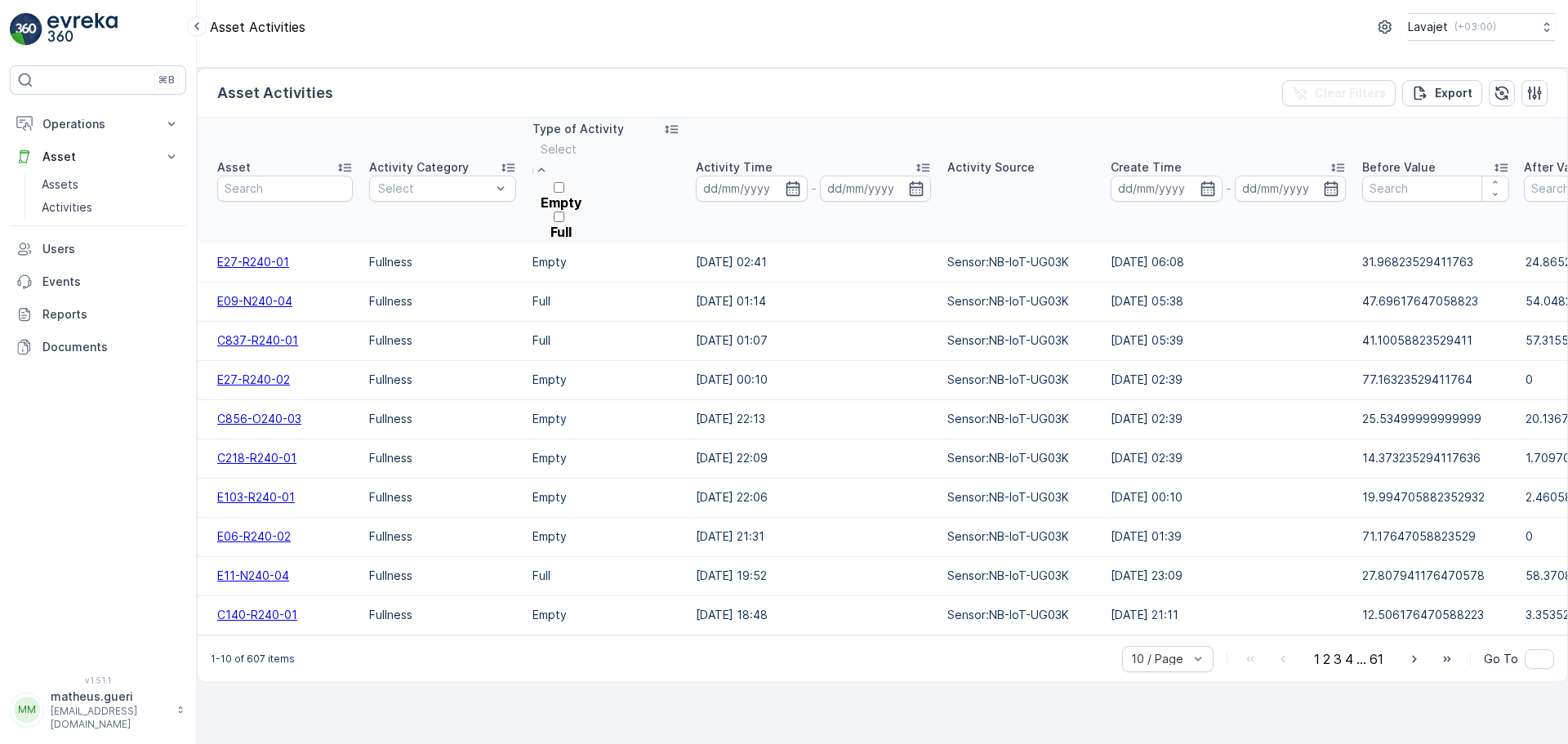
click at [585, 218] on div "Full" at bounding box center [559, 224] width 52 height 29
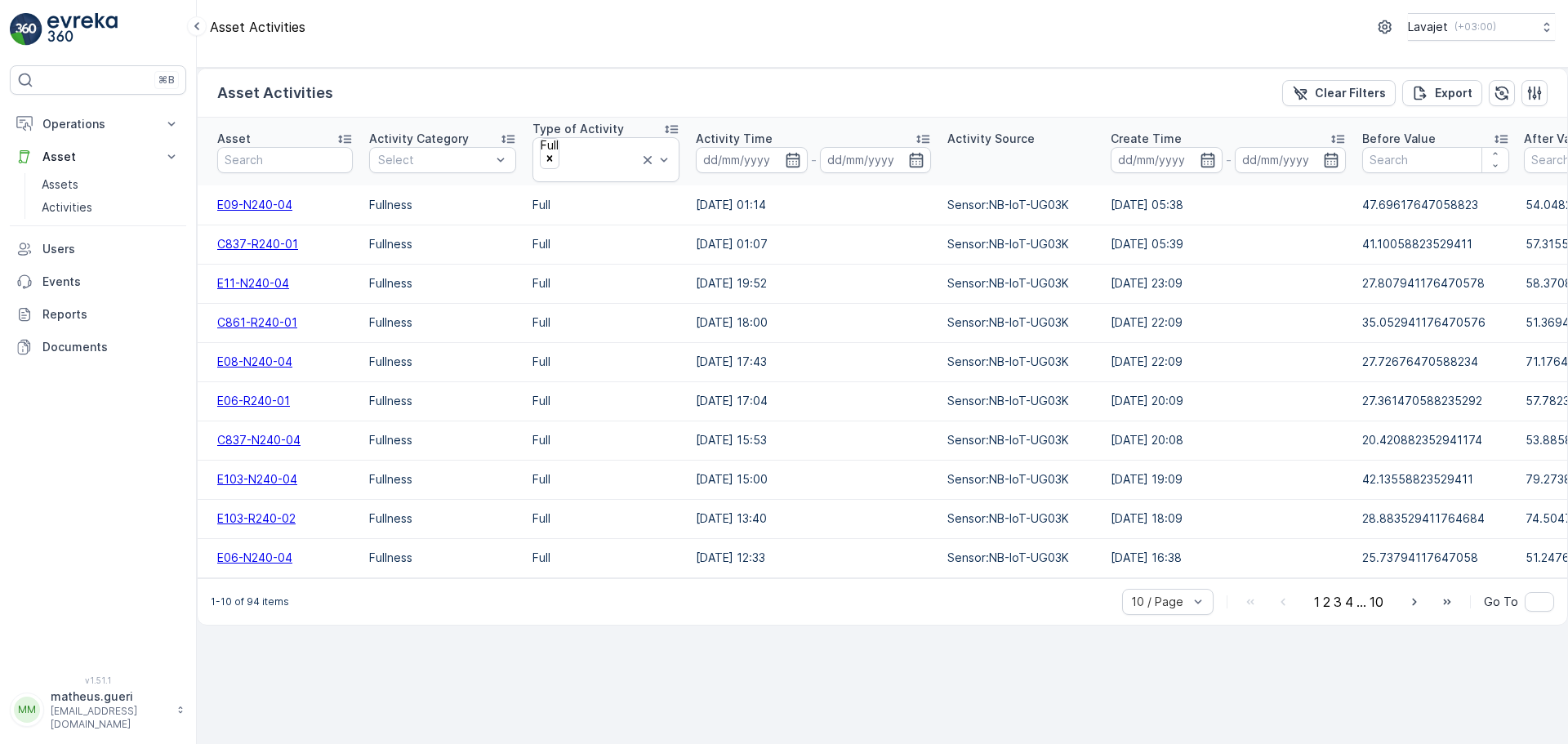
click at [266, 203] on span "E09-N240-04" at bounding box center [254, 205] width 75 height 14
click at [272, 243] on span "C837-R240-01" at bounding box center [257, 243] width 80 height 14
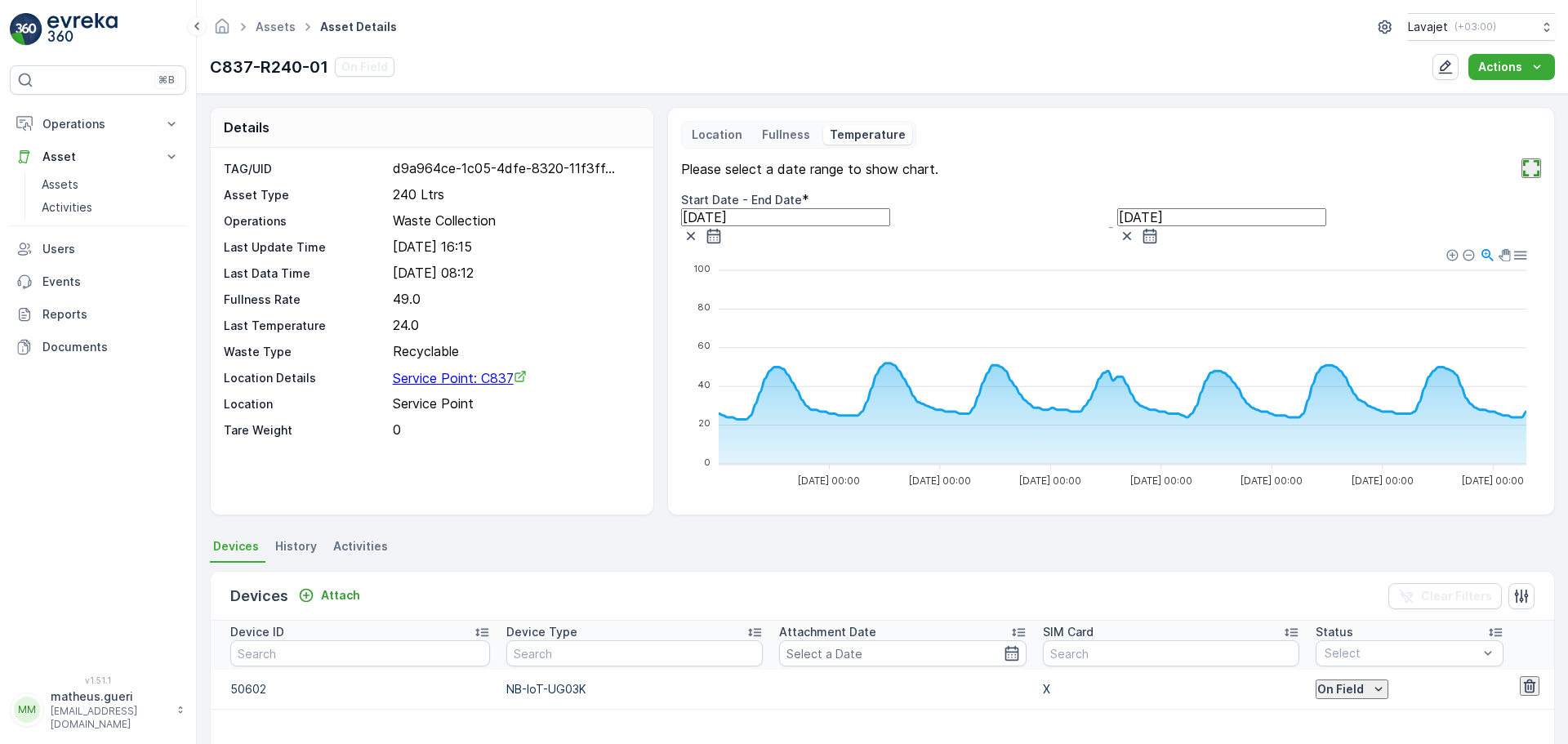
click at [799, 140] on p "Fullness" at bounding box center [786, 135] width 48 height 16
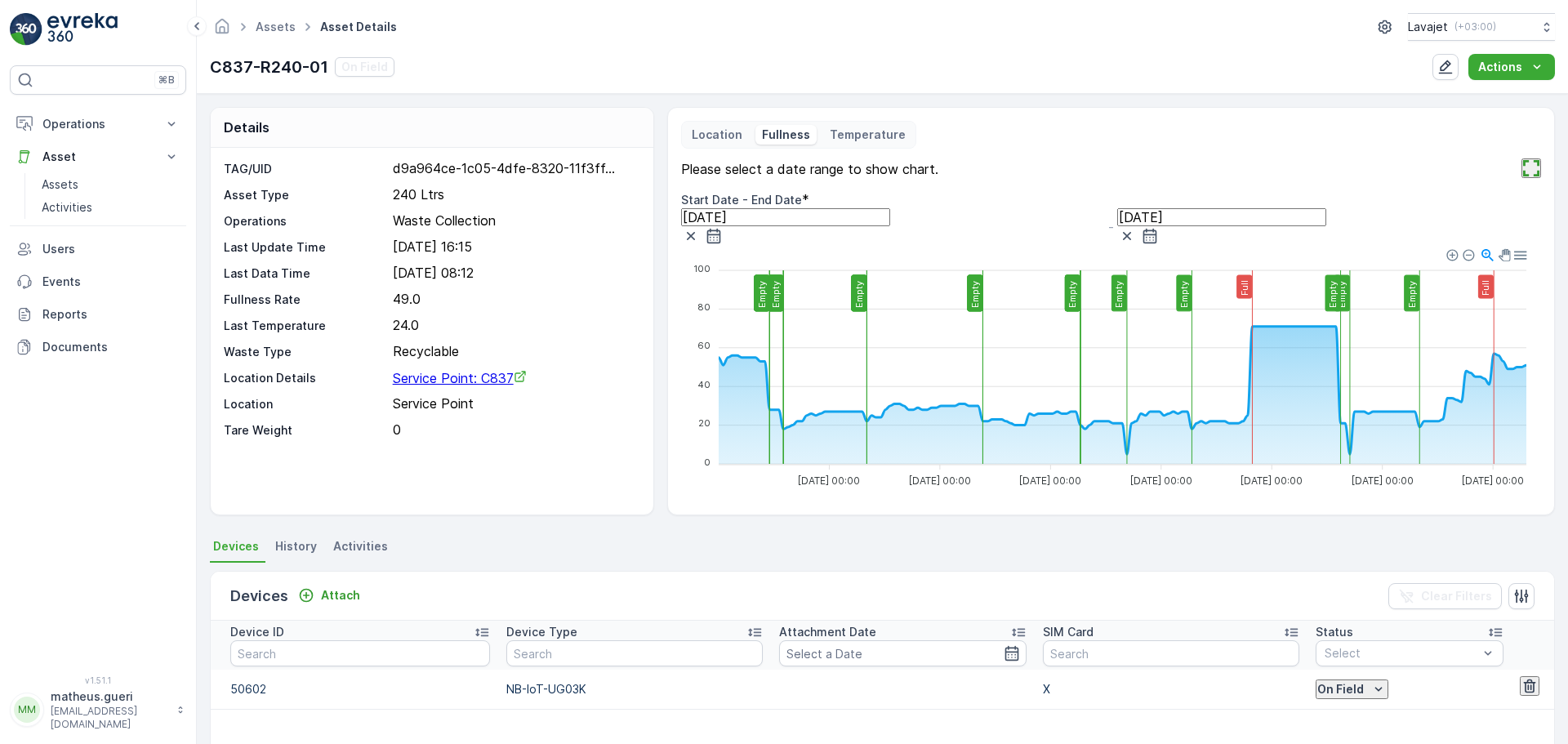
click at [727, 132] on p "Location" at bounding box center [717, 135] width 50 height 16
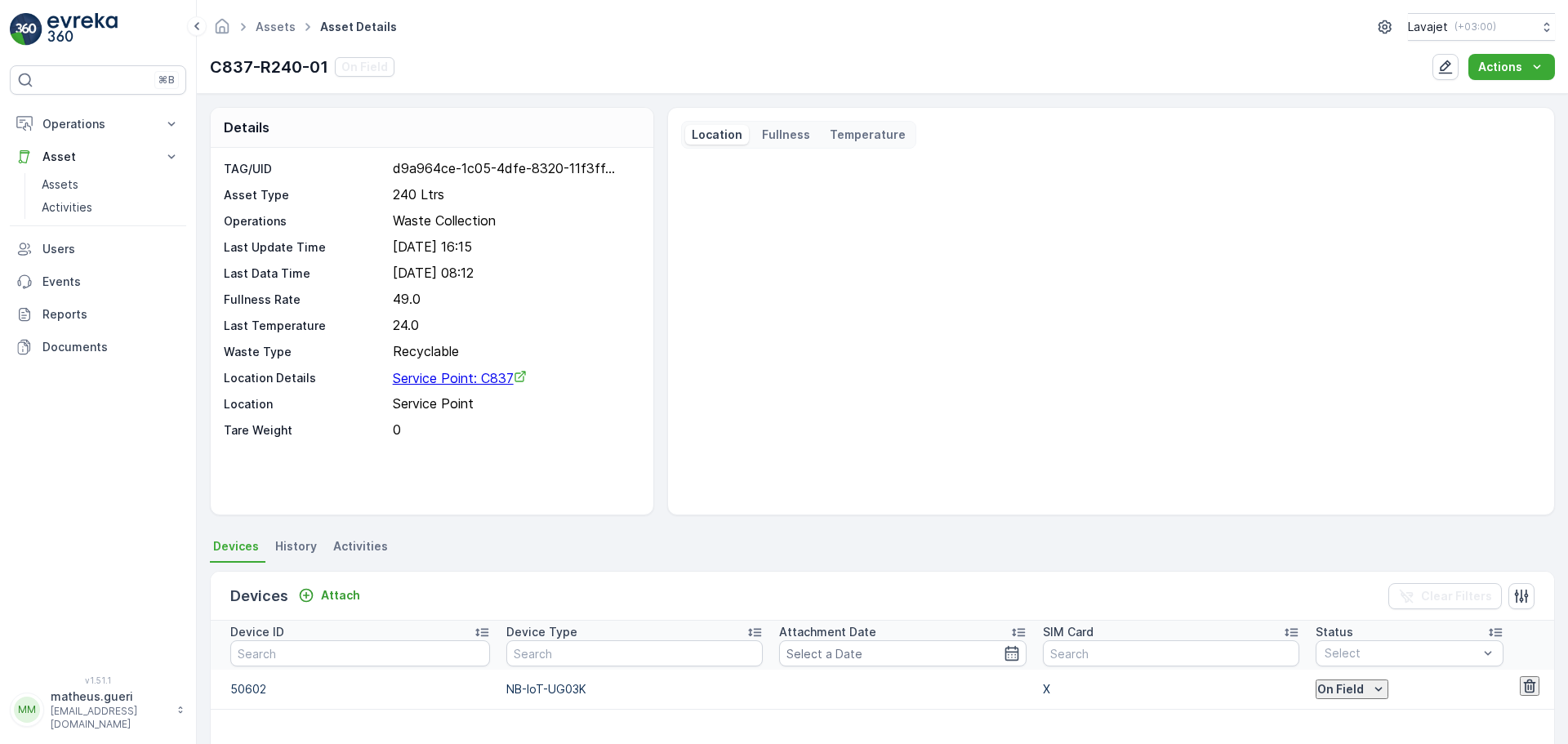
click at [788, 147] on div "Location Fullness Temperature" at bounding box center [798, 135] width 236 height 28
click at [786, 139] on p "Fullness" at bounding box center [786, 135] width 48 height 16
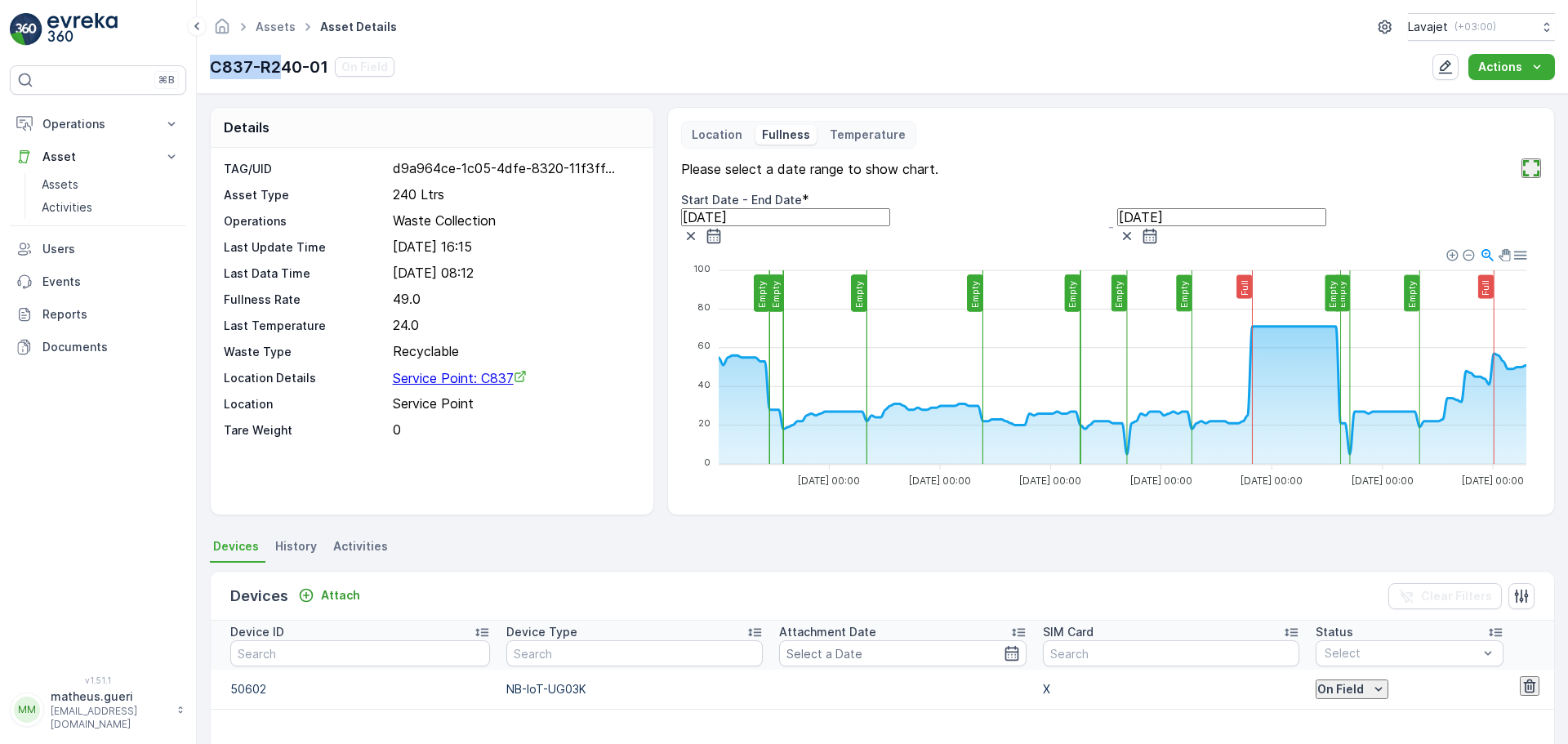
drag, startPoint x: 212, startPoint y: 60, endPoint x: 276, endPoint y: 66, distance: 64.3
click at [276, 66] on p "C837-R240-01" at bounding box center [269, 66] width 118 height 24
click at [255, 84] on div "Assets Asset Details Lavajet ( +03:00 ) C837-R240-01 On Field Actions" at bounding box center [882, 47] width 1371 height 94
drag, startPoint x: 255, startPoint y: 67, endPoint x: 200, endPoint y: 69, distance: 55.0
click at [200, 69] on div "Assets Asset Details Lavajet ( +03:00 ) C837-R240-01 On Field Actions" at bounding box center [882, 47] width 1371 height 94
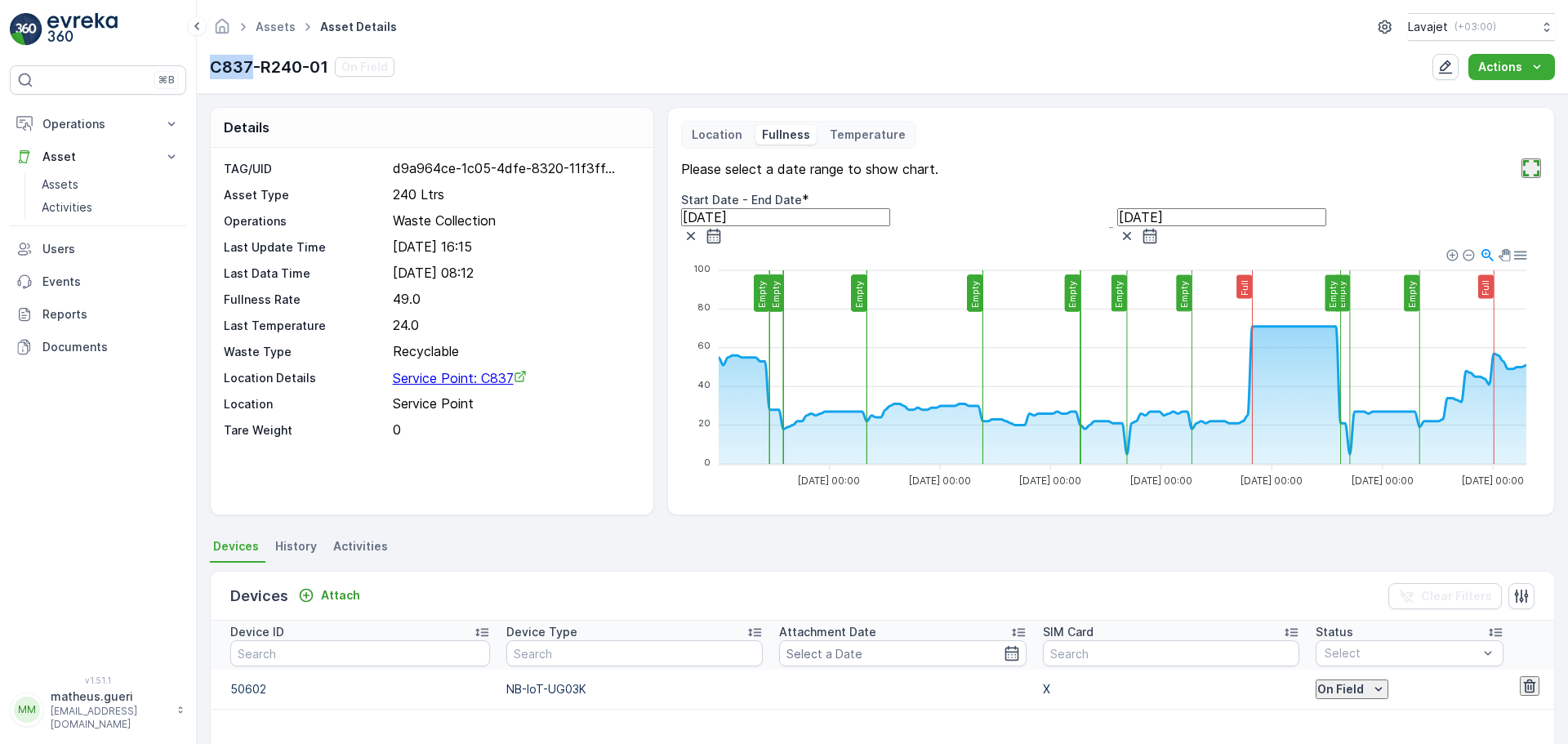
drag, startPoint x: 705, startPoint y: 135, endPoint x: 742, endPoint y: 152, distance: 40.7
click at [705, 135] on p "Location" at bounding box center [717, 135] width 50 height 16
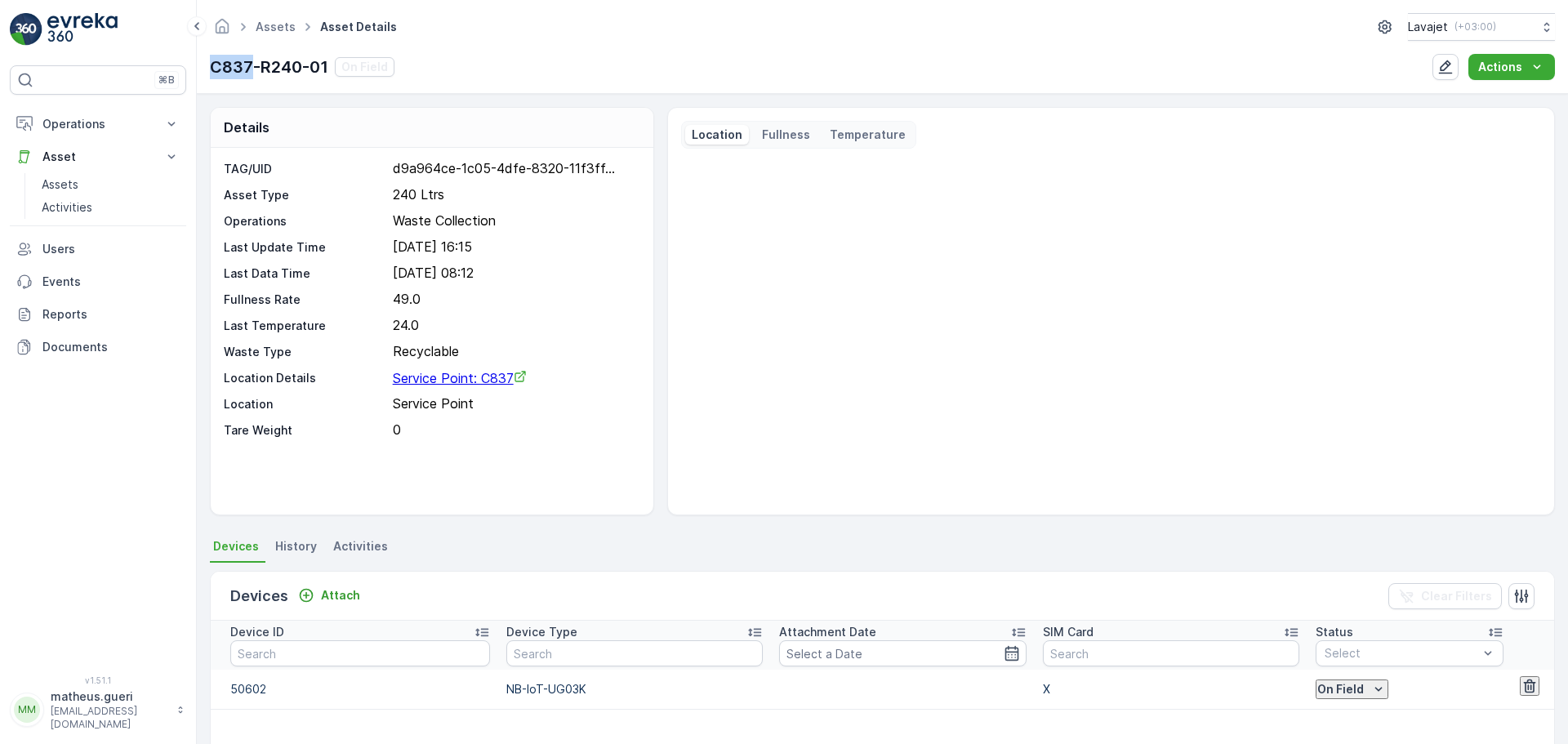
click at [772, 134] on p "Fullness" at bounding box center [786, 135] width 48 height 16
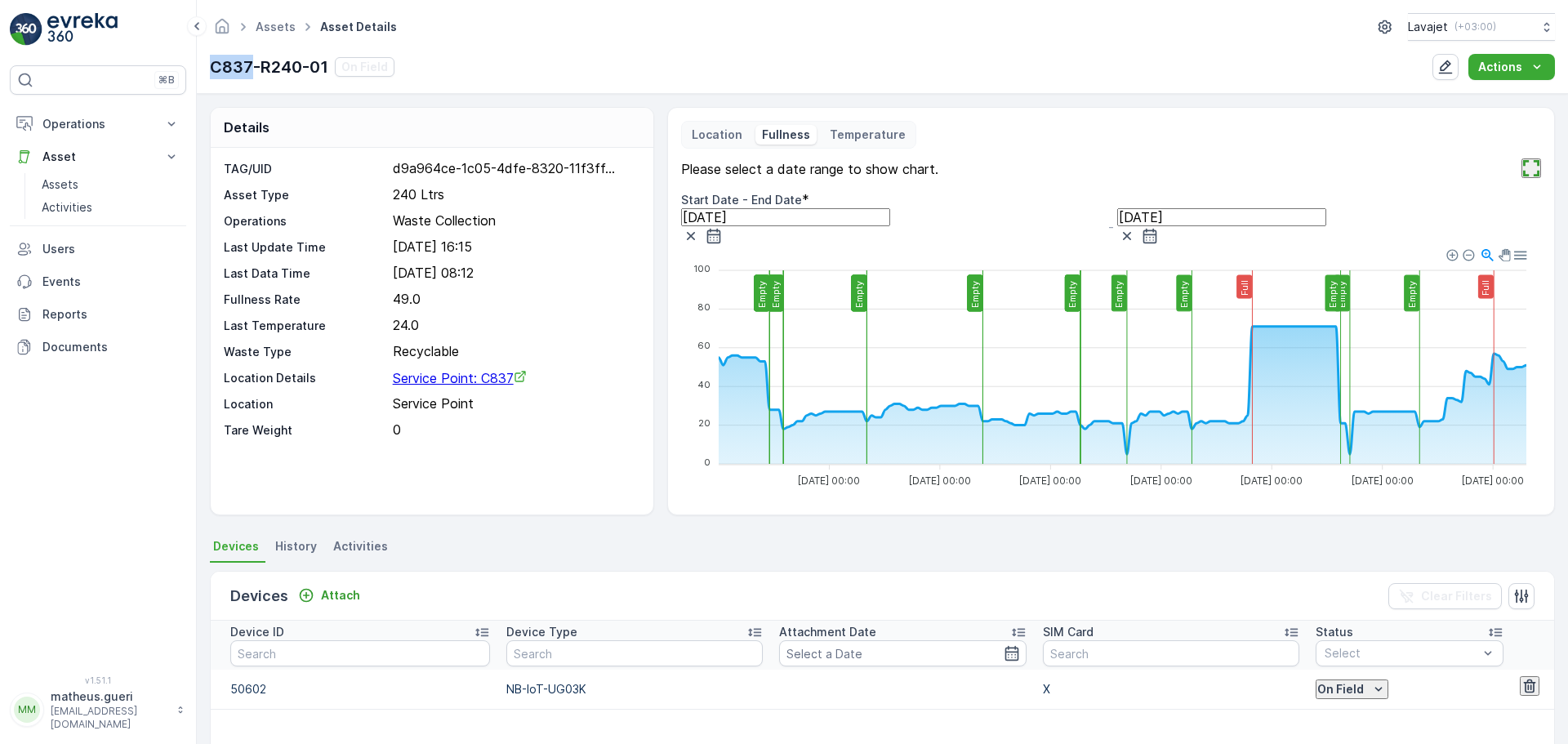
drag, startPoint x: 709, startPoint y: 132, endPoint x: 784, endPoint y: 200, distance: 101.2
click at [709, 132] on p "Location" at bounding box center [717, 135] width 50 height 16
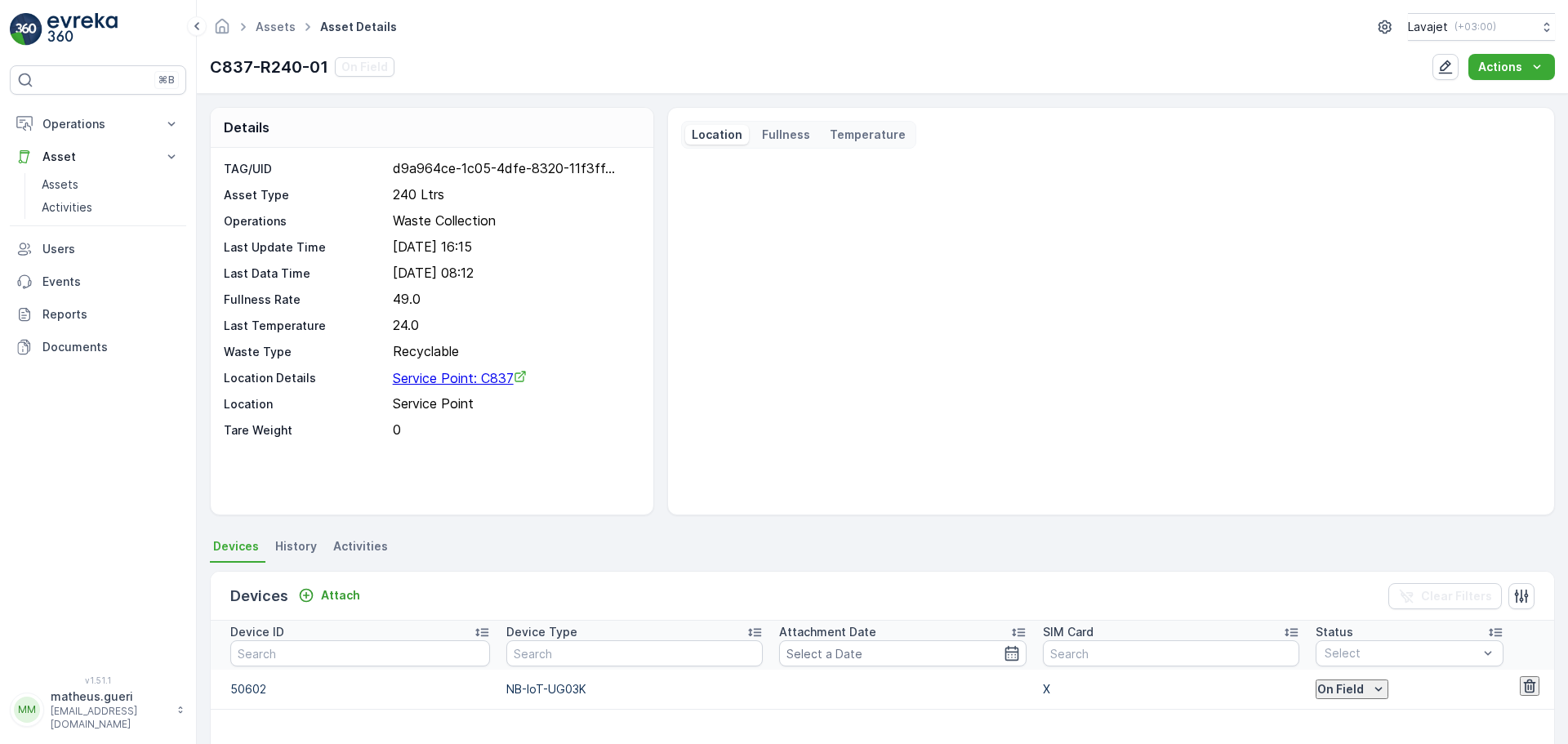
click at [787, 147] on div "Location Fullness Temperature" at bounding box center [798, 135] width 236 height 28
click at [777, 134] on p "Fullness" at bounding box center [786, 135] width 48 height 16
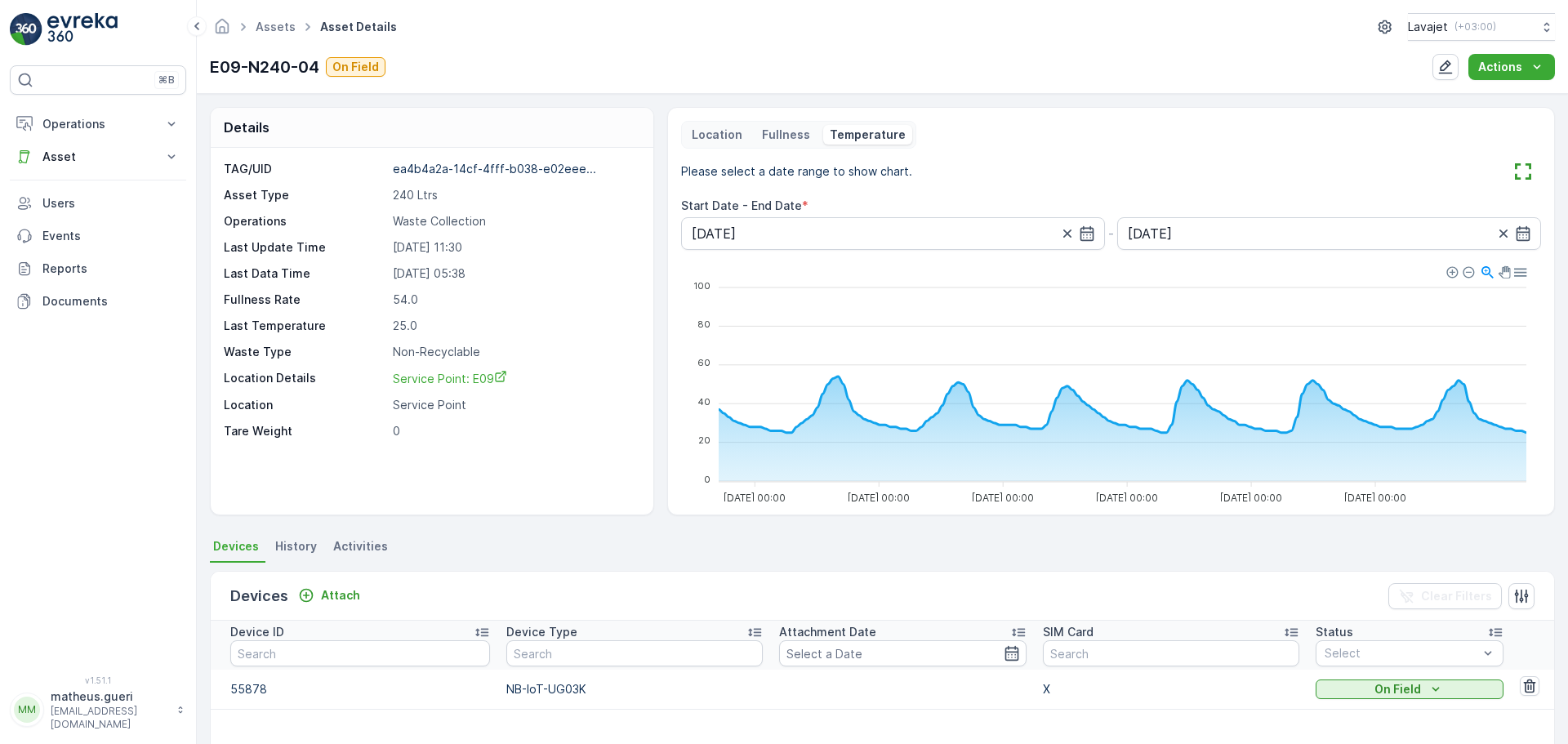
click at [783, 142] on p "Fullness" at bounding box center [786, 135] width 48 height 16
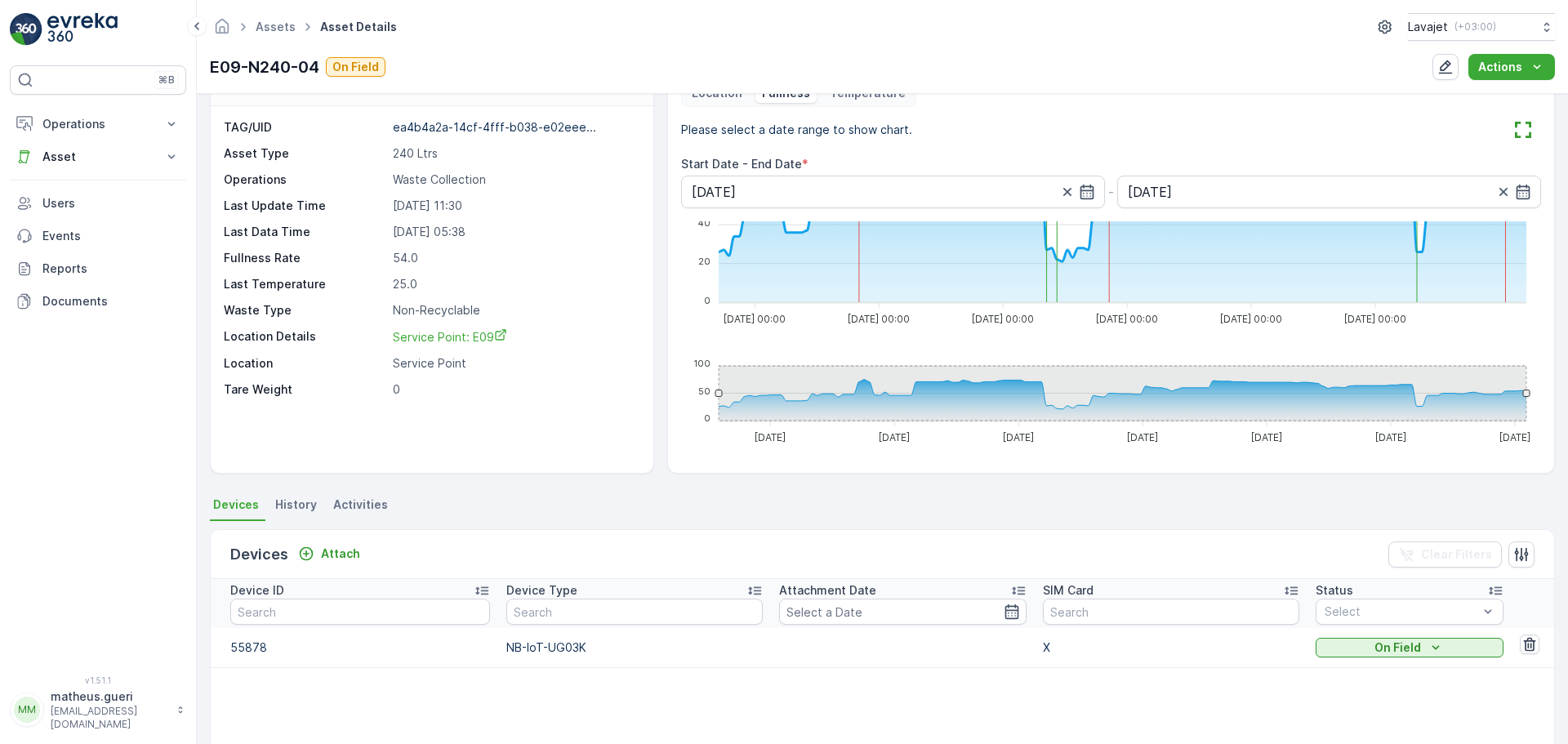
scroll to position [81, 0]
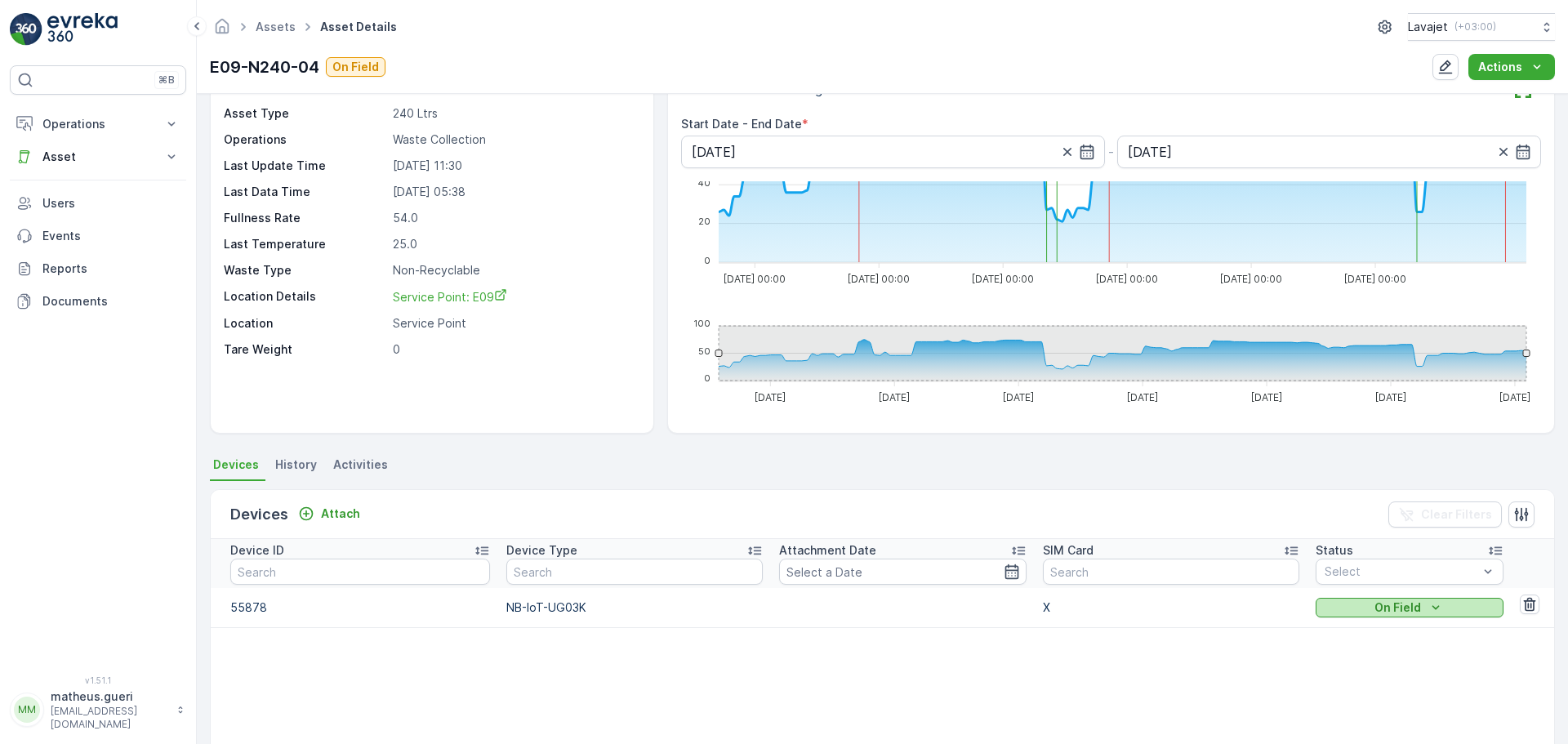
click at [1427, 613] on icon "On Field" at bounding box center [1435, 607] width 16 height 16
click at [1095, 697] on table "Device ID Device Type Attachment Date SIM Card Status Select 55878 NB-IoT-UG03K…" at bounding box center [881, 737] width 1343 height 397
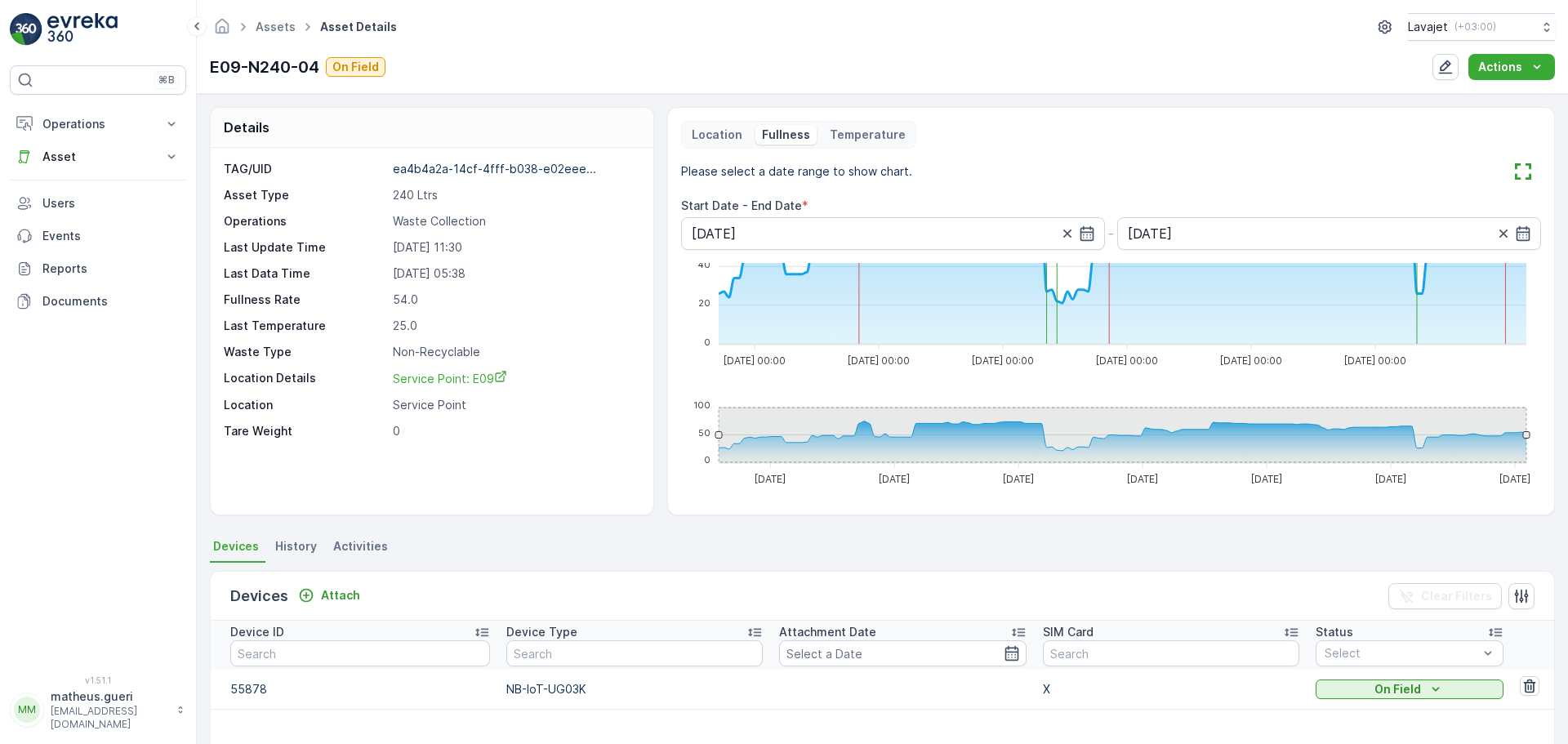
scroll to position [0, 0]
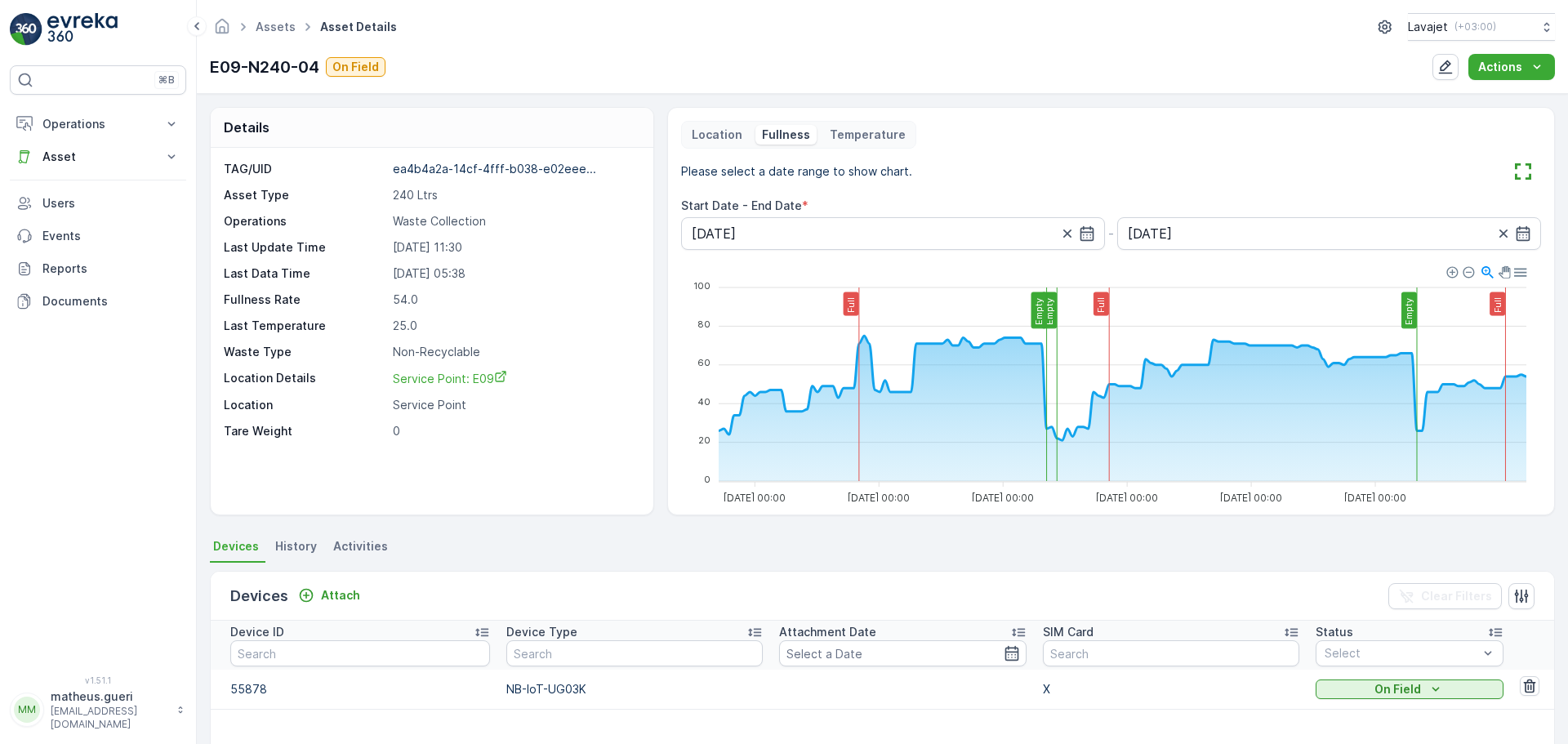
click at [695, 140] on p "Location" at bounding box center [717, 135] width 50 height 16
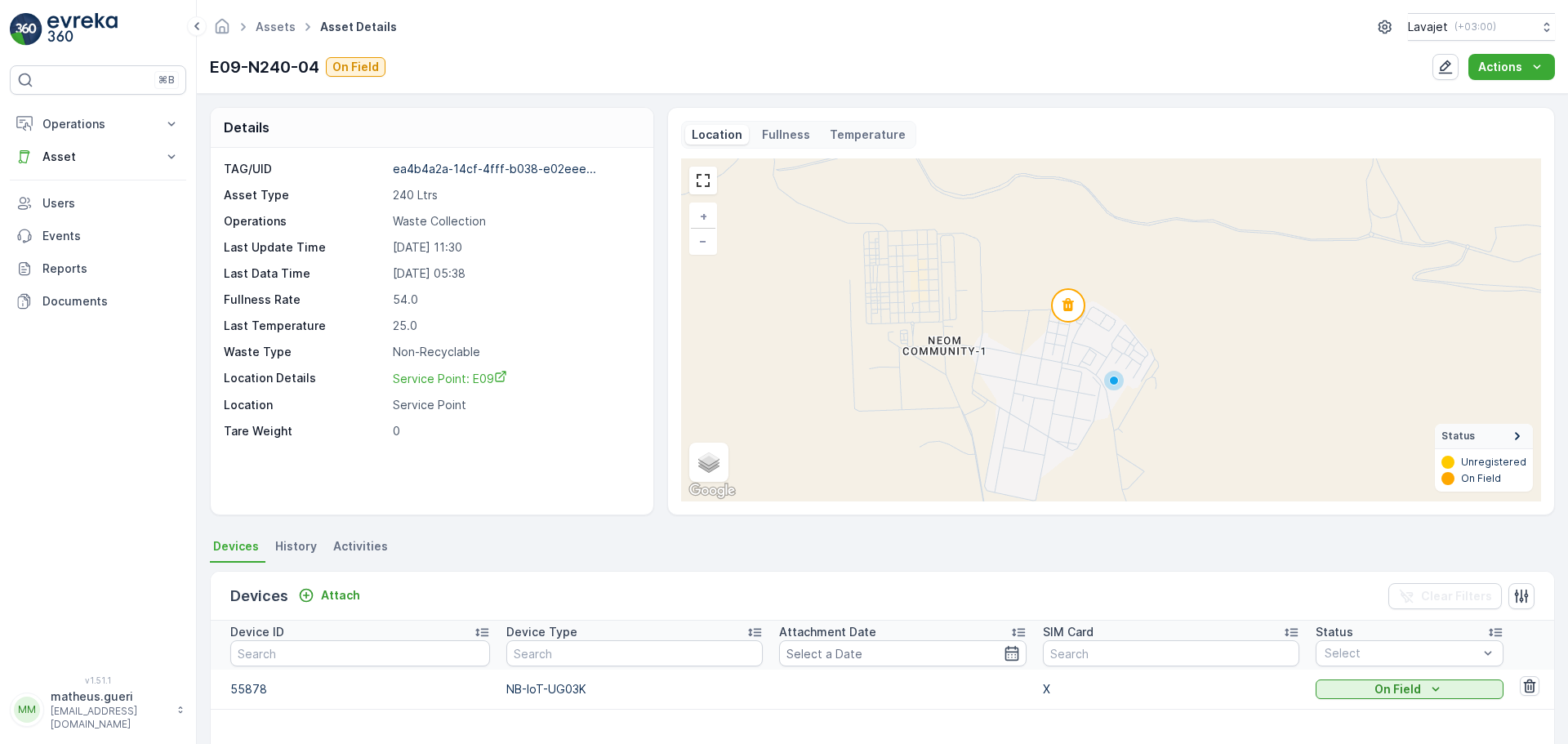
drag, startPoint x: 1072, startPoint y: 392, endPoint x: 1044, endPoint y: 365, distance: 38.9
click at [1040, 367] on div "+ − Satellite Roadmap Terrain Hybrid Leaflet Keyboard shortcuts Map Data Map da…" at bounding box center [1110, 330] width 860 height 343
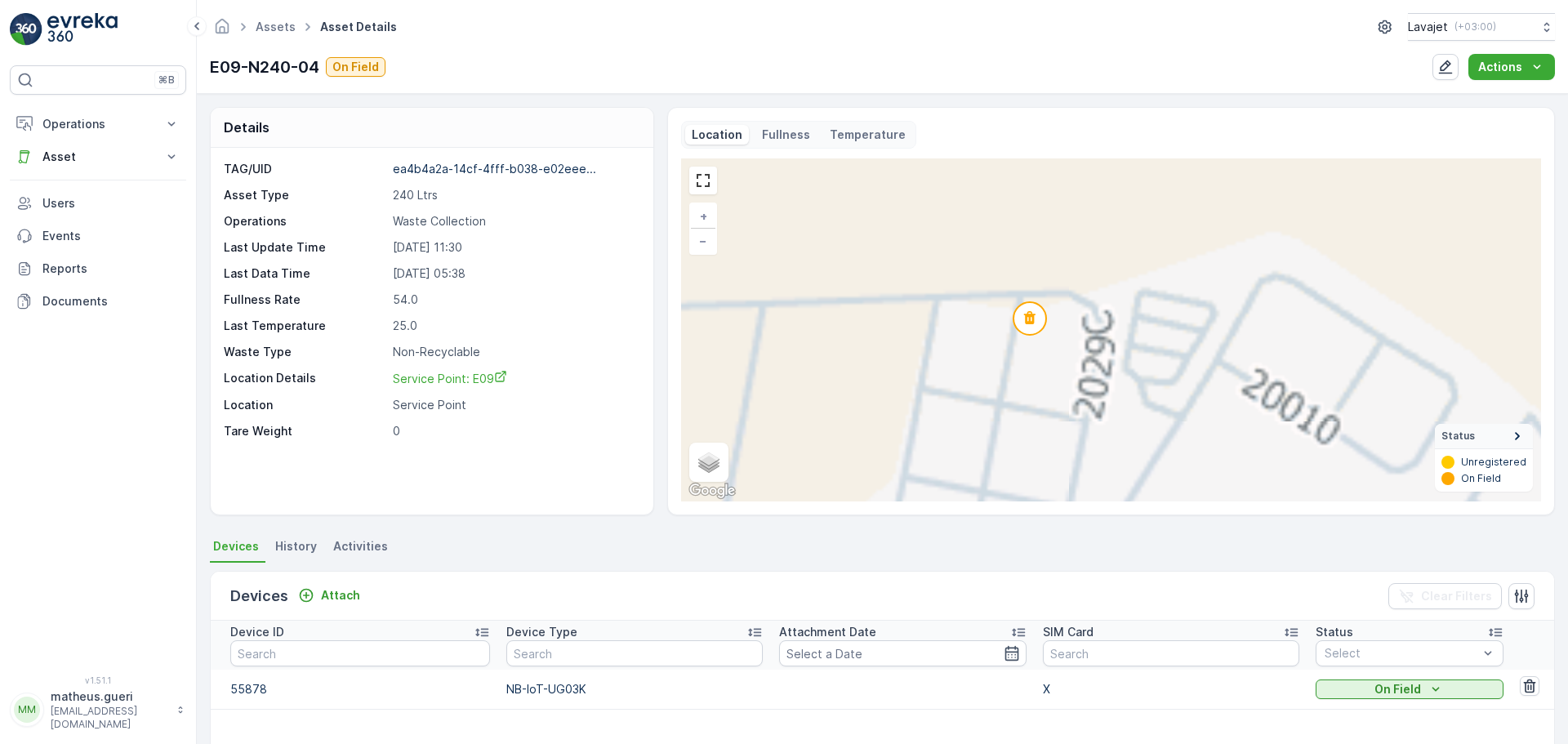
drag, startPoint x: 1029, startPoint y: 388, endPoint x: 1030, endPoint y: 374, distance: 14.0
click at [1027, 399] on div "+ − Satellite Roadmap Terrain Hybrid Leaflet Keyboard shortcuts Map Data Map da…" at bounding box center [1110, 330] width 860 height 343
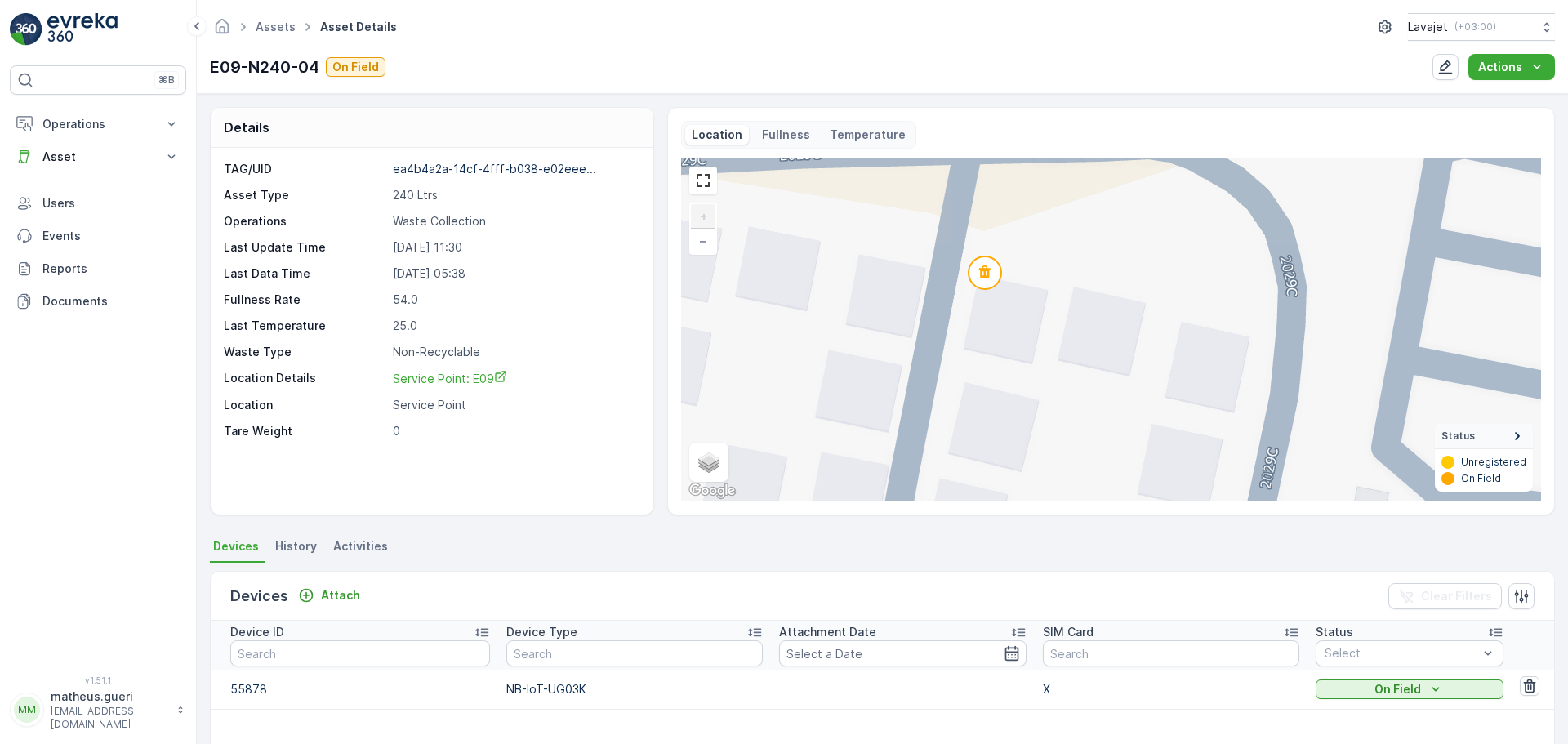
drag, startPoint x: 983, startPoint y: 319, endPoint x: 1023, endPoint y: 380, distance: 72.9
click at [1023, 380] on div "+ − Satellite Roadmap Terrain Hybrid Leaflet Keyboard shortcuts Map Data Map da…" at bounding box center [1110, 330] width 860 height 343
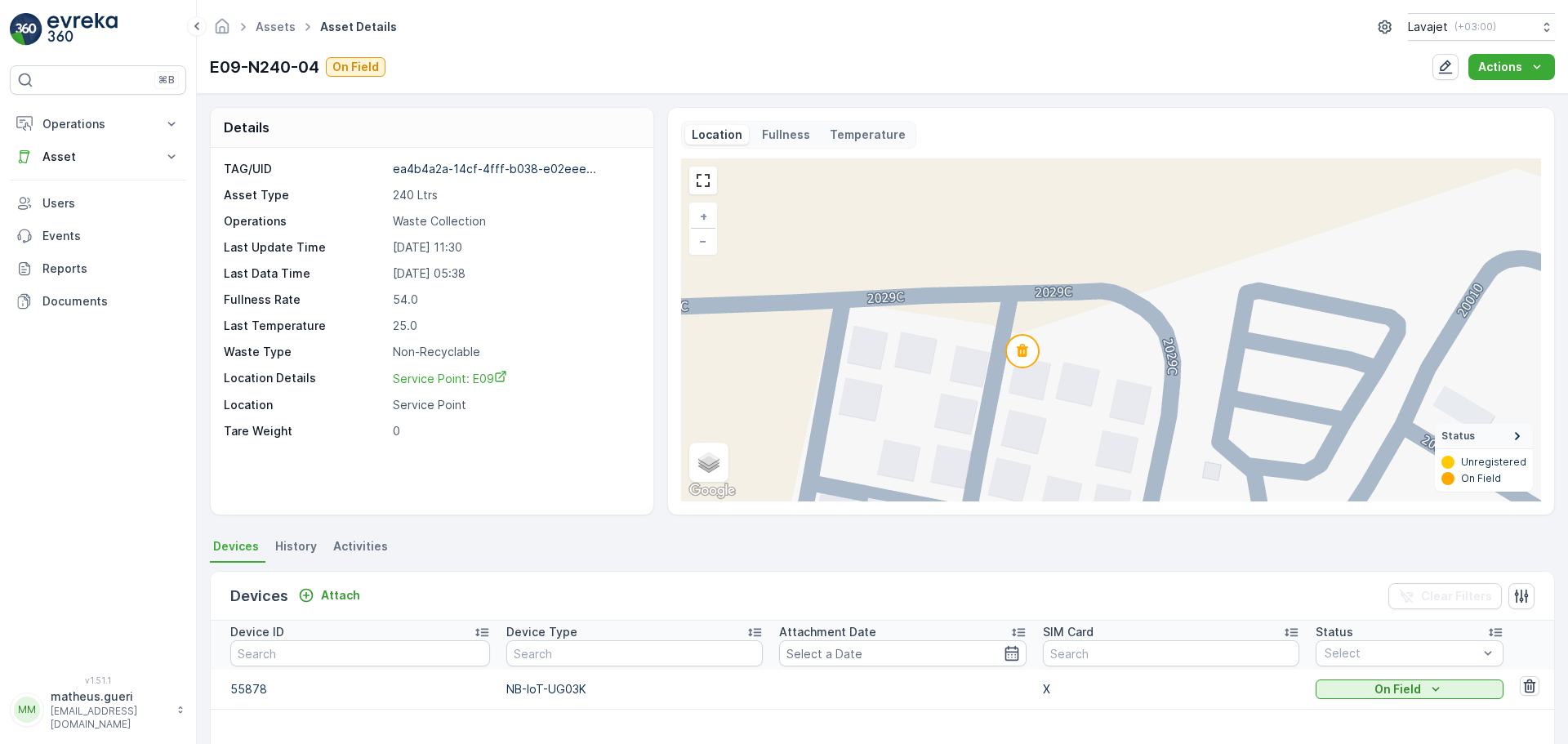
click at [1017, 354] on icon at bounding box center [1022, 350] width 12 height 13
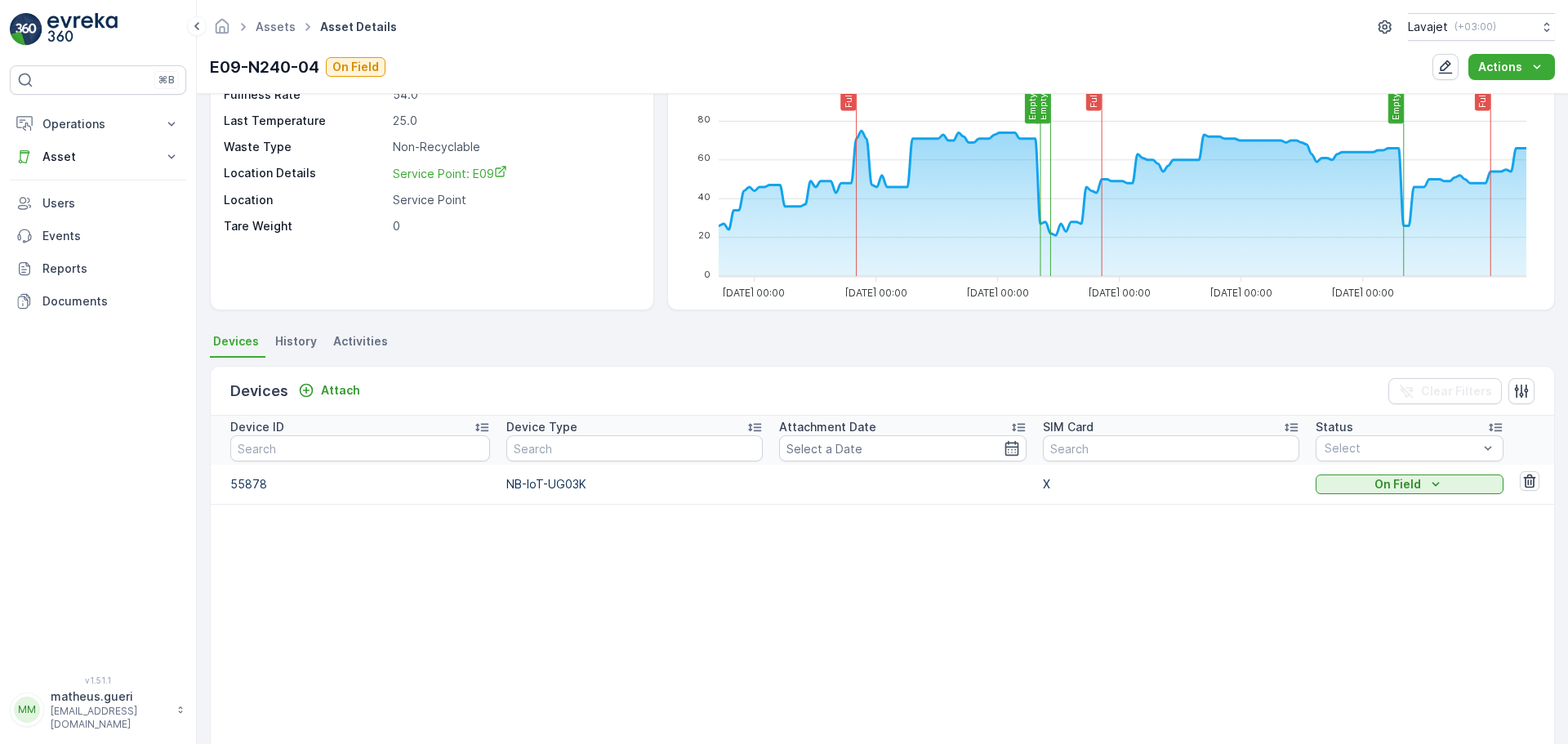
scroll to position [327, 0]
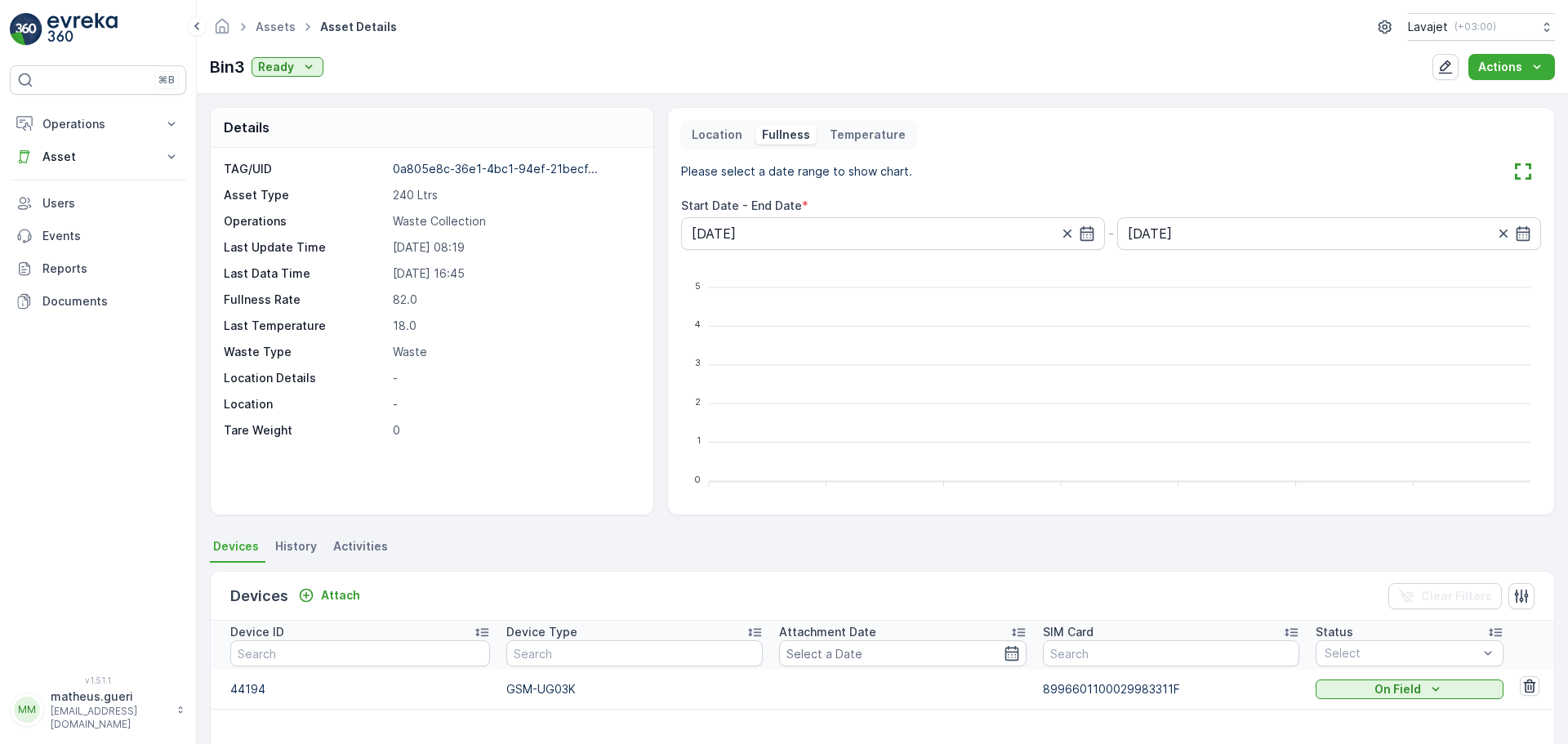
click at [722, 137] on p "Location" at bounding box center [717, 135] width 50 height 16
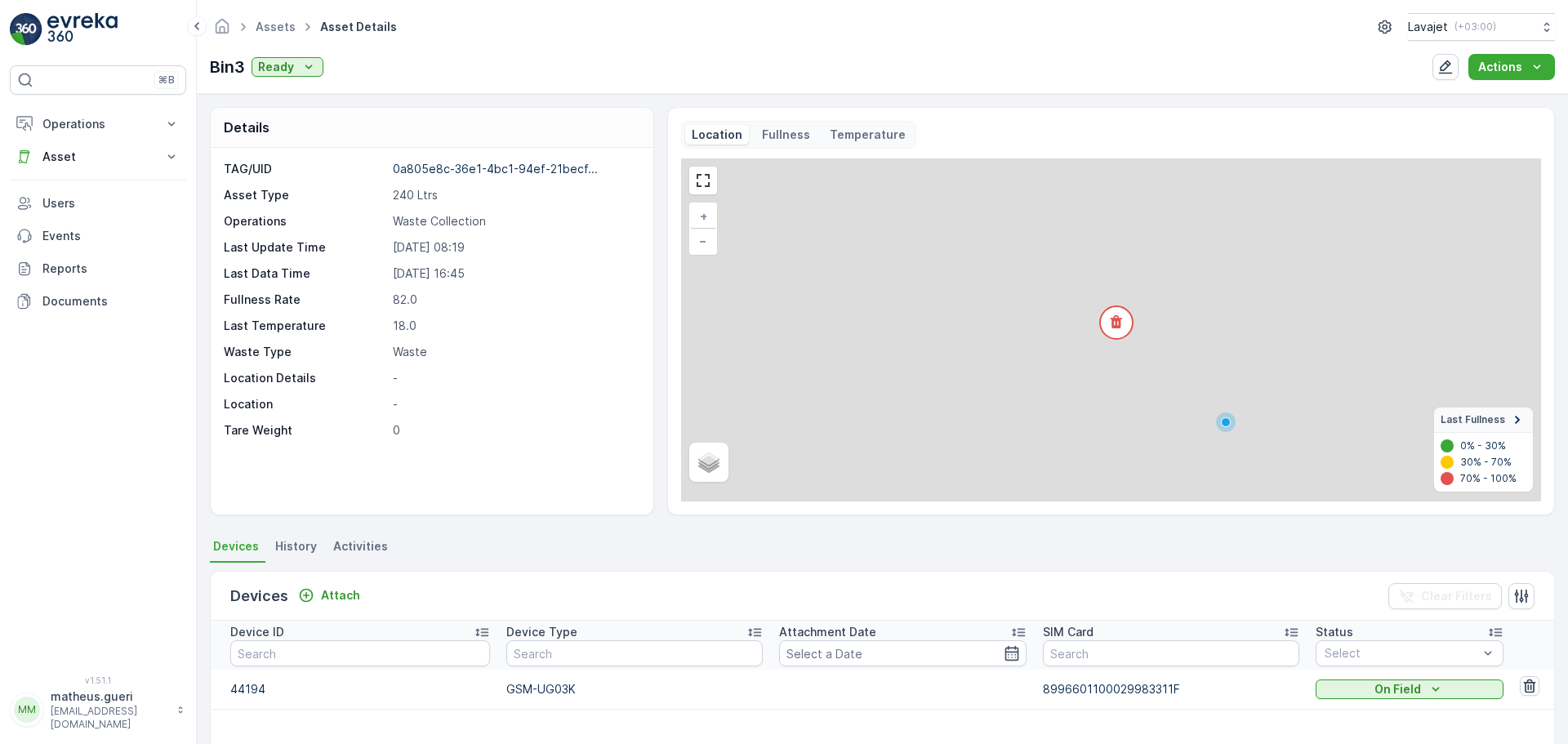
drag, startPoint x: 722, startPoint y: 137, endPoint x: 763, endPoint y: 131, distance: 41.4
click at [763, 131] on p "Fullness" at bounding box center [786, 135] width 48 height 16
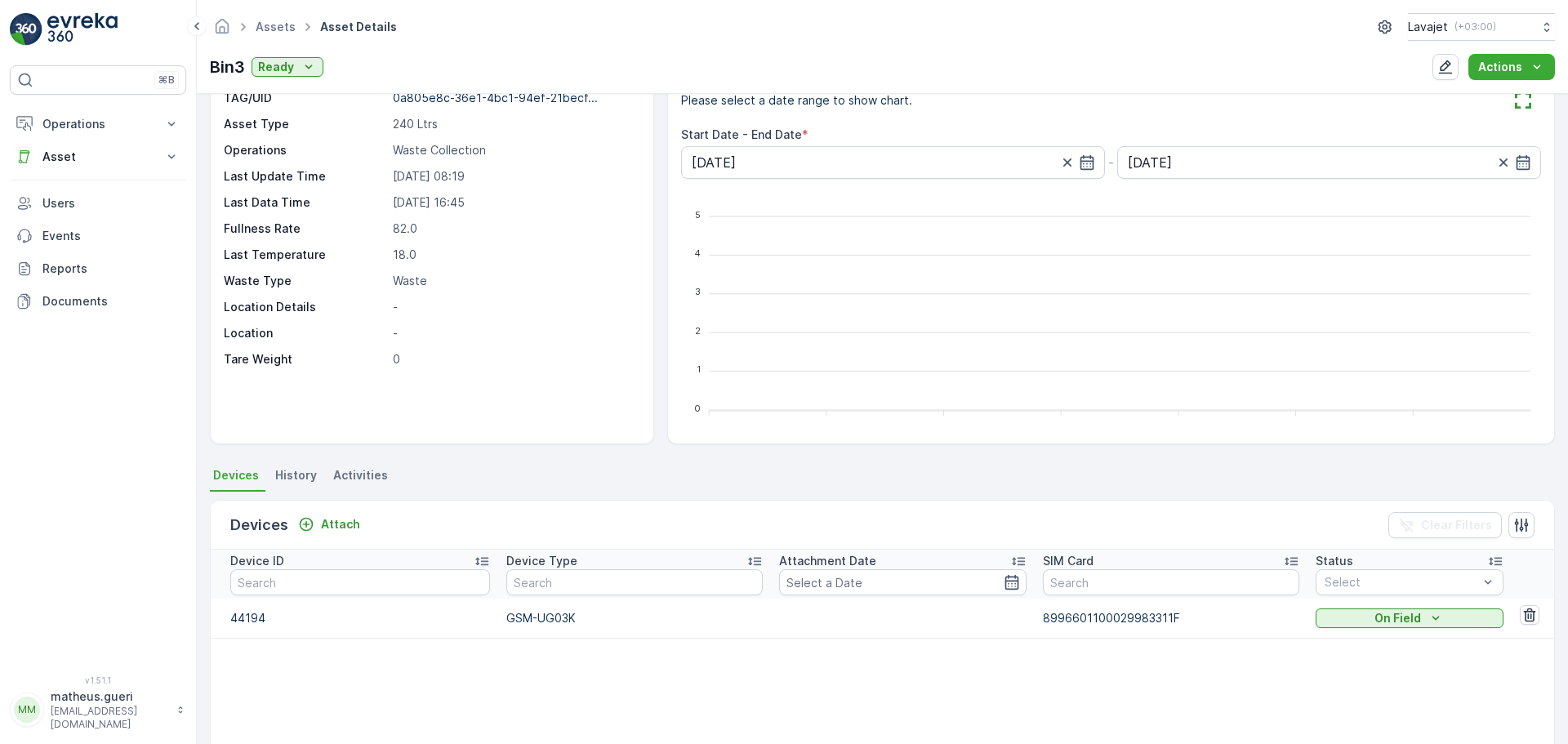
scroll to position [163, 0]
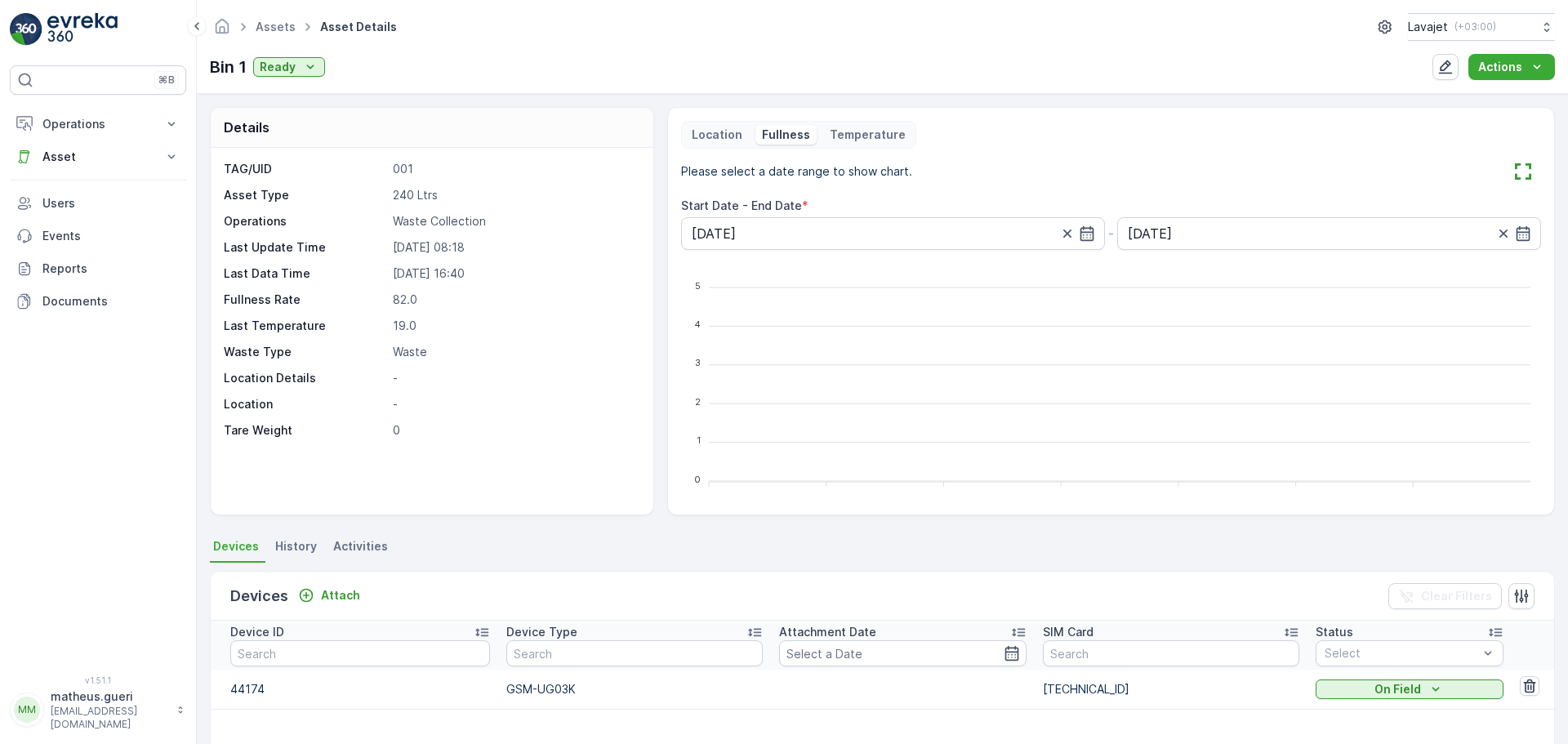
click at [713, 139] on p "Location" at bounding box center [717, 135] width 50 height 16
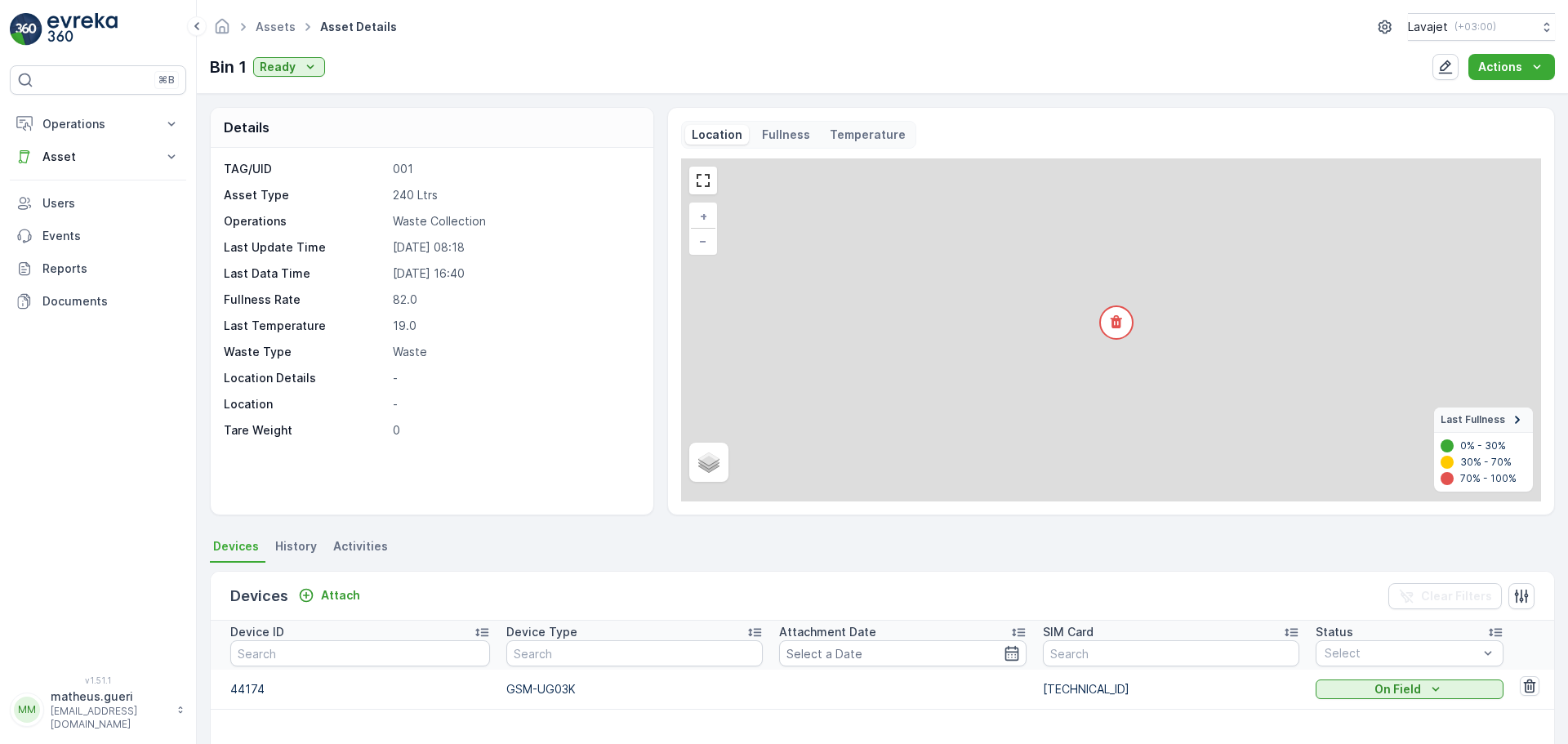
click at [769, 139] on p "Fullness" at bounding box center [786, 135] width 48 height 16
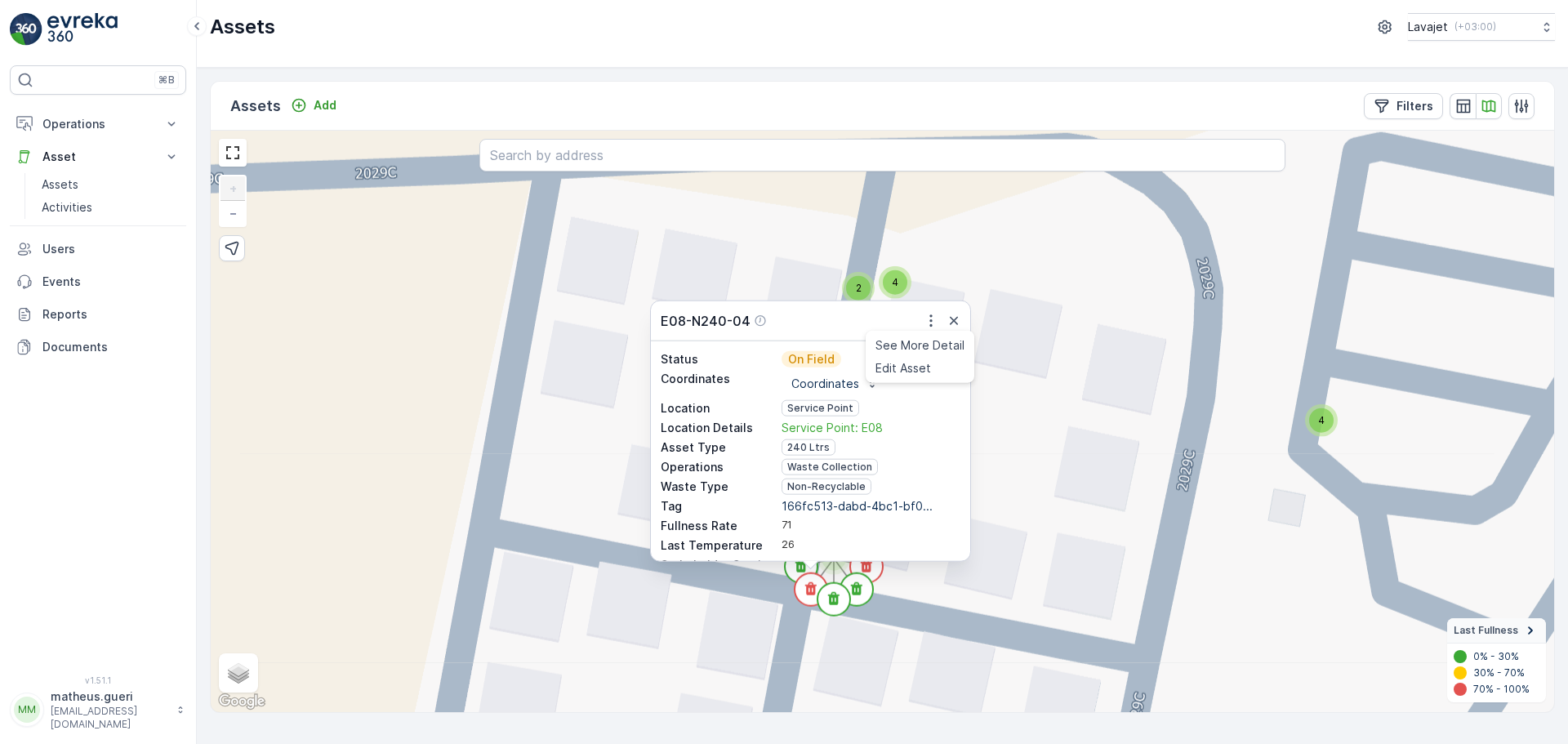
click at [914, 352] on span "See More Detail" at bounding box center [920, 345] width 89 height 16
